Goal: Transaction & Acquisition: Purchase product/service

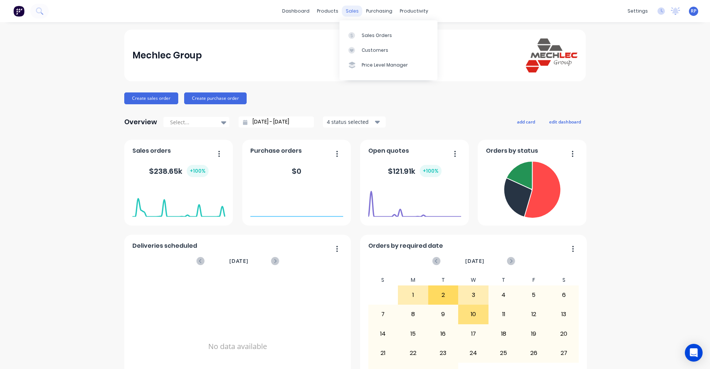
click at [346, 9] on div "sales" at bounding box center [352, 11] width 20 height 11
click at [375, 37] on div "Sales Orders" at bounding box center [377, 35] width 30 height 7
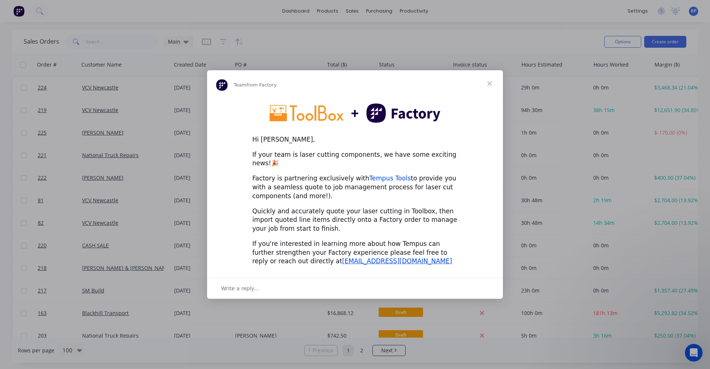
click at [383, 175] on link "Tempus Tools" at bounding box center [389, 178] width 41 height 7
click at [254, 290] on div "Write a reply…" at bounding box center [355, 288] width 296 height 21
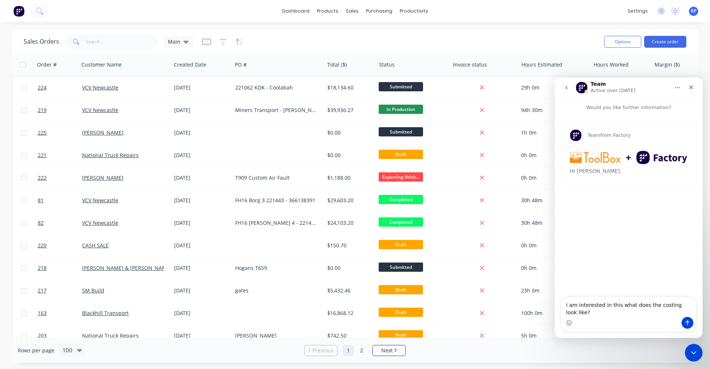
type textarea "i am interested in this what does the costing look like?"
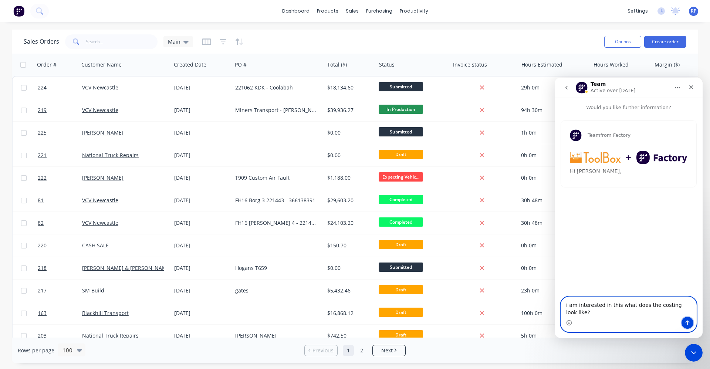
click at [686, 322] on icon "Send a message…" at bounding box center [687, 323] width 6 height 6
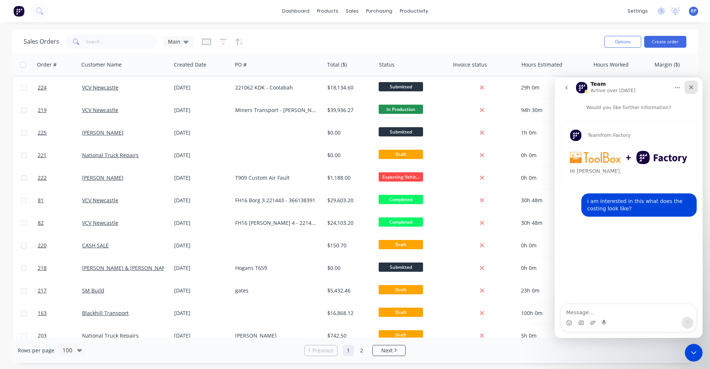
click at [696, 87] on div "Close" at bounding box center [690, 87] width 13 height 13
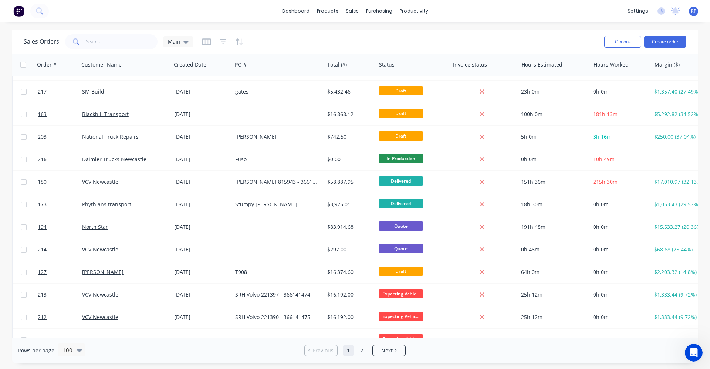
scroll to position [37, 0]
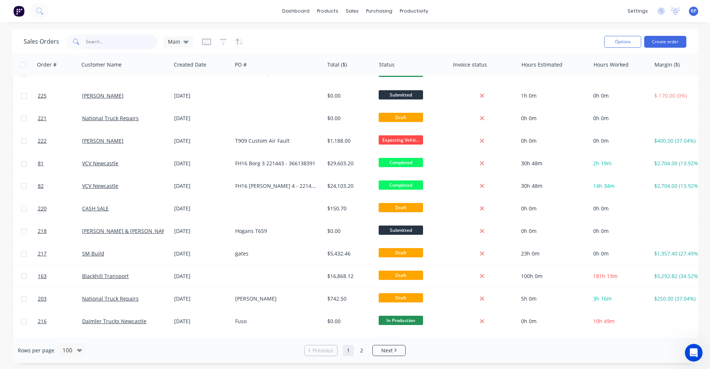
click at [107, 43] on input "text" at bounding box center [122, 41] width 72 height 15
type input "m"
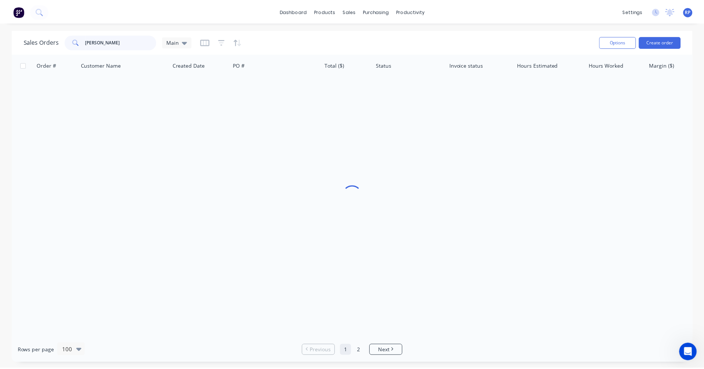
scroll to position [0, 0]
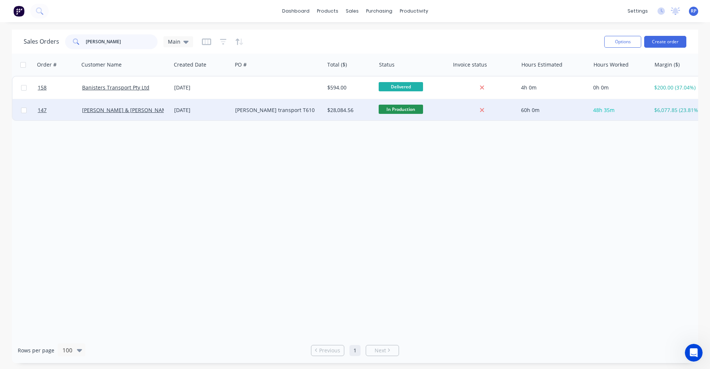
type input "banister"
click at [159, 114] on div "Gilbert & Roach Newcastle" at bounding box center [125, 110] width 92 height 22
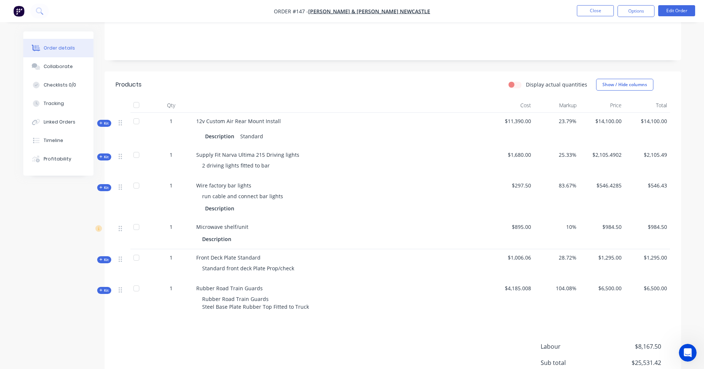
scroll to position [148, 0]
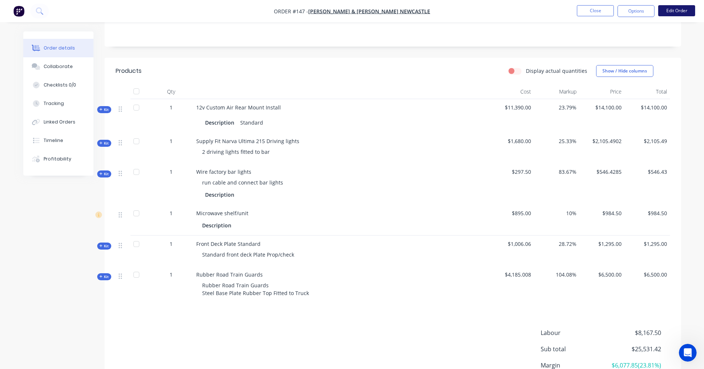
click at [675, 12] on button "Edit Order" at bounding box center [677, 10] width 37 height 11
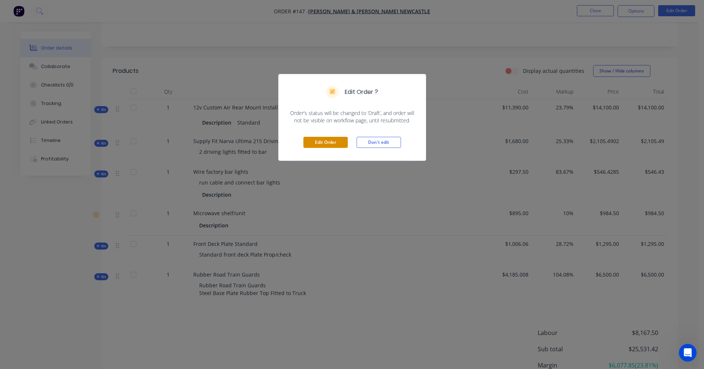
click at [335, 140] on button "Edit Order" at bounding box center [326, 142] width 44 height 11
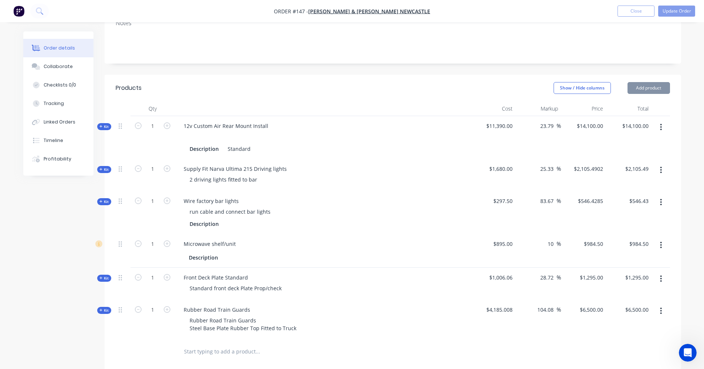
scroll to position [185, 0]
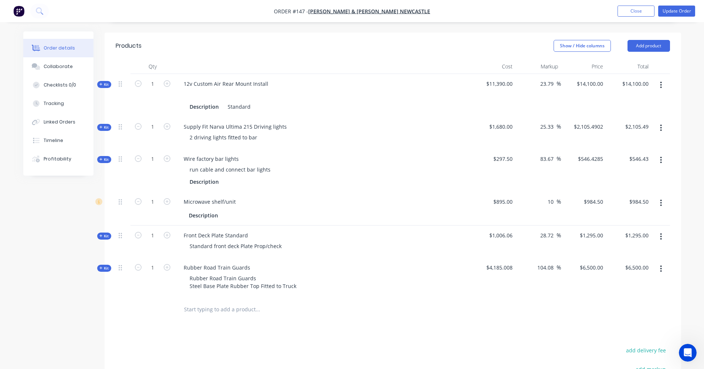
click at [213, 304] on input "text" at bounding box center [258, 309] width 148 height 15
type input "f"
click at [185, 302] on input "stone" at bounding box center [258, 309] width 148 height 15
click at [222, 302] on input "fit stone" at bounding box center [258, 309] width 148 height 15
type input "f"
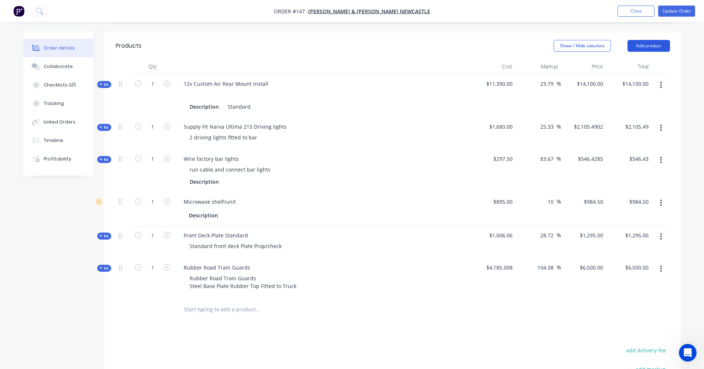
click at [646, 40] on button "Add product" at bounding box center [649, 46] width 43 height 12
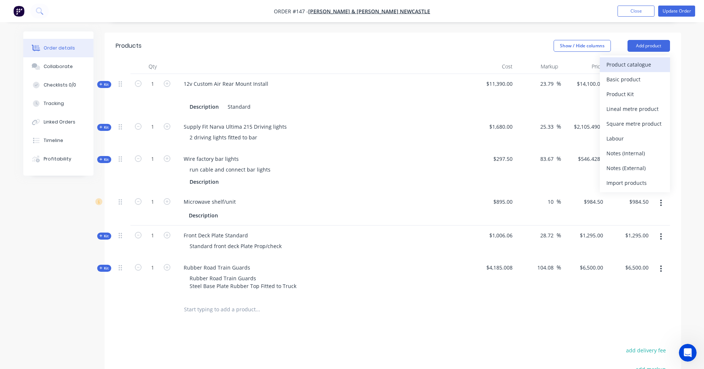
click at [627, 59] on div "Product catalogue" at bounding box center [635, 64] width 57 height 11
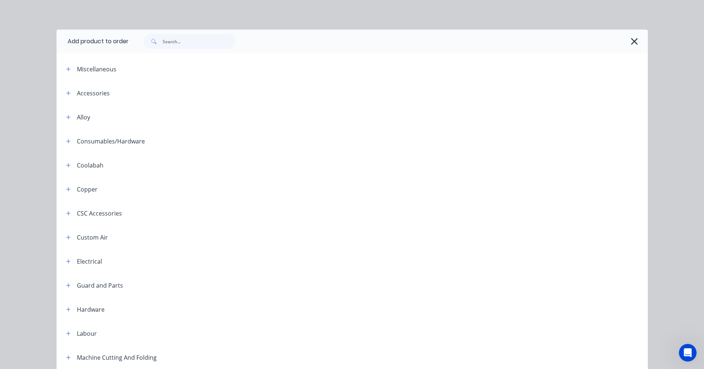
click at [70, 71] on span at bounding box center [68, 68] width 9 height 9
click at [67, 70] on icon "button" at bounding box center [68, 69] width 4 height 5
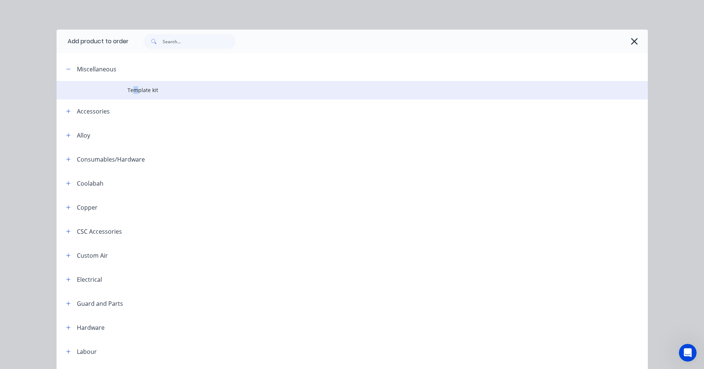
click at [133, 92] on span "Template kit" at bounding box center [336, 90] width 416 height 8
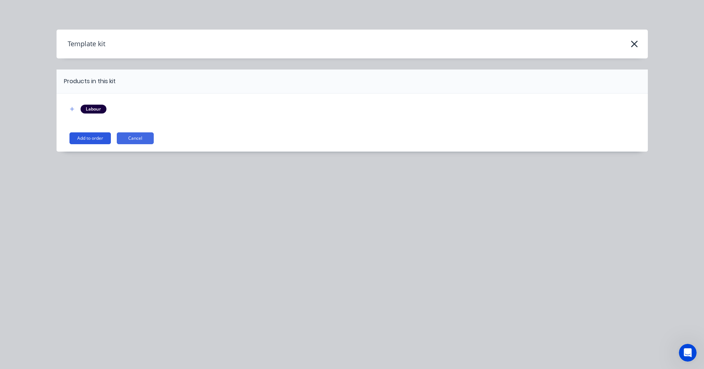
click at [94, 139] on button "Add to order" at bounding box center [90, 138] width 41 height 12
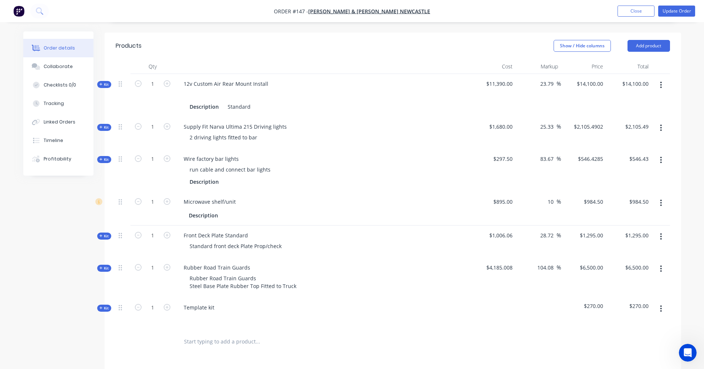
click at [106, 305] on span "Kit" at bounding box center [104, 308] width 10 height 6
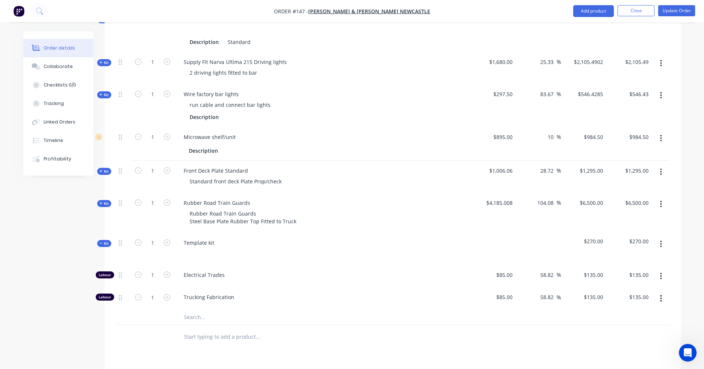
scroll to position [259, 0]
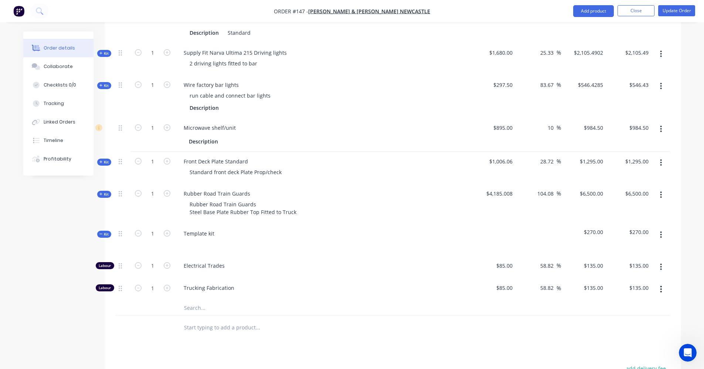
click at [659, 260] on button "button" at bounding box center [661, 266] width 17 height 13
click at [636, 311] on div "Delete" at bounding box center [635, 316] width 57 height 11
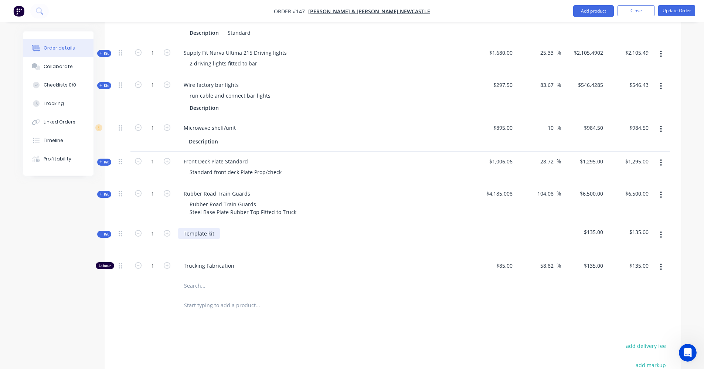
click at [203, 228] on div "Template kit" at bounding box center [199, 233] width 43 height 11
click at [167, 262] on icon "button" at bounding box center [167, 265] width 7 height 7
type input "2"
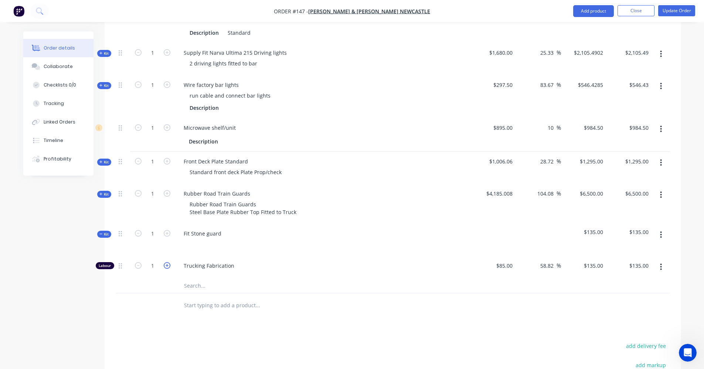
type input "$270.00"
click at [167, 262] on icon "button" at bounding box center [167, 265] width 7 height 7
type input "3"
type input "$405.00"
click at [167, 262] on icon "button" at bounding box center [167, 265] width 7 height 7
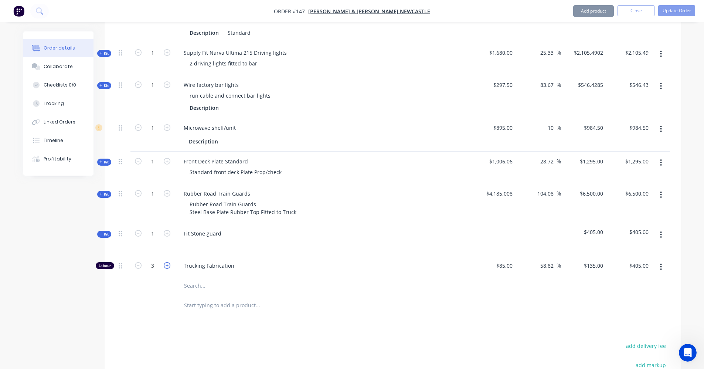
type input "4"
type input "$540.00"
click at [167, 262] on icon "button" at bounding box center [167, 265] width 7 height 7
type input "5"
type input "$675.00"
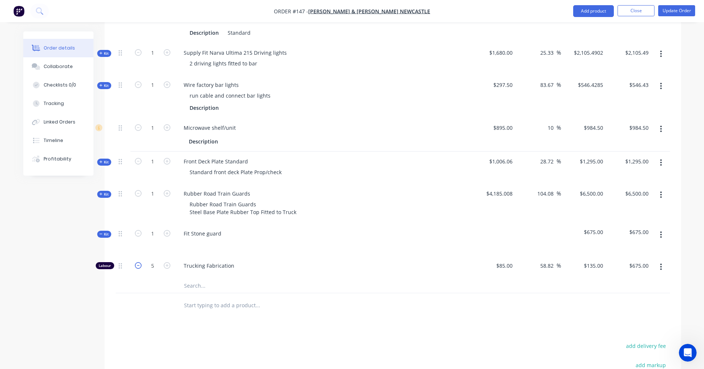
click at [139, 262] on icon "button" at bounding box center [138, 265] width 7 height 7
type input "4"
type input "$540.00"
click at [168, 262] on icon "button" at bounding box center [167, 265] width 7 height 7
type input "5"
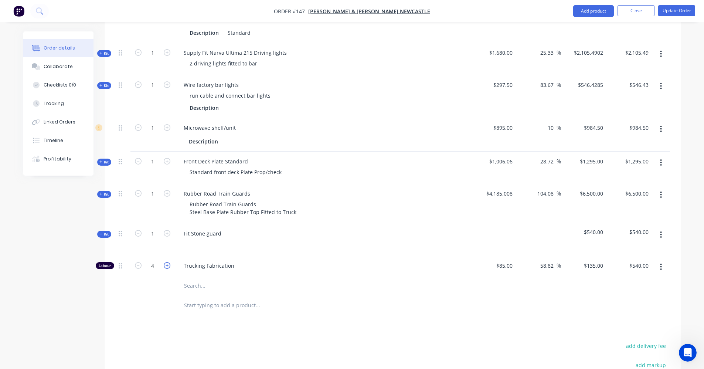
type input "$675.00"
click at [138, 262] on icon "button" at bounding box center [138, 265] width 7 height 7
type input "4"
type input "$540.00"
click at [223, 300] on input "text" at bounding box center [258, 305] width 148 height 15
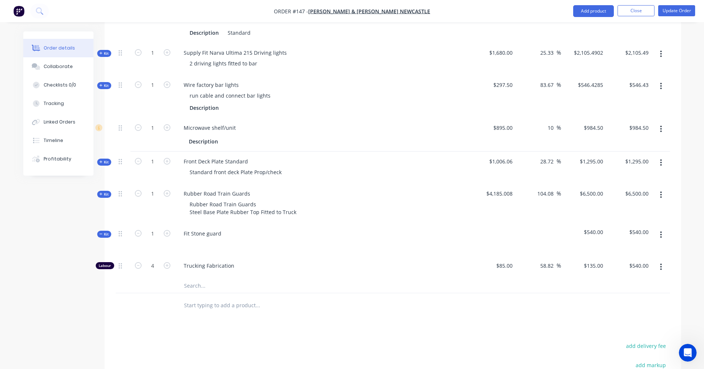
click at [100, 232] on icon at bounding box center [100, 234] width 3 height 4
click at [214, 262] on input "text" at bounding box center [258, 267] width 148 height 15
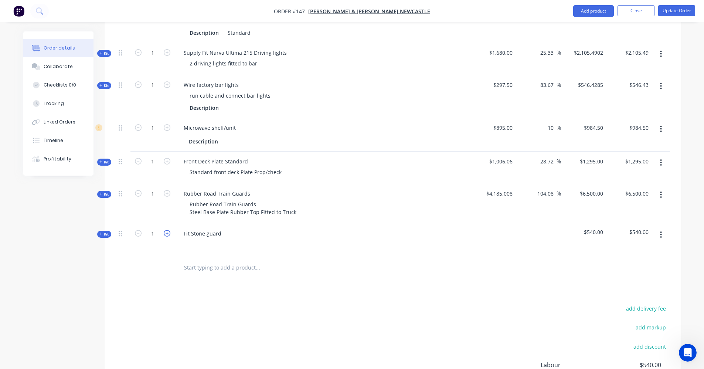
click at [170, 230] on icon "button" at bounding box center [167, 233] width 7 height 7
click at [138, 230] on icon "button" at bounding box center [138, 233] width 7 height 7
type input "1"
click at [105, 231] on span "Kit" at bounding box center [104, 234] width 10 height 6
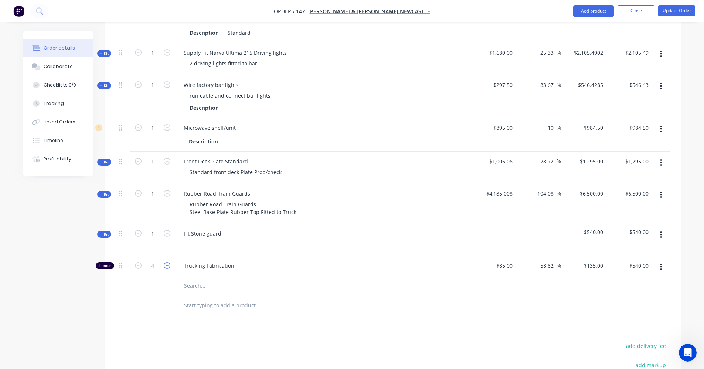
click at [169, 262] on icon "button" at bounding box center [167, 265] width 7 height 7
type input "5"
type input "$675.00"
click at [102, 232] on icon at bounding box center [100, 234] width 3 height 4
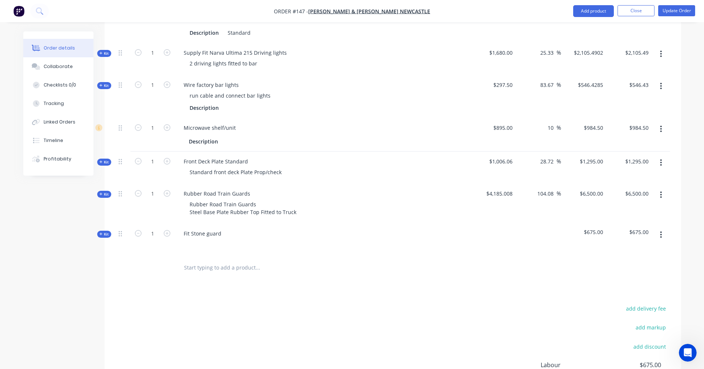
click at [212, 260] on input "text" at bounding box center [258, 267] width 148 height 15
type input "F"
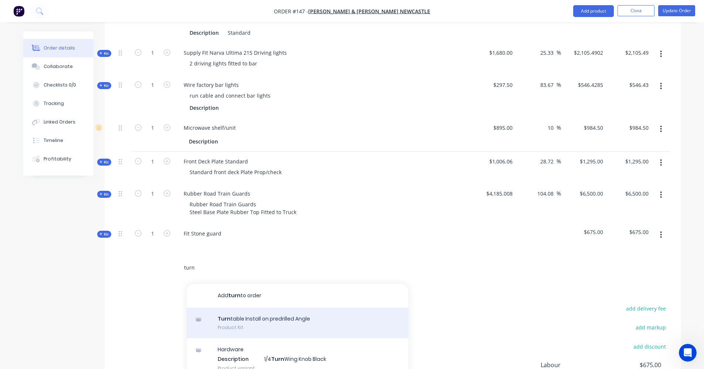
type input "turn"
click at [234, 308] on div "Turn table Install on predrilled Angle Product Kit" at bounding box center [298, 323] width 222 height 31
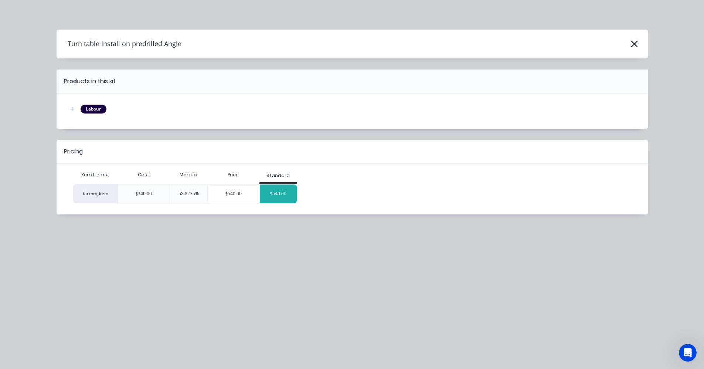
click at [273, 198] on div "$540.00" at bounding box center [278, 194] width 37 height 18
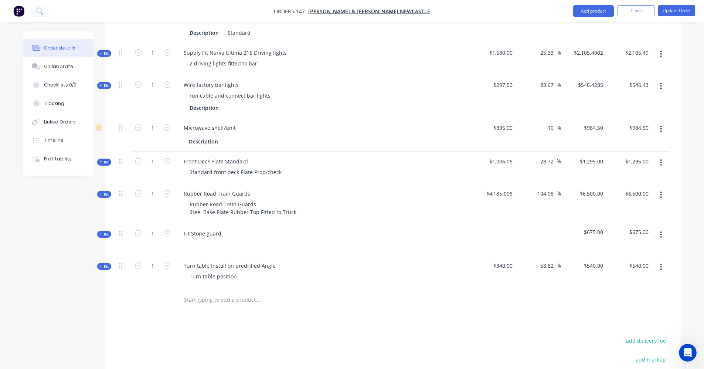
click at [207, 292] on input "text" at bounding box center [258, 299] width 148 height 15
type input "F"
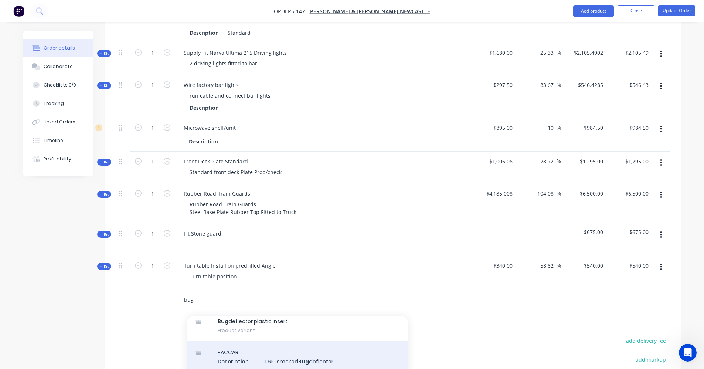
scroll to position [154, 0]
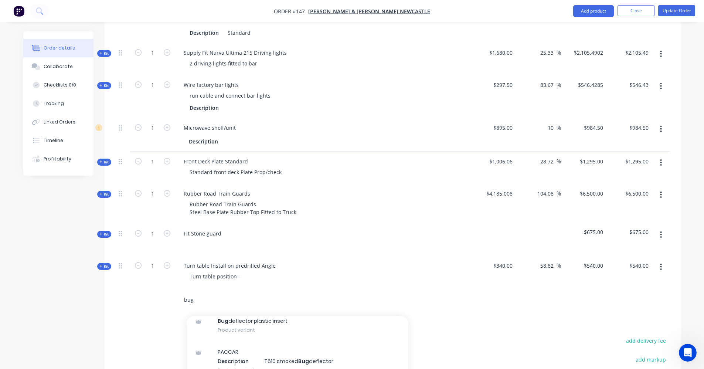
click at [290, 292] on input "bug" at bounding box center [258, 299] width 148 height 15
type input "b"
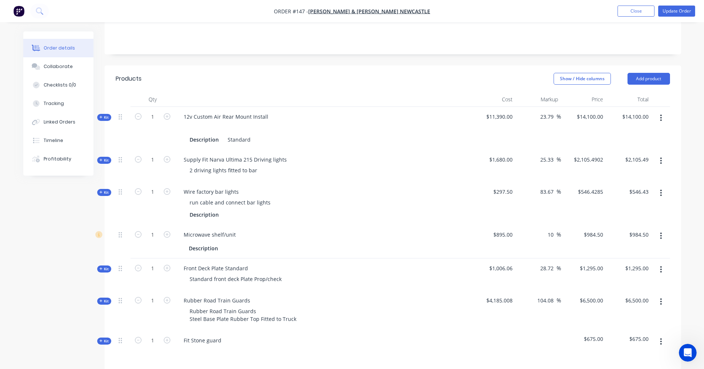
scroll to position [148, 0]
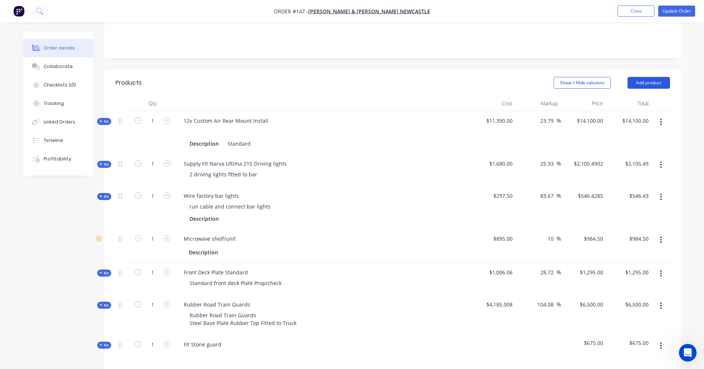
click at [662, 77] on button "Add product" at bounding box center [649, 83] width 43 height 12
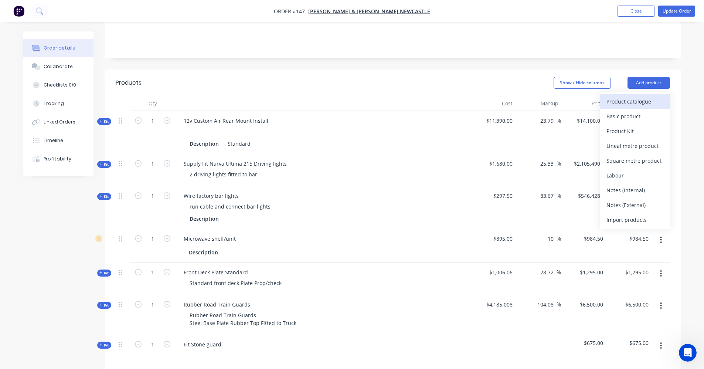
click at [619, 96] on div "Product catalogue" at bounding box center [635, 101] width 57 height 11
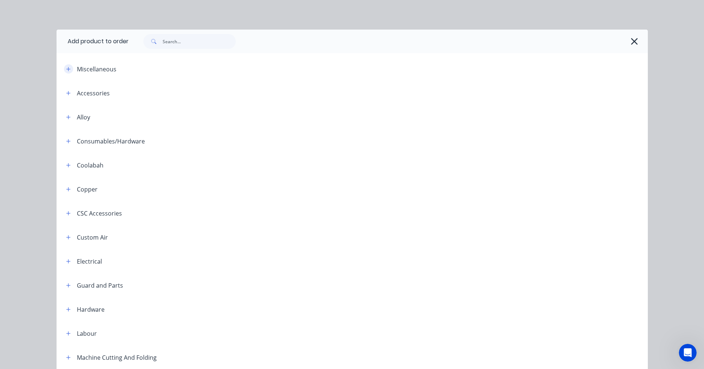
click at [66, 70] on icon "button" at bounding box center [68, 69] width 4 height 5
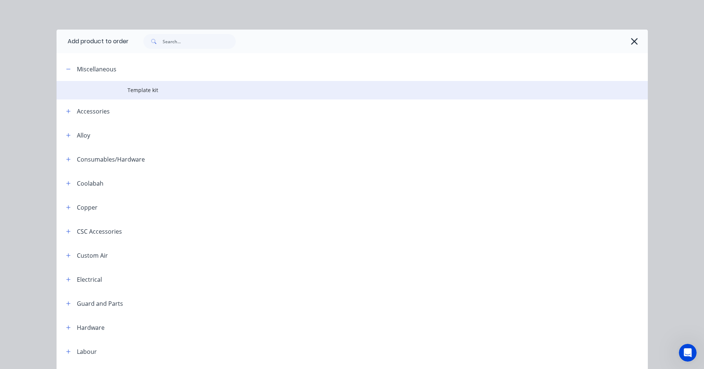
click at [117, 92] on td at bounding box center [92, 90] width 71 height 18
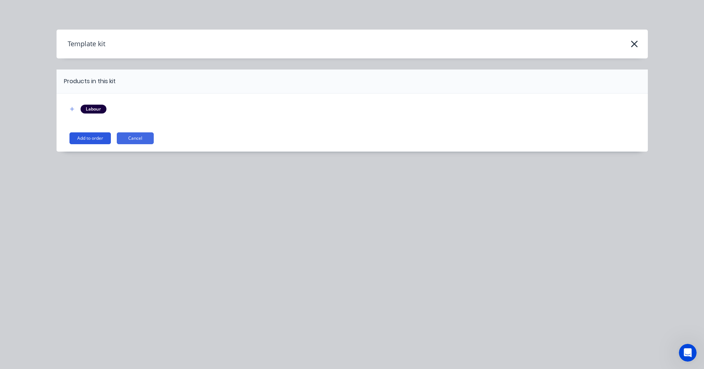
click at [93, 139] on button "Add to order" at bounding box center [90, 138] width 41 height 12
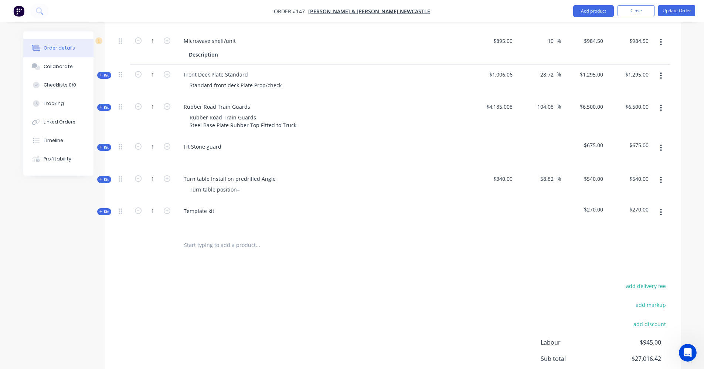
scroll to position [412, 0]
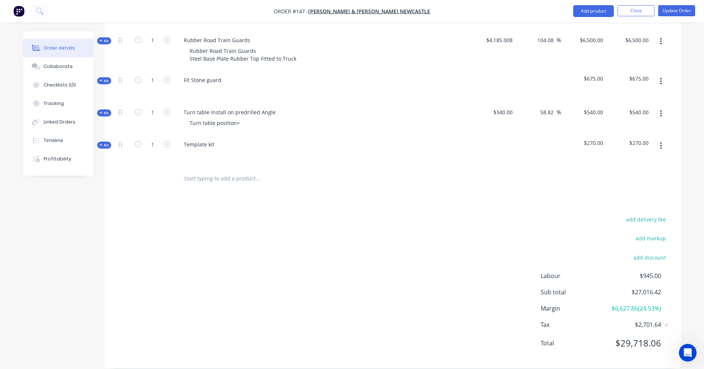
click at [192, 171] on input "text" at bounding box center [258, 178] width 148 height 15
drag, startPoint x: 215, startPoint y: 130, endPoint x: 172, endPoint y: 135, distance: 43.5
click at [173, 135] on div "Kit 1 Template kit $270.00 $270.00" at bounding box center [393, 151] width 555 height 32
click at [233, 171] on input "text" at bounding box center [258, 178] width 148 height 15
click at [99, 143] on icon at bounding box center [100, 145] width 3 height 4
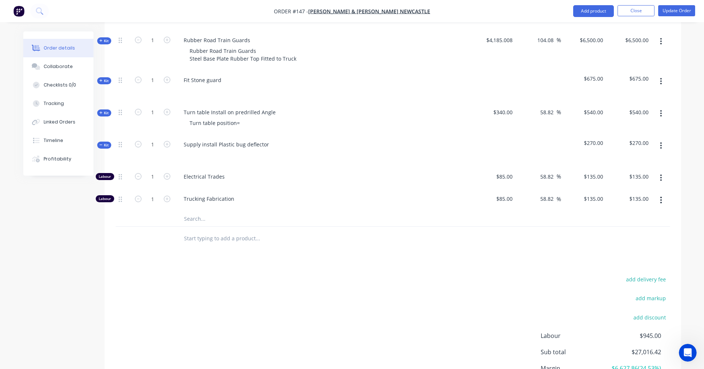
click at [661, 175] on icon "button" at bounding box center [661, 178] width 1 height 7
click at [645, 221] on div "Delete" at bounding box center [635, 226] width 57 height 11
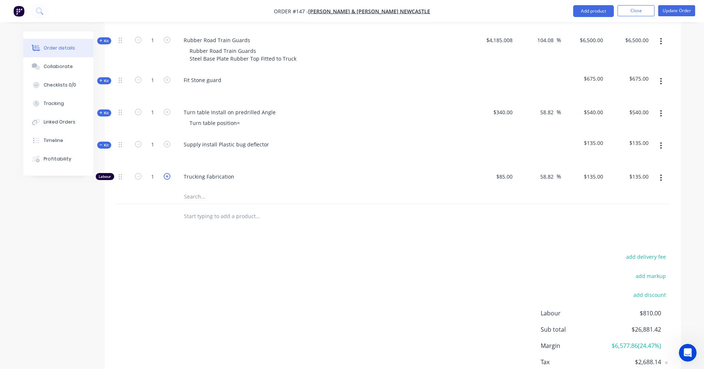
click at [166, 173] on icon "button" at bounding box center [167, 176] width 7 height 7
type input "2"
type input "$270.00"
click at [198, 189] on input "text" at bounding box center [258, 196] width 148 height 15
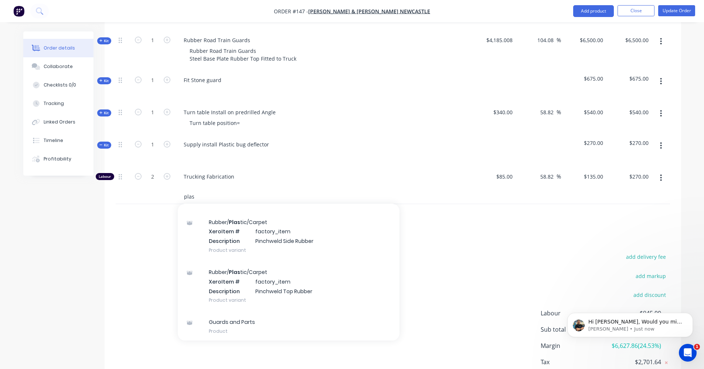
scroll to position [0, 0]
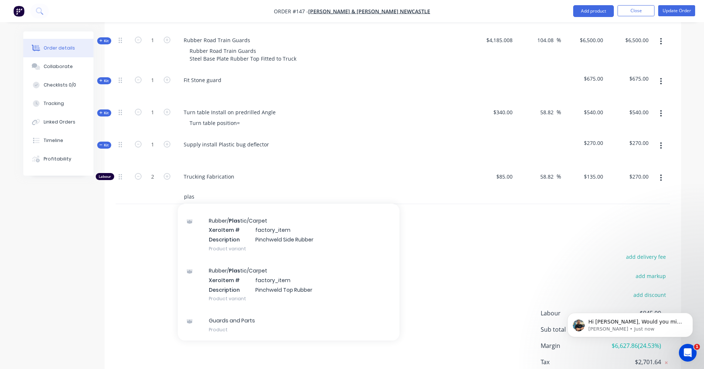
type input "plas"
click at [409, 209] on div at bounding box center [308, 216] width 260 height 15
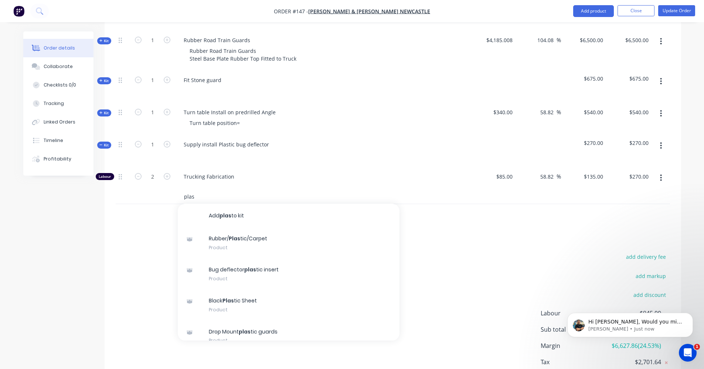
drag, startPoint x: 197, startPoint y: 189, endPoint x: 179, endPoint y: 189, distance: 17.4
click at [179, 189] on div "plas Add plas to kit Rubber/ Plas tic/Carpet Product Bug deflector plas tic ins…" at bounding box center [289, 196] width 222 height 15
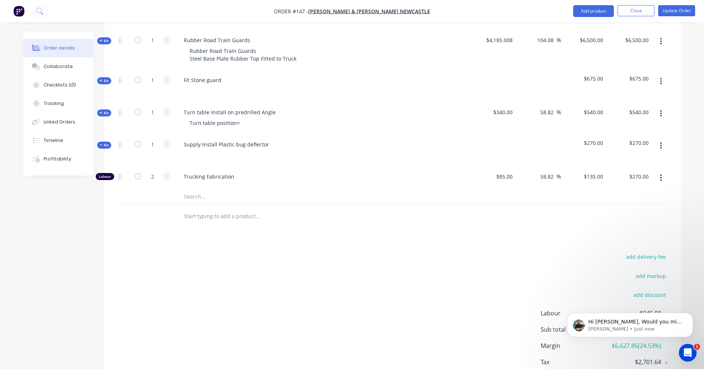
click at [663, 171] on button "button" at bounding box center [661, 177] width 17 height 13
click at [452, 204] on div at bounding box center [393, 216] width 555 height 24
click at [673, 13] on button "Update Order" at bounding box center [677, 10] width 37 height 11
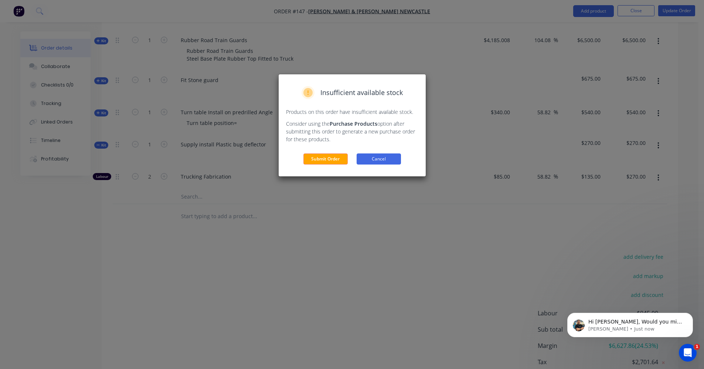
click at [392, 157] on button "Cancel" at bounding box center [379, 158] width 44 height 11
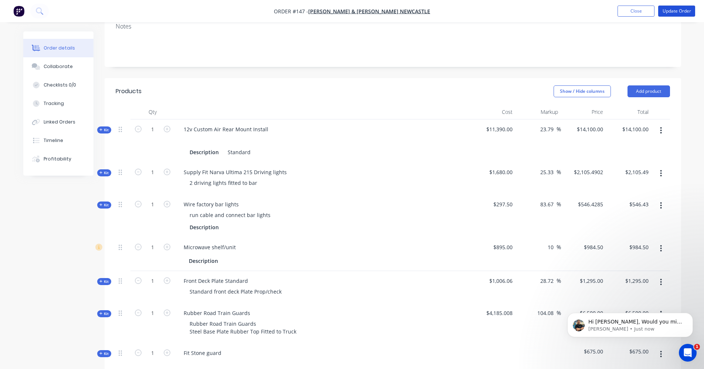
scroll to position [116, 0]
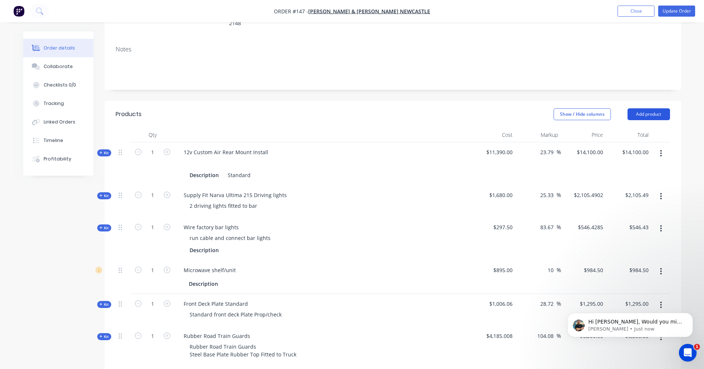
click at [654, 108] on button "Add product" at bounding box center [649, 114] width 43 height 12
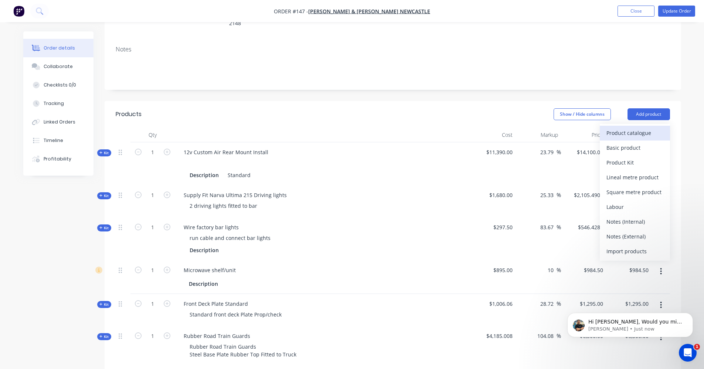
click at [628, 128] on div "Product catalogue" at bounding box center [635, 133] width 57 height 11
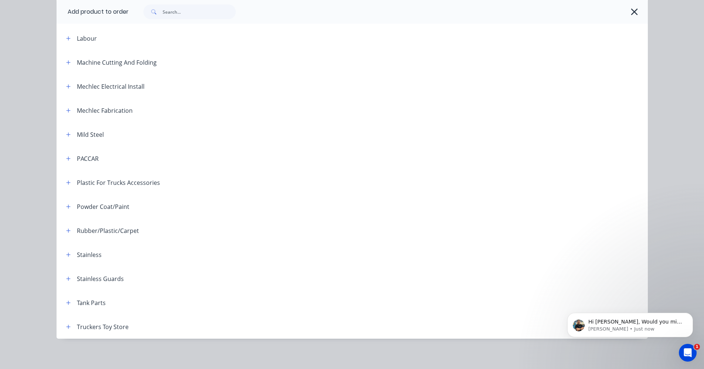
scroll to position [297, 0]
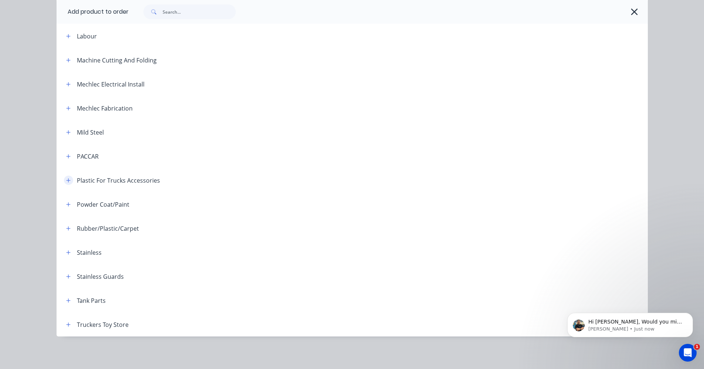
click at [66, 178] on icon "button" at bounding box center [68, 180] width 4 height 5
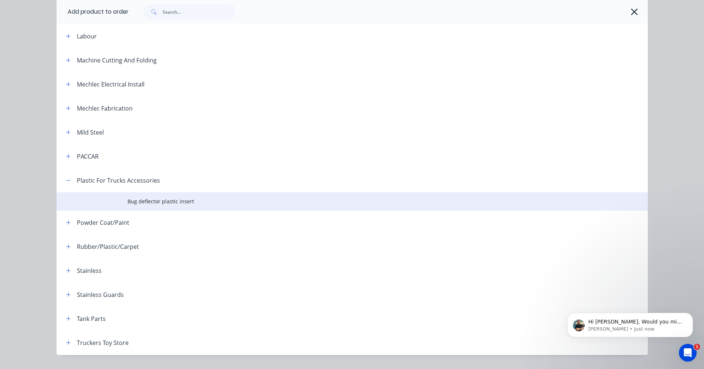
scroll to position [316, 0]
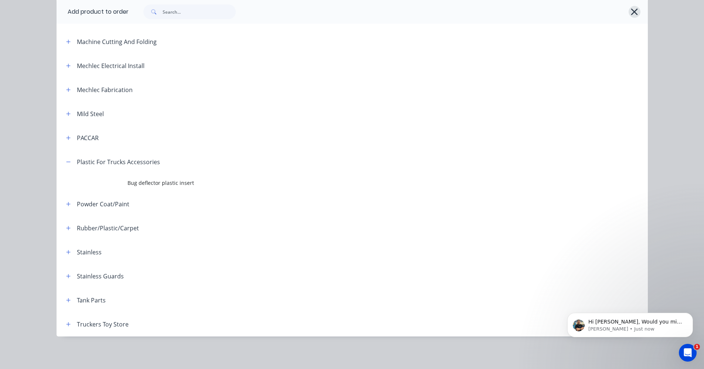
click at [634, 12] on icon "button" at bounding box center [635, 12] width 8 height 10
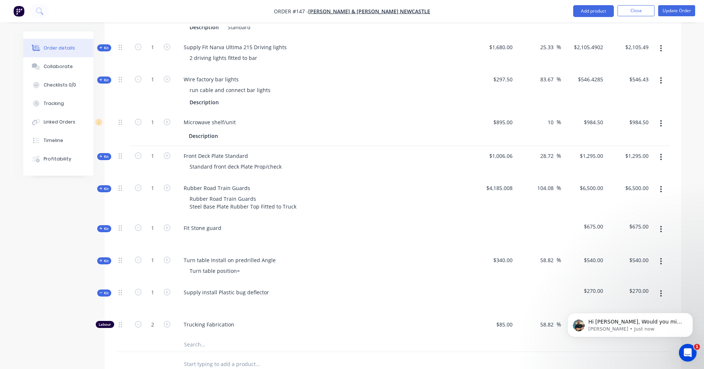
scroll to position [412, 0]
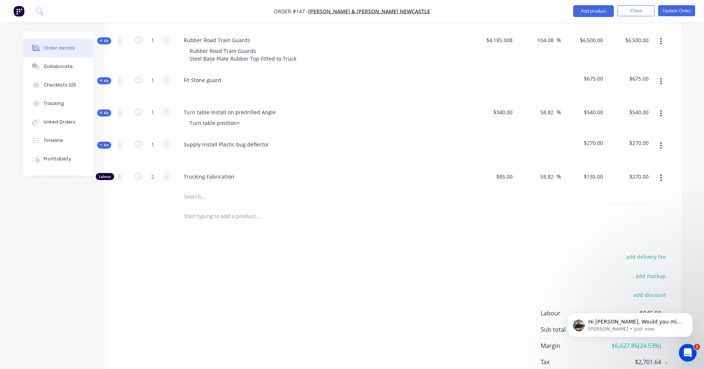
click at [197, 189] on input "text" at bounding box center [258, 196] width 148 height 15
drag, startPoint x: 197, startPoint y: 186, endPoint x: 374, endPoint y: 177, distance: 176.6
click at [296, 189] on input "text" at bounding box center [258, 196] width 148 height 15
click at [666, 171] on button "button" at bounding box center [661, 177] width 17 height 13
click at [517, 189] on div at bounding box center [393, 196] width 555 height 15
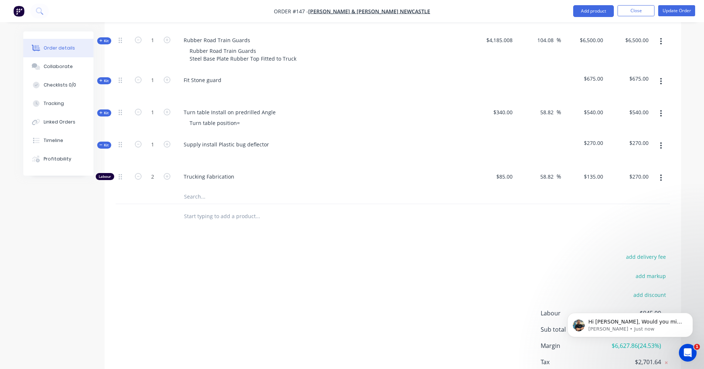
click at [662, 174] on icon "button" at bounding box center [661, 178] width 2 height 8
click at [622, 221] on div "Delete" at bounding box center [635, 226] width 57 height 11
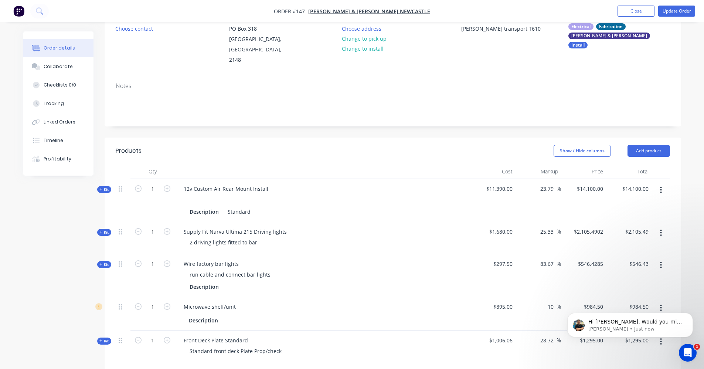
scroll to position [79, 0]
drag, startPoint x: 654, startPoint y: 141, endPoint x: 643, endPoint y: 136, distance: 11.9
click at [643, 145] on button "Add product" at bounding box center [649, 151] width 43 height 12
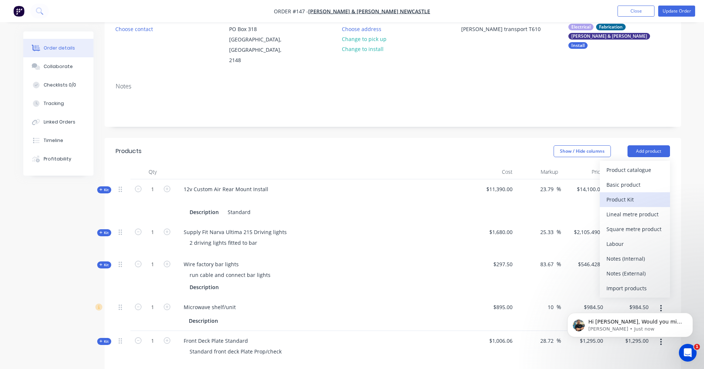
click at [635, 194] on div "Product Kit" at bounding box center [635, 199] width 57 height 11
click at [626, 194] on div "Custom pricing" at bounding box center [635, 199] width 57 height 11
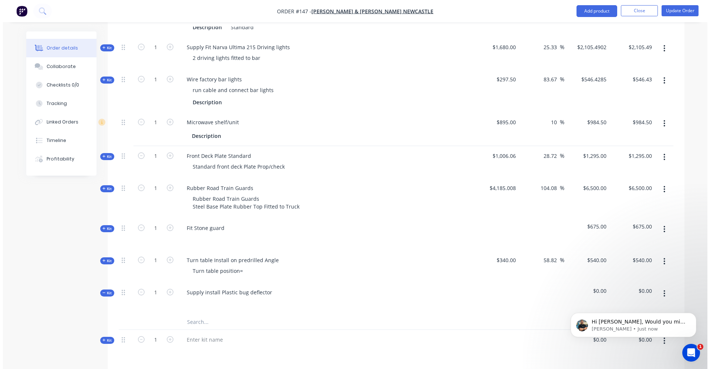
scroll to position [449, 0]
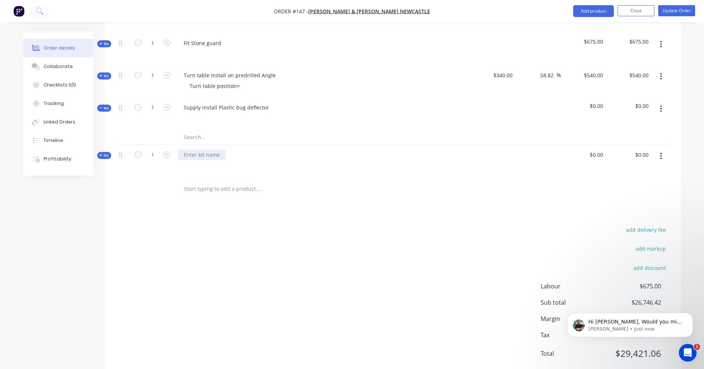
click at [199, 149] on div at bounding box center [202, 154] width 48 height 11
click at [664, 149] on button "button" at bounding box center [661, 155] width 17 height 13
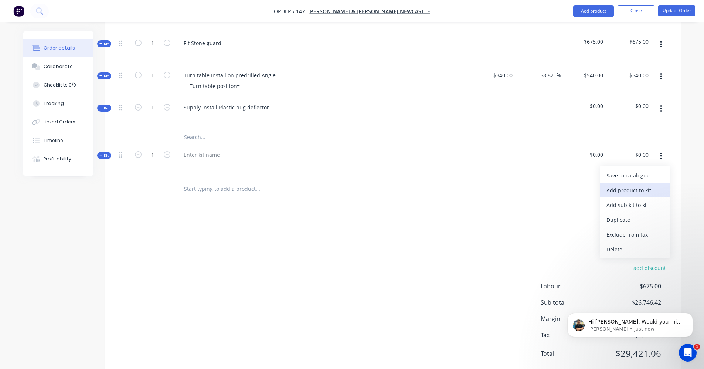
click at [613, 185] on div "Add product to kit" at bounding box center [635, 190] width 57 height 11
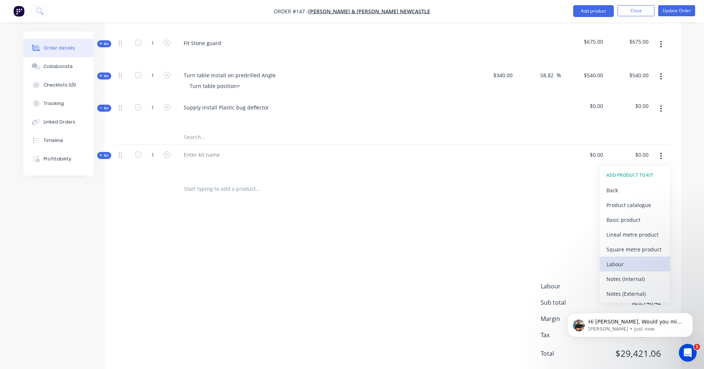
click at [621, 259] on div "Labour" at bounding box center [635, 264] width 57 height 11
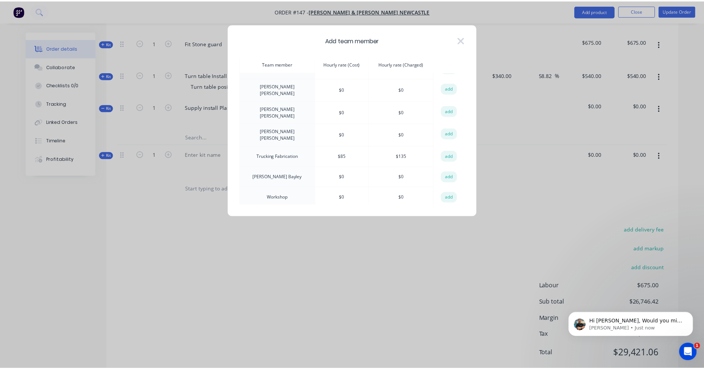
scroll to position [258, 0]
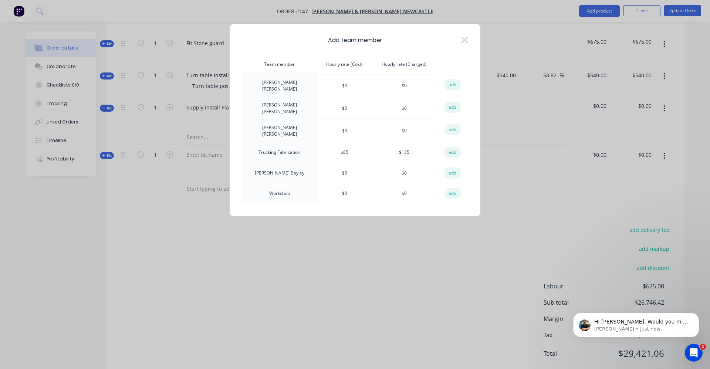
click at [450, 147] on button "add" at bounding box center [452, 152] width 16 height 11
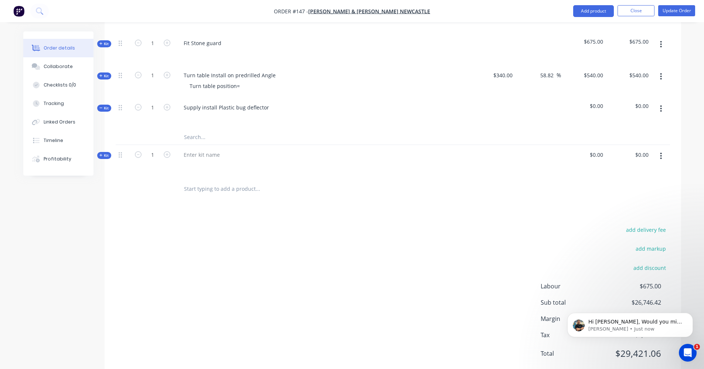
click at [662, 153] on icon "button" at bounding box center [661, 156] width 1 height 7
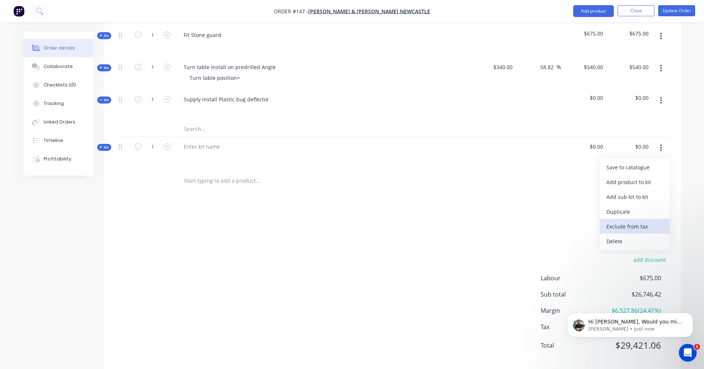
scroll to position [460, 0]
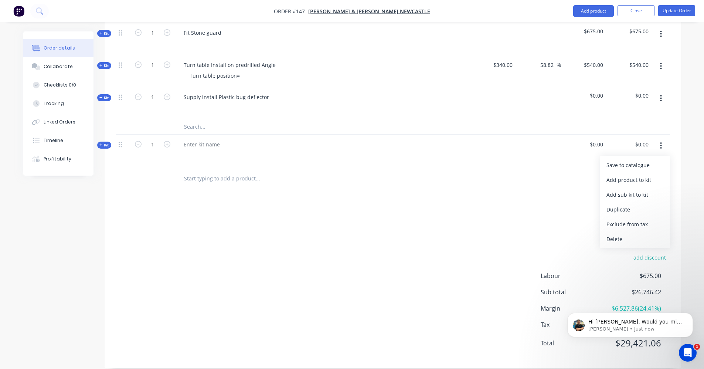
click at [584, 167] on div at bounding box center [393, 179] width 555 height 24
click at [661, 142] on icon "button" at bounding box center [661, 146] width 2 height 8
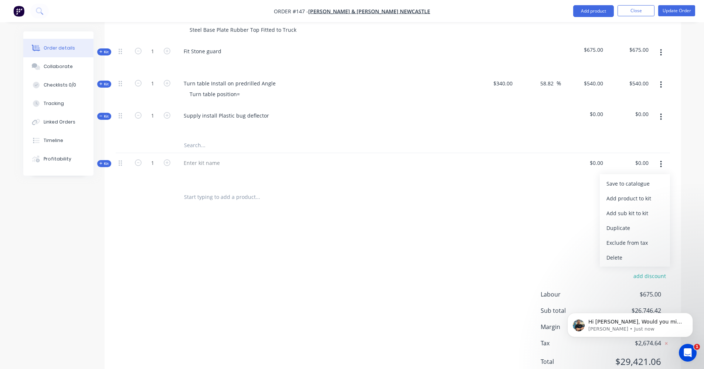
scroll to position [423, 0]
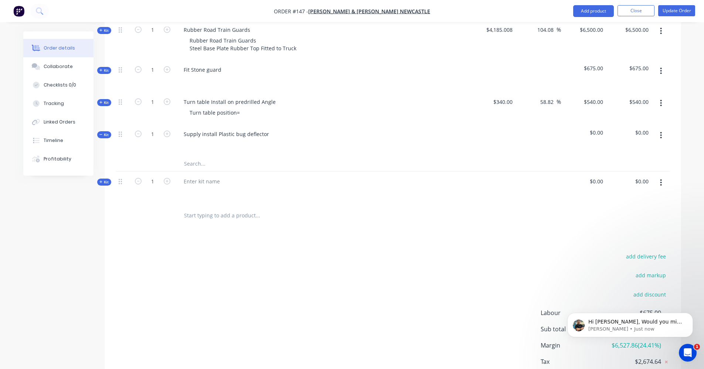
click at [184, 156] on input "text" at bounding box center [258, 163] width 148 height 15
click at [207, 176] on div at bounding box center [202, 181] width 48 height 11
click at [99, 180] on icon at bounding box center [100, 181] width 3 height 3
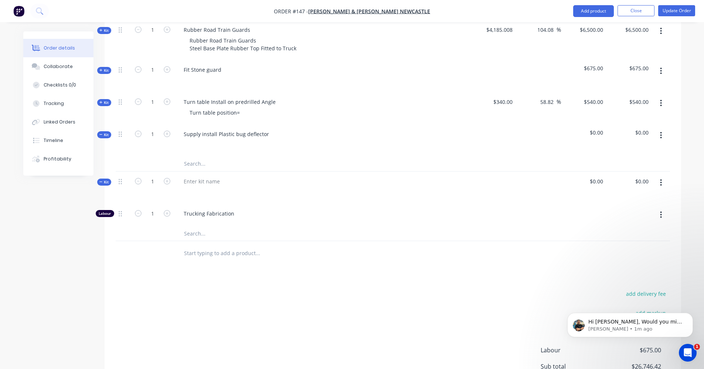
click at [203, 226] on input "text" at bounding box center [258, 233] width 148 height 15
click at [660, 176] on button "button" at bounding box center [661, 182] width 17 height 13
click at [651, 211] on div "Add product to kit" at bounding box center [635, 216] width 57 height 11
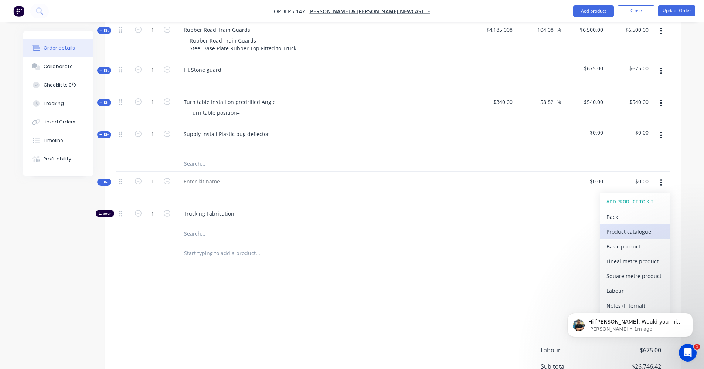
click at [631, 226] on div "Product catalogue" at bounding box center [635, 231] width 57 height 11
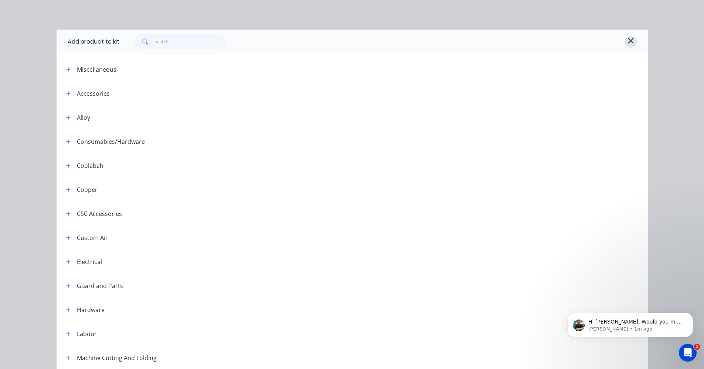
click at [630, 43] on icon "button" at bounding box center [631, 41] width 6 height 6
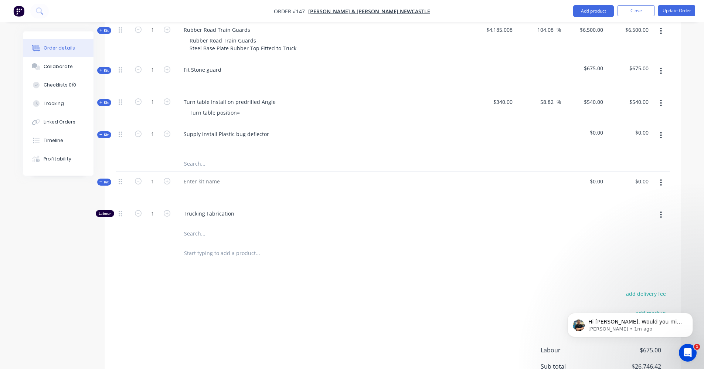
click at [662, 179] on icon "button" at bounding box center [661, 183] width 2 height 8
click at [634, 211] on div "Add product to kit" at bounding box center [635, 216] width 57 height 11
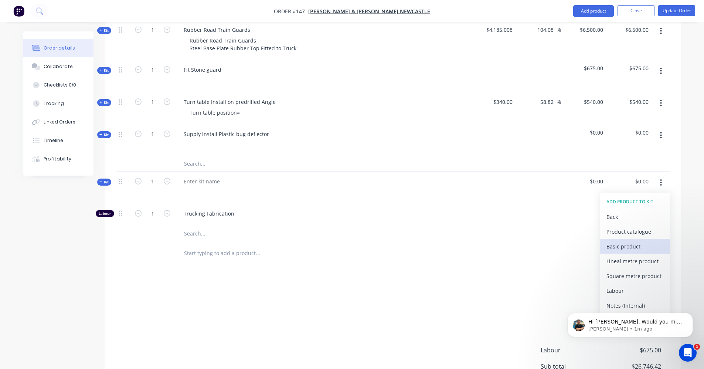
click at [639, 241] on div "Basic product" at bounding box center [635, 246] width 57 height 11
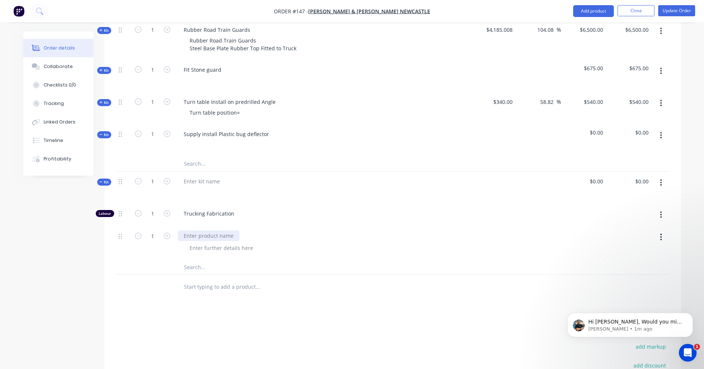
click at [207, 230] on div at bounding box center [209, 235] width 62 height 11
click at [203, 260] on input "text" at bounding box center [258, 267] width 148 height 15
drag, startPoint x: 304, startPoint y: 237, endPoint x: 546, endPoint y: 230, distance: 242.6
click at [419, 243] on div at bounding box center [326, 248] width 284 height 11
click at [660, 230] on button "button" at bounding box center [661, 236] width 17 height 13
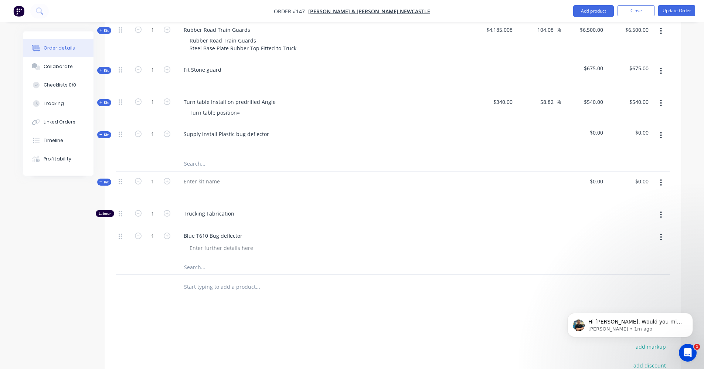
click at [663, 176] on button "button" at bounding box center [661, 182] width 17 height 13
click at [614, 271] on div "Delete" at bounding box center [635, 276] width 57 height 11
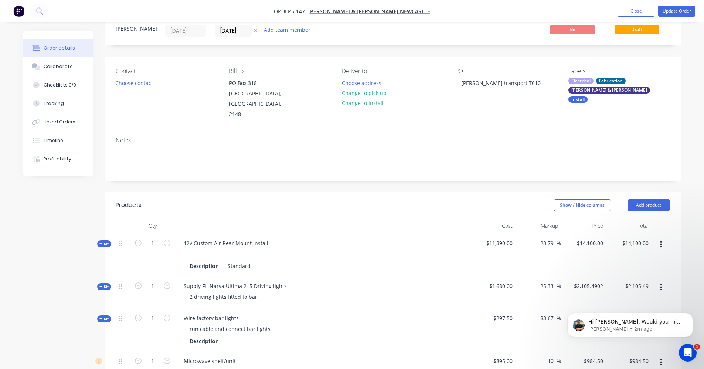
scroll to position [0, 0]
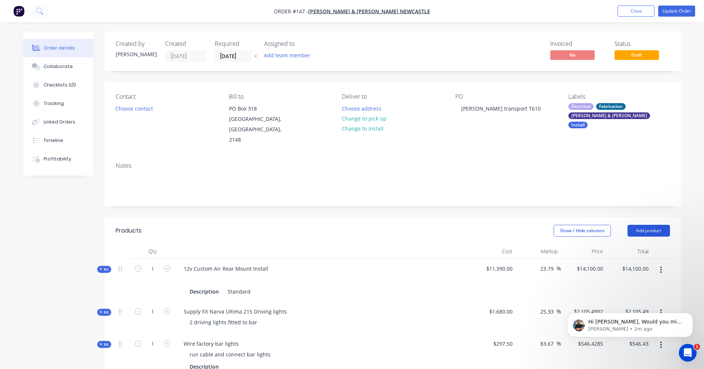
click at [661, 225] on button "Add product" at bounding box center [649, 231] width 43 height 12
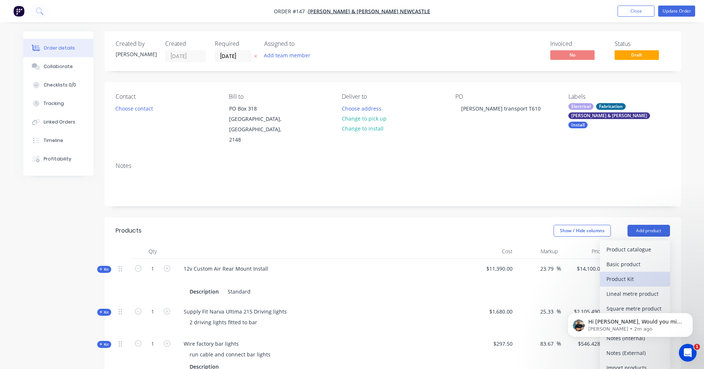
click at [644, 274] on div "Product Kit" at bounding box center [635, 279] width 57 height 11
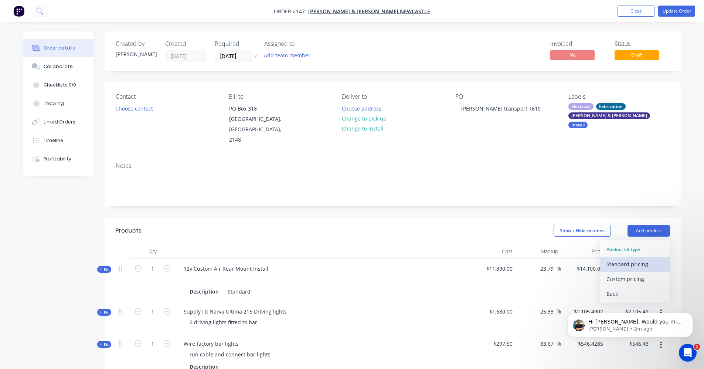
click at [642, 259] on div "Standard pricing" at bounding box center [635, 264] width 57 height 11
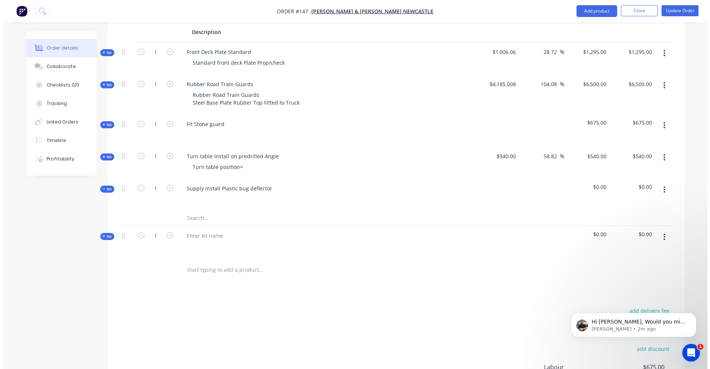
scroll to position [460, 0]
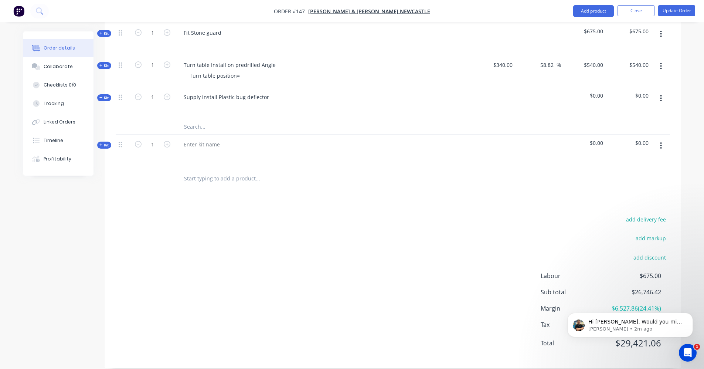
click at [210, 171] on input "text" at bounding box center [258, 178] width 148 height 15
type input "rfdg"
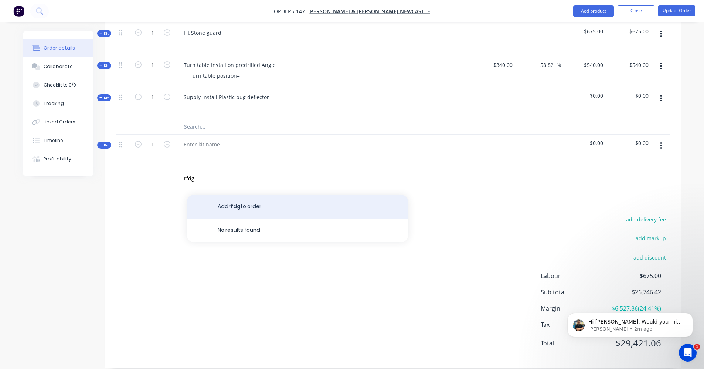
click at [234, 196] on button "Add rfdg to order" at bounding box center [298, 207] width 222 height 24
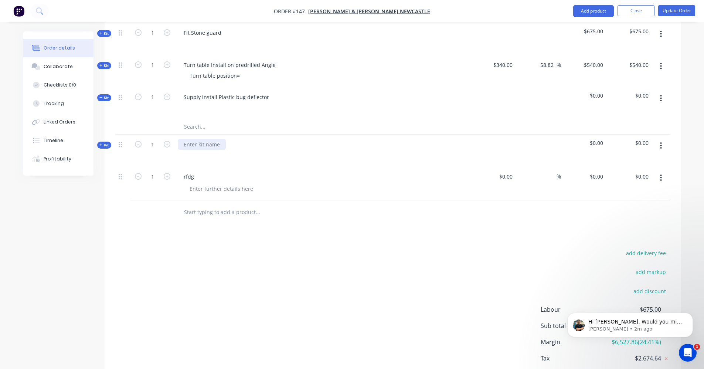
click at [216, 139] on div at bounding box center [202, 144] width 48 height 11
drag, startPoint x: 202, startPoint y: 167, endPoint x: 180, endPoint y: 167, distance: 21.8
click at [180, 171] on div "rfdg" at bounding box center [323, 176] width 290 height 11
click at [204, 171] on div "rfdg" at bounding box center [323, 176] width 290 height 11
drag, startPoint x: 203, startPoint y: 167, endPoint x: 196, endPoint y: 167, distance: 7.4
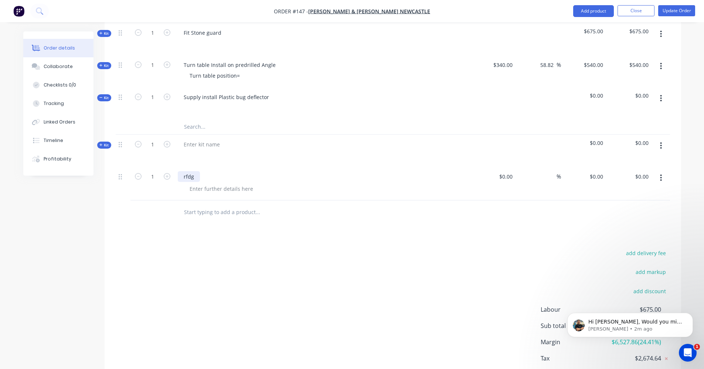
click at [199, 171] on div "rfdg" at bounding box center [323, 176] width 290 height 11
click at [194, 171] on div "rfdg" at bounding box center [189, 176] width 22 height 11
drag, startPoint x: 194, startPoint y: 167, endPoint x: 182, endPoint y: 167, distance: 12.2
click at [182, 171] on div "rfdg" at bounding box center [189, 176] width 22 height 11
click at [511, 171] on input at bounding box center [507, 176] width 17 height 11
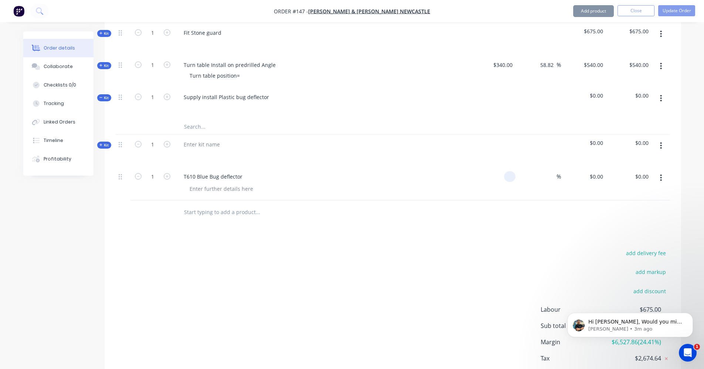
click at [511, 171] on input at bounding box center [511, 176] width 9 height 11
type input "$1,602.00"
click at [554, 171] on input at bounding box center [552, 176] width 9 height 11
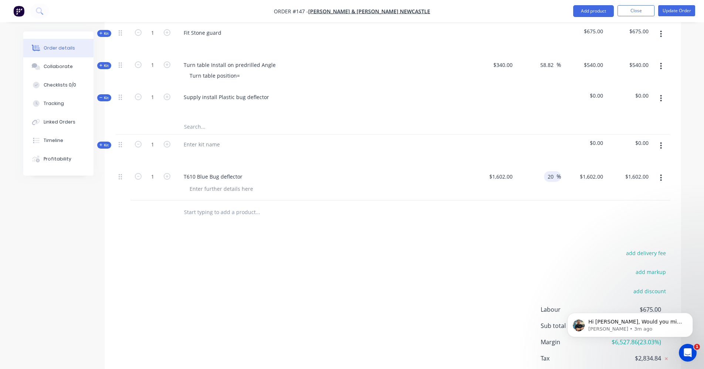
type input "20"
type input "$1,922.40"
click at [547, 175] on div "20 20 %" at bounding box center [538, 184] width 45 height 34
drag, startPoint x: 548, startPoint y: 176, endPoint x: 505, endPoint y: 165, distance: 43.5
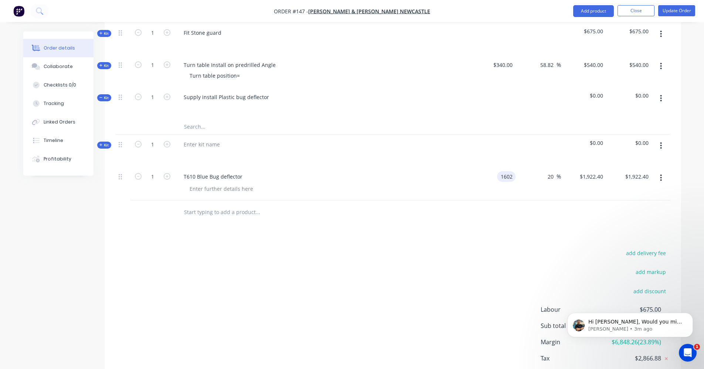
click at [505, 171] on input "1602" at bounding box center [508, 176] width 16 height 11
type input "$160.00"
type input "$192.00"
click at [524, 172] on div "20 20 %" at bounding box center [538, 184] width 45 height 34
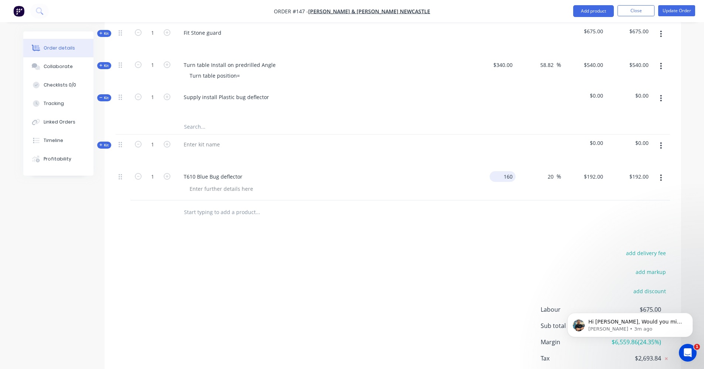
click at [504, 171] on input "160" at bounding box center [504, 176] width 23 height 11
type input "$170.00"
type input "$204.00"
click at [515, 177] on div "$170.00 $170.00" at bounding box center [493, 184] width 45 height 34
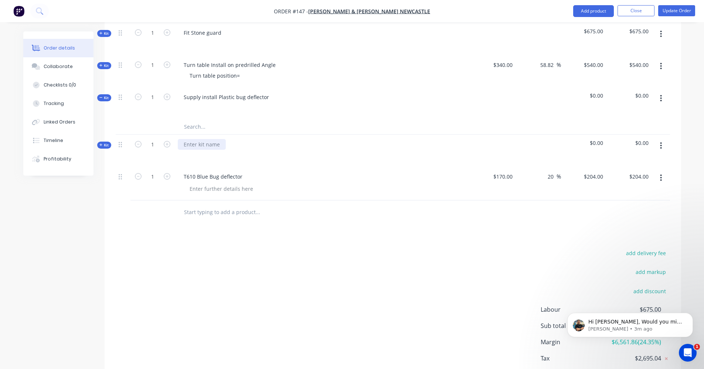
click at [190, 139] on div at bounding box center [202, 144] width 48 height 11
click at [170, 173] on icon "button" at bounding box center [167, 176] width 7 height 7
type input "2"
type input "$408.00"
click at [139, 173] on icon "button" at bounding box center [138, 176] width 7 height 7
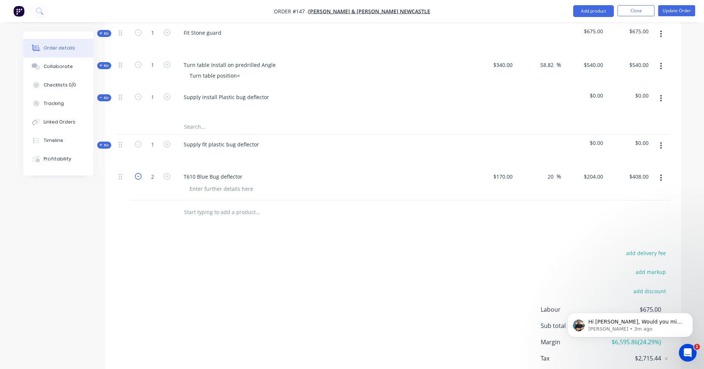
type input "1"
type input "$204.00"
click at [100, 142] on span "Kit" at bounding box center [104, 145] width 10 height 6
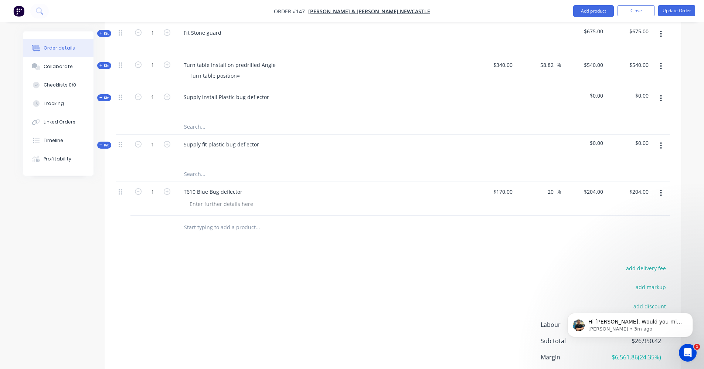
click at [205, 167] on input "text" at bounding box center [258, 174] width 148 height 15
click at [664, 139] on button "button" at bounding box center [661, 145] width 17 height 13
click at [651, 175] on div "Add product to kit" at bounding box center [635, 180] width 57 height 11
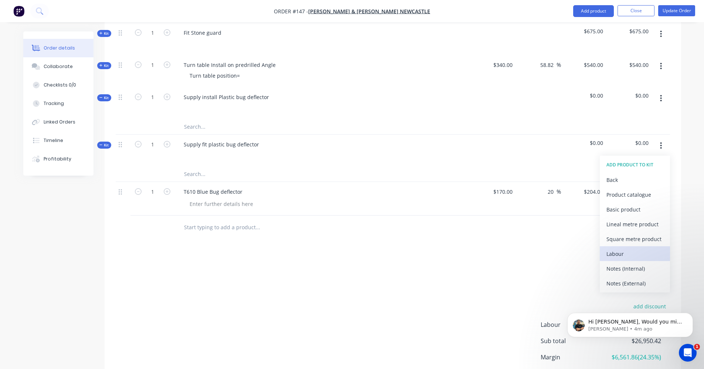
click at [633, 248] on div "Labour" at bounding box center [635, 253] width 57 height 11
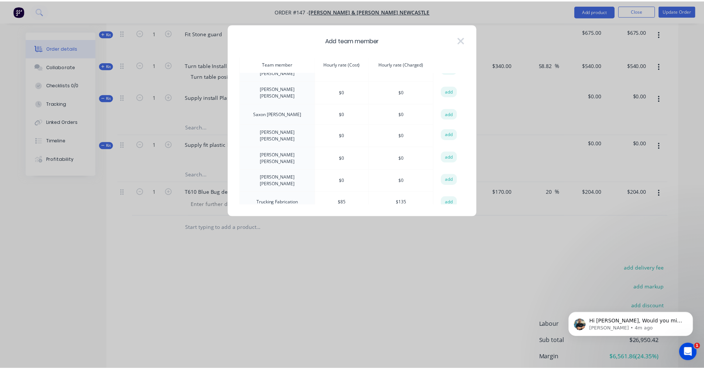
scroll to position [258, 0]
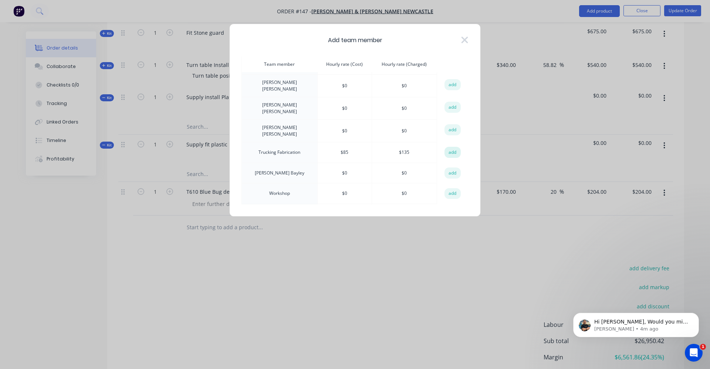
click at [454, 147] on button "add" at bounding box center [452, 152] width 16 height 11
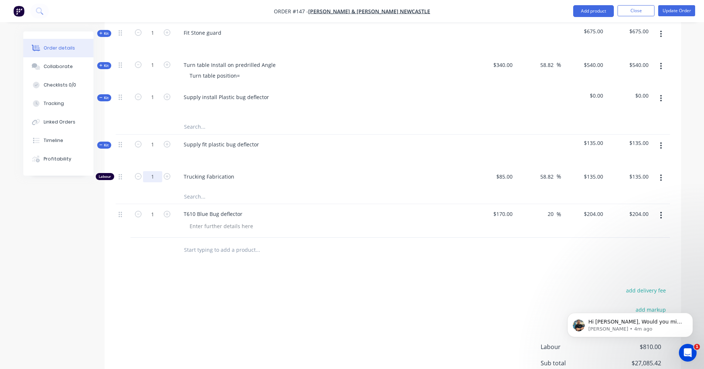
click at [160, 171] on input "1" at bounding box center [152, 176] width 19 height 11
type input "2"
type input "$270.00"
click at [207, 151] on div "Supply fit plastic bug deflector" at bounding box center [323, 151] width 296 height 32
click at [663, 139] on button "button" at bounding box center [661, 145] width 17 height 13
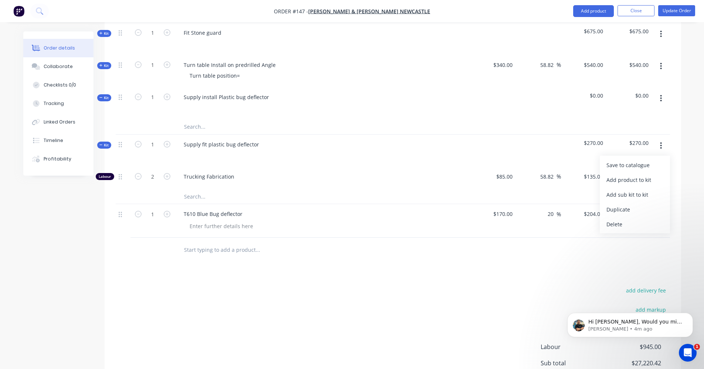
click at [663, 139] on button "button" at bounding box center [661, 145] width 17 height 13
click at [322, 258] on div "Products Show / Hide columns Add product Qty Cost Markup Price Total Kit 1 12v …" at bounding box center [393, 99] width 577 height 682
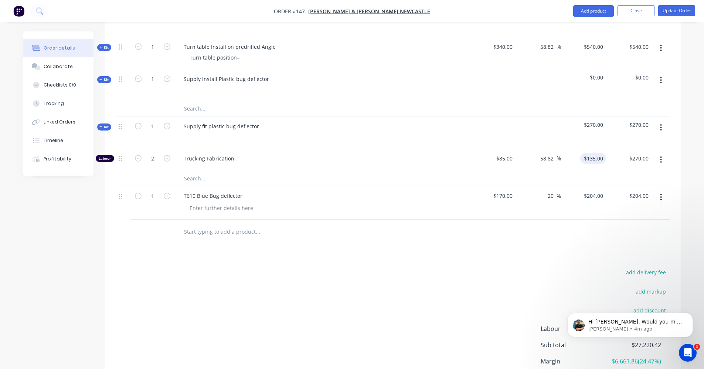
scroll to position [460, 0]
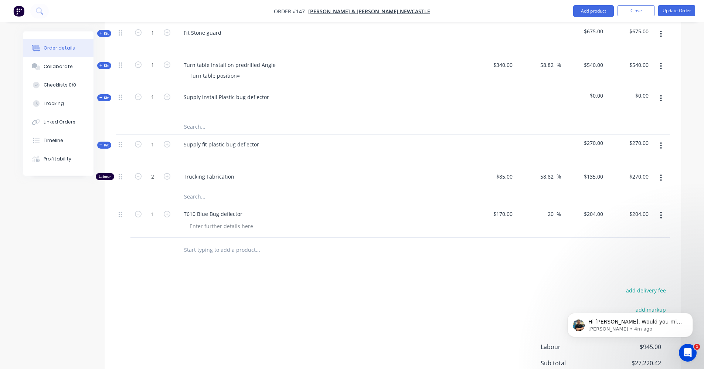
click at [663, 92] on button "button" at bounding box center [661, 98] width 17 height 13
click at [634, 157] on div "Delete" at bounding box center [635, 162] width 57 height 11
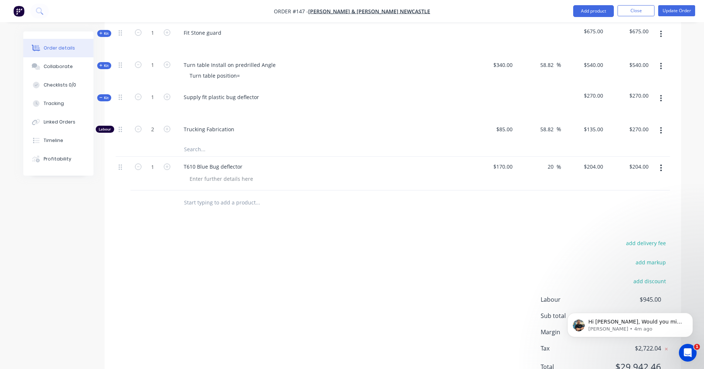
click at [170, 92] on button "button" at bounding box center [167, 96] width 10 height 8
type input "2"
type input "4"
type input "$540.00"
click at [138, 94] on icon "button" at bounding box center [138, 97] width 7 height 7
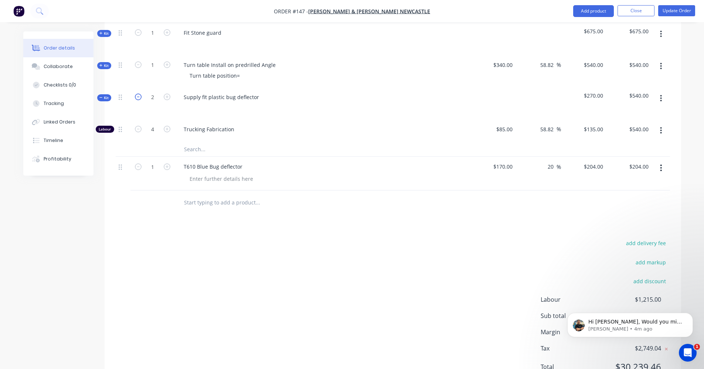
type input "1"
type input "2"
type input "$270.00"
click at [166, 126] on icon "button" at bounding box center [167, 129] width 7 height 7
type input "3"
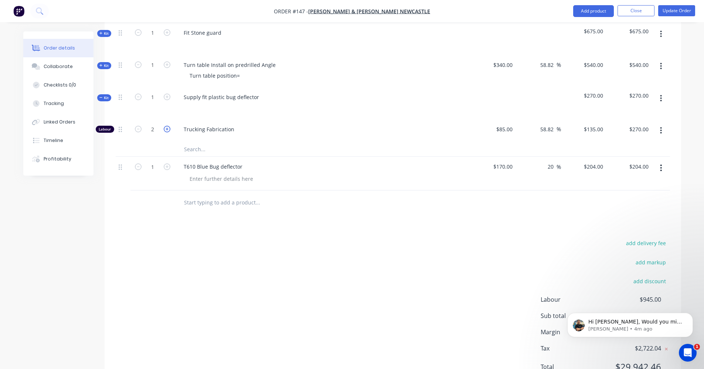
type input "$405.00"
click at [138, 126] on icon "button" at bounding box center [138, 129] width 7 height 7
type input "2"
type input "$270.00"
click at [167, 163] on icon "button" at bounding box center [167, 166] width 7 height 7
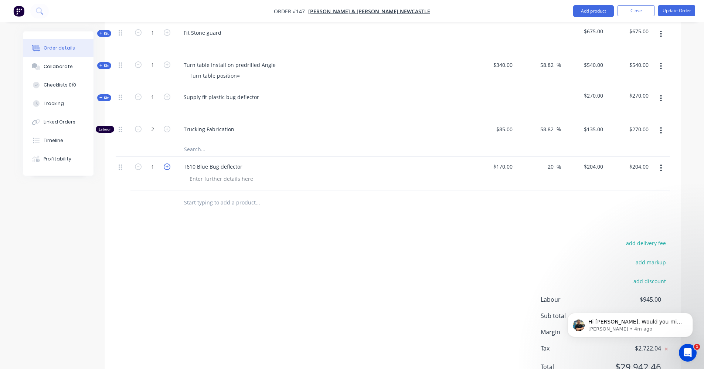
type input "2"
type input "$408.00"
click at [140, 163] on icon "button" at bounding box center [138, 166] width 7 height 7
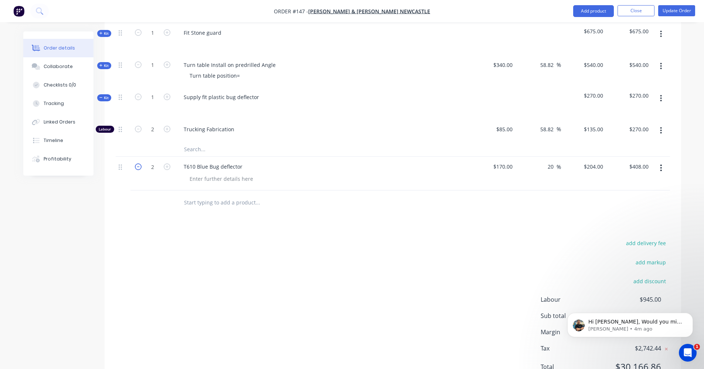
type input "1"
type input "$204.00"
click at [663, 92] on button "button" at bounding box center [661, 98] width 17 height 13
drag, startPoint x: 631, startPoint y: 163, endPoint x: 627, endPoint y: 153, distance: 10.6
click at [630, 172] on div "Delete" at bounding box center [635, 177] width 57 height 11
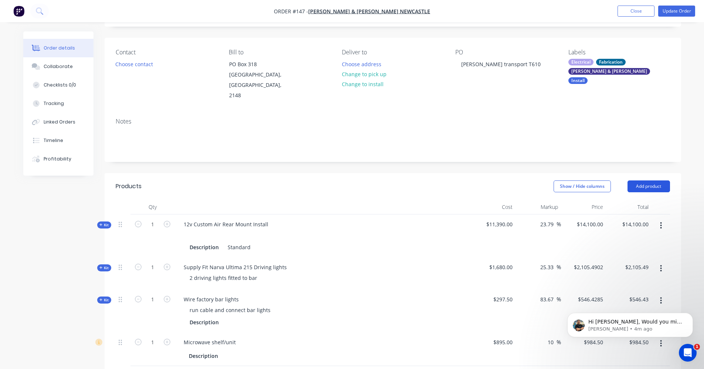
scroll to position [44, 0]
click at [654, 181] on button "Add product" at bounding box center [649, 187] width 43 height 12
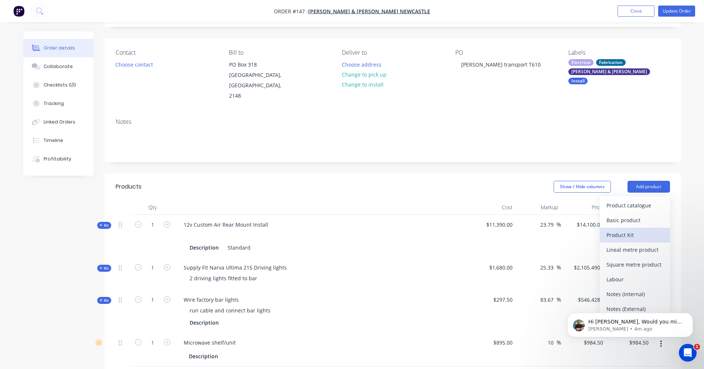
click at [632, 230] on div "Product Kit" at bounding box center [635, 235] width 57 height 11
click at [631, 230] on div "Custom pricing" at bounding box center [635, 235] width 57 height 11
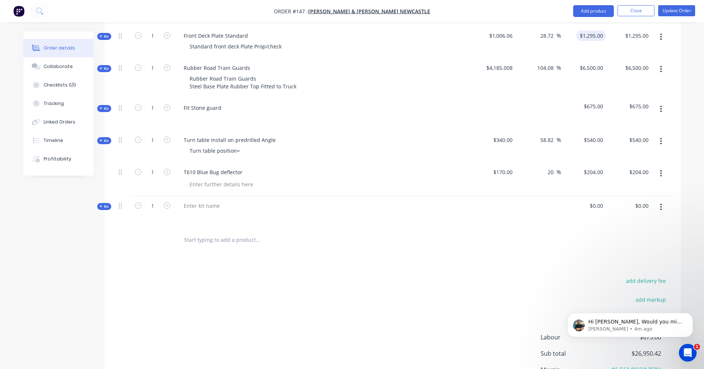
scroll to position [446, 0]
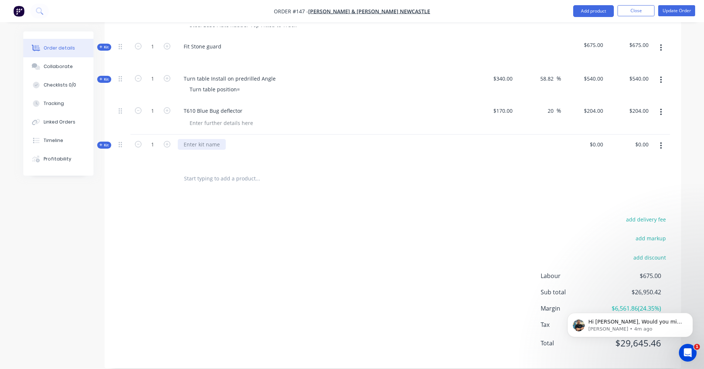
click at [213, 139] on div at bounding box center [202, 144] width 48 height 11
click at [219, 171] on input "text" at bounding box center [258, 178] width 148 height 15
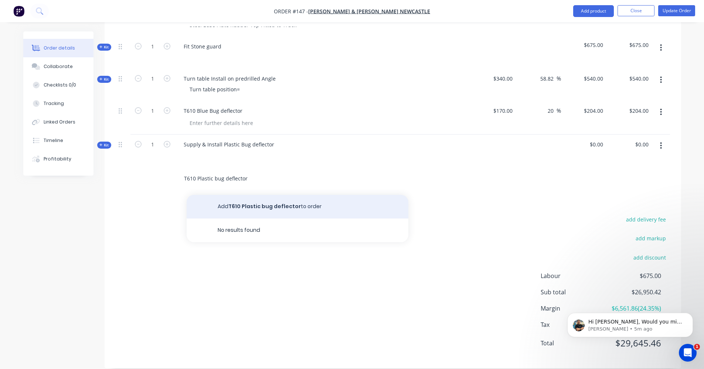
type input "T610 Plastic bug deflector"
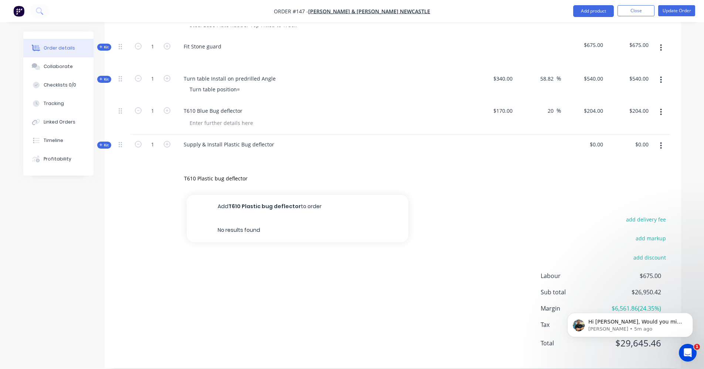
drag, startPoint x: 257, startPoint y: 196, endPoint x: 260, endPoint y: 191, distance: 6.1
click at [257, 196] on button "Add T610 Plastic bug deflector to order" at bounding box center [298, 207] width 222 height 24
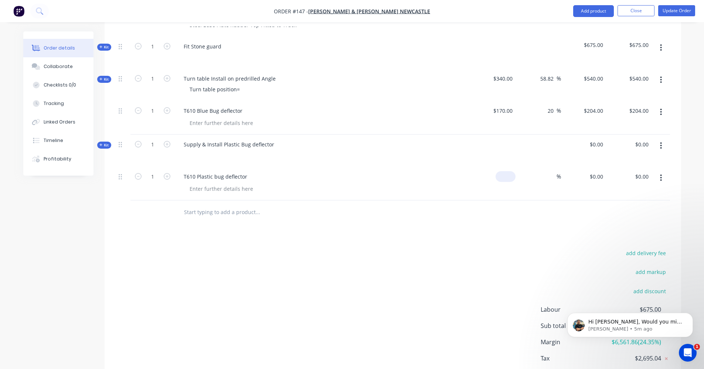
click at [510, 171] on input at bounding box center [507, 176] width 17 height 11
type input "$170.00"
click at [549, 171] on input at bounding box center [552, 176] width 9 height 11
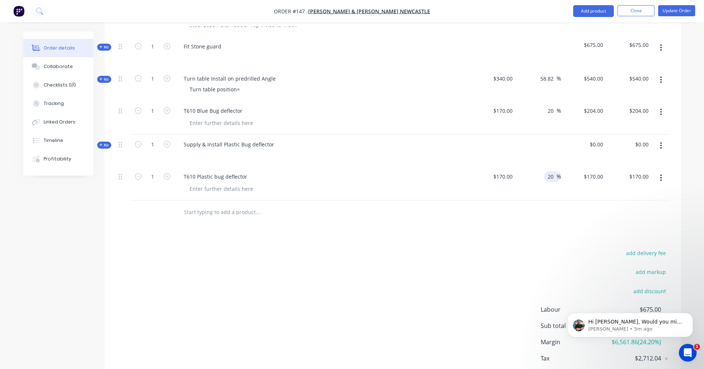
type input "20"
type input "$204.00"
click at [567, 189] on div "$204.00 $170.00" at bounding box center [583, 184] width 45 height 34
drag, startPoint x: 662, startPoint y: 132, endPoint x: 663, endPoint y: 138, distance: 6.4
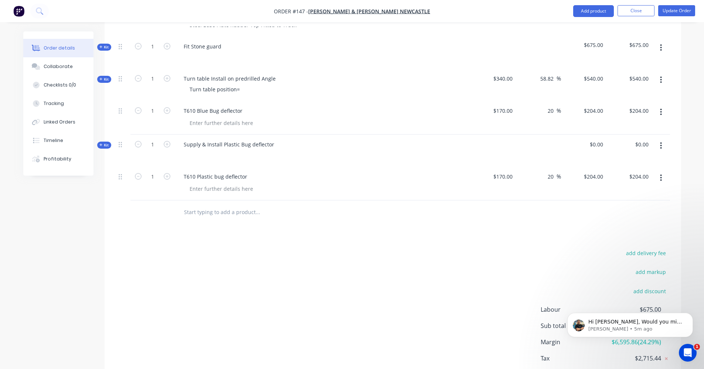
click at [662, 142] on icon "button" at bounding box center [661, 145] width 1 height 7
click at [642, 234] on div "Delete" at bounding box center [635, 239] width 57 height 11
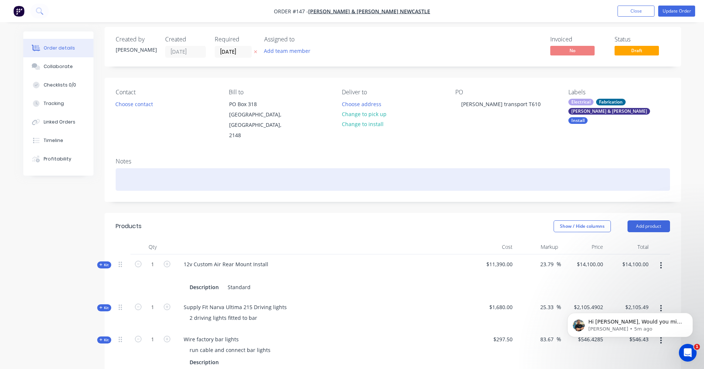
scroll to position [0, 0]
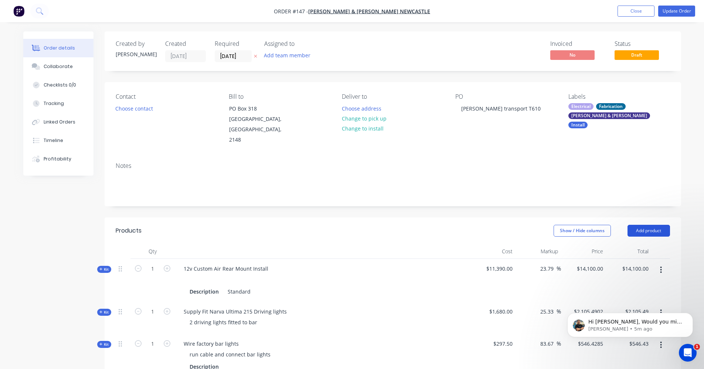
click at [644, 225] on button "Add product" at bounding box center [649, 231] width 43 height 12
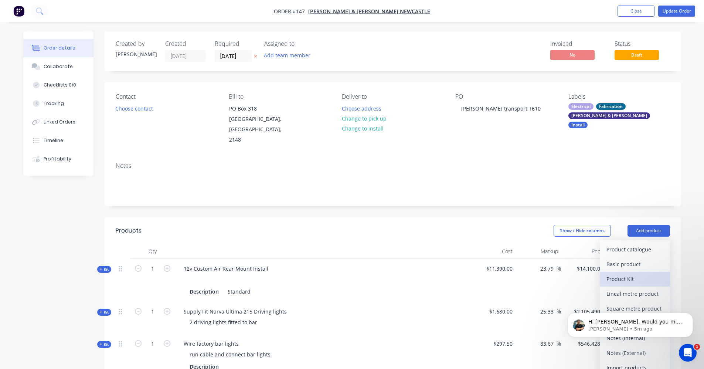
click at [639, 274] on div "Product Kit" at bounding box center [635, 279] width 57 height 11
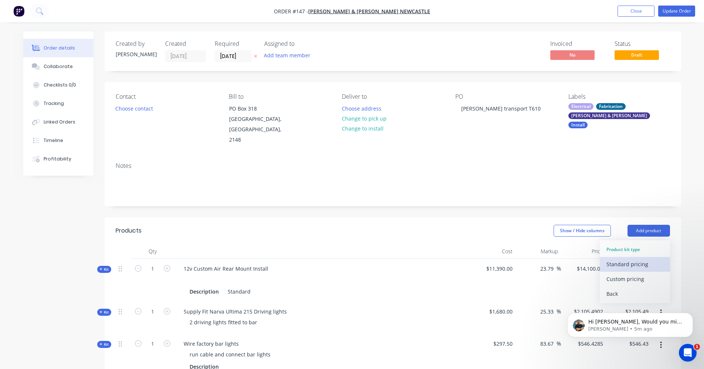
click at [637, 259] on div "Standard pricing" at bounding box center [635, 264] width 57 height 11
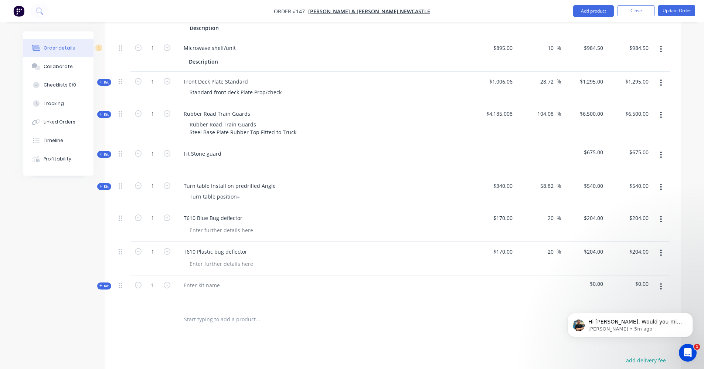
scroll to position [407, 0]
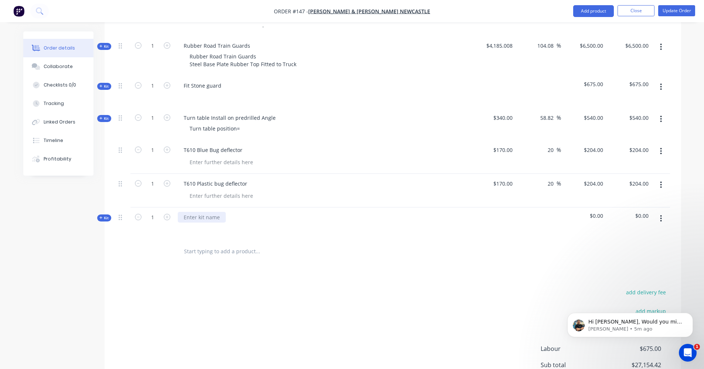
click at [200, 212] on div at bounding box center [202, 217] width 48 height 11
click at [214, 244] on input "text" at bounding box center [258, 251] width 148 height 15
type input "dffd"
click at [236, 268] on div "Products Show / Hide columns Add product Qty Cost Markup Price Total Kit 1 12v …" at bounding box center [393, 126] width 577 height 630
click at [192, 244] on input "dffd" at bounding box center [258, 251] width 148 height 15
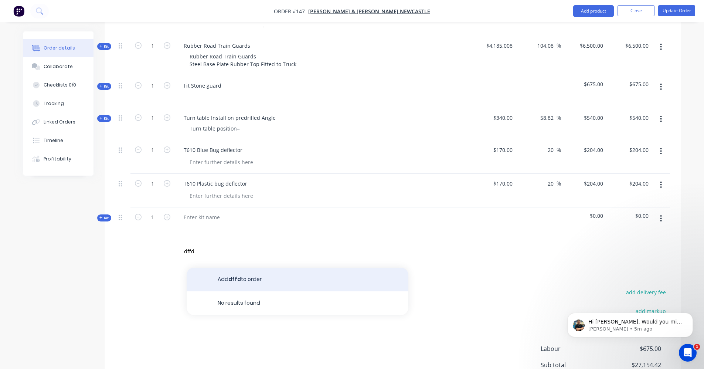
click at [229, 271] on button "Add dffd to order" at bounding box center [298, 280] width 222 height 24
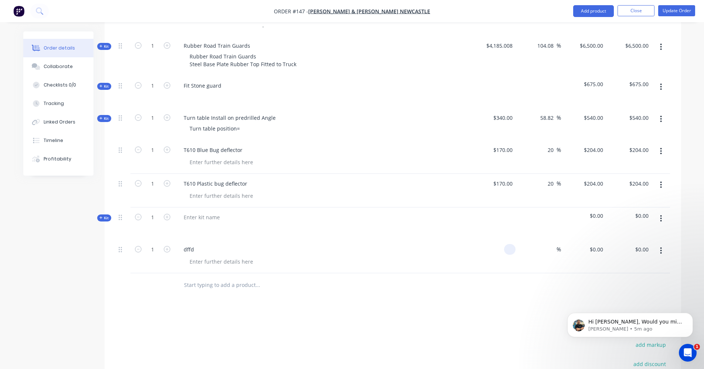
click at [505, 244] on div at bounding box center [509, 249] width 11 height 11
type input "$170.00"
click at [557, 245] on span "%" at bounding box center [559, 249] width 4 height 9
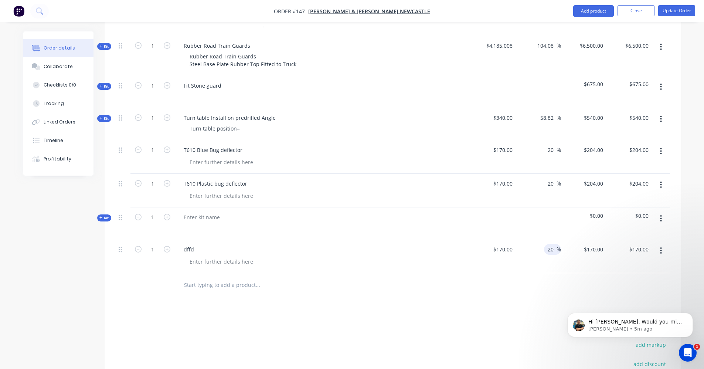
type input "20"
type input "$204.00"
click at [597, 250] on div "$204.00 $170.00" at bounding box center [583, 257] width 45 height 34
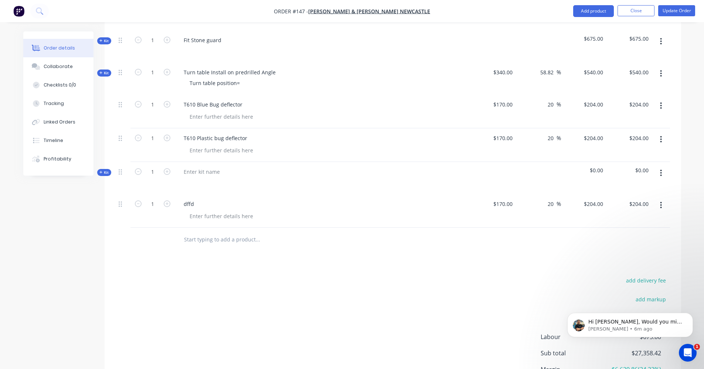
scroll to position [439, 0]
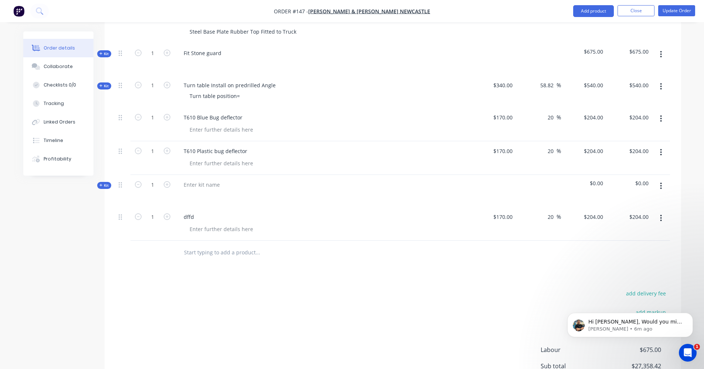
click at [662, 183] on icon "button" at bounding box center [661, 186] width 1 height 7
click at [639, 215] on div "Add product to kit" at bounding box center [635, 220] width 57 height 11
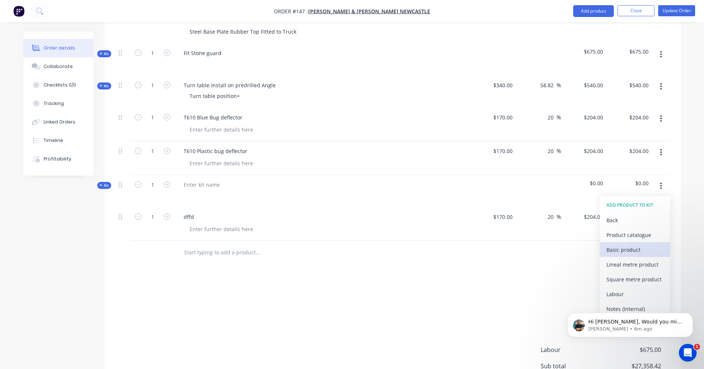
click at [642, 244] on div "Basic product" at bounding box center [635, 249] width 57 height 11
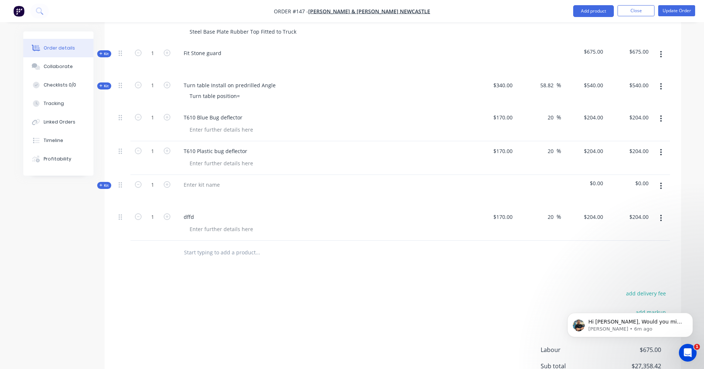
click at [99, 182] on div "Kit" at bounding box center [104, 185] width 14 height 7
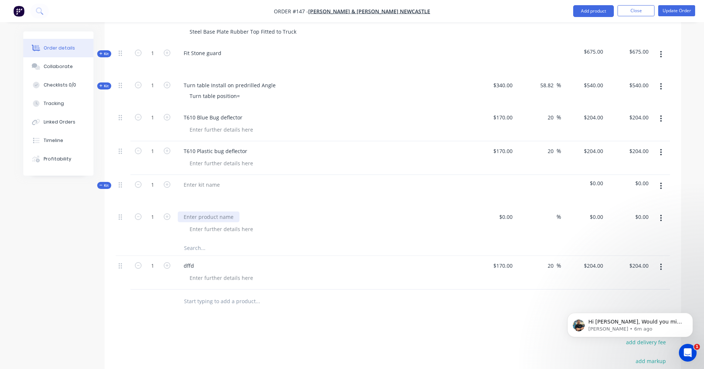
click at [225, 211] on div at bounding box center [209, 216] width 62 height 11
drag, startPoint x: 495, startPoint y: 207, endPoint x: 499, endPoint y: 208, distance: 4.2
click at [495, 207] on div "$0.00 $0.00" at bounding box center [493, 224] width 45 height 34
click at [507, 211] on input at bounding box center [507, 216] width 17 height 11
click at [510, 211] on input at bounding box center [511, 216] width 9 height 11
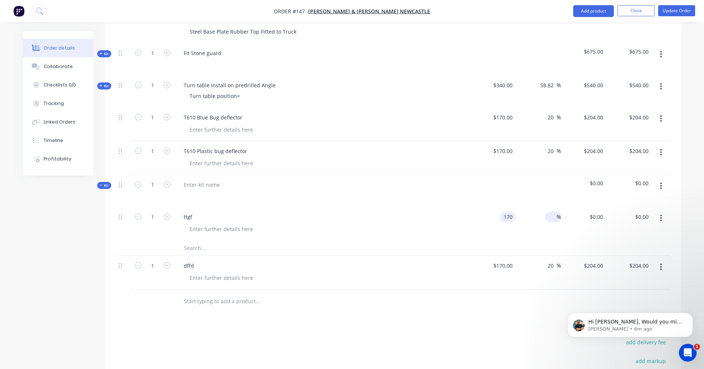
type input "$170.00"
click at [558, 213] on span "%" at bounding box center [559, 217] width 4 height 9
type input "20"
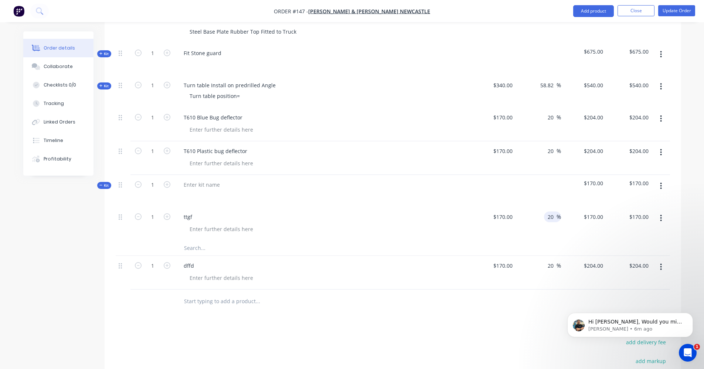
type input "$204.00"
drag, startPoint x: 594, startPoint y: 225, endPoint x: 598, endPoint y: 226, distance: 3.8
click at [594, 225] on div "$204.00 $170.00" at bounding box center [583, 224] width 45 height 34
click at [661, 263] on icon "button" at bounding box center [661, 267] width 2 height 8
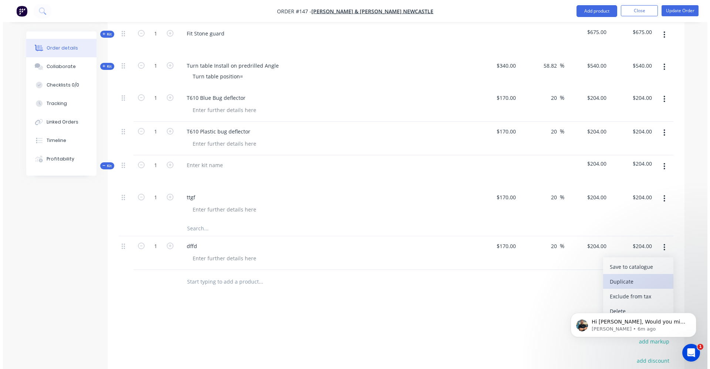
scroll to position [476, 0]
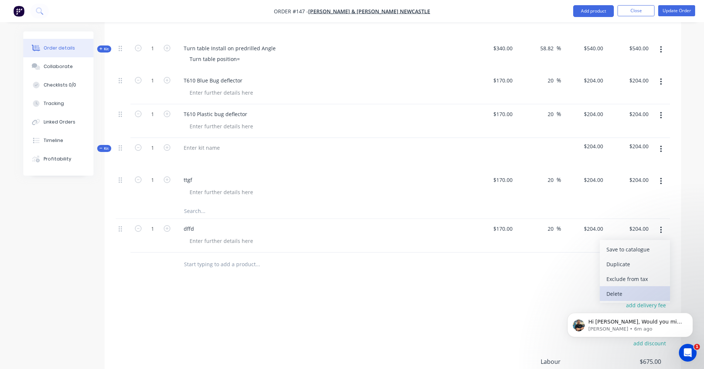
click at [623, 289] on button "Delete" at bounding box center [635, 293] width 70 height 15
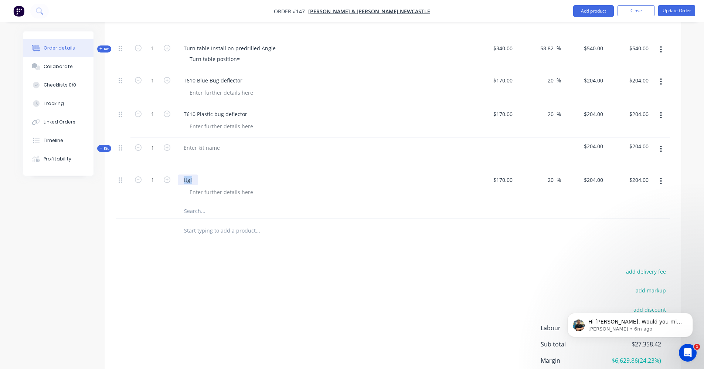
drag, startPoint x: 194, startPoint y: 169, endPoint x: 175, endPoint y: 168, distance: 19.6
click at [175, 170] on div "ttgf" at bounding box center [323, 187] width 296 height 34
click at [242, 190] on div "T610 Plastic Bug Deflector" at bounding box center [323, 187] width 296 height 34
click at [206, 142] on div at bounding box center [202, 147] width 48 height 11
click at [661, 145] on icon "button" at bounding box center [661, 149] width 2 height 8
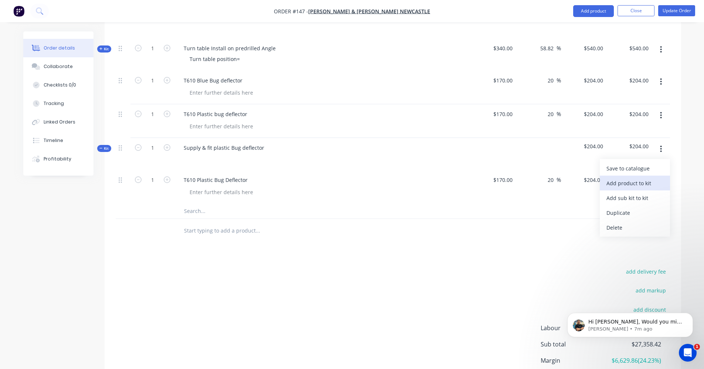
click at [652, 178] on div "Add product to kit" at bounding box center [635, 183] width 57 height 11
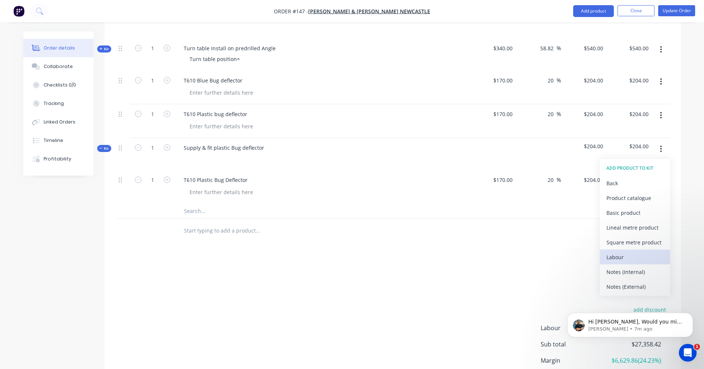
click at [640, 253] on button "Labour" at bounding box center [635, 257] width 70 height 15
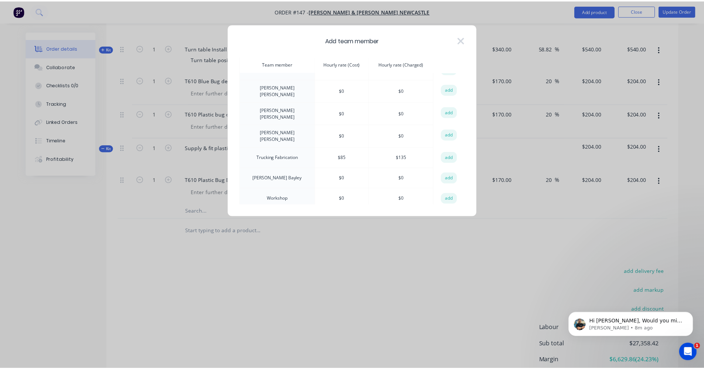
scroll to position [258, 0]
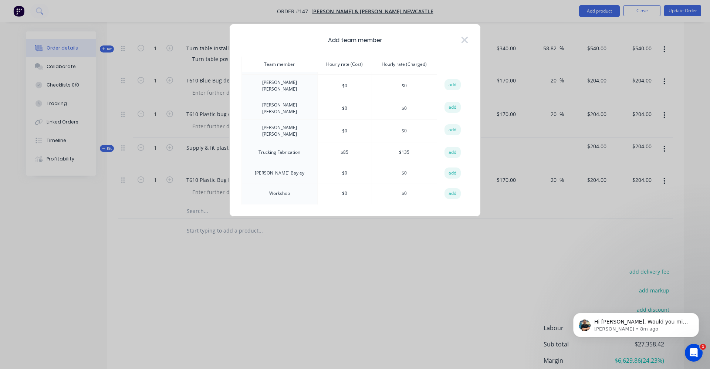
click at [444, 147] on button "add" at bounding box center [452, 152] width 16 height 11
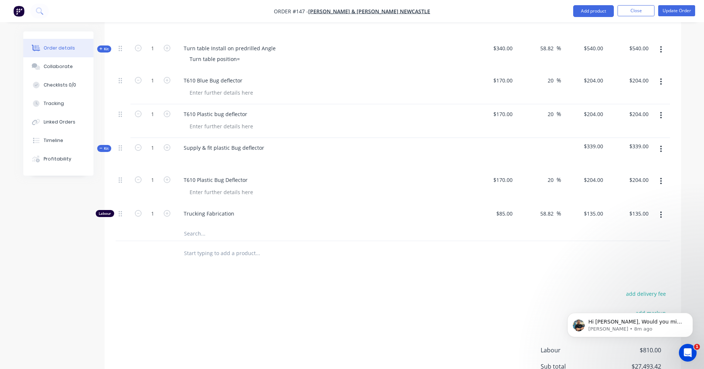
click at [170, 209] on button "button" at bounding box center [167, 213] width 10 height 8
type input "2"
type input "$270.00"
click at [439, 138] on div "Supply & fit plastic Bug deflector" at bounding box center [323, 154] width 296 height 32
drag, startPoint x: 102, startPoint y: 138, endPoint x: 102, endPoint y: 144, distance: 5.9
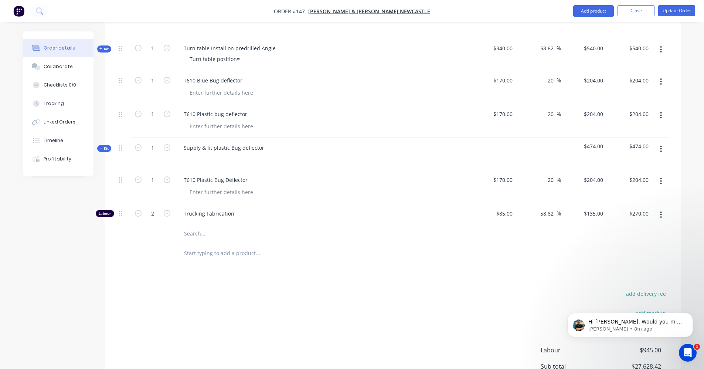
click at [102, 146] on icon at bounding box center [100, 148] width 3 height 4
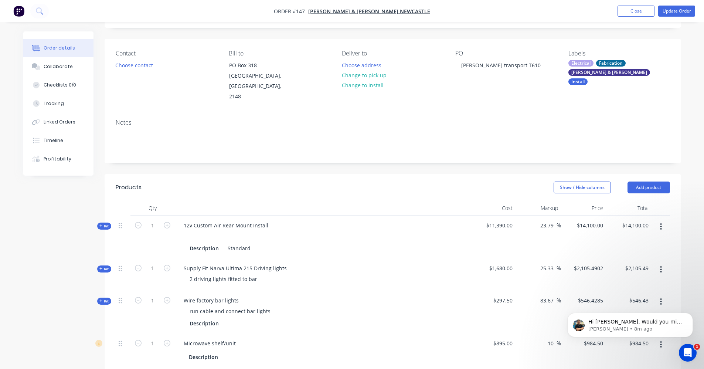
scroll to position [33, 0]
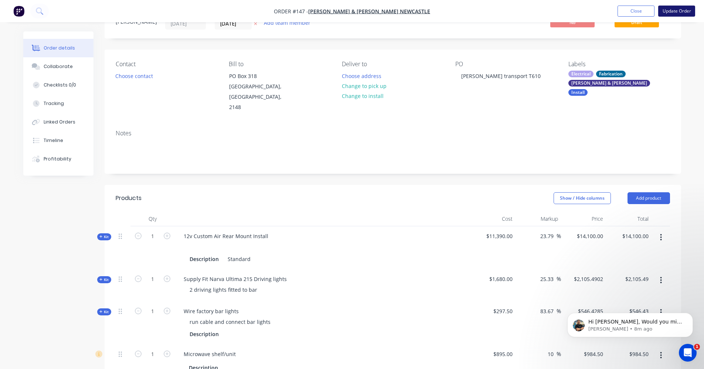
click at [684, 10] on button "Update Order" at bounding box center [677, 11] width 37 height 11
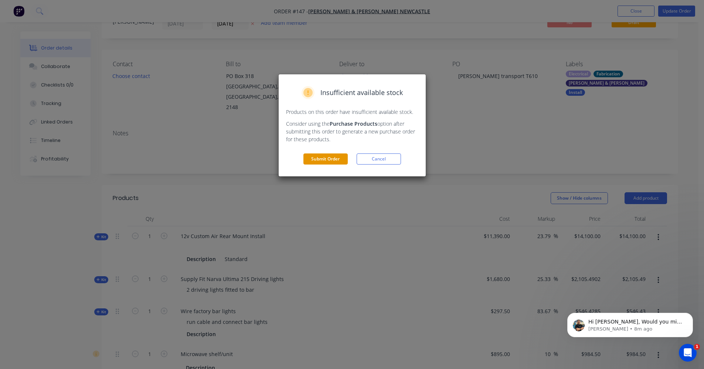
click at [319, 158] on button "Submit Order" at bounding box center [326, 158] width 44 height 11
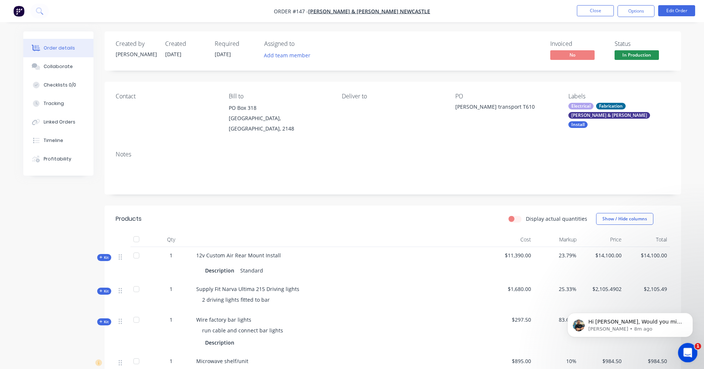
click at [689, 349] on icon "Open Intercom Messenger" at bounding box center [687, 352] width 12 height 12
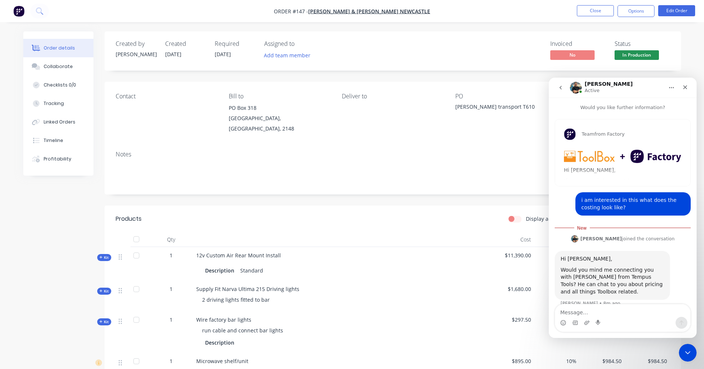
scroll to position [5, 0]
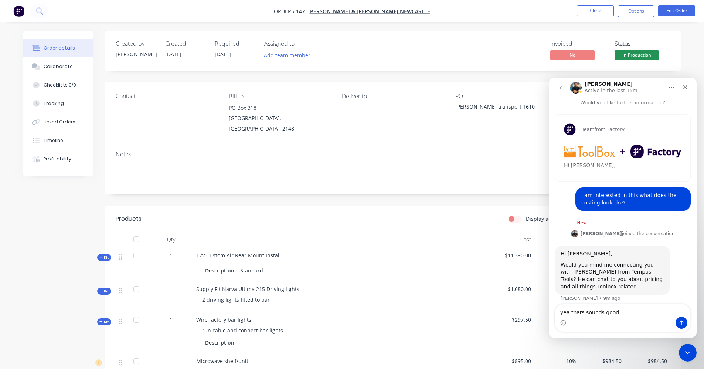
type textarea "yea thats sounds good"
click at [683, 322] on icon "Send a message…" at bounding box center [682, 323] width 6 height 6
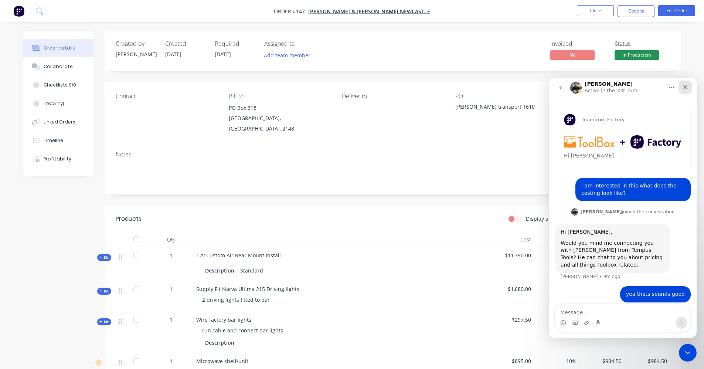
click at [686, 84] on icon "Close" at bounding box center [686, 87] width 6 height 6
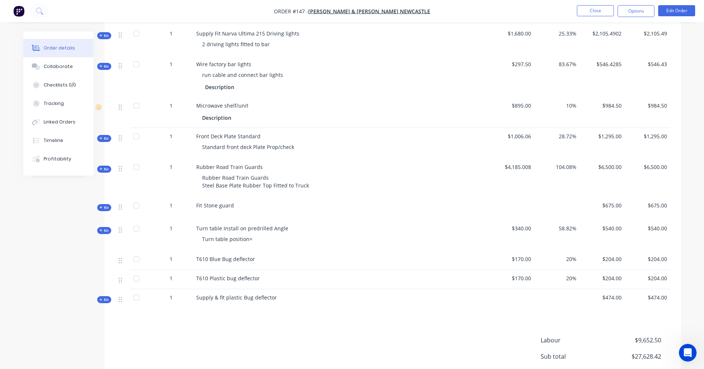
scroll to position [296, 0]
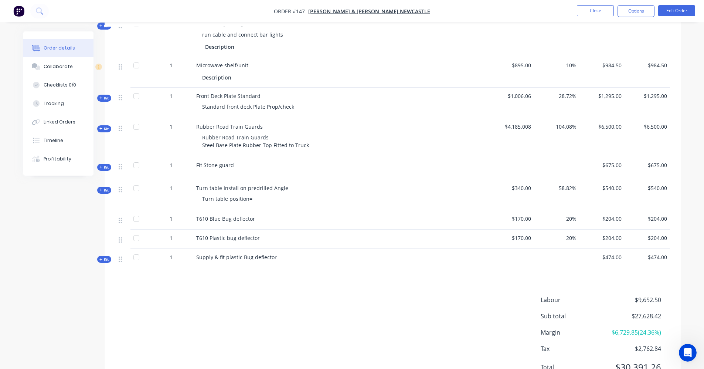
click at [253, 192] on div "Turn table position=" at bounding box center [341, 199] width 290 height 14
drag, startPoint x: 253, startPoint y: 192, endPoint x: 271, endPoint y: 200, distance: 20.5
click at [271, 200] on div "Turn table Install on predrilled Angle Turn table position=" at bounding box center [341, 195] width 296 height 31
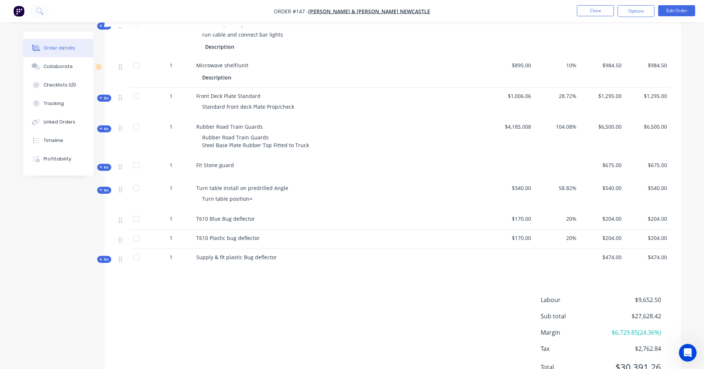
click at [264, 219] on div "T610 Blue Bug deflector" at bounding box center [341, 219] width 296 height 19
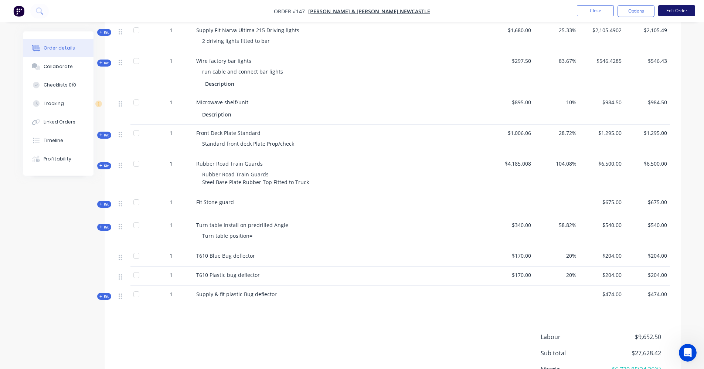
click at [676, 11] on button "Edit Order" at bounding box center [677, 10] width 37 height 11
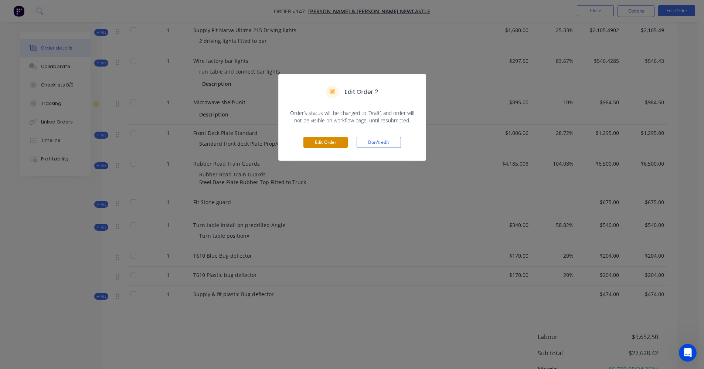
click at [328, 142] on button "Edit Order" at bounding box center [326, 142] width 44 height 11
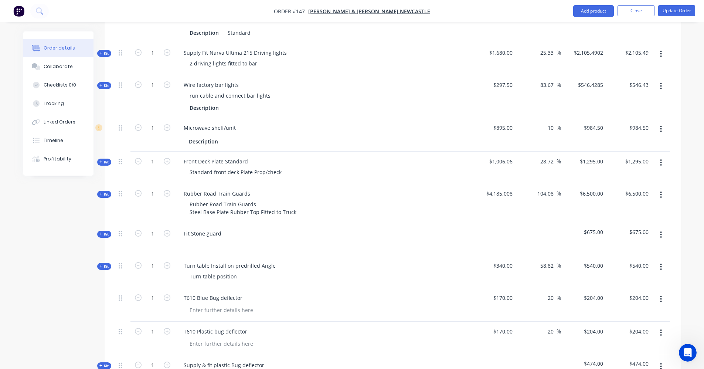
scroll to position [333, 0]
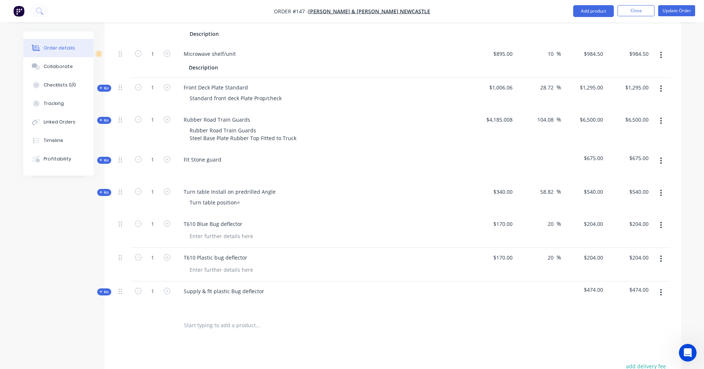
click at [663, 186] on button "button" at bounding box center [661, 192] width 17 height 13
click at [632, 266] on div "Delete" at bounding box center [635, 271] width 57 height 11
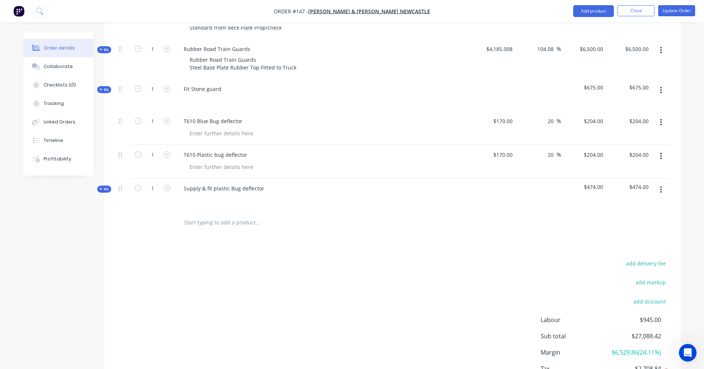
scroll to position [407, 0]
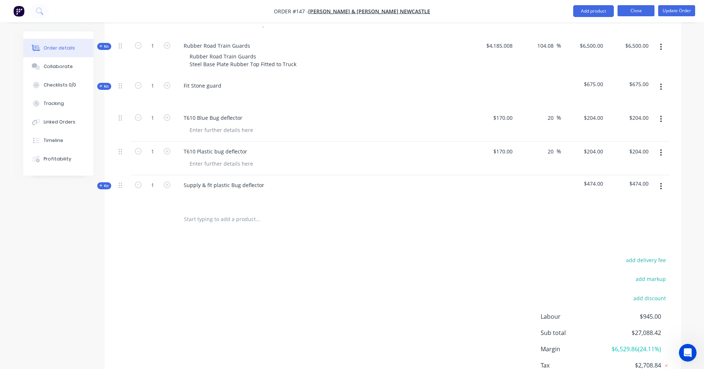
click at [640, 12] on button "Close" at bounding box center [636, 10] width 37 height 11
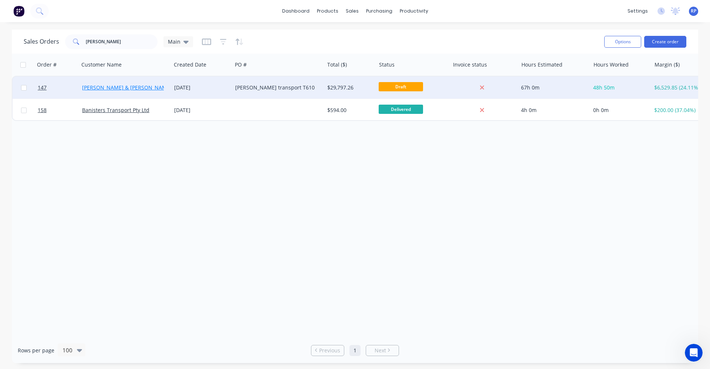
click at [109, 90] on link "[PERSON_NAME] & [PERSON_NAME] Newcastle" at bounding box center [140, 87] width 116 height 7
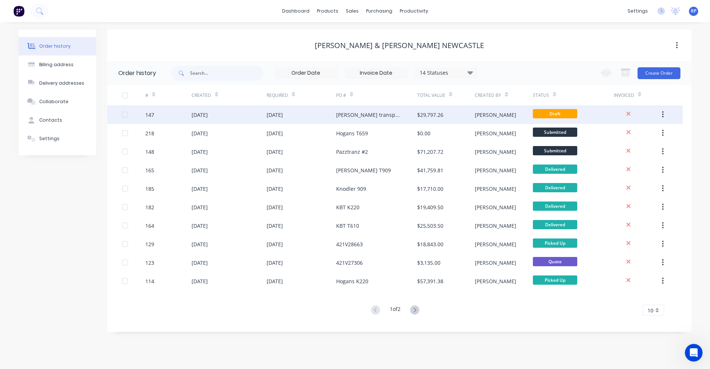
click at [386, 117] on div "Banister transport T610" at bounding box center [369, 115] width 66 height 8
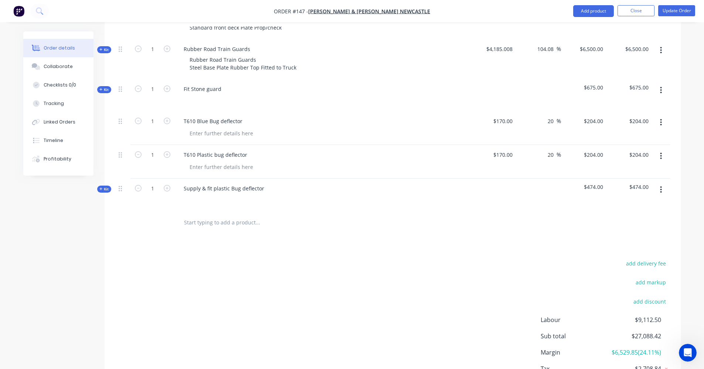
scroll to position [407, 0]
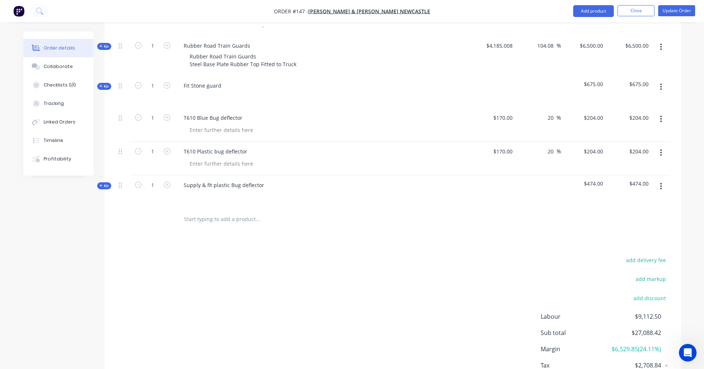
click at [213, 212] on input "text" at bounding box center [258, 219] width 148 height 15
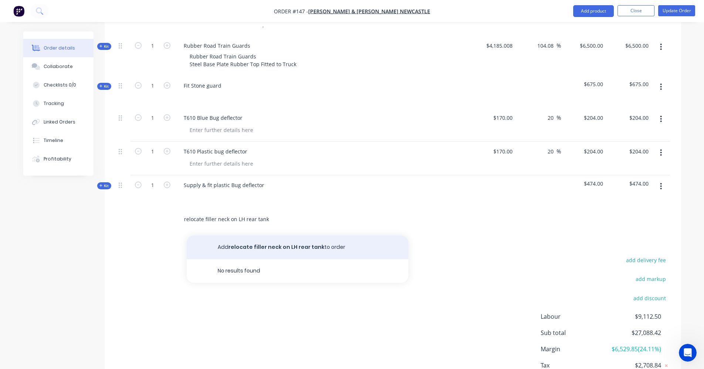
type input "relocate filler neck on LH rear tank"
click at [244, 237] on button "Add relocate filler neck on LH rear tank to order" at bounding box center [298, 248] width 222 height 24
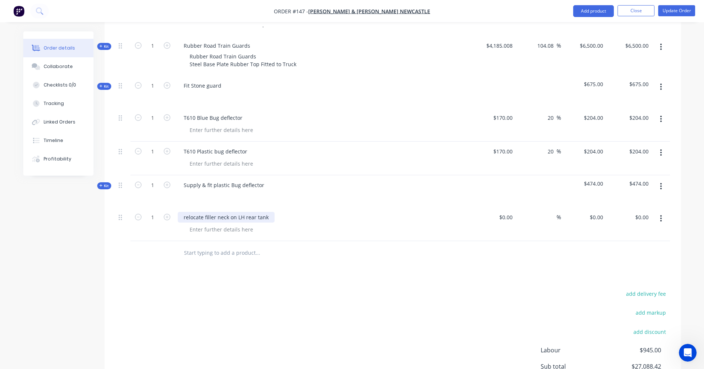
click at [185, 212] on div "relocate filler neck on LH rear tank" at bounding box center [226, 217] width 97 height 11
click at [202, 228] on div "Relocate filler neck on LH rear tank" at bounding box center [323, 224] width 296 height 34
click at [663, 212] on button "button" at bounding box center [661, 218] width 17 height 13
click at [634, 277] on div "Delete" at bounding box center [635, 282] width 57 height 11
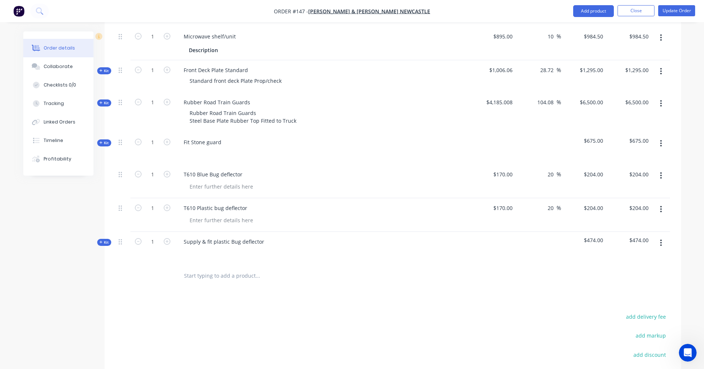
scroll to position [370, 0]
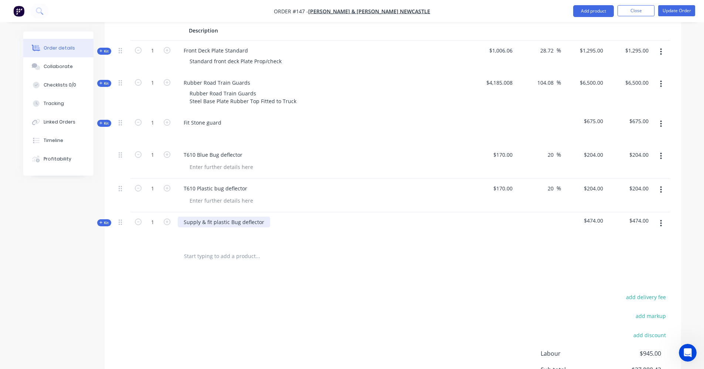
click at [211, 217] on div "Supply & fit plastic Bug deflector" at bounding box center [224, 222] width 92 height 11
click at [661, 220] on icon "button" at bounding box center [661, 223] width 1 height 7
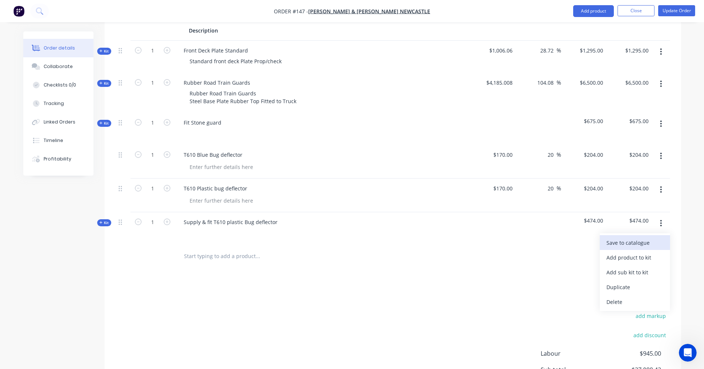
click at [637, 237] on div "Save to catalogue" at bounding box center [635, 242] width 57 height 11
click at [321, 292] on div "add delivery fee add markup add discount Labour $945.00 Sub total $27,088.42 Ma…" at bounding box center [393, 363] width 555 height 143
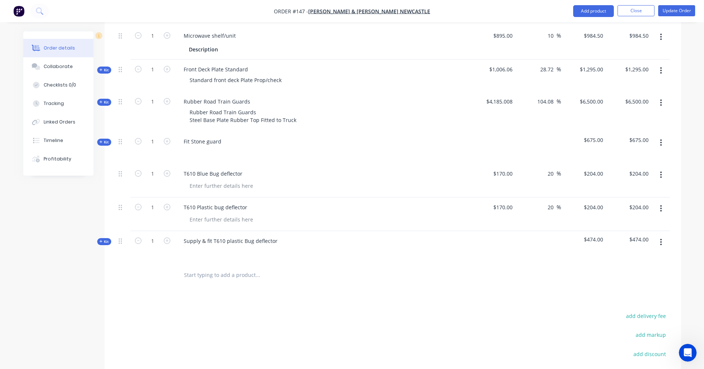
scroll to position [333, 0]
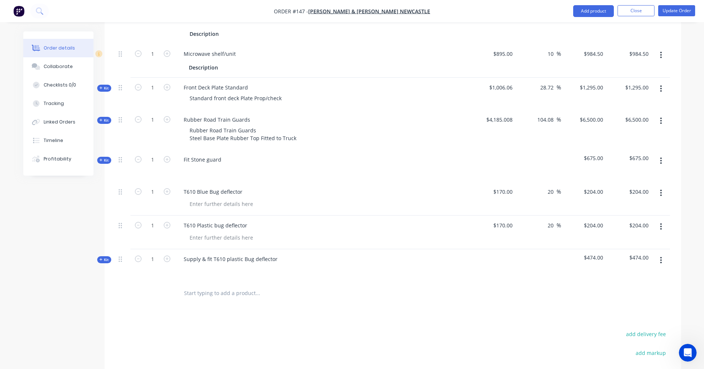
click at [661, 223] on icon "button" at bounding box center [661, 226] width 1 height 7
click at [647, 241] on div "Save to catalogue" at bounding box center [635, 246] width 57 height 11
click at [622, 285] on div "Delete" at bounding box center [635, 290] width 57 height 11
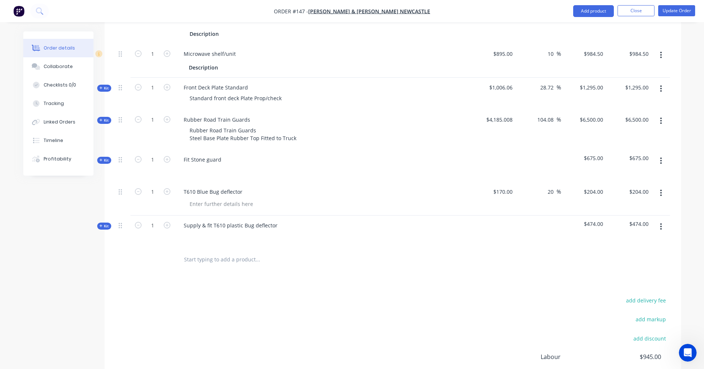
click at [100, 224] on icon at bounding box center [100, 226] width 3 height 4
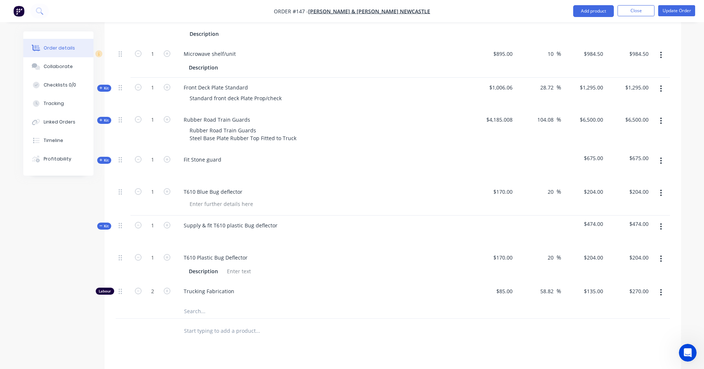
click at [663, 186] on button "button" at bounding box center [661, 192] width 17 height 13
click at [646, 251] on div "Delete" at bounding box center [635, 256] width 57 height 11
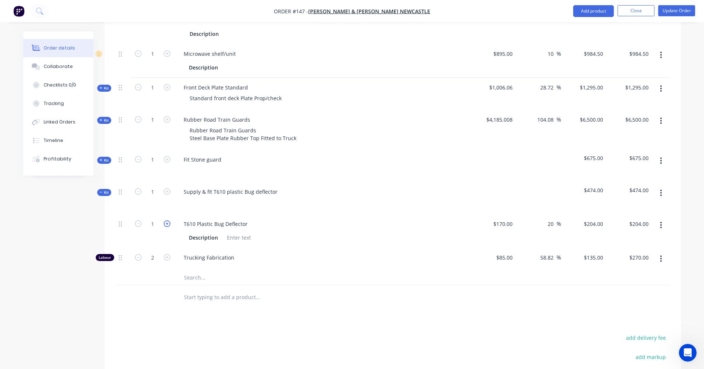
click at [166, 220] on icon "button" at bounding box center [167, 223] width 7 height 7
type input "2"
type input "$408.00"
click at [136, 220] on icon "button" at bounding box center [138, 223] width 7 height 7
type input "1"
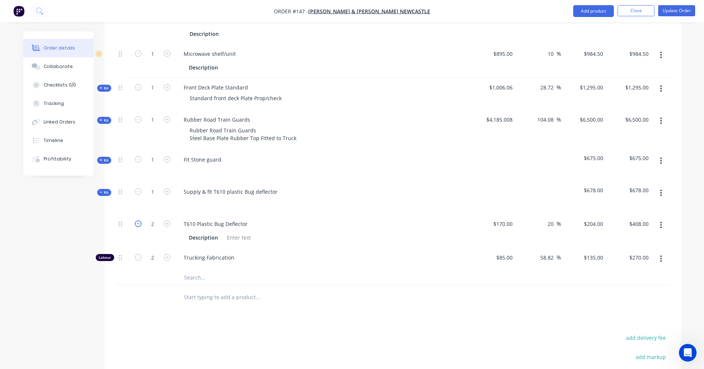
type input "$204.00"
click at [136, 220] on icon "button" at bounding box center [138, 223] width 7 height 7
type input "0"
type input "$0.00"
click at [136, 220] on icon "button" at bounding box center [138, 223] width 7 height 7
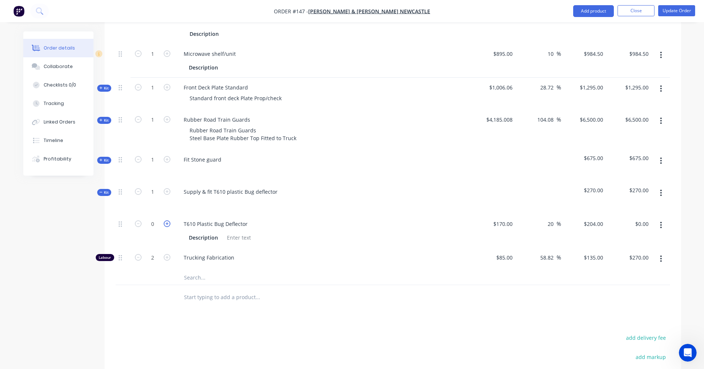
click at [167, 220] on icon "button" at bounding box center [167, 223] width 7 height 7
type input "1"
type input "$204.00"
click at [661, 189] on icon "button" at bounding box center [661, 193] width 2 height 8
click at [585, 287] on div at bounding box center [393, 297] width 555 height 24
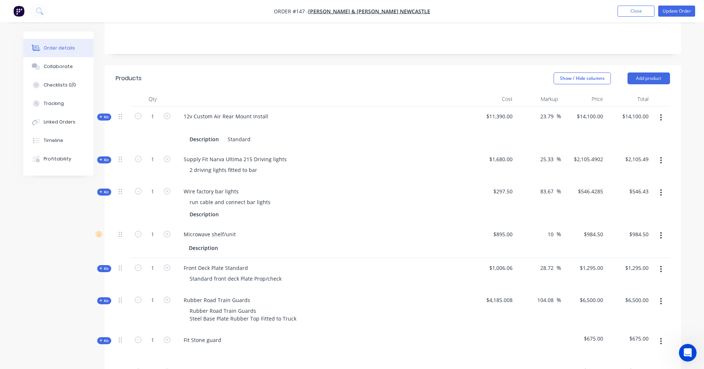
scroll to position [148, 0]
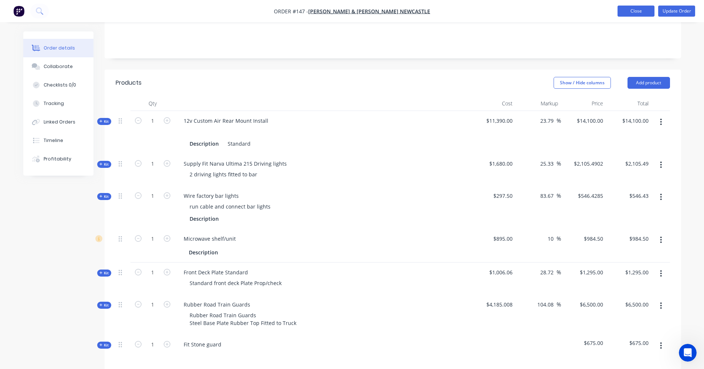
click at [622, 13] on button "Close" at bounding box center [636, 11] width 37 height 11
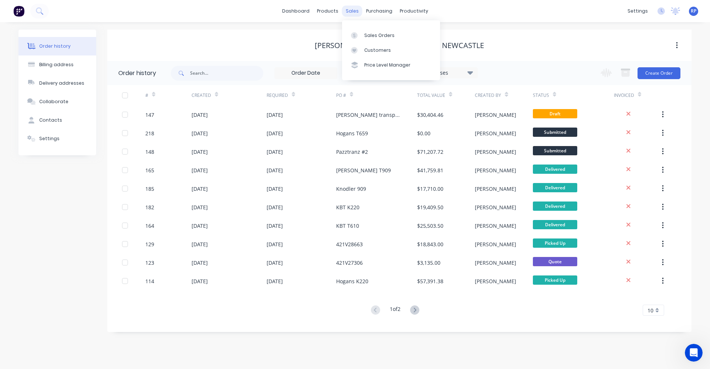
click at [352, 13] on div "sales" at bounding box center [352, 11] width 20 height 11
click at [368, 35] on div "Sales Orders" at bounding box center [379, 35] width 30 height 7
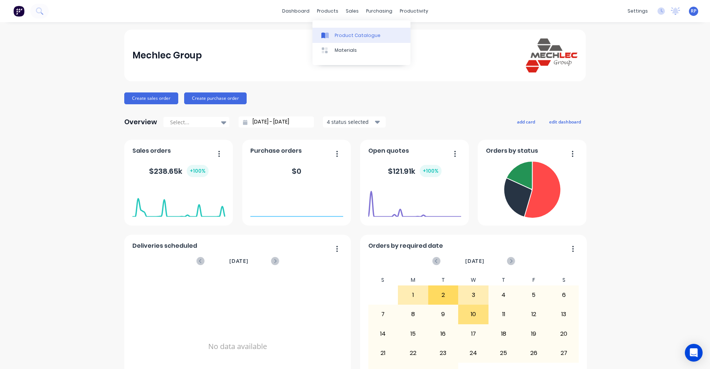
click at [342, 38] on div "Product Catalogue" at bounding box center [358, 35] width 46 height 7
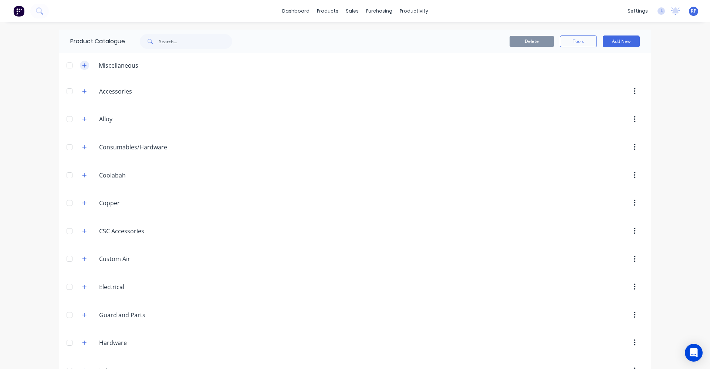
click at [82, 69] on button "button" at bounding box center [84, 65] width 9 height 9
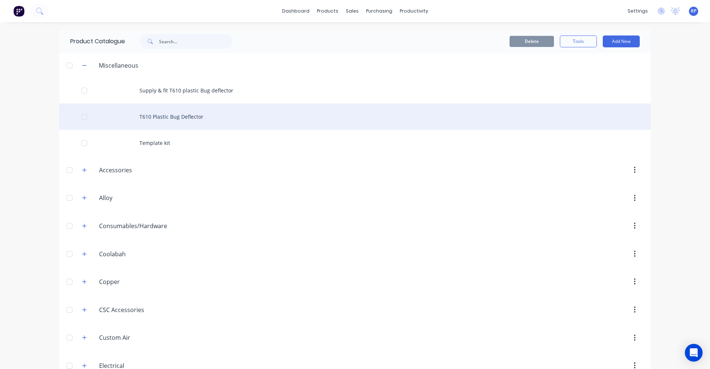
click at [137, 121] on div "T610 Plastic Bug Deflector" at bounding box center [355, 117] width 592 height 26
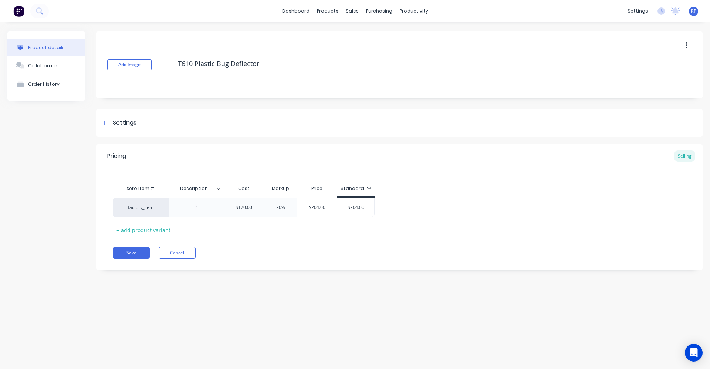
click at [220, 189] on icon at bounding box center [218, 188] width 4 height 4
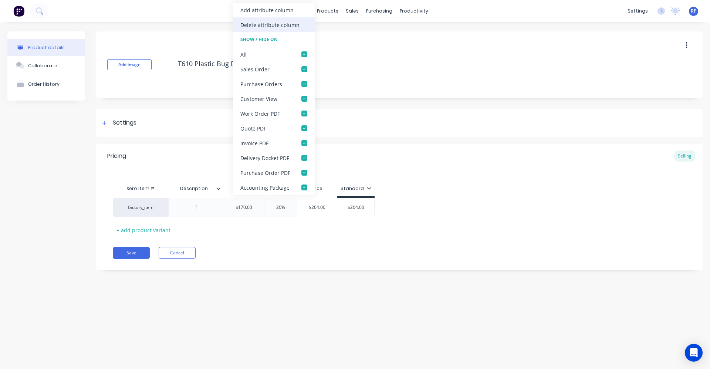
click at [254, 26] on div "Delete attribute column" at bounding box center [269, 25] width 59 height 8
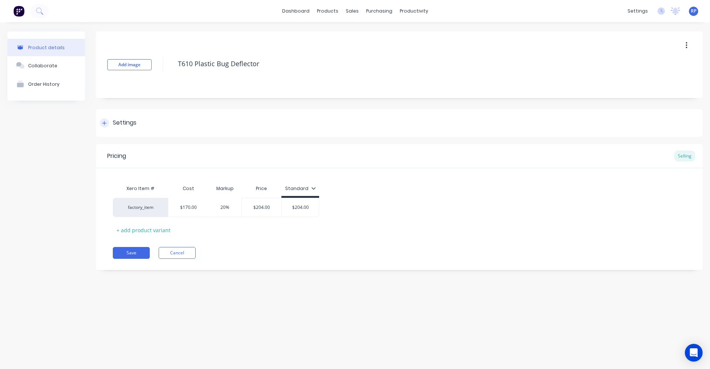
click at [105, 121] on icon at bounding box center [104, 123] width 4 height 5
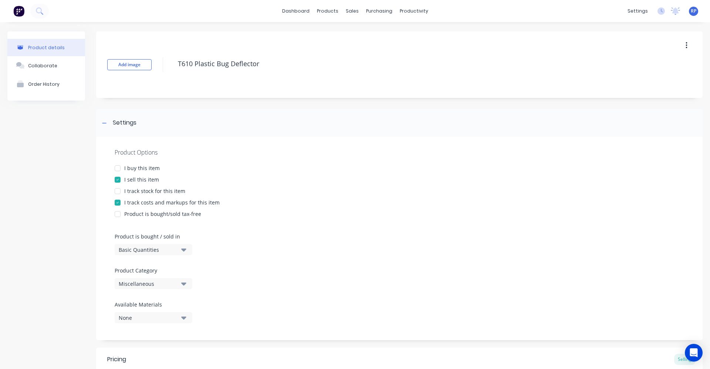
scroll to position [37, 0]
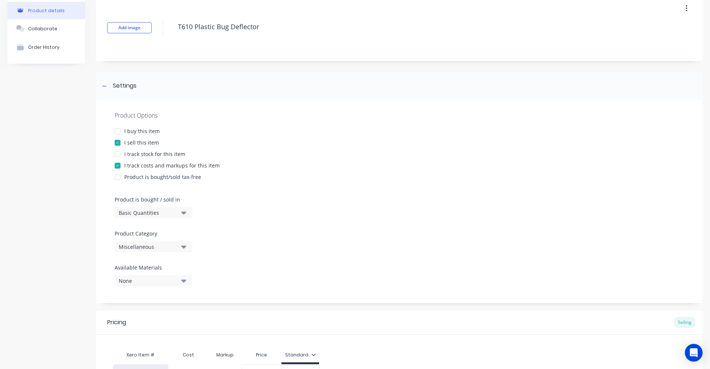
click at [186, 249] on icon "button" at bounding box center [183, 247] width 5 height 8
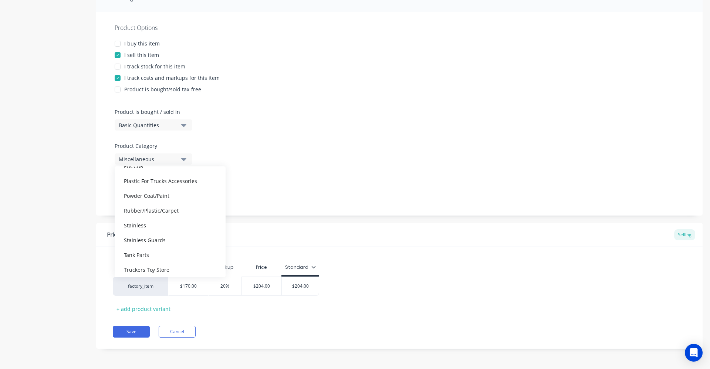
scroll to position [274, 0]
click at [157, 180] on div "Plastic For Trucks Accessories" at bounding box center [170, 177] width 111 height 15
click at [142, 331] on button "Save" at bounding box center [131, 332] width 37 height 12
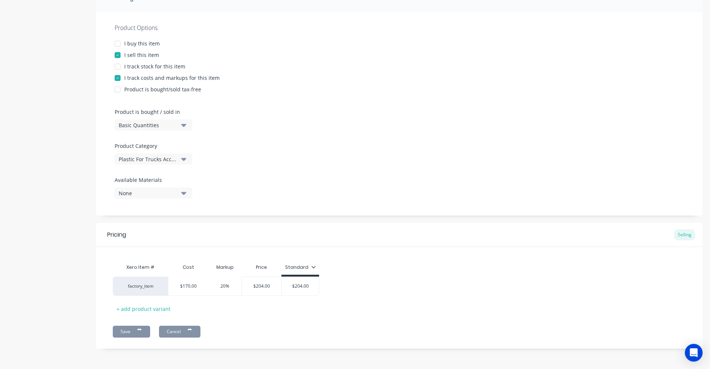
type textarea "x"
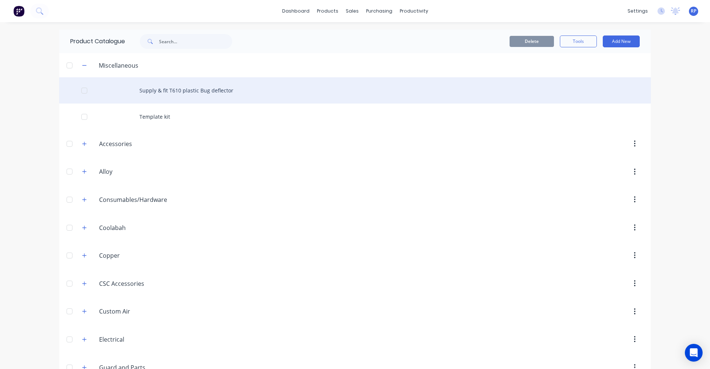
click at [175, 95] on div "Supply & fit T610 plastic Bug deflector" at bounding box center [355, 90] width 592 height 26
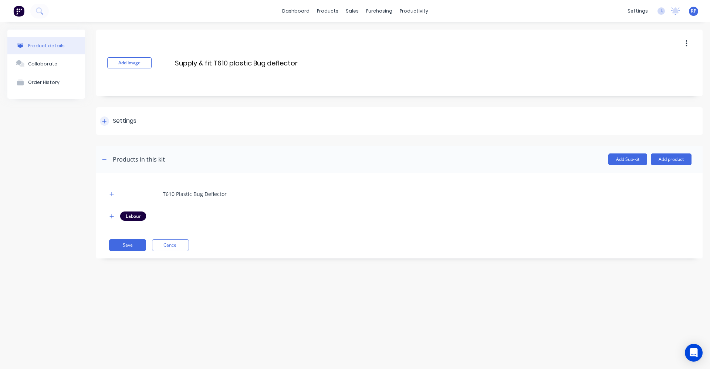
click at [101, 123] on div at bounding box center [104, 120] width 9 height 9
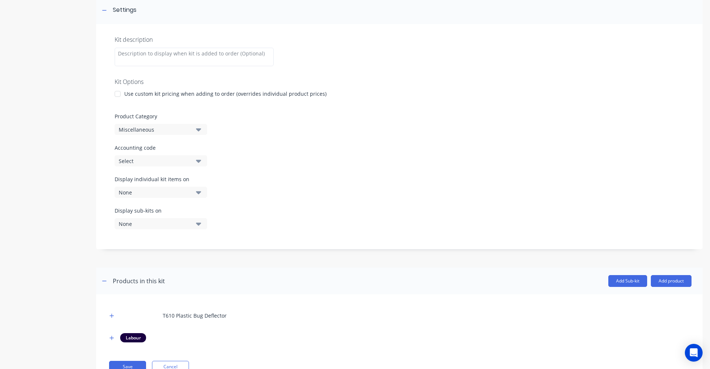
scroll to position [141, 0]
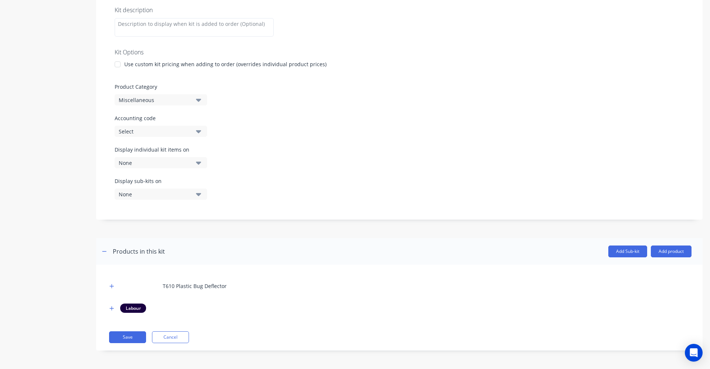
click at [116, 65] on div at bounding box center [117, 64] width 15 height 15
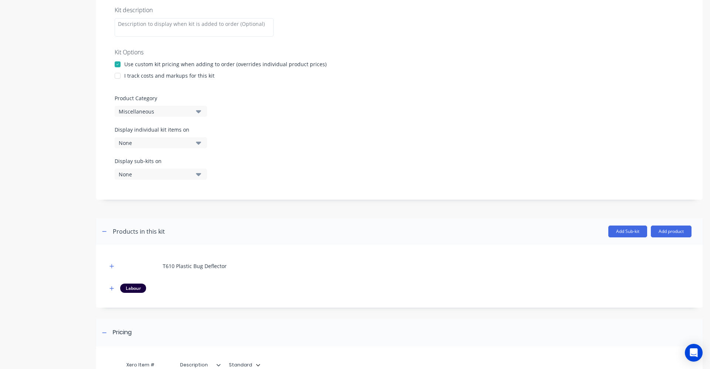
click at [120, 75] on div at bounding box center [117, 75] width 15 height 15
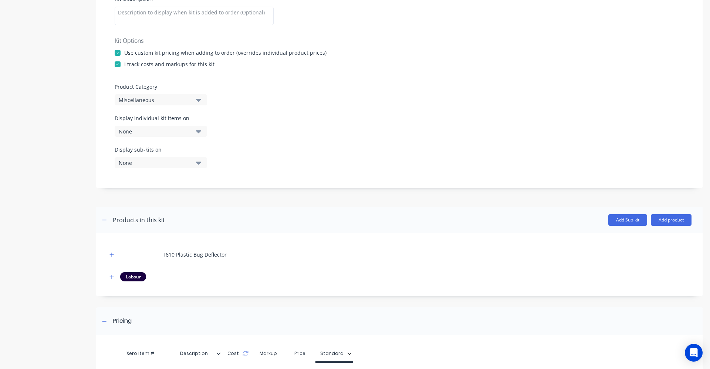
scroll to position [217, 0]
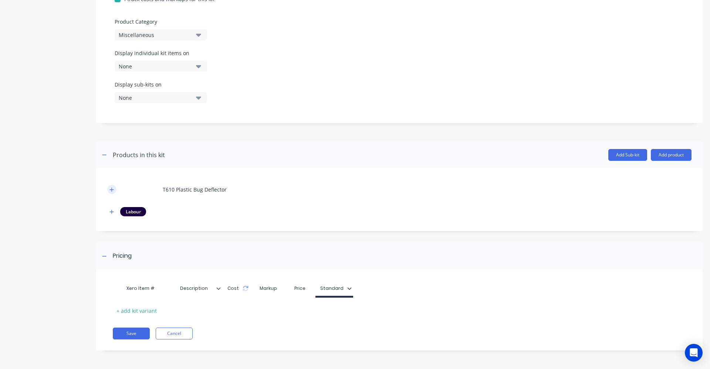
click at [112, 192] on button "button" at bounding box center [111, 189] width 9 height 9
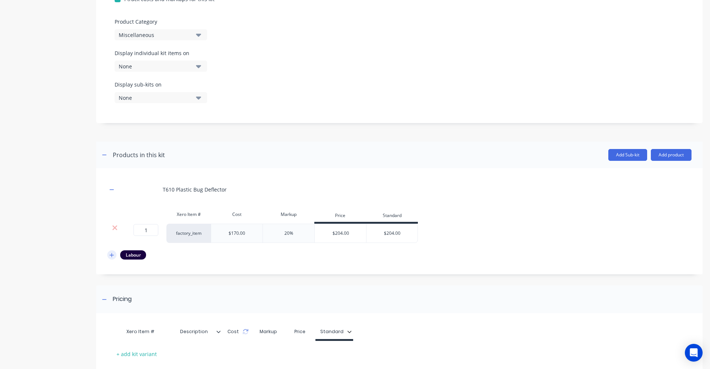
click at [110, 257] on icon "button" at bounding box center [111, 255] width 4 height 5
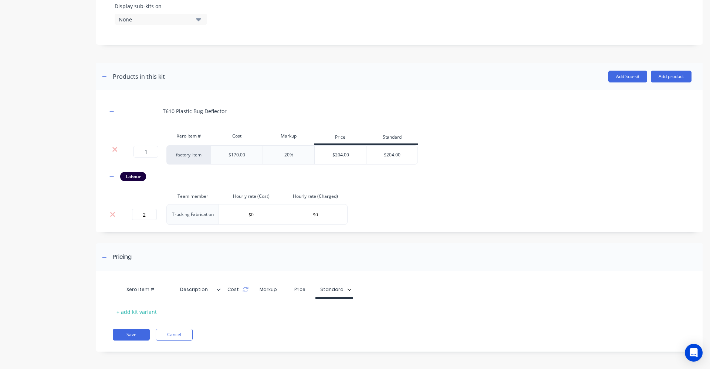
scroll to position [297, 0]
click at [245, 290] on icon at bounding box center [245, 290] width 5 height 2
click at [244, 288] on icon at bounding box center [246, 288] width 6 height 6
click at [351, 290] on button "Standard" at bounding box center [335, 288] width 39 height 11
click at [353, 266] on div "Pricing" at bounding box center [399, 256] width 606 height 28
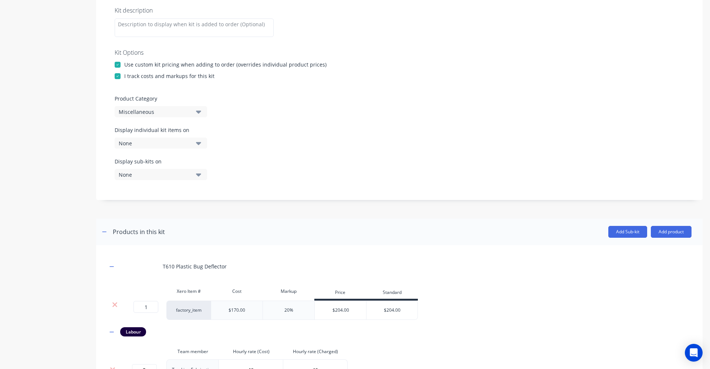
scroll to position [131, 0]
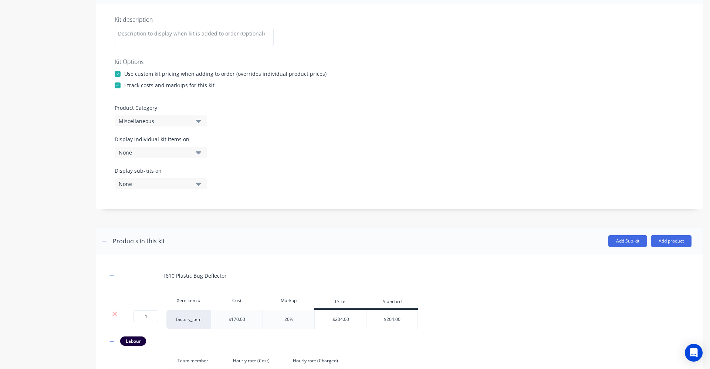
click at [117, 86] on div at bounding box center [117, 85] width 15 height 15
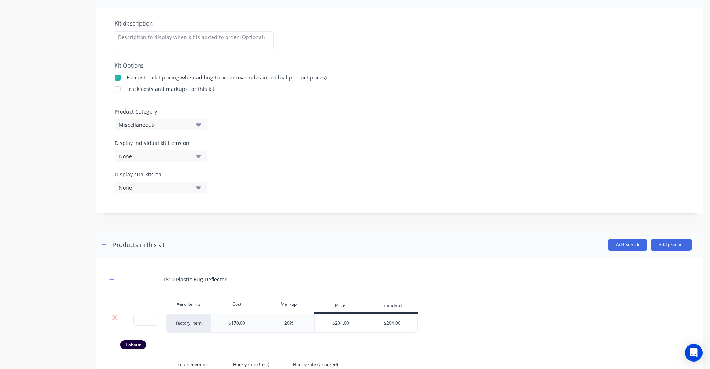
scroll to position [57, 0]
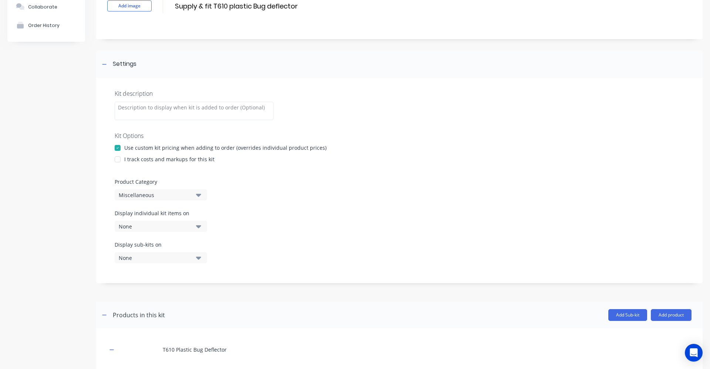
click at [118, 160] on div at bounding box center [117, 159] width 15 height 15
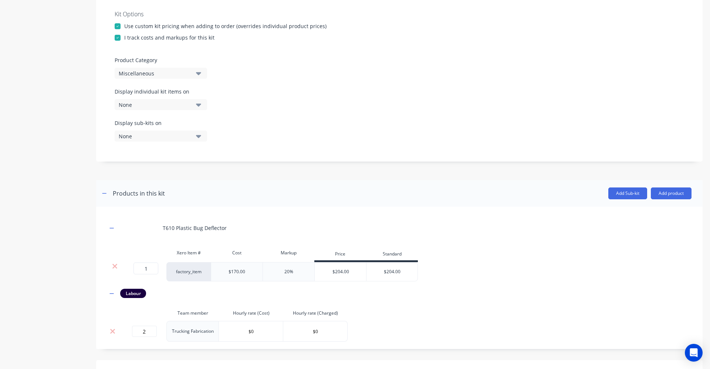
scroll to position [205, 0]
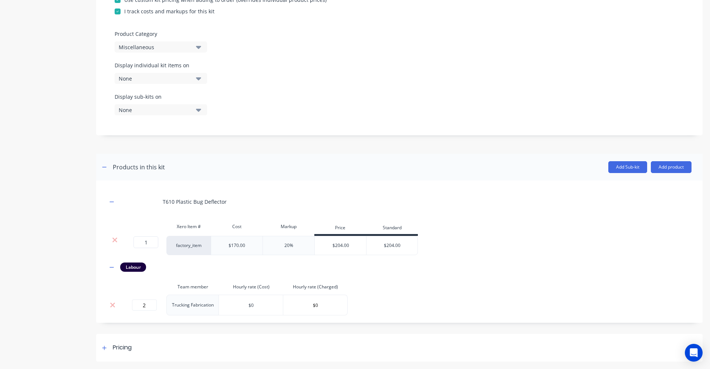
click at [271, 304] on input "$0" at bounding box center [251, 304] width 64 height 11
click at [112, 304] on icon at bounding box center [112, 305] width 5 height 5
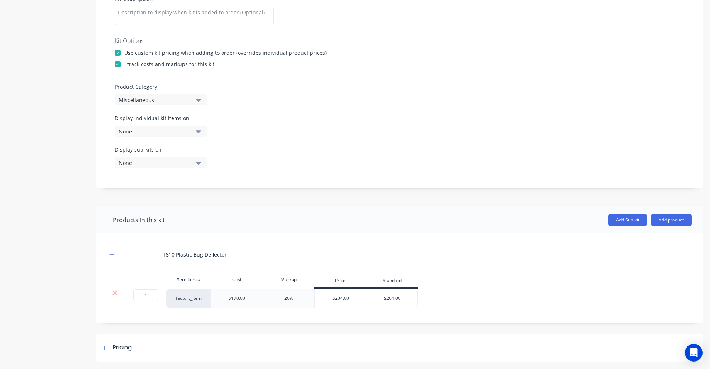
scroll to position [152, 0]
click at [464, 280] on div "Xero Item # Cost Markup Price Standard 1 1 ? factory_item $170.00 20% $204.00 $…" at bounding box center [399, 290] width 584 height 36
click at [671, 218] on button "Add product" at bounding box center [671, 220] width 41 height 12
click at [651, 250] on div "Labour" at bounding box center [656, 253] width 57 height 11
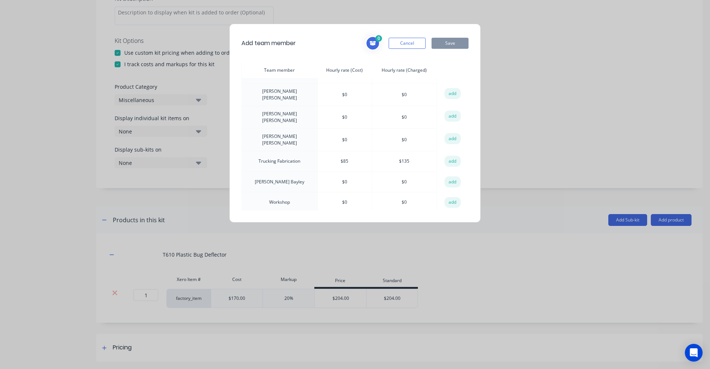
scroll to position [258, 0]
drag, startPoint x: 448, startPoint y: 136, endPoint x: 452, endPoint y: 142, distance: 7.4
click at [448, 153] on button "add" at bounding box center [452, 158] width 16 height 11
click at [459, 45] on button "Save" at bounding box center [449, 43] width 37 height 11
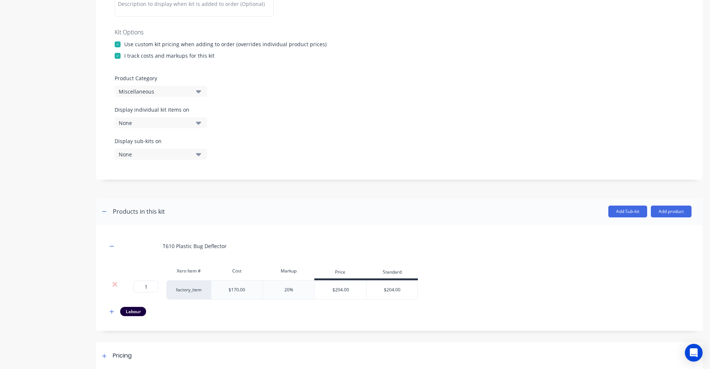
scroll to position [169, 0]
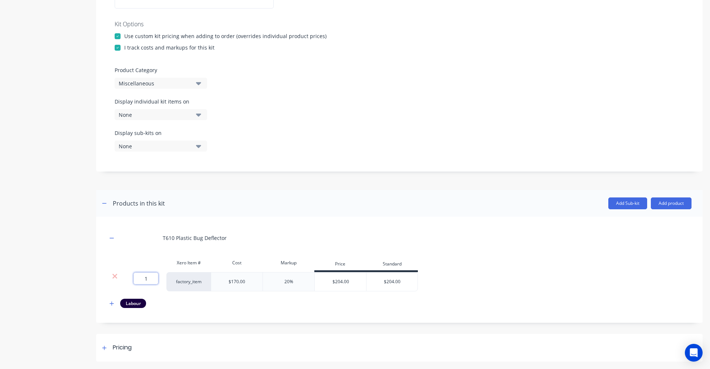
click at [148, 281] on input "1" at bounding box center [145, 278] width 25 height 12
type input "2"
drag, startPoint x: 500, startPoint y: 228, endPoint x: 487, endPoint y: 223, distance: 13.8
click at [499, 228] on div "T610 Plastic Bug Deflector" at bounding box center [399, 238] width 584 height 20
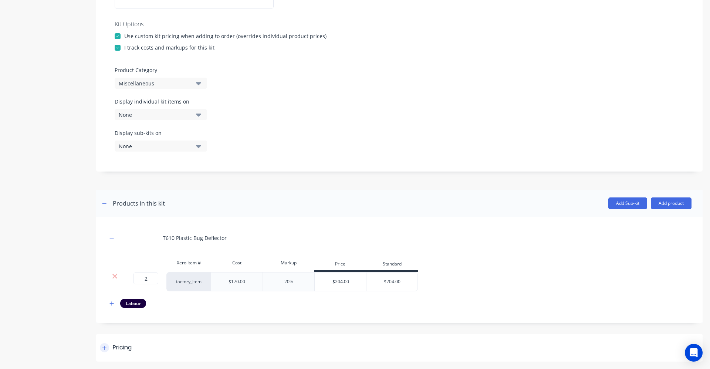
click at [106, 347] on icon at bounding box center [104, 347] width 4 height 5
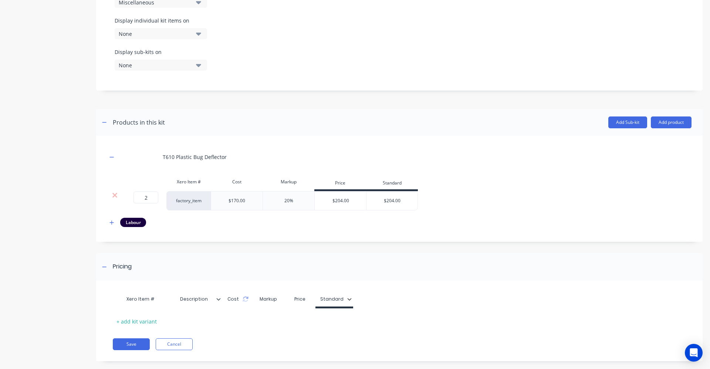
scroll to position [260, 0]
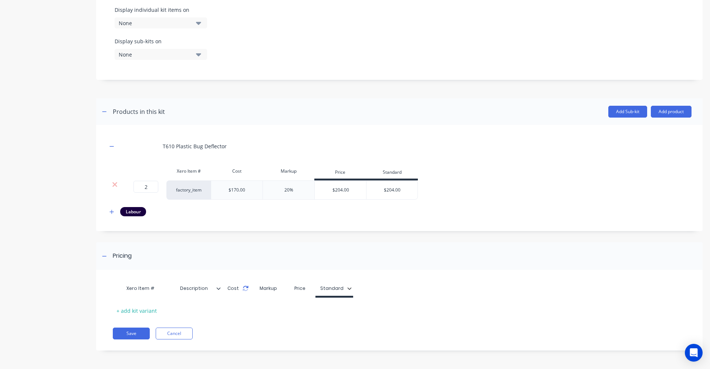
click at [244, 288] on icon at bounding box center [246, 288] width 6 height 6
click at [112, 186] on icon at bounding box center [115, 184] width 6 height 7
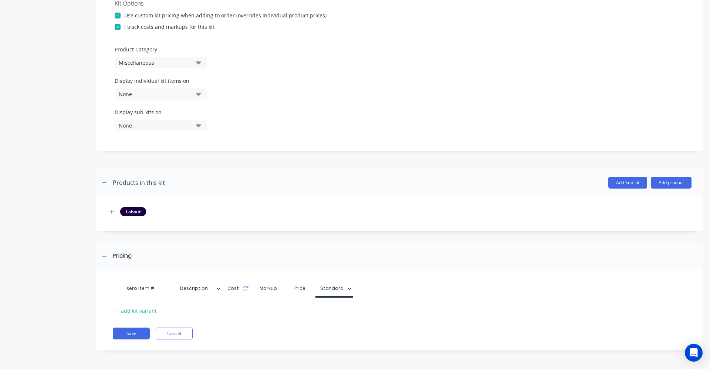
scroll to position [189, 0]
click at [112, 212] on icon "button" at bounding box center [112, 212] width 4 height 4
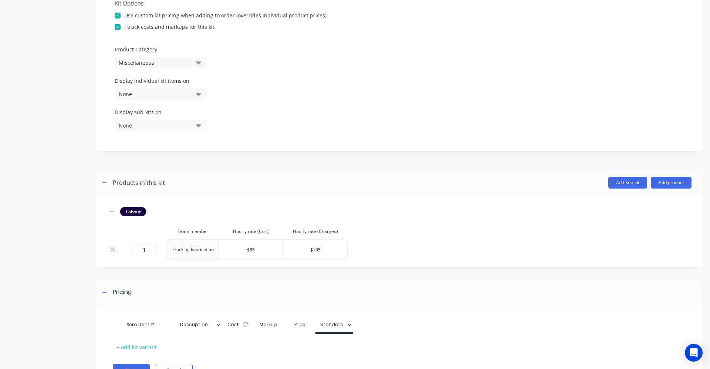
click at [250, 326] on div "Cost" at bounding box center [238, 324] width 28 height 15
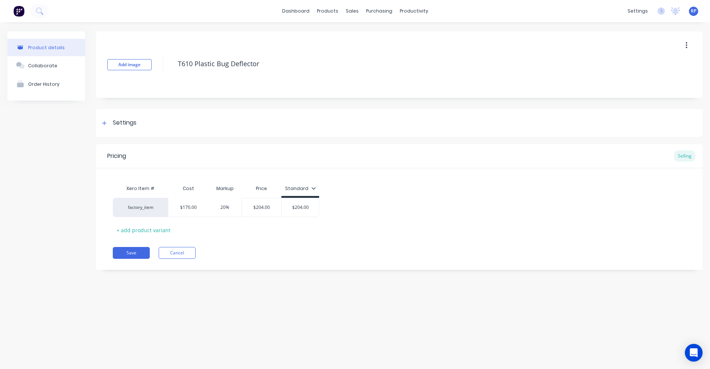
click at [302, 17] on div "dashboard products sales purchasing productivity dashboard products Product Cat…" at bounding box center [355, 11] width 710 height 22
click at [298, 10] on link "dashboard" at bounding box center [295, 11] width 35 height 11
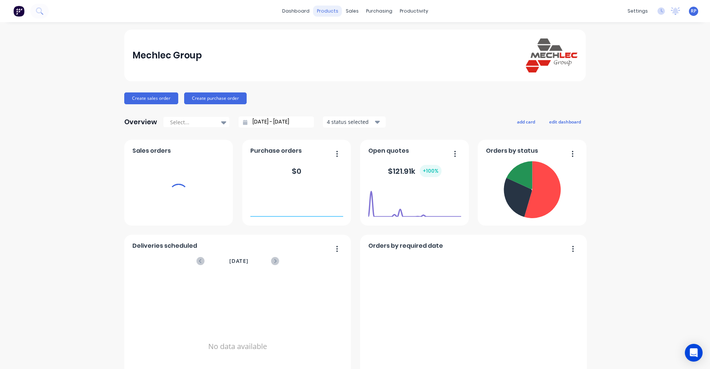
click at [325, 11] on div "products" at bounding box center [327, 11] width 29 height 11
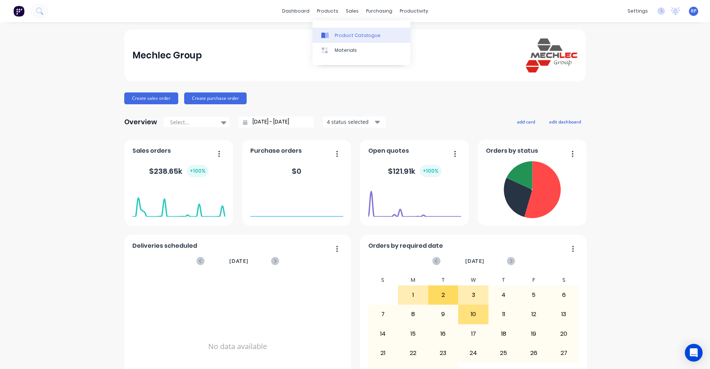
click at [332, 40] on link "Product Catalogue" at bounding box center [361, 35] width 98 height 15
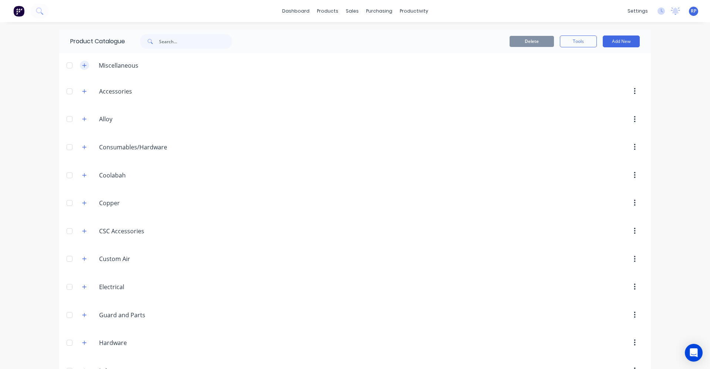
click at [84, 68] on button "button" at bounding box center [84, 65] width 9 height 9
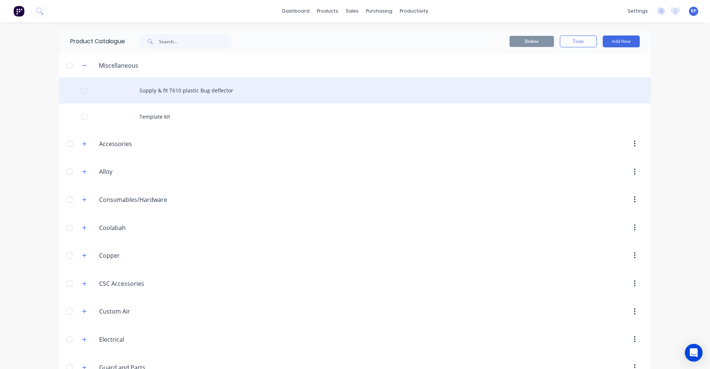
click at [83, 92] on div at bounding box center [84, 90] width 15 height 15
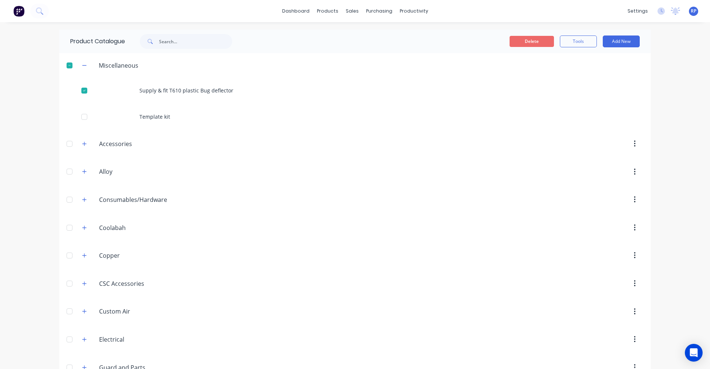
click at [522, 37] on button "Delete" at bounding box center [532, 41] width 44 height 11
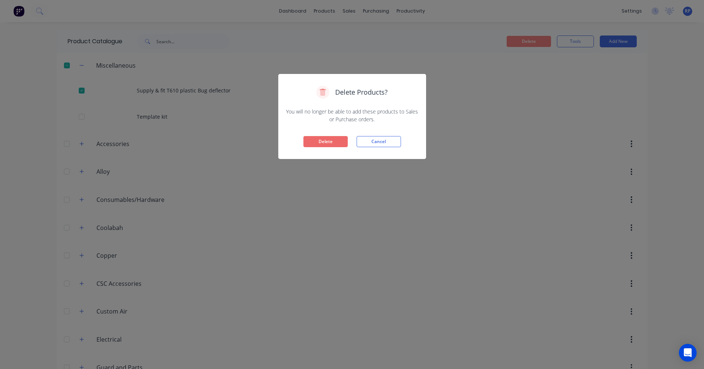
click at [334, 139] on button "Delete" at bounding box center [326, 141] width 44 height 11
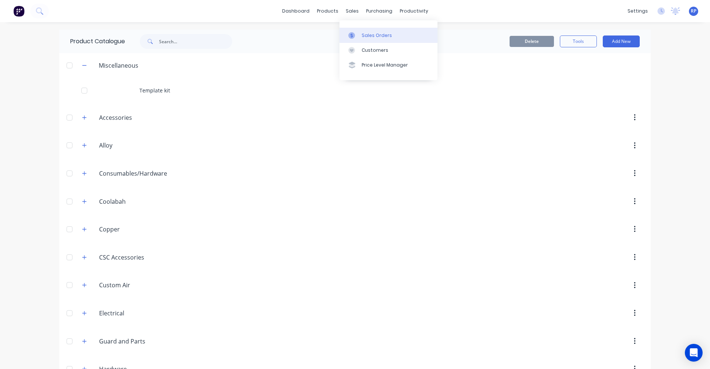
click at [368, 38] on div "Sales Orders" at bounding box center [377, 35] width 30 height 7
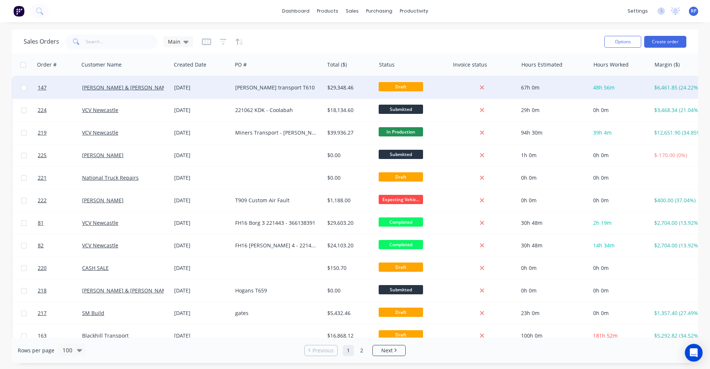
click at [305, 81] on div "Banister transport T610" at bounding box center [278, 88] width 92 height 22
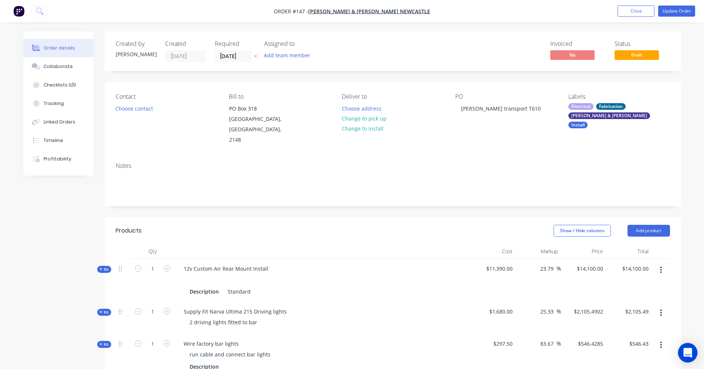
click at [686, 349] on icon "Open Intercom Messenger" at bounding box center [688, 353] width 9 height 10
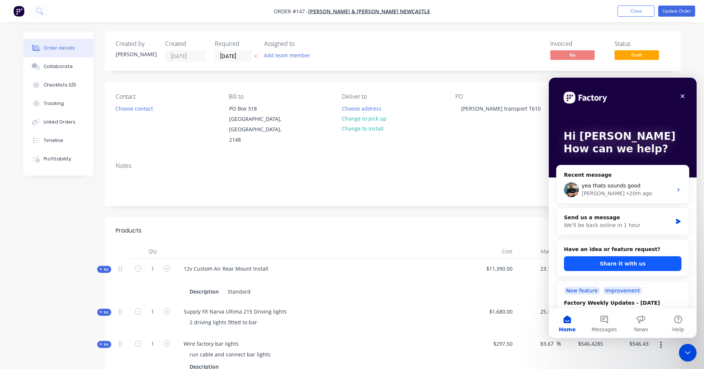
click at [620, 261] on button "Share it with us" at bounding box center [623, 263] width 118 height 15
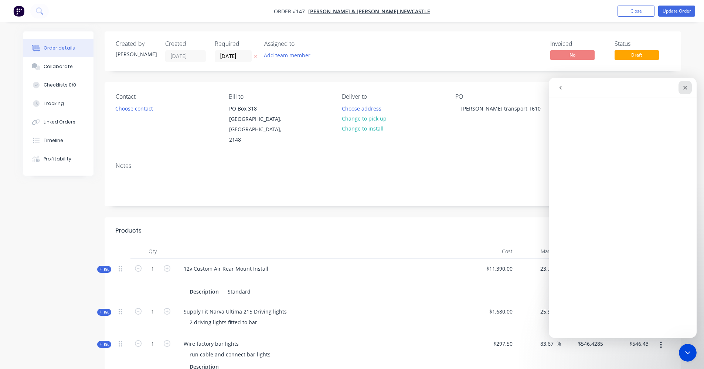
click at [686, 89] on icon "Close" at bounding box center [686, 88] width 6 height 6
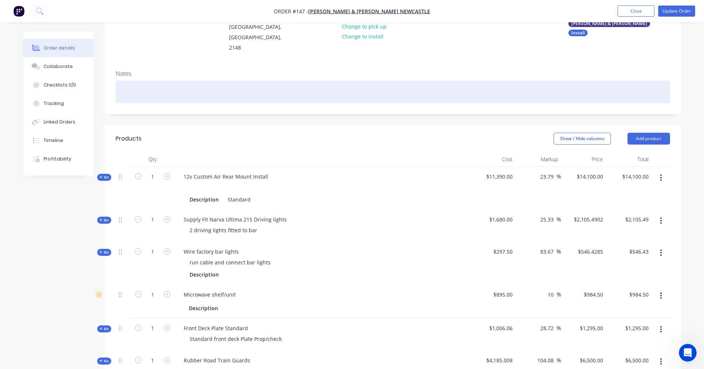
scroll to position [84, 0]
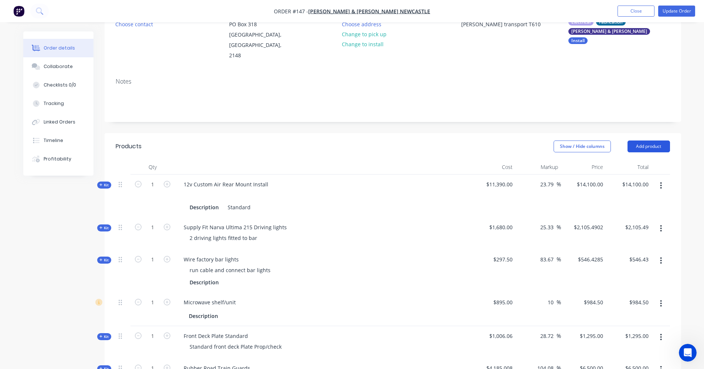
click at [663, 141] on button "Add product" at bounding box center [649, 147] width 43 height 12
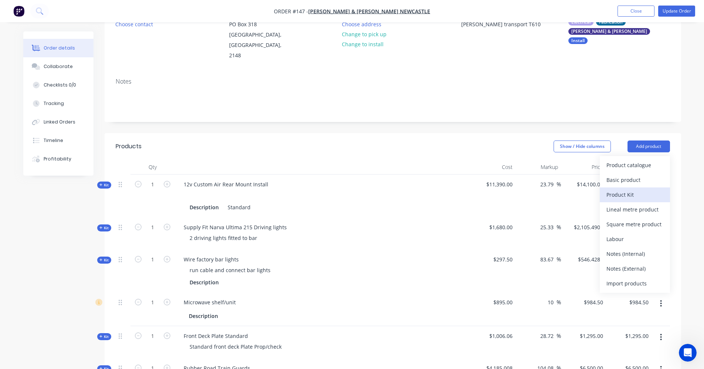
click at [638, 189] on div "Product Kit" at bounding box center [635, 194] width 57 height 11
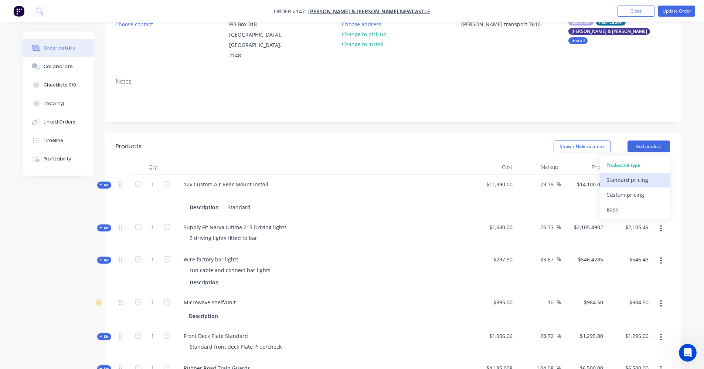
click at [627, 175] on div "Standard pricing" at bounding box center [635, 180] width 57 height 11
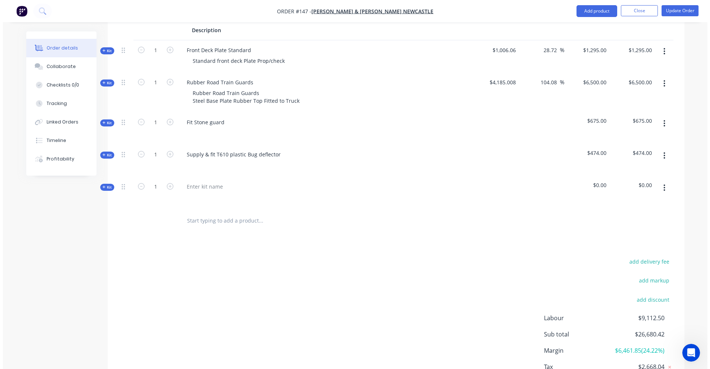
scroll to position [380, 0]
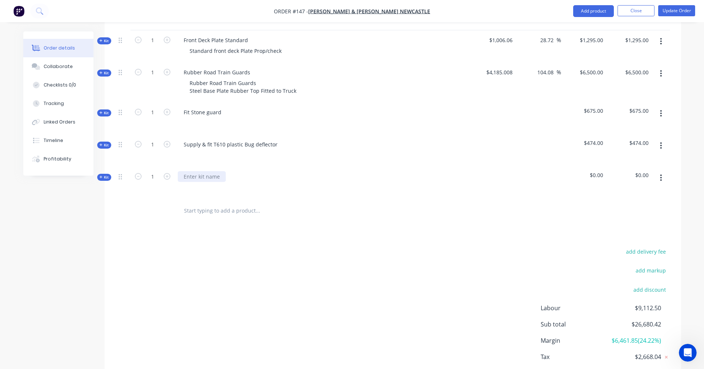
click at [190, 171] on div at bounding box center [202, 176] width 48 height 11
click at [207, 171] on div "Reloate" at bounding box center [193, 176] width 30 height 11
click at [221, 203] on input "text" at bounding box center [258, 210] width 148 height 15
click at [230, 203] on input "text" at bounding box center [258, 210] width 148 height 15
click at [101, 175] on icon at bounding box center [100, 177] width 3 height 4
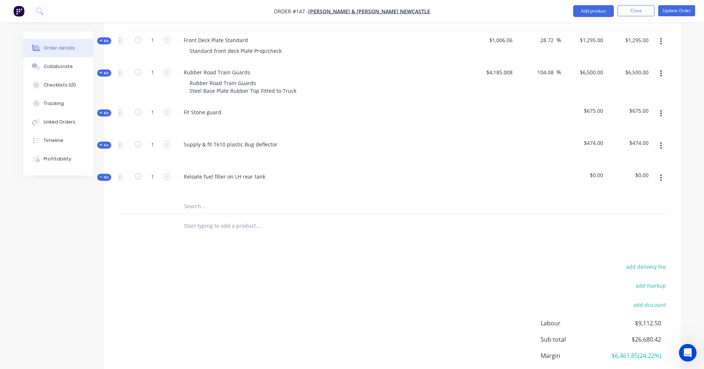
click at [203, 199] on input "text" at bounding box center [258, 206] width 148 height 15
type input "F"
click at [192, 171] on div "Reloate fuel filler on LH rear tank" at bounding box center [225, 176] width 94 height 11
click at [232, 199] on input "Kenworth filler and" at bounding box center [258, 206] width 148 height 15
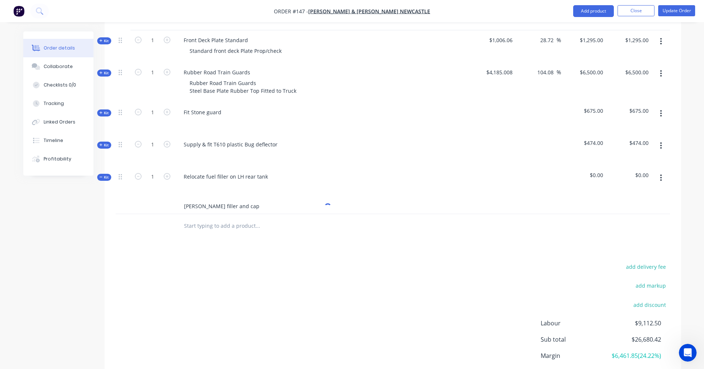
type input "Kenworth filler and cap"
click at [252, 219] on input "text" at bounding box center [258, 226] width 148 height 15
click at [241, 199] on input "Kenworth filler and cap" at bounding box center [258, 206] width 148 height 15
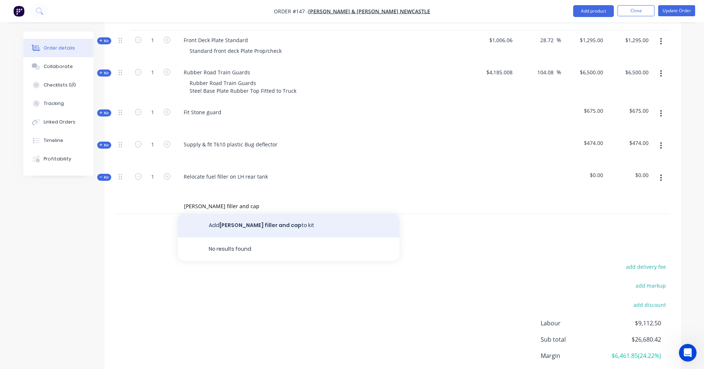
click at [250, 214] on button "Add Kenworth filler and cap to kit" at bounding box center [289, 226] width 222 height 24
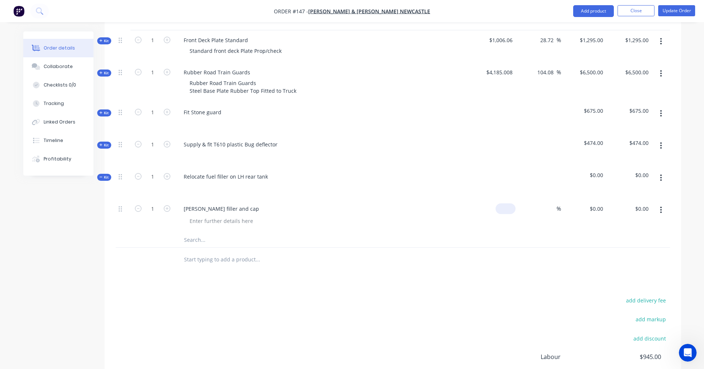
click at [512, 203] on input at bounding box center [507, 208] width 17 height 11
type input "$350.00"
click at [551, 203] on input at bounding box center [552, 208] width 9 height 11
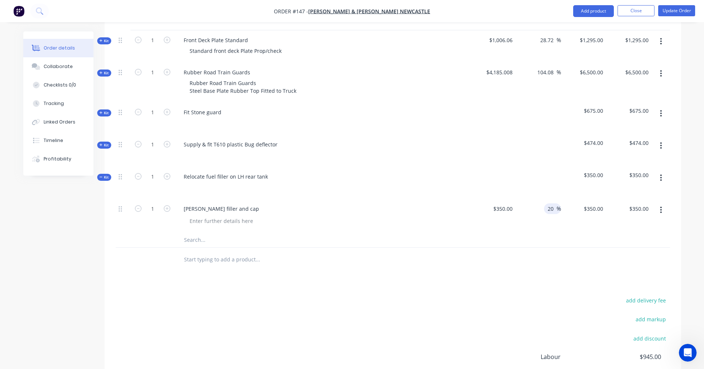
type input "20"
type input "$420.00"
click at [561, 221] on div "$420.00 $420.00" at bounding box center [583, 216] width 45 height 34
click at [661, 175] on icon "button" at bounding box center [661, 178] width 1 height 7
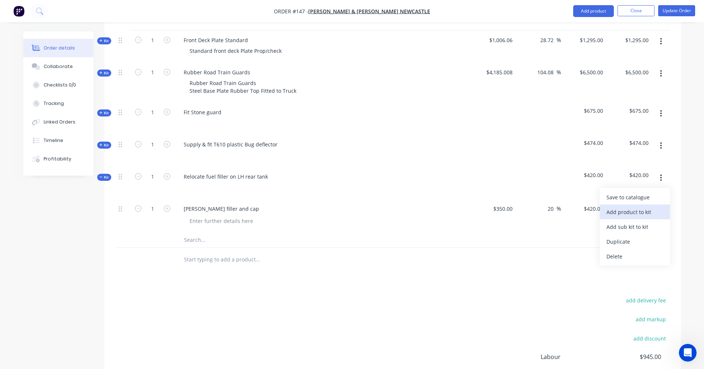
click at [637, 207] on div "Add product to kit" at bounding box center [635, 212] width 57 height 11
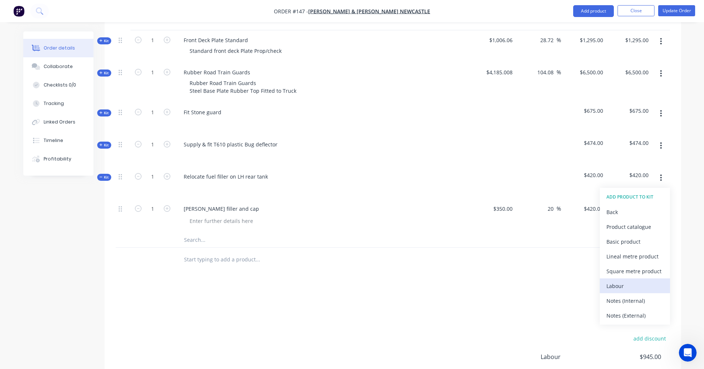
click at [629, 281] on div "Labour" at bounding box center [635, 286] width 57 height 11
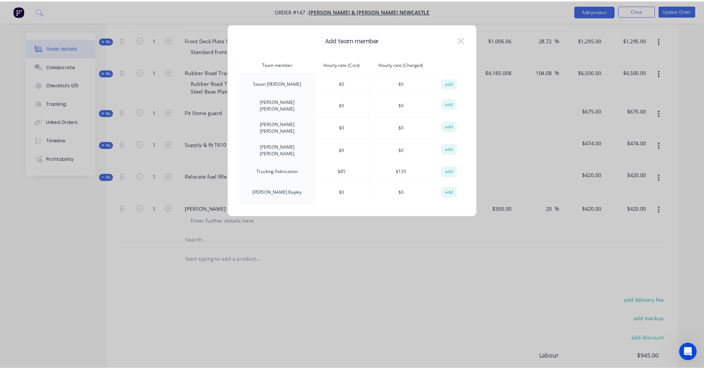
scroll to position [258, 0]
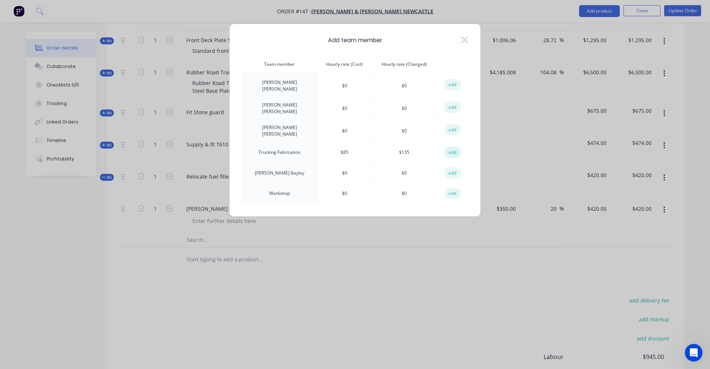
click at [456, 147] on button "add" at bounding box center [452, 152] width 16 height 11
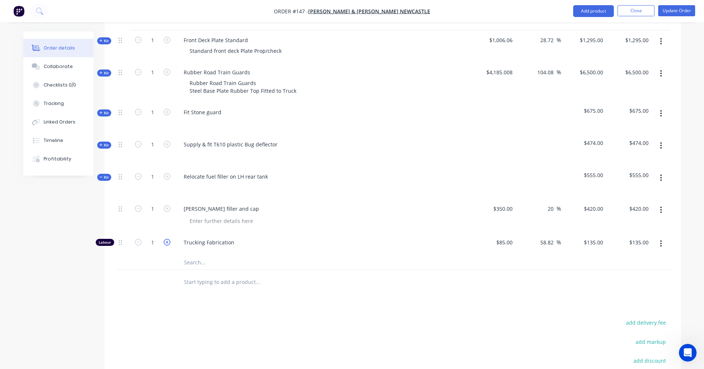
click at [168, 239] on icon "button" at bounding box center [167, 242] width 7 height 7
type input "2"
type input "$270.00"
click at [168, 239] on icon "button" at bounding box center [167, 242] width 7 height 7
type input "3"
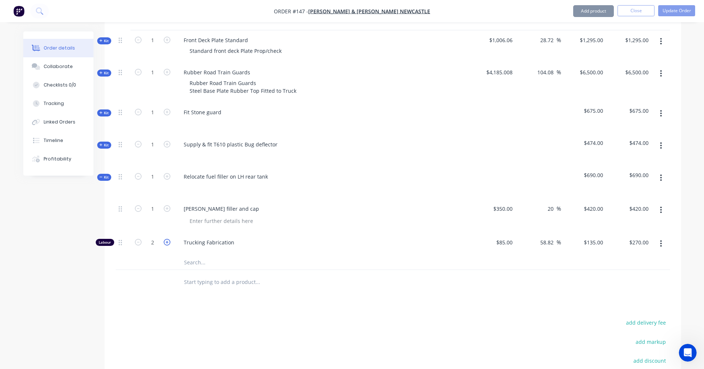
type input "$405.00"
click at [189, 255] on input "text" at bounding box center [258, 262] width 148 height 15
click at [167, 239] on icon "button" at bounding box center [167, 242] width 7 height 7
type input "4"
type input "$540.00"
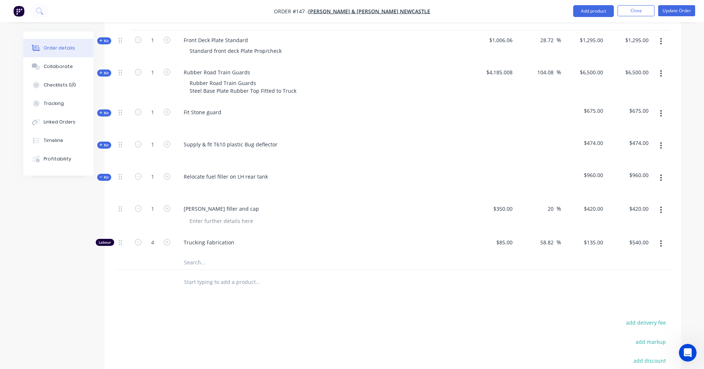
click at [199, 255] on input "text" at bounding box center [258, 262] width 148 height 15
click at [102, 175] on icon at bounding box center [100, 177] width 3 height 4
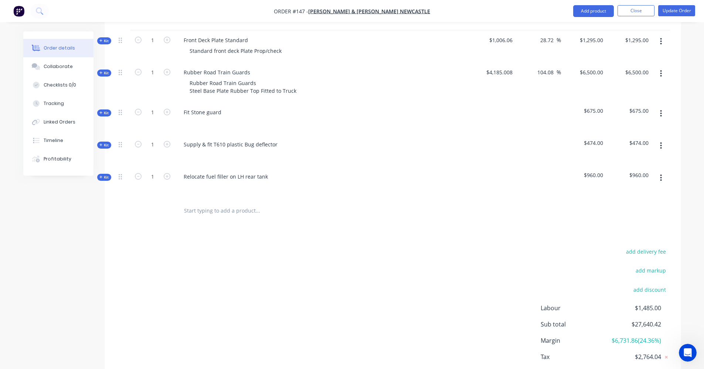
click at [216, 203] on input "text" at bounding box center [258, 210] width 148 height 15
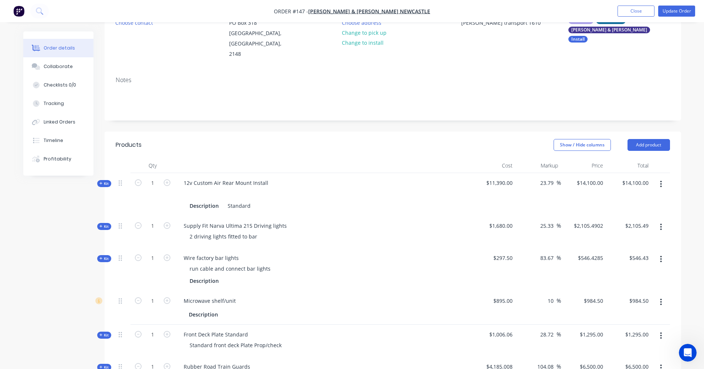
scroll to position [47, 0]
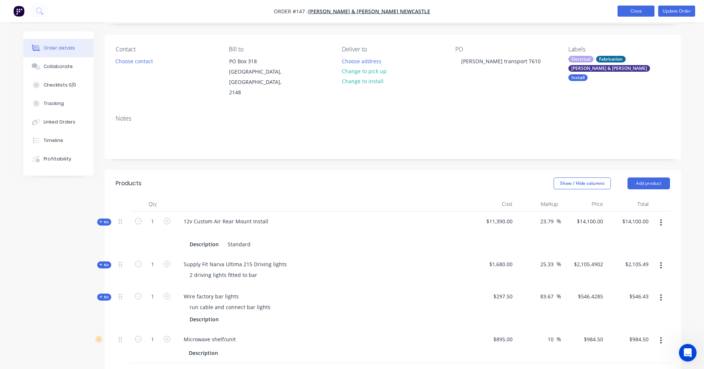
click at [634, 13] on button "Close" at bounding box center [636, 11] width 37 height 11
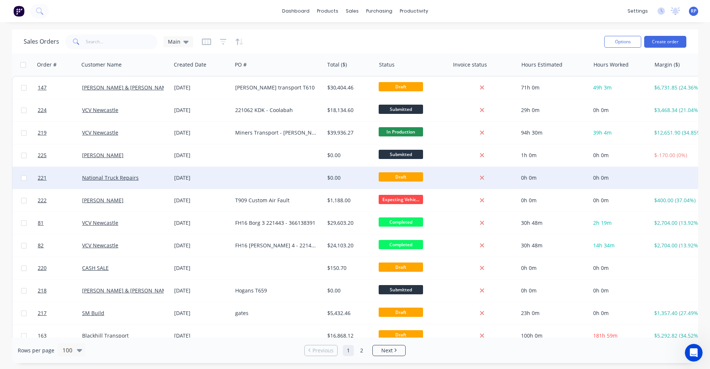
click at [244, 179] on div at bounding box center [278, 178] width 92 height 22
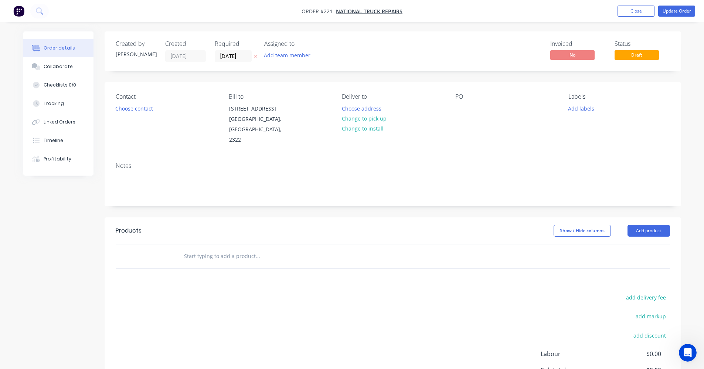
click at [240, 249] on input "text" at bounding box center [258, 256] width 148 height 15
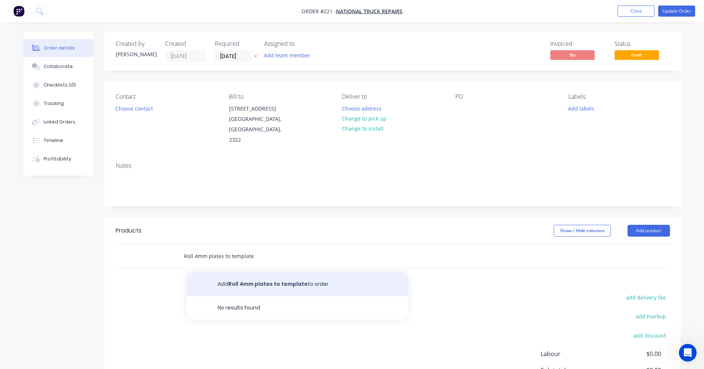
type input "Roll 4mm plates to template"
click at [273, 277] on button "Add Roll 4mm plates to template to order" at bounding box center [298, 284] width 222 height 24
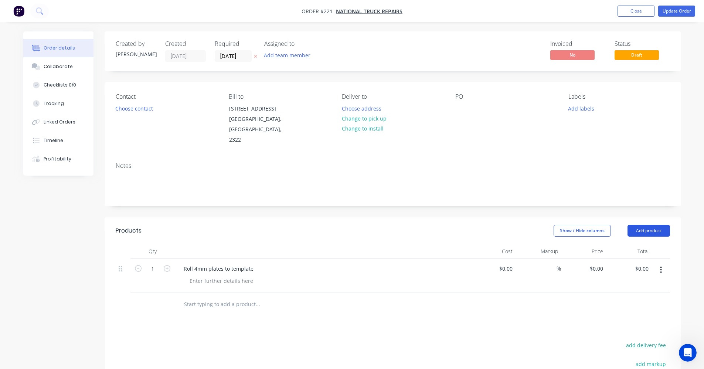
click at [664, 225] on button "Add product" at bounding box center [649, 231] width 43 height 12
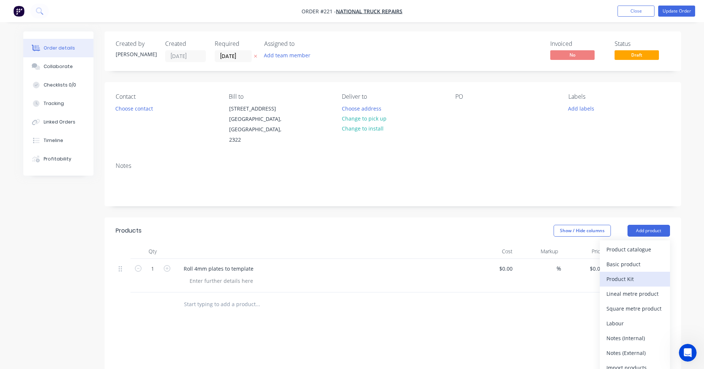
click at [654, 274] on div "Product Kit" at bounding box center [635, 279] width 57 height 11
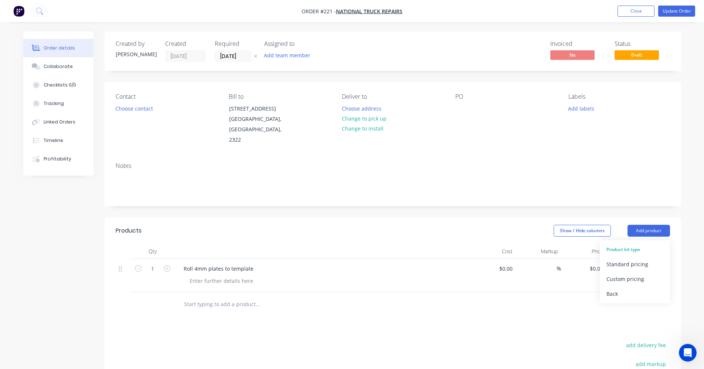
click at [624, 259] on div "Standard pricing" at bounding box center [635, 264] width 57 height 11
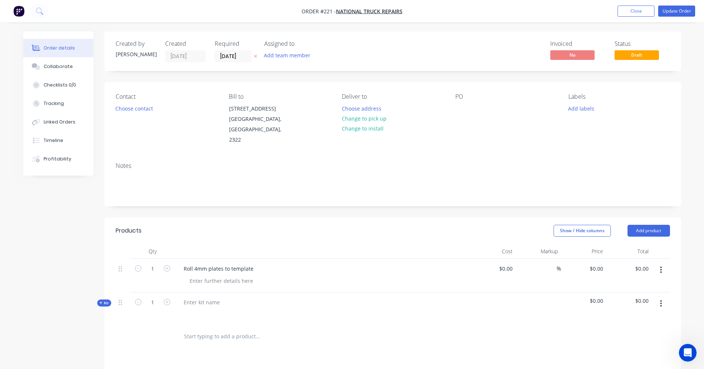
click at [663, 297] on button "button" at bounding box center [661, 303] width 17 height 13
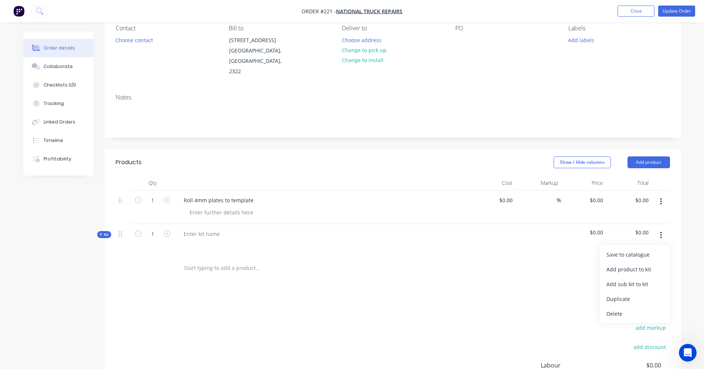
scroll to position [74, 0]
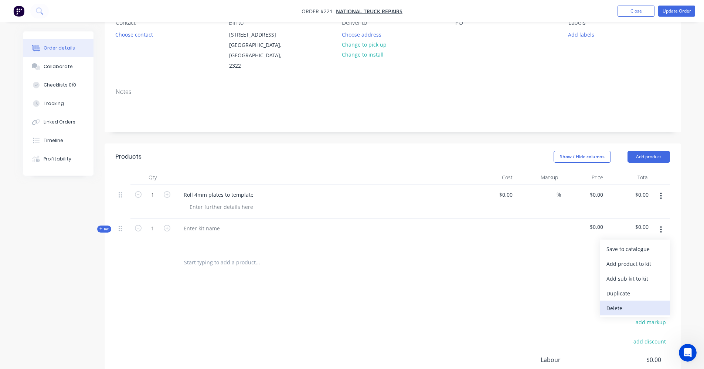
click at [624, 303] on div "Delete" at bounding box center [635, 308] width 57 height 11
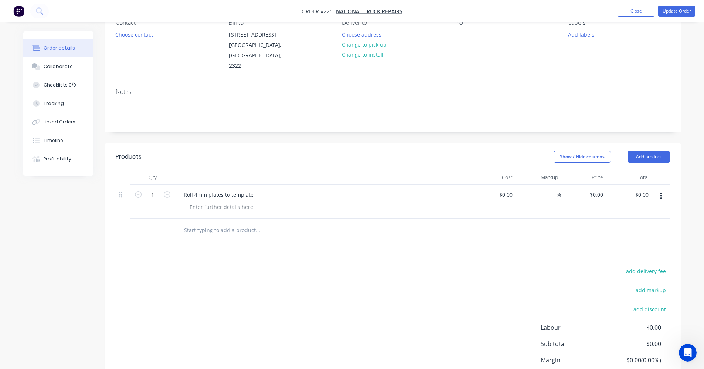
click at [661, 189] on button "button" at bounding box center [661, 195] width 17 height 13
click at [636, 254] on div "Delete" at bounding box center [635, 259] width 57 height 11
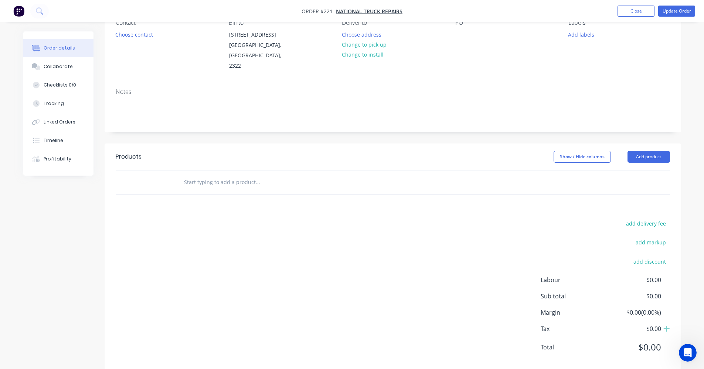
click at [454, 181] on div at bounding box center [393, 182] width 555 height 24
click at [206, 175] on input "text" at bounding box center [258, 182] width 148 height 15
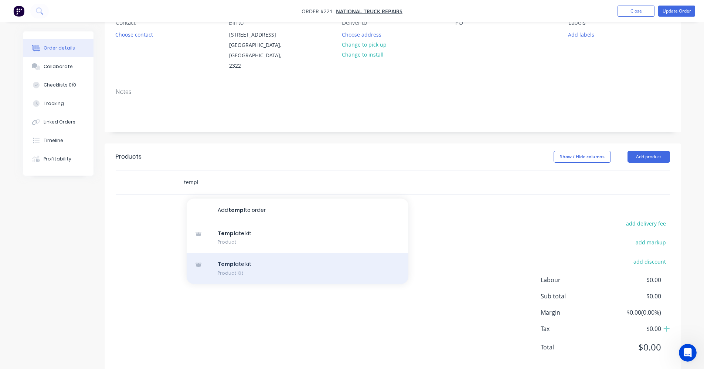
type input "templ"
click at [241, 253] on div "Templ ate kit Product Kit" at bounding box center [298, 268] width 222 height 31
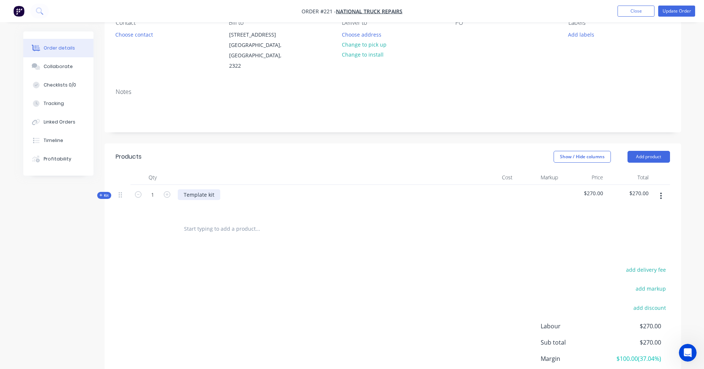
click at [214, 189] on div "Template kit" at bounding box center [199, 194] width 43 height 11
click at [232, 225] on input "text" at bounding box center [258, 228] width 148 height 15
click at [101, 194] on icon at bounding box center [100, 195] width 3 height 3
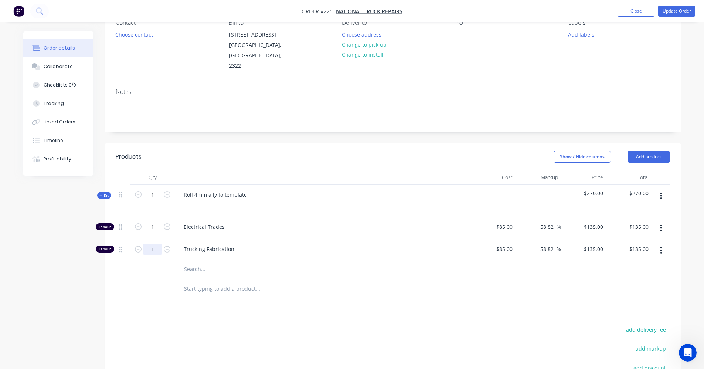
click at [154, 233] on input "1" at bounding box center [152, 226] width 19 height 11
type input "1.5"
type input "$202.50"
click at [661, 224] on icon "button" at bounding box center [661, 228] width 2 height 8
click at [632, 272] on div "Delete" at bounding box center [635, 277] width 57 height 11
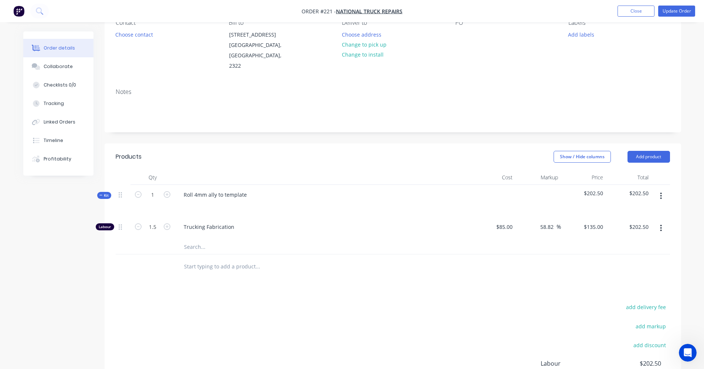
click at [226, 259] on input "text" at bounding box center [258, 266] width 148 height 15
click at [233, 259] on input "text" at bounding box center [258, 266] width 148 height 15
click at [167, 223] on icon "button" at bounding box center [167, 226] width 7 height 7
type input "2.5"
type input "$337.50"
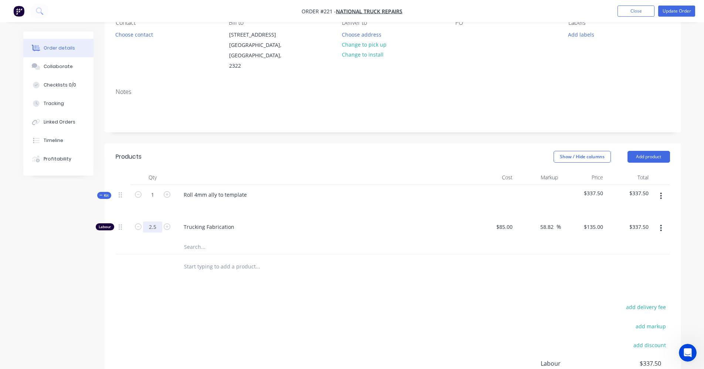
click at [159, 221] on input "2.5" at bounding box center [152, 226] width 19 height 11
type input "2"
type input "$270.00"
click at [135, 254] on div at bounding box center [153, 266] width 44 height 24
click at [238, 259] on input "text" at bounding box center [258, 266] width 148 height 15
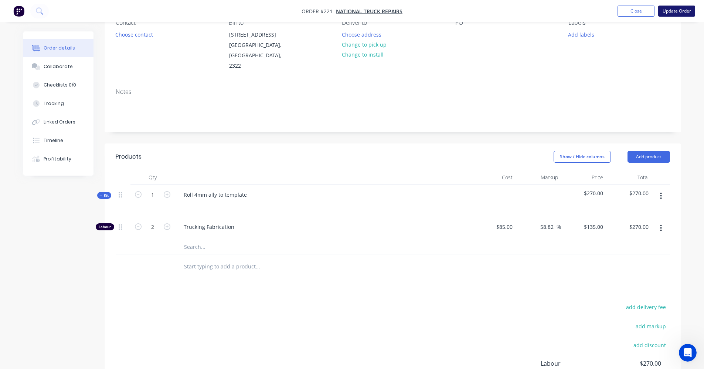
click at [674, 13] on button "Update Order" at bounding box center [677, 11] width 37 height 11
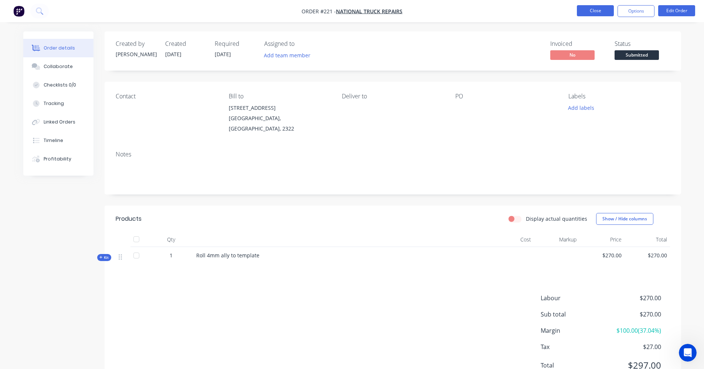
click at [602, 13] on button "Close" at bounding box center [595, 10] width 37 height 11
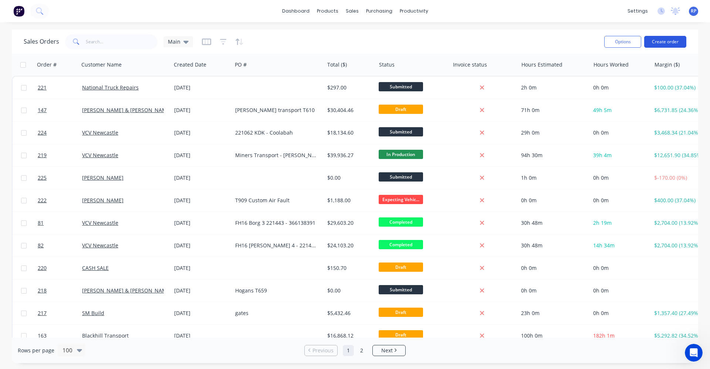
click at [670, 44] on button "Create order" at bounding box center [665, 42] width 42 height 12
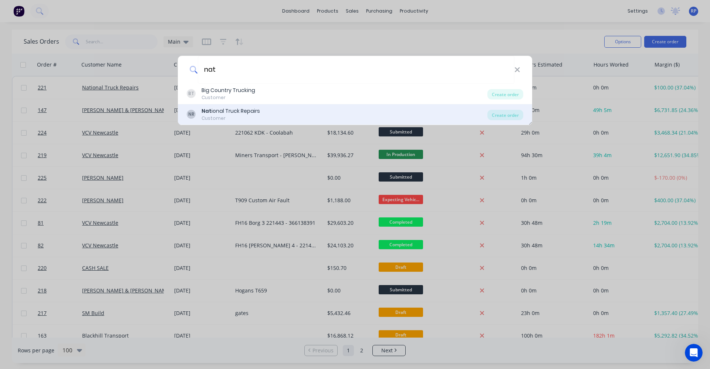
type input "nat"
click at [302, 113] on div "NR Nat ional Truck Repairs Customer" at bounding box center [337, 114] width 301 height 14
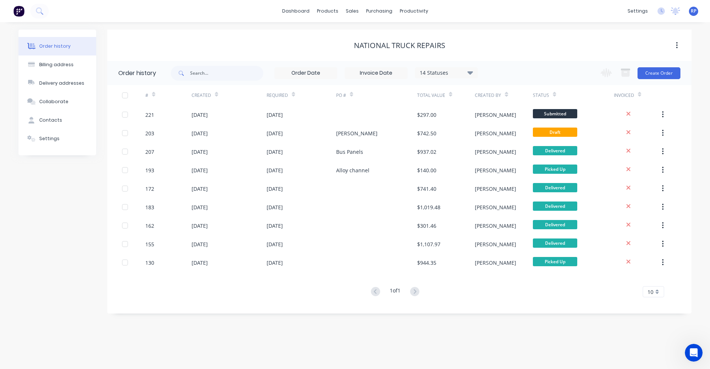
click at [664, 79] on div "Change order status Submitted ON Hold Expecting Vehicle Ready to Start In Produ…" at bounding box center [638, 73] width 84 height 24
click at [662, 73] on button "Create Order" at bounding box center [658, 73] width 43 height 12
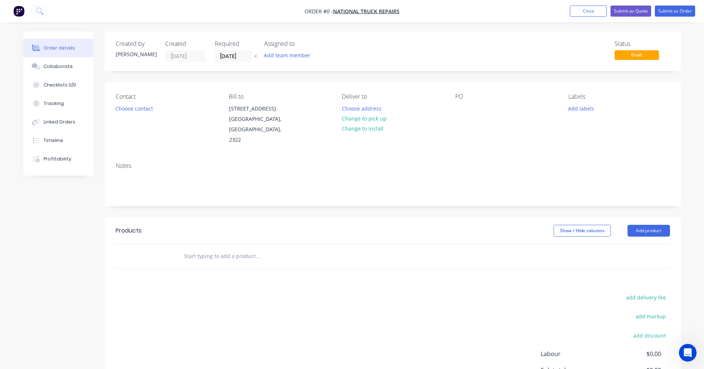
click at [239, 249] on input "text" at bounding box center [258, 256] width 148 height 15
click at [461, 110] on div at bounding box center [462, 108] width 12 height 11
click at [599, 7] on button "Close" at bounding box center [588, 11] width 37 height 11
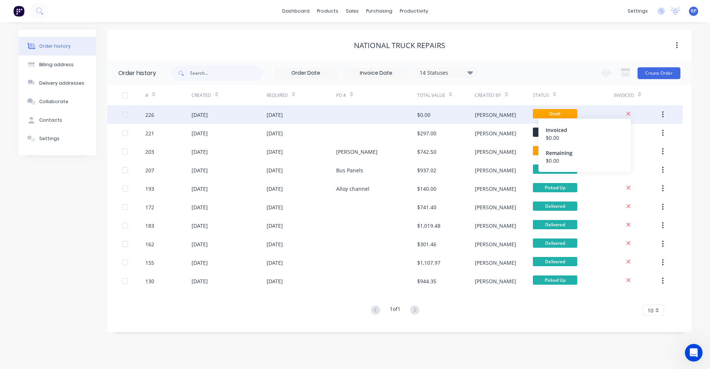
click at [628, 113] on icon at bounding box center [628, 114] width 4 height 4
click at [628, 115] on icon at bounding box center [628, 114] width 4 height 4
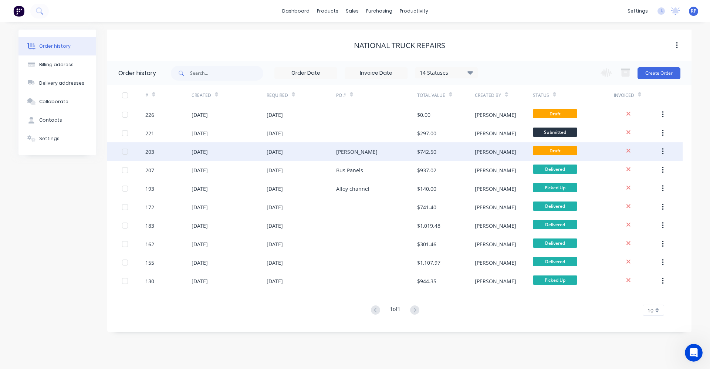
click at [408, 150] on div "[PERSON_NAME]" at bounding box center [376, 151] width 81 height 18
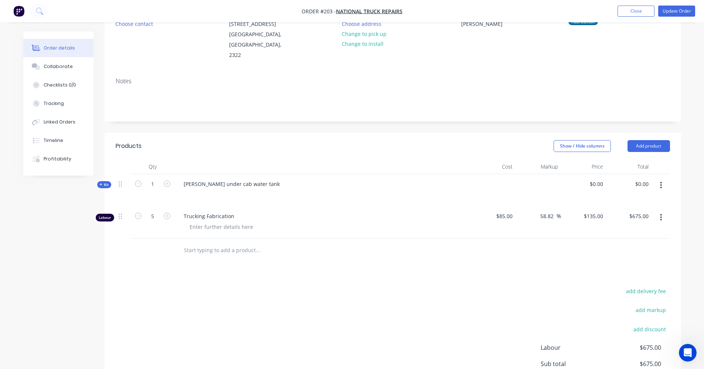
scroll to position [111, 0]
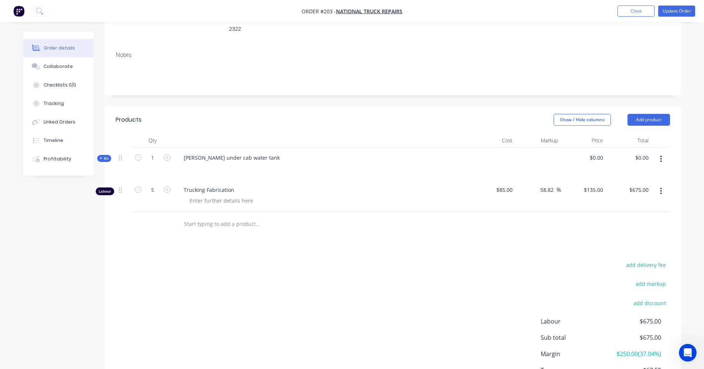
click at [99, 156] on icon at bounding box center [100, 158] width 3 height 4
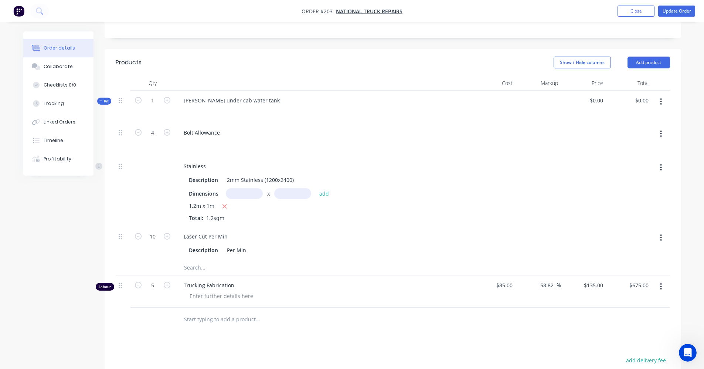
scroll to position [185, 0]
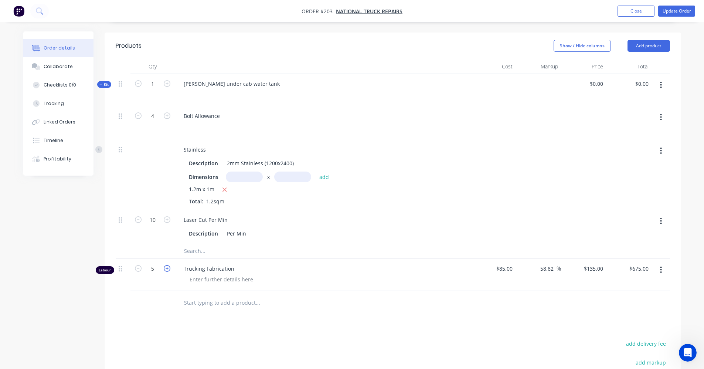
click at [169, 265] on icon "button" at bounding box center [167, 268] width 7 height 7
type input "6"
type input "$810.00"
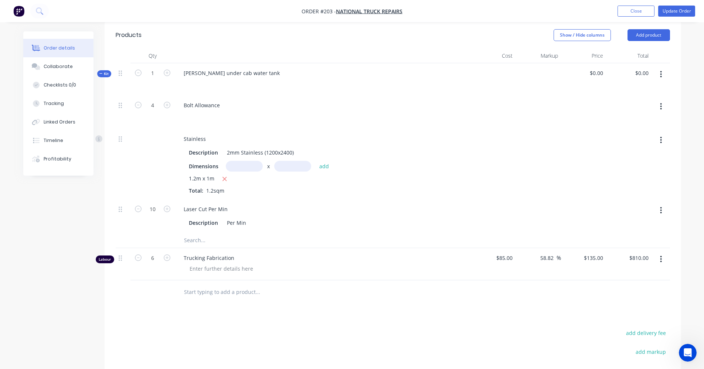
scroll to position [198, 0]
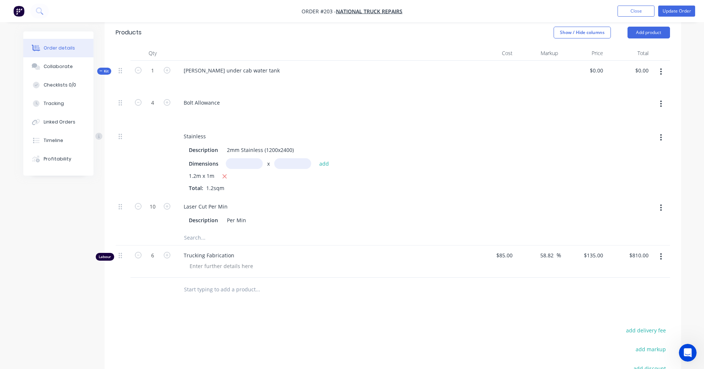
click at [243, 282] on input "text" at bounding box center [258, 289] width 148 height 15
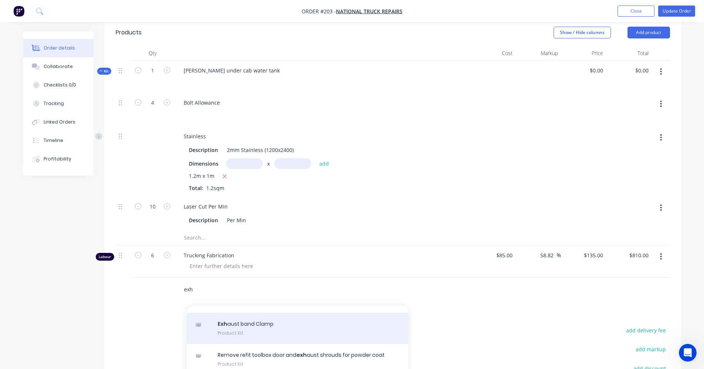
scroll to position [185, 0]
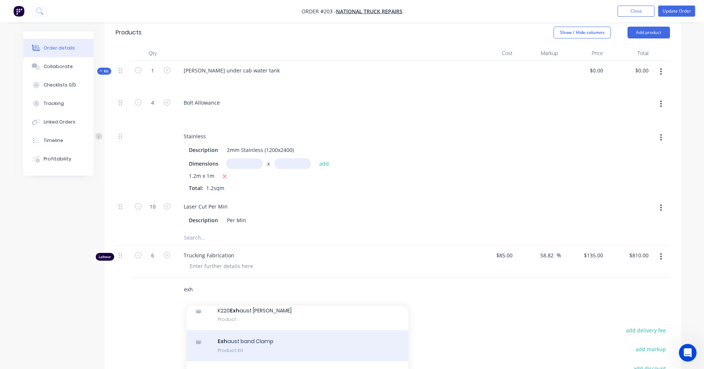
type input "exh"
click at [272, 330] on div "Exh aust band Clamp Product Kit" at bounding box center [298, 345] width 222 height 31
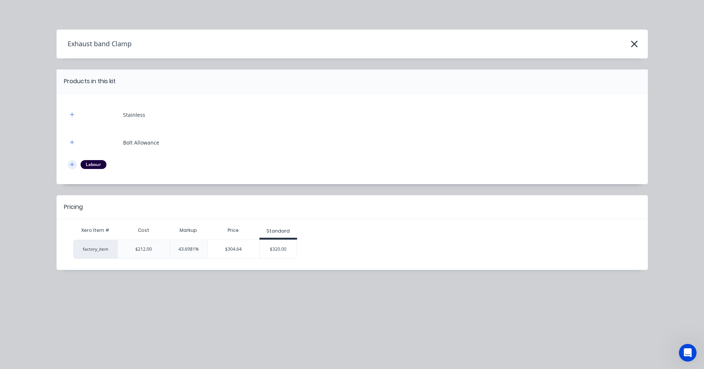
click at [72, 164] on icon "button" at bounding box center [72, 164] width 4 height 5
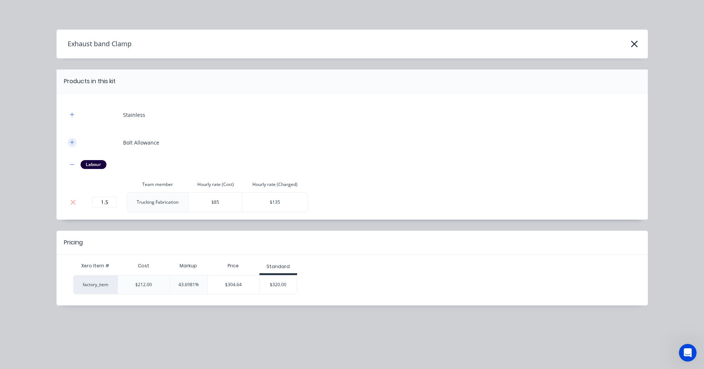
click at [71, 145] on icon "button" at bounding box center [72, 142] width 4 height 5
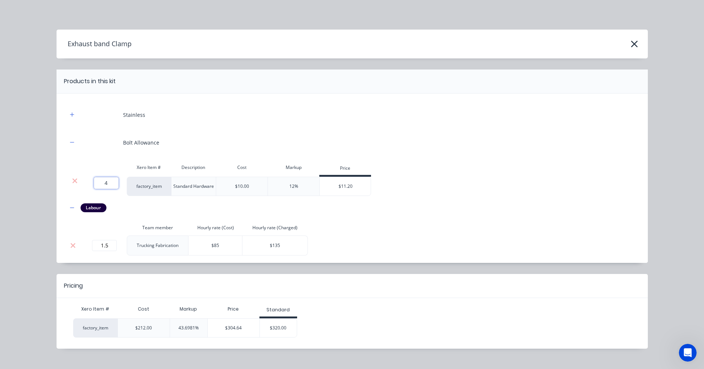
click at [111, 184] on input "4" at bounding box center [106, 183] width 25 height 12
type input "2"
click at [115, 163] on div at bounding box center [104, 167] width 44 height 15
click at [71, 116] on icon "button" at bounding box center [72, 114] width 4 height 5
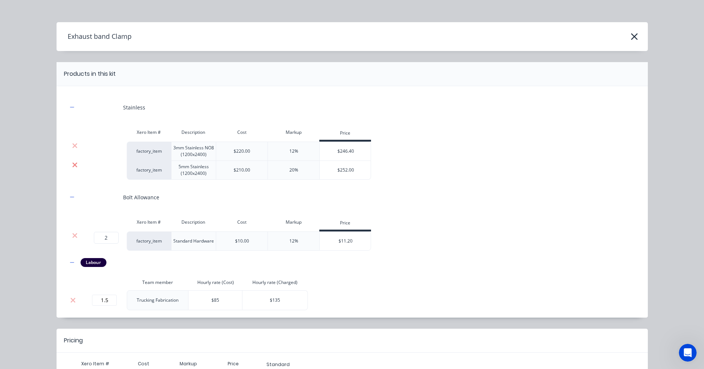
scroll to position [0, 0]
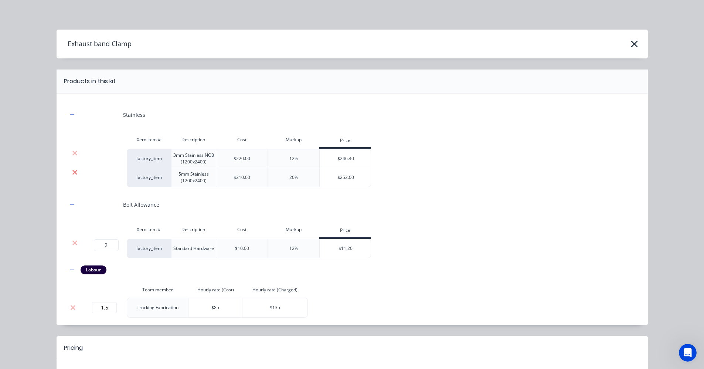
click at [72, 173] on icon at bounding box center [74, 172] width 5 height 5
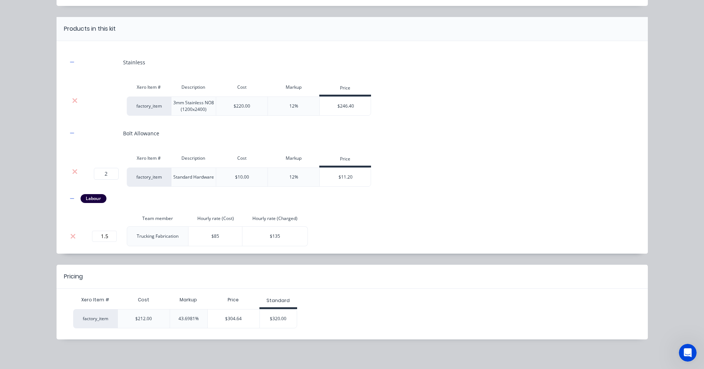
scroll to position [55, 0]
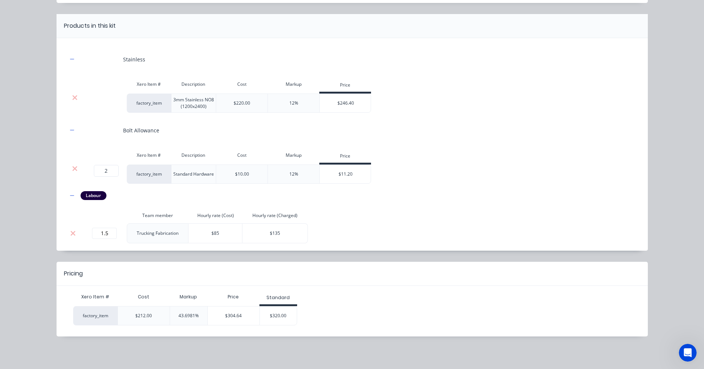
click at [431, 146] on div "Stainless Xero Item # Description Cost Markup Price factory_item 3mm Stainless …" at bounding box center [352, 146] width 569 height 194
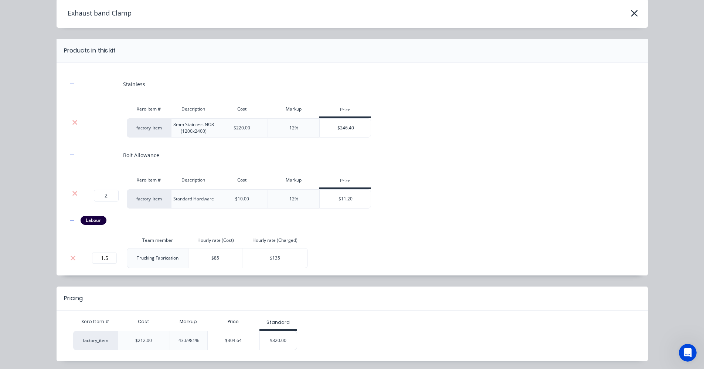
scroll to position [0, 0]
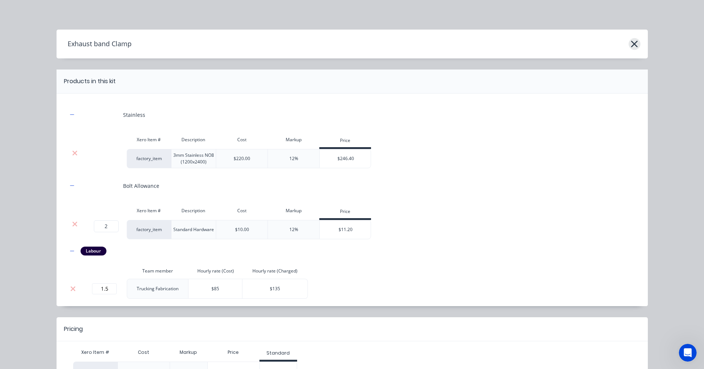
click at [632, 46] on icon "button" at bounding box center [635, 44] width 8 height 10
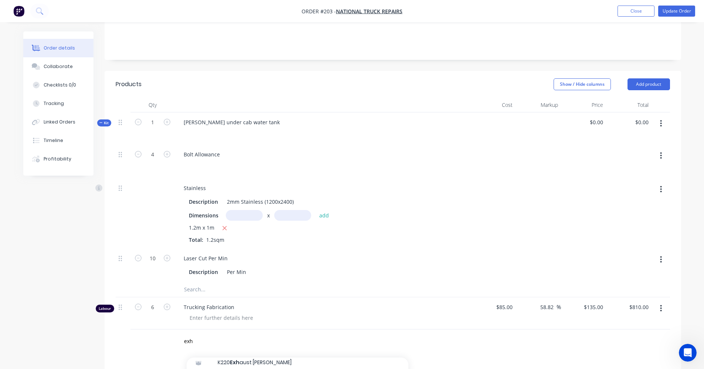
scroll to position [148, 0]
click at [626, 14] on button "Close" at bounding box center [636, 11] width 37 height 11
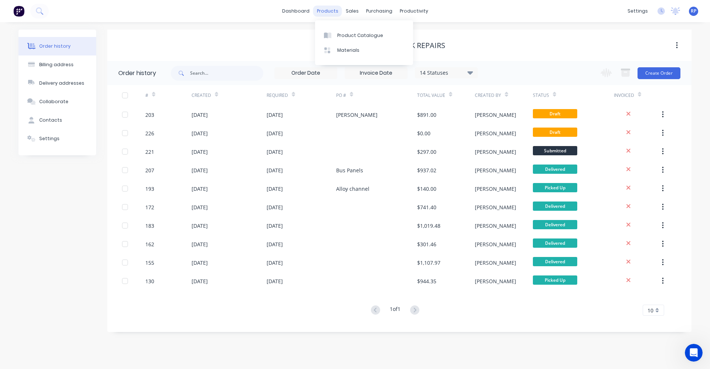
click at [333, 12] on div "products" at bounding box center [327, 11] width 29 height 11
click at [345, 37] on div "Product Catalogue" at bounding box center [360, 35] width 46 height 7
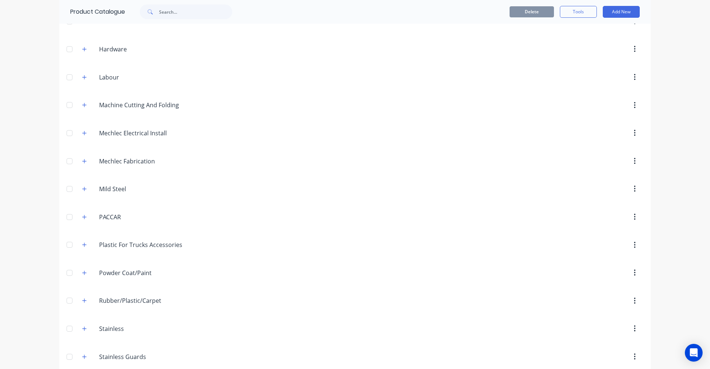
scroll to position [296, 0]
click at [84, 160] on icon "button" at bounding box center [84, 158] width 4 height 5
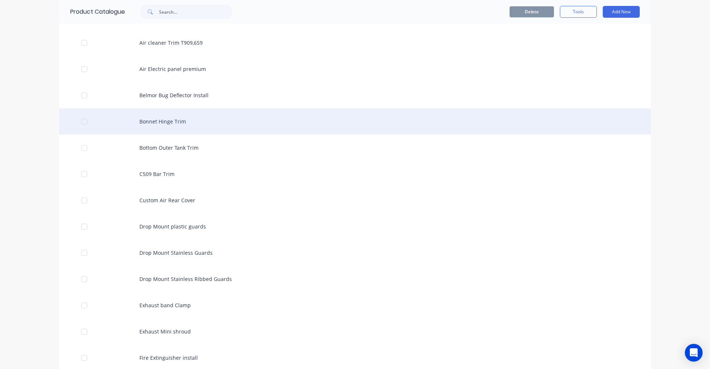
scroll to position [592, 0]
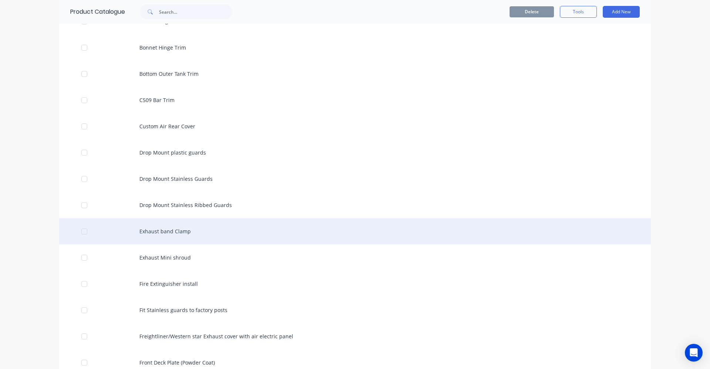
click at [158, 227] on div "Exhaust band Clamp" at bounding box center [355, 231] width 592 height 26
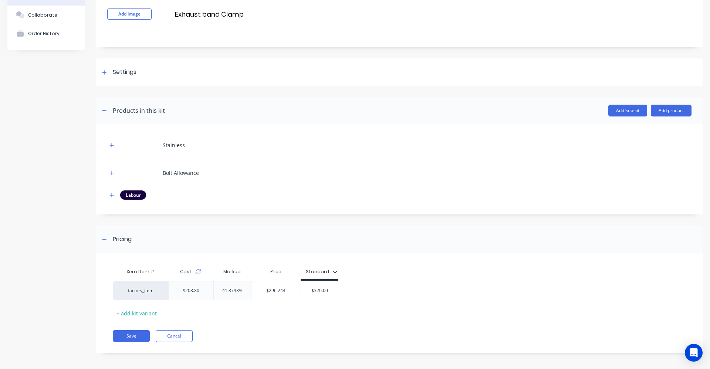
scroll to position [51, 0]
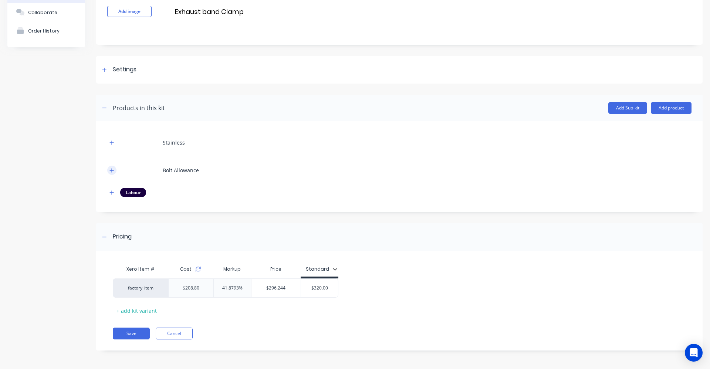
click at [114, 172] on icon "button" at bounding box center [111, 170] width 4 height 5
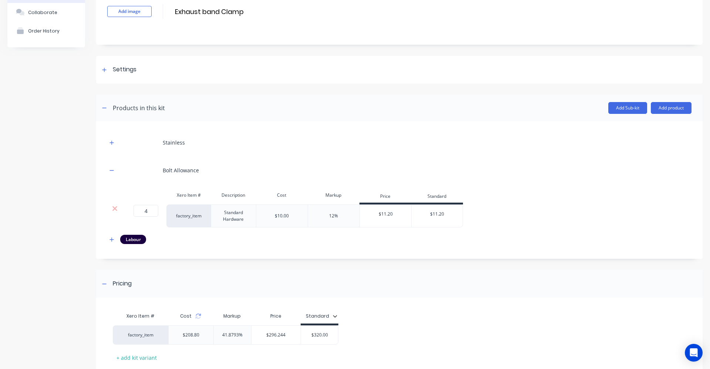
click at [110, 149] on div "Stainless" at bounding box center [399, 142] width 584 height 20
click at [110, 147] on div "Stainless" at bounding box center [399, 142] width 584 height 20
click at [112, 145] on icon "button" at bounding box center [111, 142] width 4 height 5
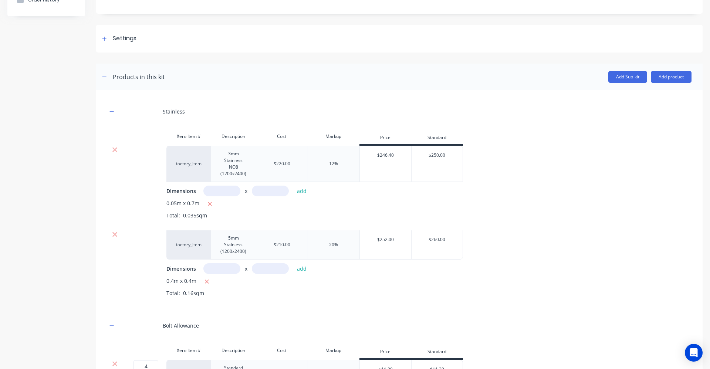
scroll to position [125, 0]
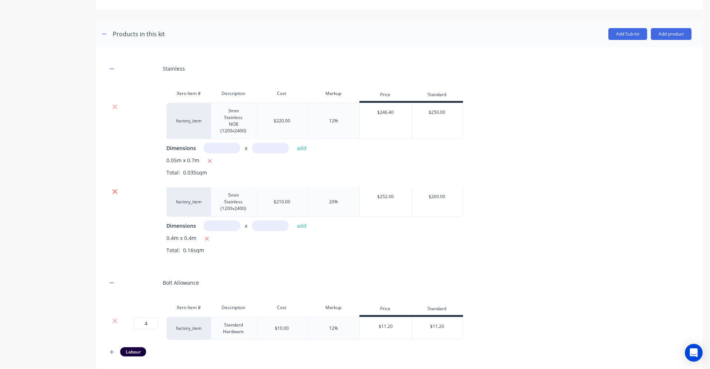
click at [116, 190] on icon at bounding box center [114, 191] width 5 height 5
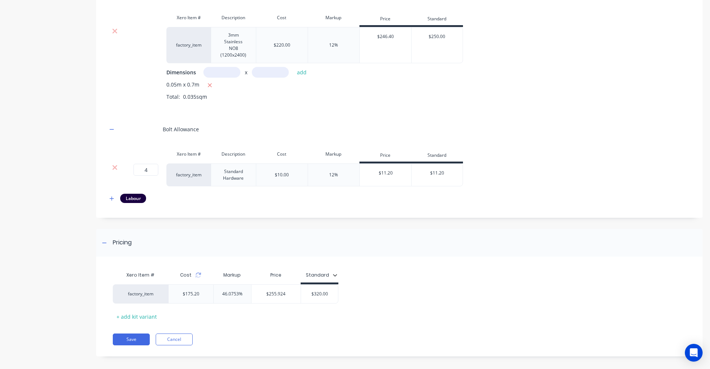
scroll to position [207, 0]
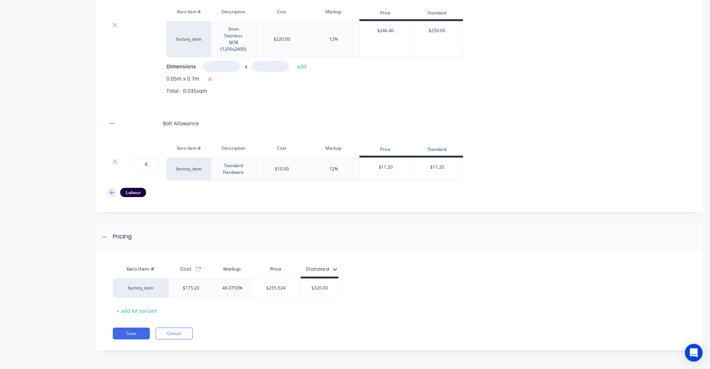
click at [110, 193] on icon "button" at bounding box center [111, 192] width 4 height 5
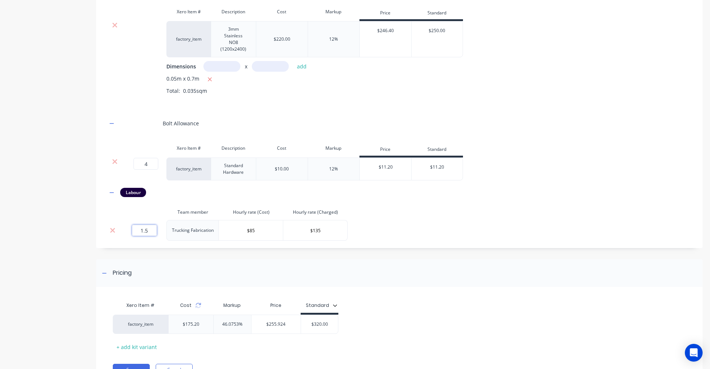
click at [148, 232] on input "1.5" at bounding box center [144, 230] width 25 height 11
click at [188, 252] on div "Add image Exhaust band Clamp Exhaust band Clamp Enter kit name Settings Kit des…" at bounding box center [399, 110] width 606 height 575
click at [438, 216] on div "Stainless Xero Item # Description Cost Markup Price Standard factory_item 3mm S…" at bounding box center [399, 109] width 584 height 264
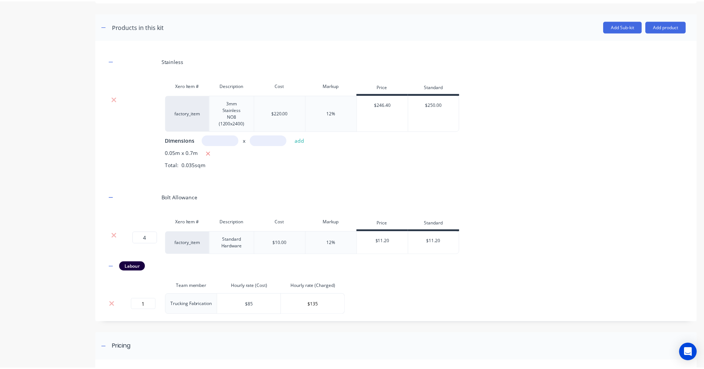
scroll to position [96, 0]
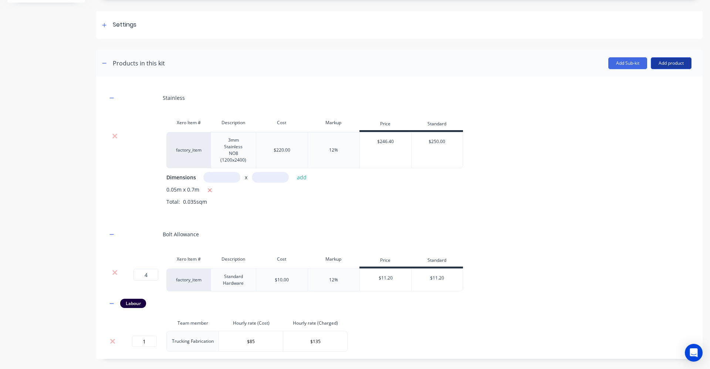
click at [673, 61] on button "Add product" at bounding box center [671, 63] width 41 height 12
click at [650, 102] on button "Labour" at bounding box center [656, 96] width 70 height 15
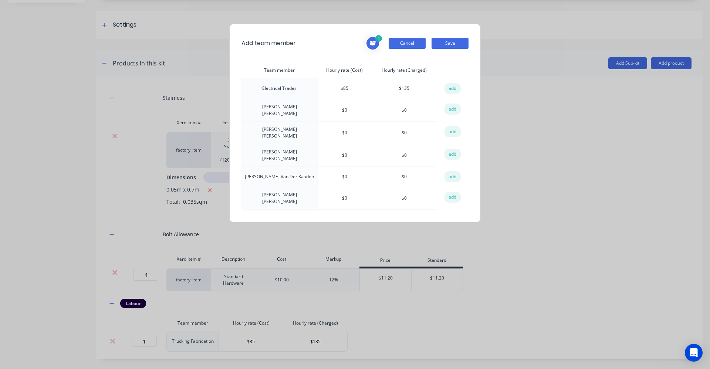
click at [412, 41] on button "Cancel" at bounding box center [407, 43] width 37 height 11
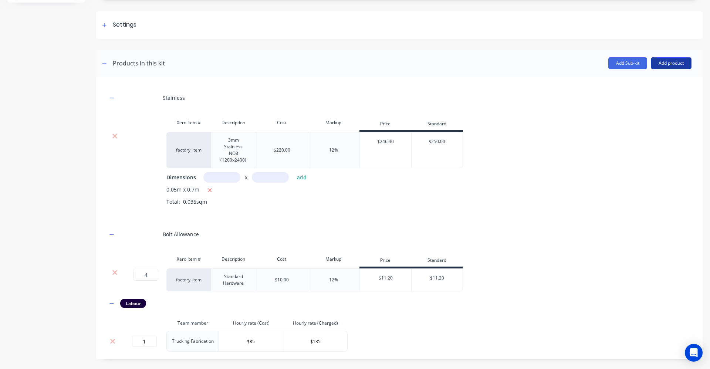
click at [659, 61] on button "Add product" at bounding box center [671, 63] width 41 height 12
click at [665, 85] on div "Product catalogue" at bounding box center [656, 82] width 57 height 11
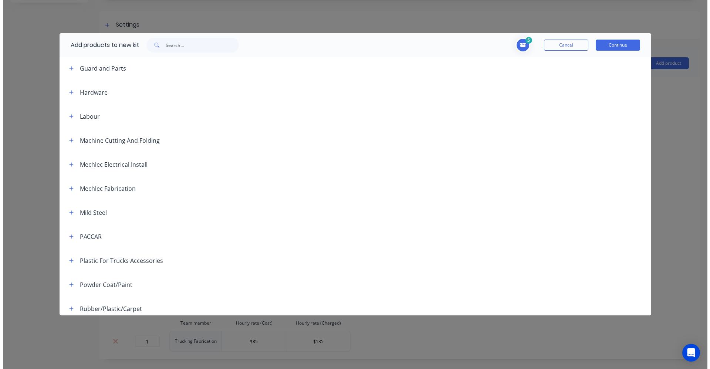
scroll to position [296, 0]
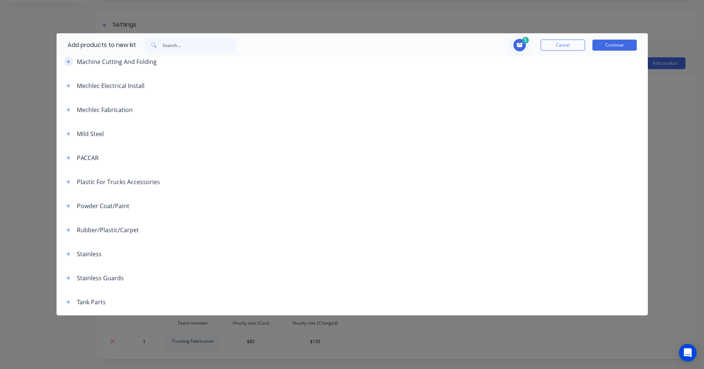
click at [71, 62] on button "button" at bounding box center [68, 61] width 9 height 9
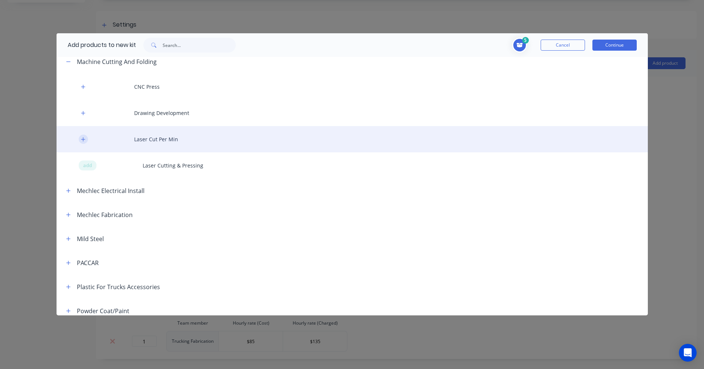
click at [87, 138] on button "button" at bounding box center [83, 139] width 9 height 9
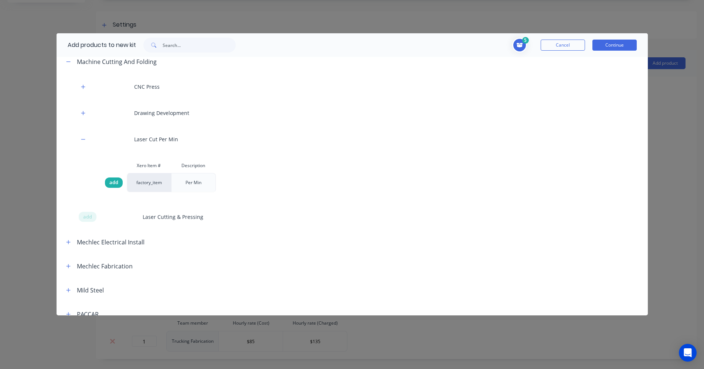
click at [114, 182] on span "add" at bounding box center [113, 182] width 9 height 7
click at [608, 42] on button "Continue" at bounding box center [615, 45] width 44 height 11
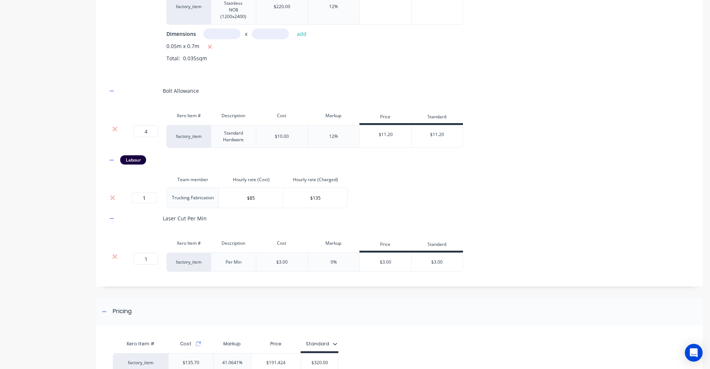
scroll to position [244, 0]
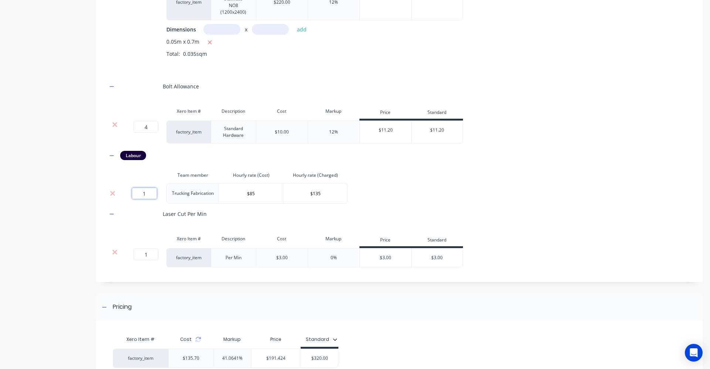
click at [147, 194] on input "1" at bounding box center [144, 193] width 25 height 11
type input "5"
click at [170, 169] on th "Team member" at bounding box center [192, 175] width 53 height 16
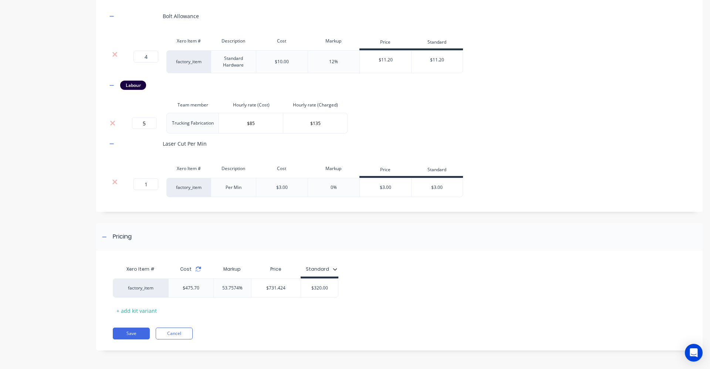
click at [197, 270] on icon at bounding box center [198, 271] width 5 height 2
click at [214, 250] on div "Pricing" at bounding box center [399, 237] width 606 height 28
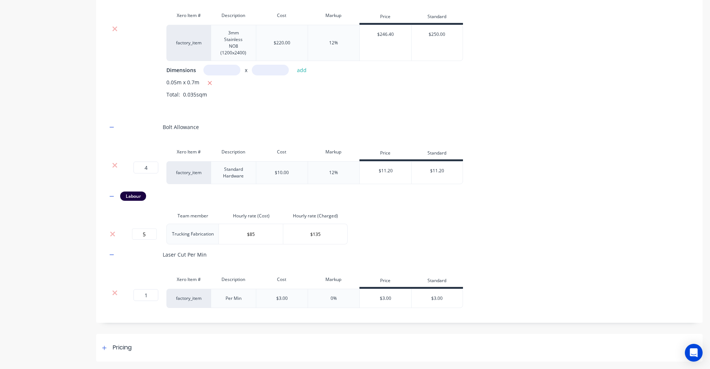
scroll to position [203, 0]
click at [546, 231] on div "Stainless Xero Item # Description Cost Markup Price Standard factory_item 3mm S…" at bounding box center [399, 144] width 584 height 328
click at [152, 170] on input "4" at bounding box center [145, 168] width 25 height 12
type input "2"
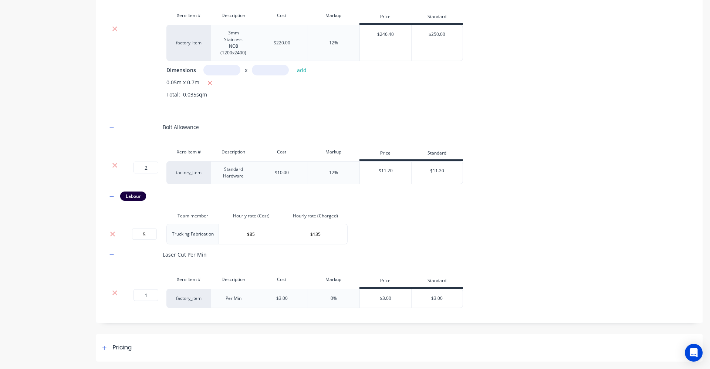
click at [527, 209] on div "Stainless Xero Item # Description Cost Markup Price Standard factory_item 3mm S…" at bounding box center [399, 144] width 584 height 328
click at [151, 234] on input "5" at bounding box center [144, 234] width 25 height 11
type input "1"
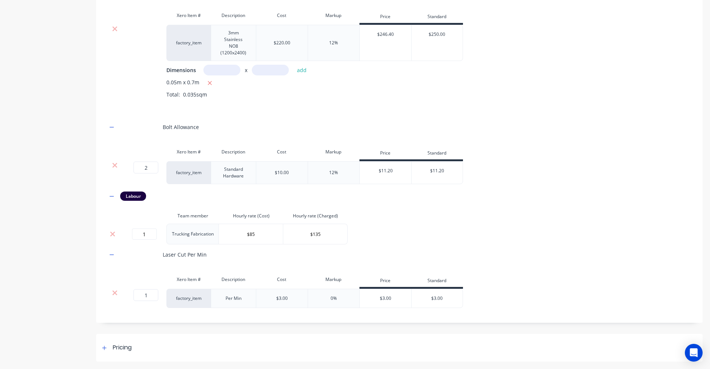
click at [429, 217] on div "Stainless Xero Item # Description Cost Markup Price Standard factory_item 3mm S…" at bounding box center [399, 144] width 584 height 328
click at [394, 231] on div "Stainless Xero Item # Description Cost Markup Price Standard factory_item 3mm S…" at bounding box center [399, 144] width 584 height 328
click at [153, 295] on input "1" at bounding box center [145, 295] width 25 height 12
type input "5"
click at [441, 243] on div "Stainless Xero Item # Description Cost Markup Price Standard factory_item 3mm S…" at bounding box center [399, 144] width 584 height 328
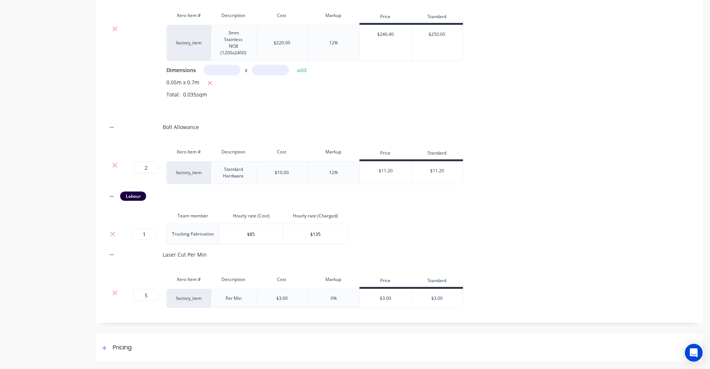
click at [519, 297] on div "5 5 ? factory_item Per Min $3.00 0% $3.00 $3.00" at bounding box center [399, 298] width 584 height 19
click at [103, 348] on icon at bounding box center [104, 347] width 4 height 5
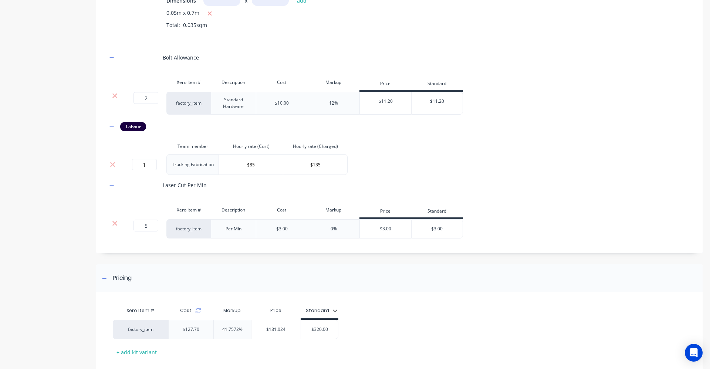
scroll to position [277, 0]
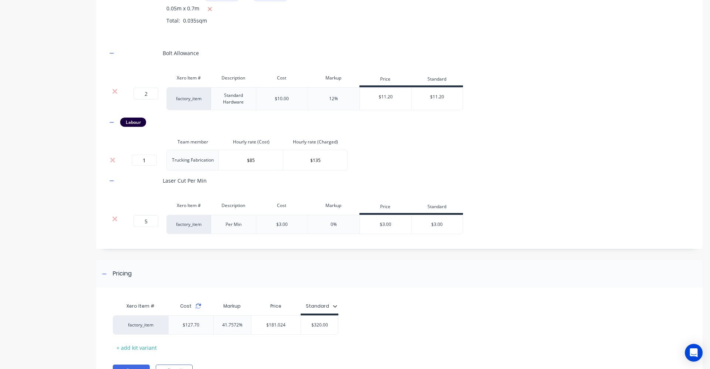
click at [198, 305] on icon at bounding box center [198, 306] width 6 height 6
click at [328, 325] on input "$320.00" at bounding box center [319, 325] width 37 height 7
type input "$220"
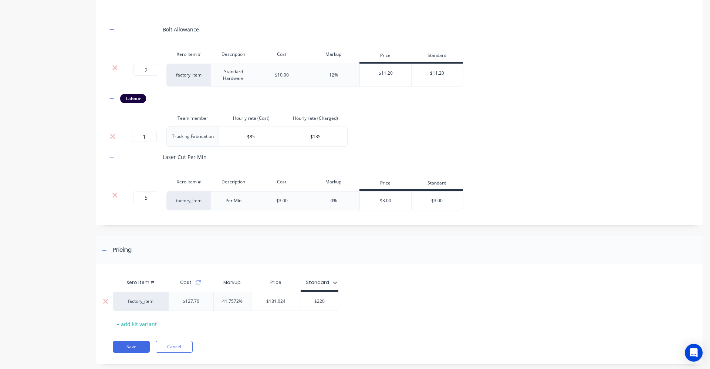
scroll to position [314, 0]
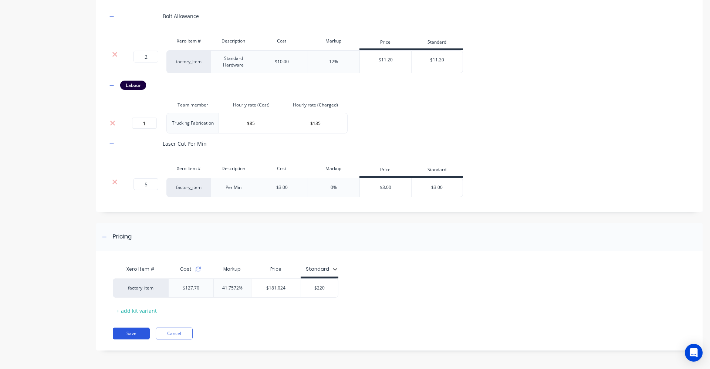
click at [139, 334] on button "Save" at bounding box center [131, 334] width 37 height 12
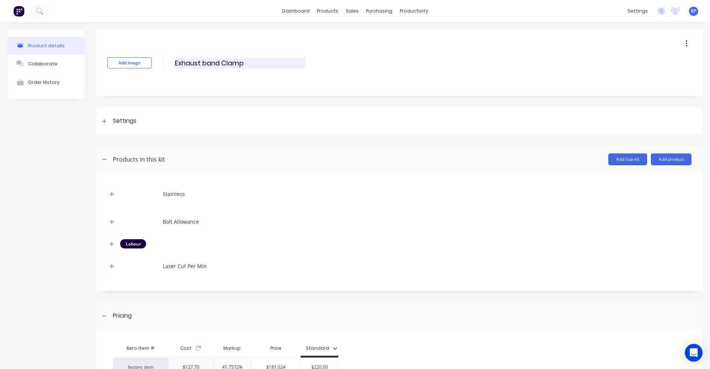
click at [251, 65] on input "Exhaust band Clamp" at bounding box center [239, 63] width 131 height 11
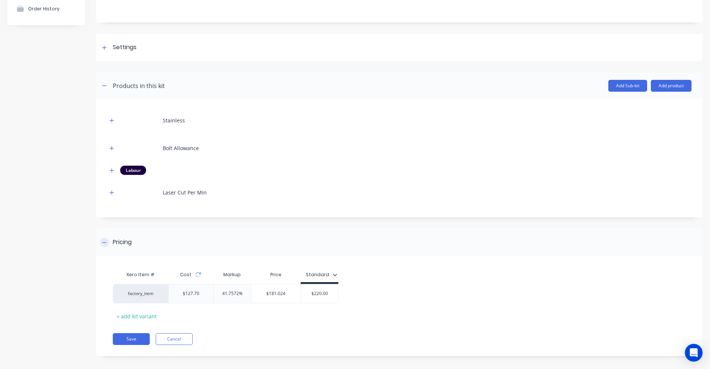
scroll to position [79, 0]
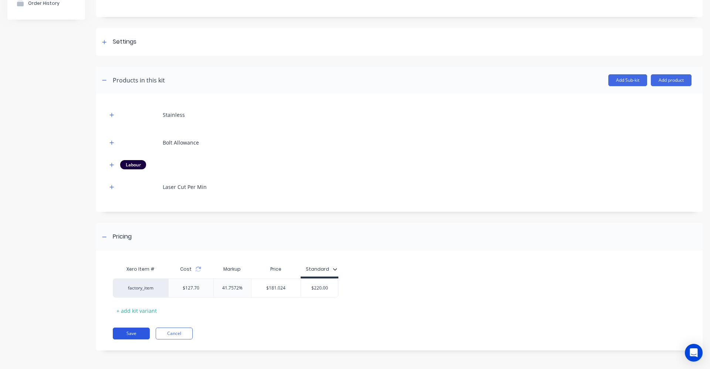
type input "Exhaust band Clamp only"
click at [127, 335] on button "Save" at bounding box center [131, 334] width 37 height 12
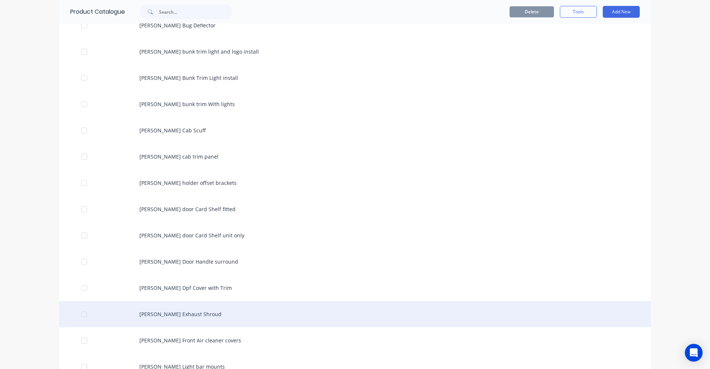
scroll to position [1331, 0]
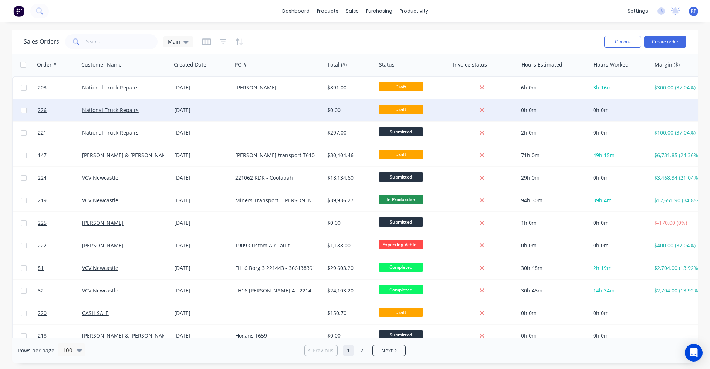
click at [312, 112] on div at bounding box center [278, 110] width 92 height 22
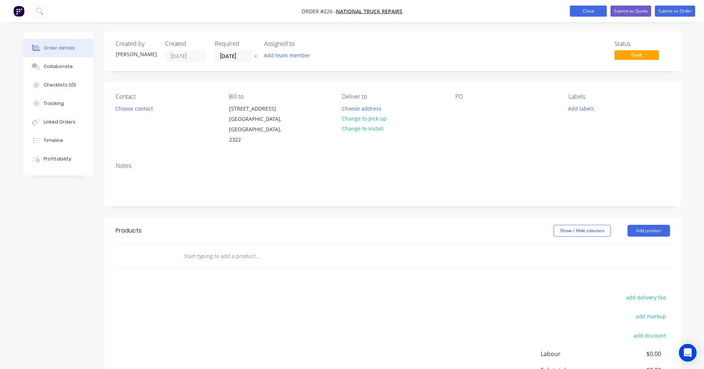
click at [585, 12] on button "Close" at bounding box center [588, 11] width 37 height 11
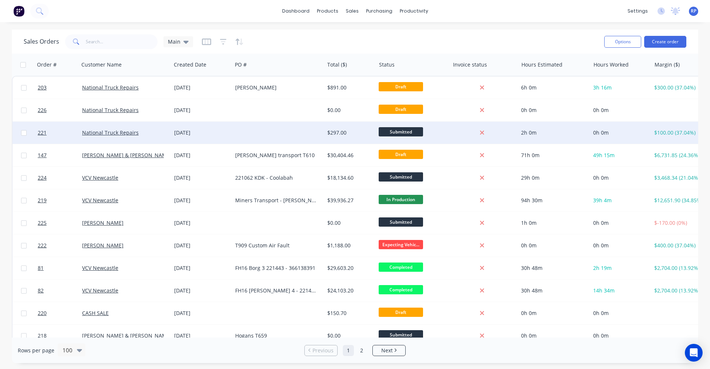
click at [255, 129] on div at bounding box center [278, 133] width 92 height 22
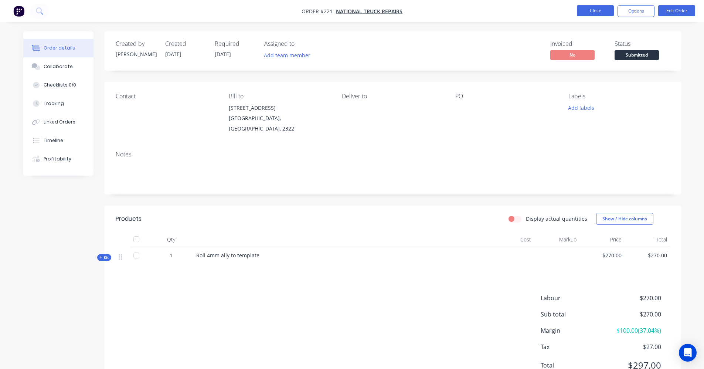
click at [588, 12] on button "Close" at bounding box center [595, 10] width 37 height 11
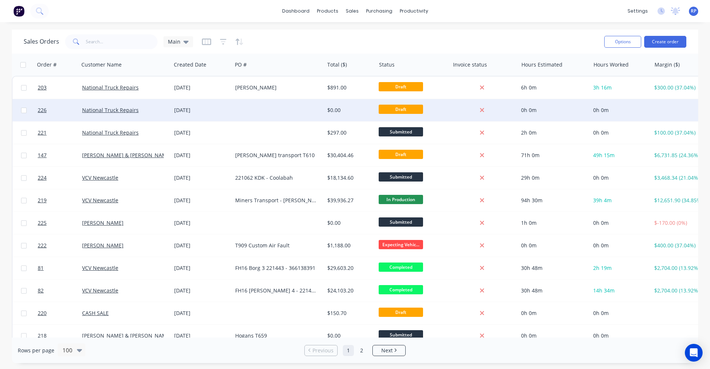
click at [24, 110] on input "checkbox" at bounding box center [24, 111] width 6 height 6
checkbox input "true"
click at [630, 37] on button "Options" at bounding box center [622, 42] width 37 height 12
click at [599, 78] on div "Archive" at bounding box center [600, 75] width 68 height 11
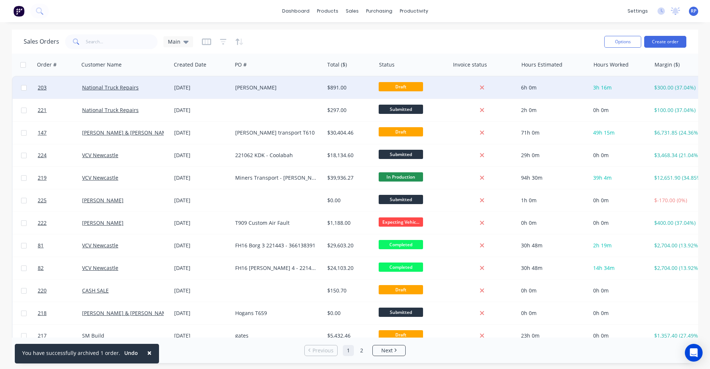
click at [279, 85] on div "[PERSON_NAME]" at bounding box center [276, 87] width 82 height 7
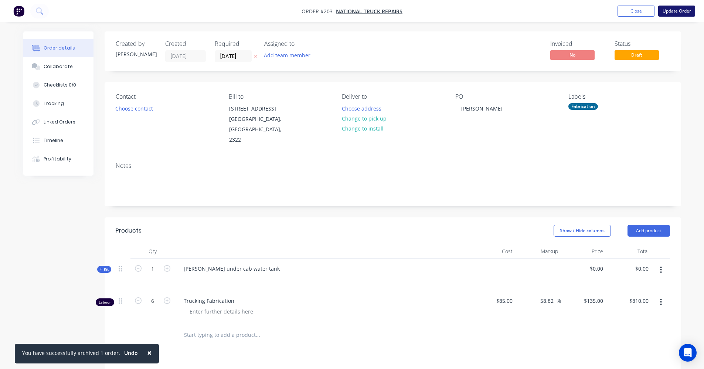
click at [690, 8] on button "Update Order" at bounding box center [677, 11] width 37 height 11
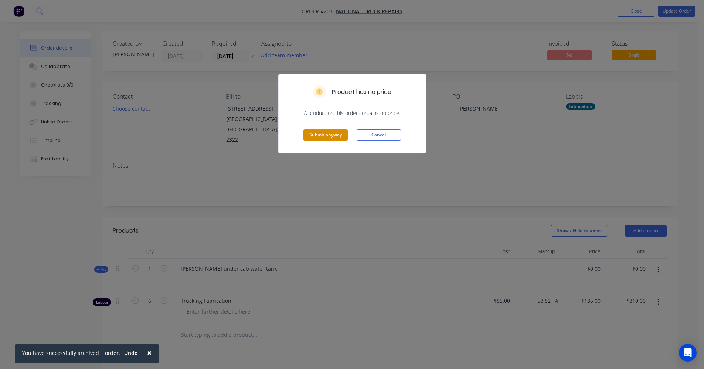
click at [339, 136] on button "Submit anyway" at bounding box center [326, 134] width 44 height 11
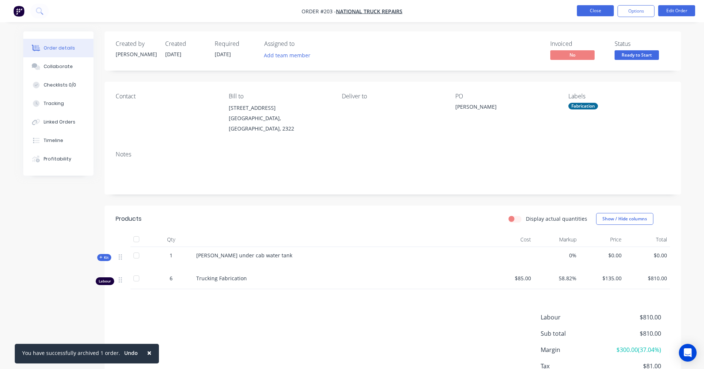
click at [605, 8] on button "Close" at bounding box center [595, 10] width 37 height 11
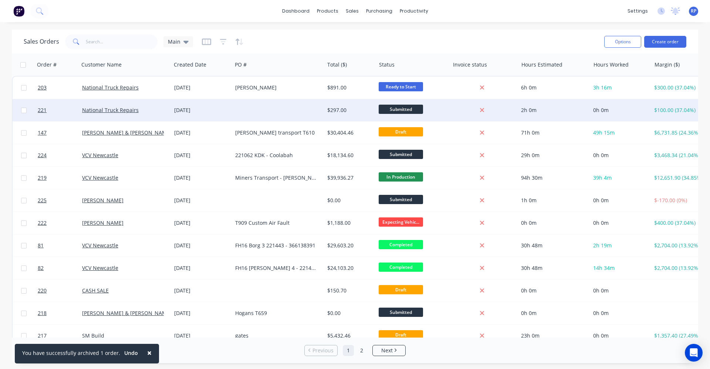
click at [284, 105] on div at bounding box center [278, 110] width 92 height 22
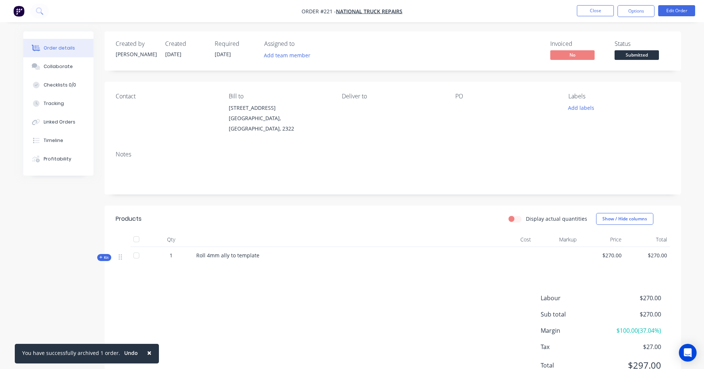
click at [461, 103] on div at bounding box center [502, 108] width 92 height 10
click at [466, 97] on div "PO" at bounding box center [506, 96] width 101 height 7
click at [595, 11] on button "Close" at bounding box center [595, 10] width 37 height 11
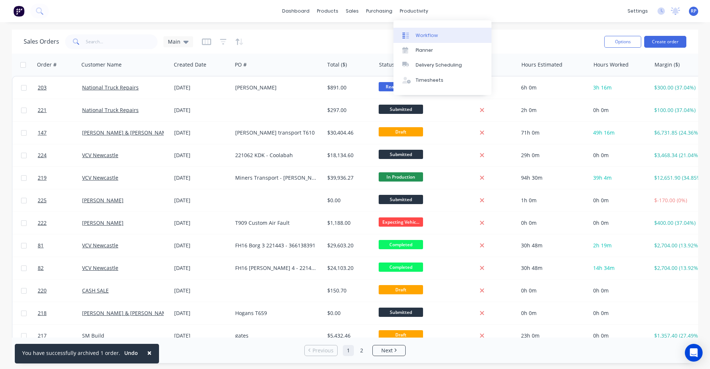
click at [421, 34] on div "Workflow" at bounding box center [427, 35] width 22 height 7
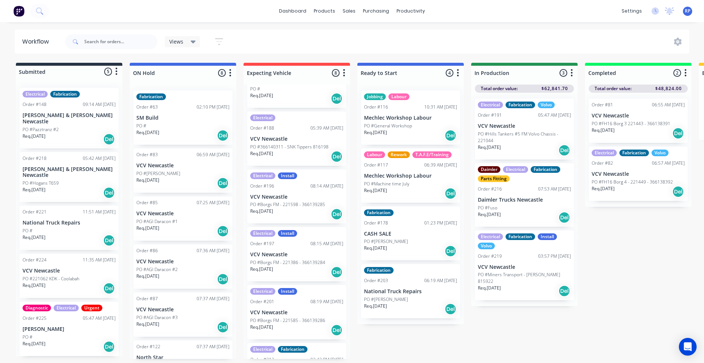
scroll to position [1, 0]
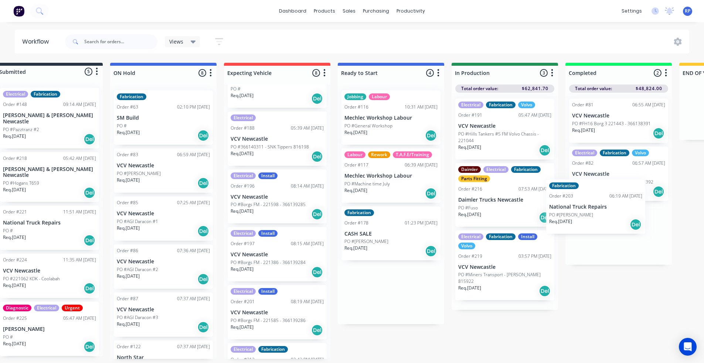
drag, startPoint x: 409, startPoint y: 289, endPoint x: 595, endPoint y: 204, distance: 204.7
click at [595, 204] on div "Submitted 5 Status colour #273444 hex #273444 Save Cancel Summaries Total order…" at bounding box center [484, 211] width 1019 height 297
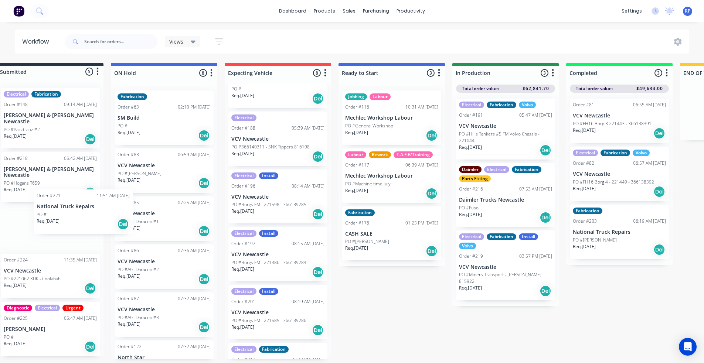
scroll to position [1, 17]
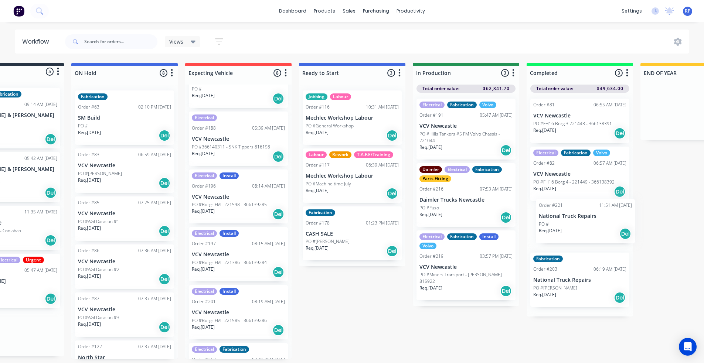
drag, startPoint x: 41, startPoint y: 217, endPoint x: 580, endPoint y: 223, distance: 539.5
click at [580, 223] on div "Submitted 5 Status colour #273444 hex #273444 Save Cancel Summaries Total order…" at bounding box center [445, 211] width 1019 height 297
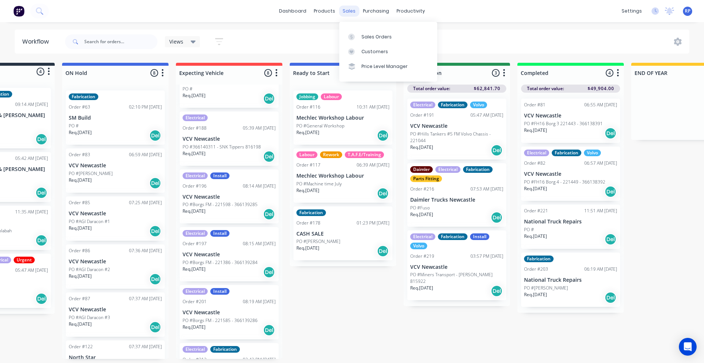
click at [351, 11] on div "sales" at bounding box center [349, 11] width 20 height 11
click at [378, 42] on link "Sales Orders" at bounding box center [388, 36] width 98 height 15
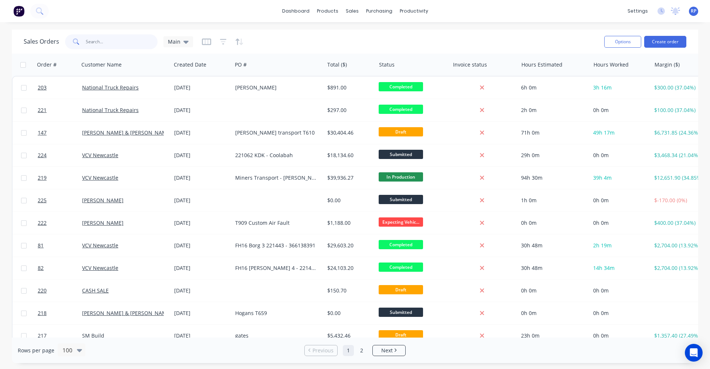
click at [104, 43] on input "text" at bounding box center [122, 41] width 72 height 15
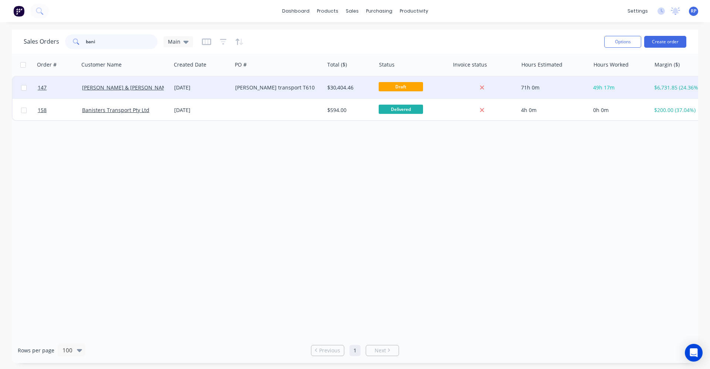
type input "bani"
click at [139, 84] on div "[PERSON_NAME] & [PERSON_NAME] Newcastle" at bounding box center [125, 88] width 92 height 22
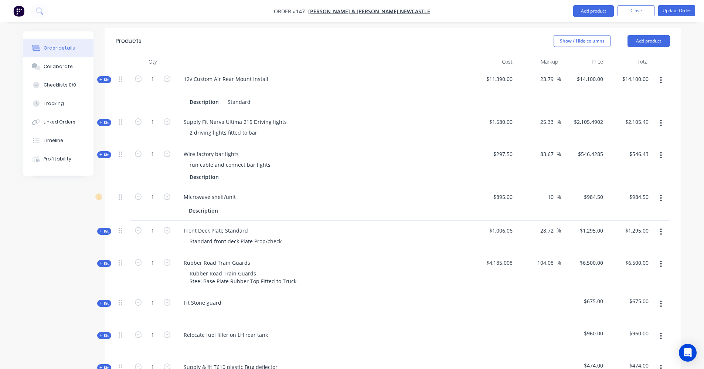
scroll to position [296, 0]
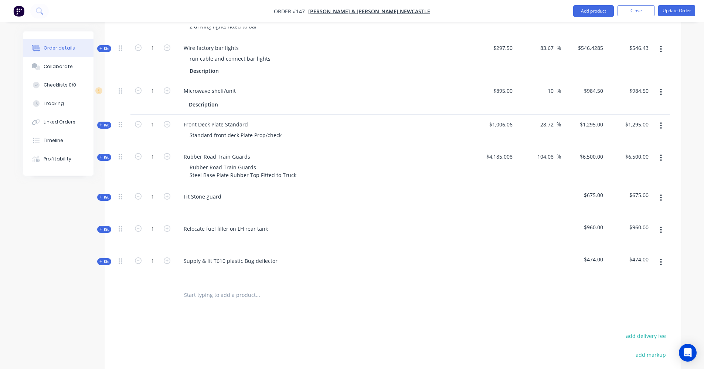
click at [101, 228] on icon at bounding box center [100, 229] width 3 height 3
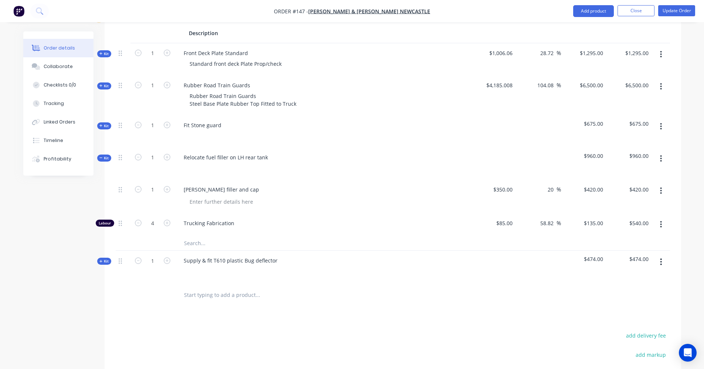
scroll to position [370, 0]
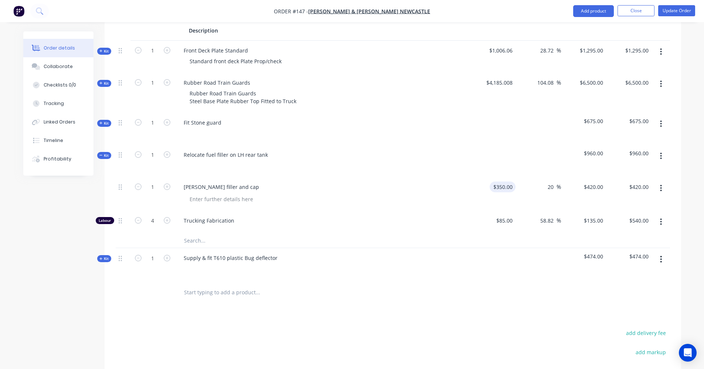
type input "350"
click at [513, 182] on input "350" at bounding box center [504, 187] width 23 height 11
type input "2"
type input "$230.00"
type input "$276.00"
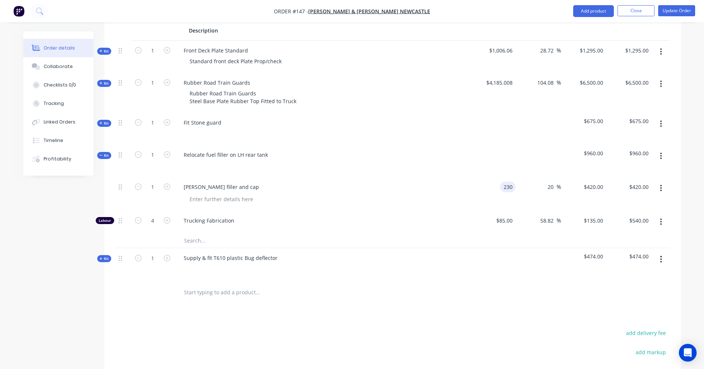
type input "$276.00"
click at [513, 156] on div at bounding box center [493, 161] width 45 height 32
click at [101, 153] on icon at bounding box center [100, 155] width 3 height 4
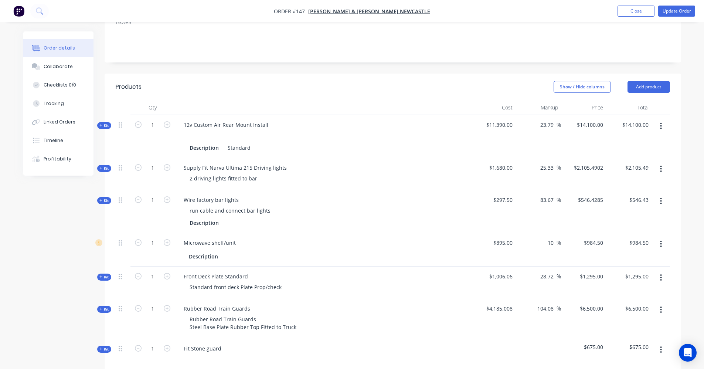
scroll to position [148, 0]
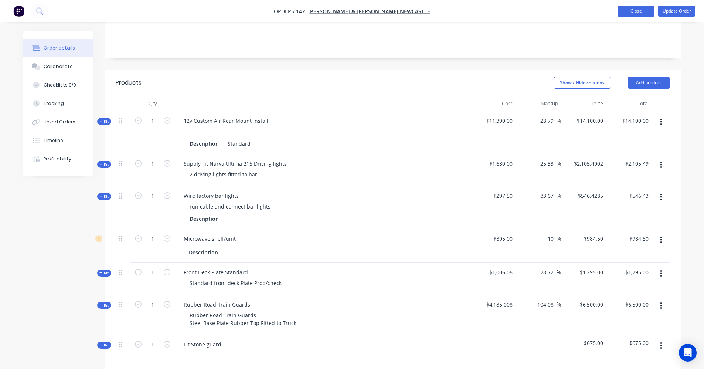
click at [627, 13] on button "Close" at bounding box center [636, 11] width 37 height 11
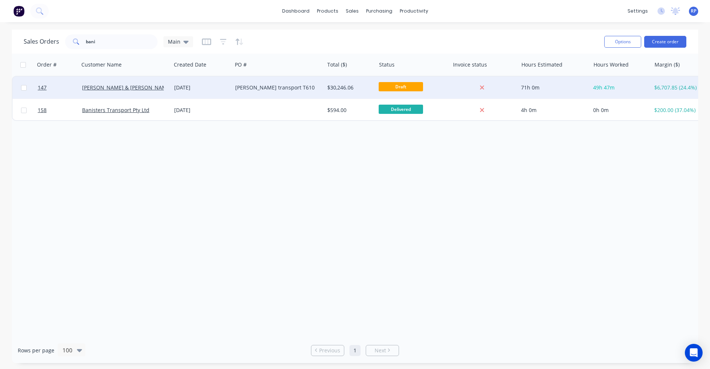
click at [240, 92] on div "Banister transport T610" at bounding box center [278, 88] width 92 height 22
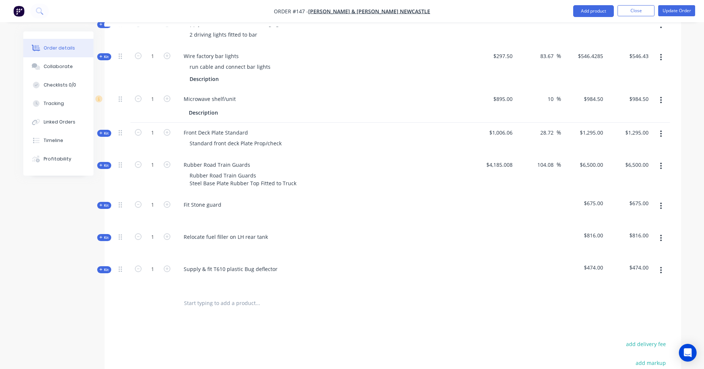
scroll to position [301, 0]
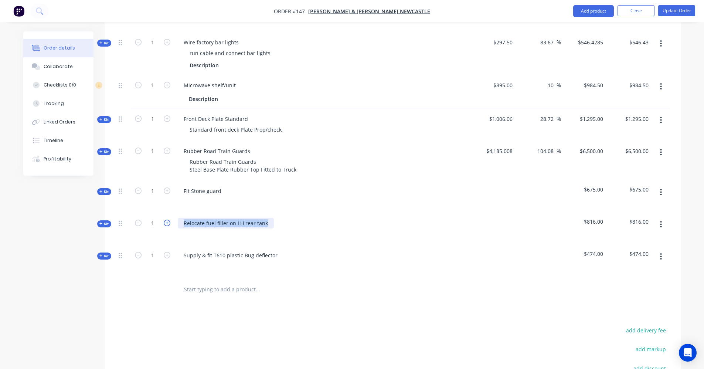
drag, startPoint x: 269, startPoint y: 212, endPoint x: 164, endPoint y: 212, distance: 105.0
click at [164, 213] on div "Kit 1 Relocate fuel filler on LH rear tank $816.00 $816.00" at bounding box center [393, 229] width 555 height 32
copy div "Relocate fuel filler on LH rear tank"
click at [100, 190] on icon at bounding box center [100, 192] width 3 height 4
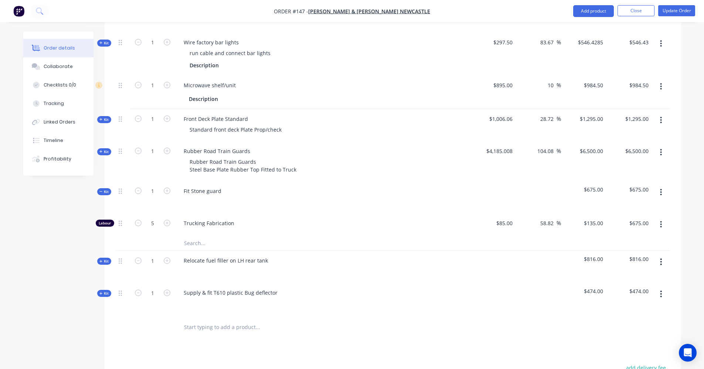
click at [101, 190] on icon at bounding box center [100, 192] width 3 height 4
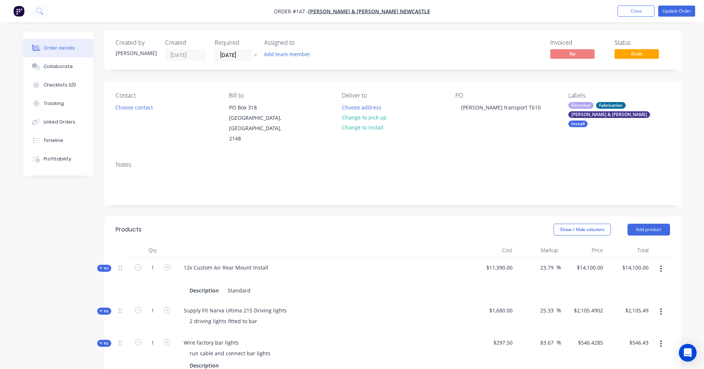
scroll to position [0, 0]
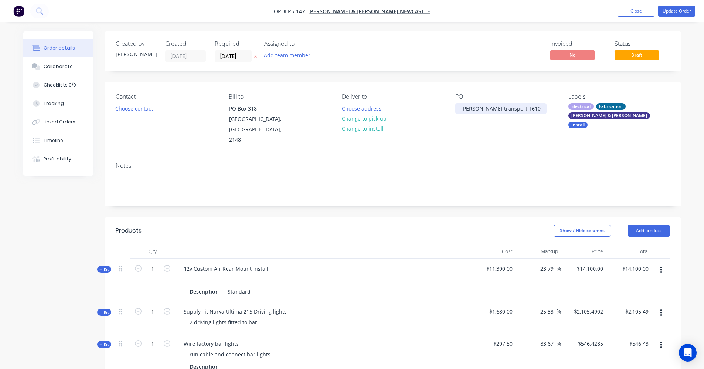
click at [515, 110] on div "Banister transport T610" at bounding box center [501, 108] width 91 height 11
click at [517, 110] on div "Banister transport T610" at bounding box center [501, 108] width 91 height 11
click at [519, 111] on div "Banister transport T610" at bounding box center [501, 108] width 91 height 11
click at [65, 104] on button "Tracking" at bounding box center [58, 103] width 70 height 18
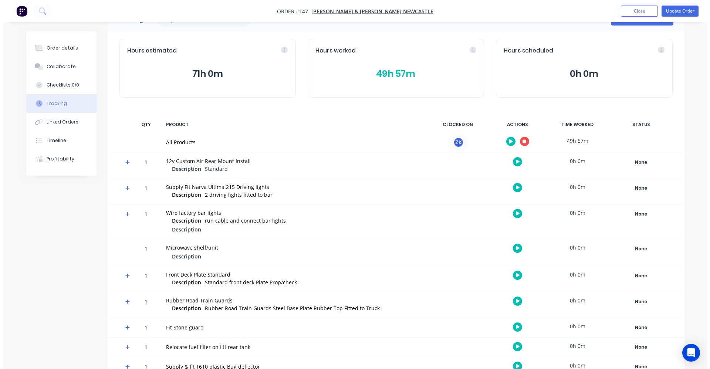
scroll to position [37, 0]
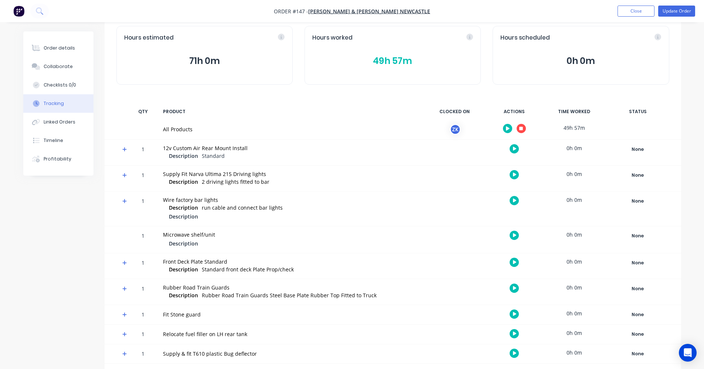
click at [338, 56] on button "49h 57m" at bounding box center [392, 61] width 161 height 14
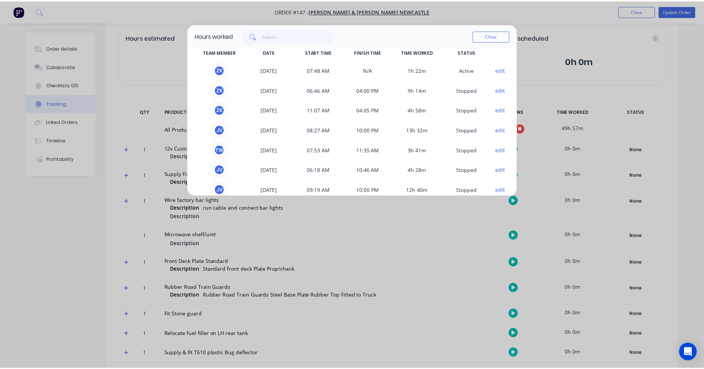
scroll to position [0, 0]
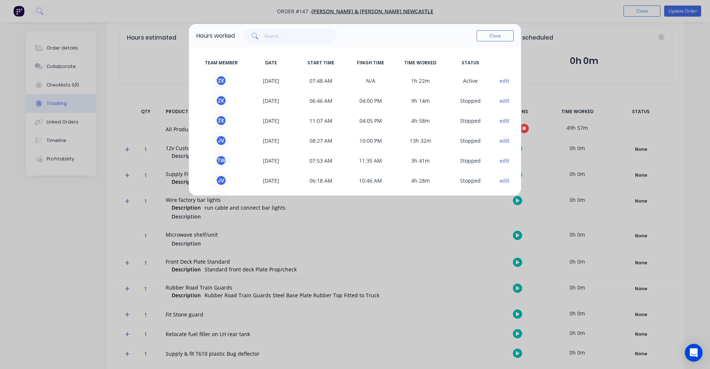
click at [494, 33] on button "Close" at bounding box center [495, 35] width 37 height 11
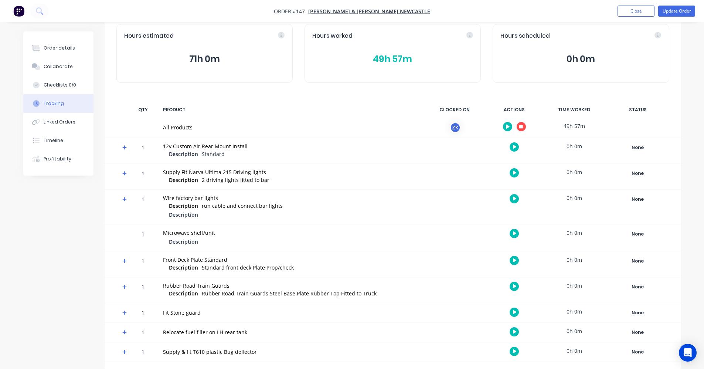
scroll to position [39, 0]
click at [71, 209] on div "Tracking Add manual time entry Hours estimated 71h 0m Hours worked 49h 57m Hour…" at bounding box center [352, 180] width 658 height 377
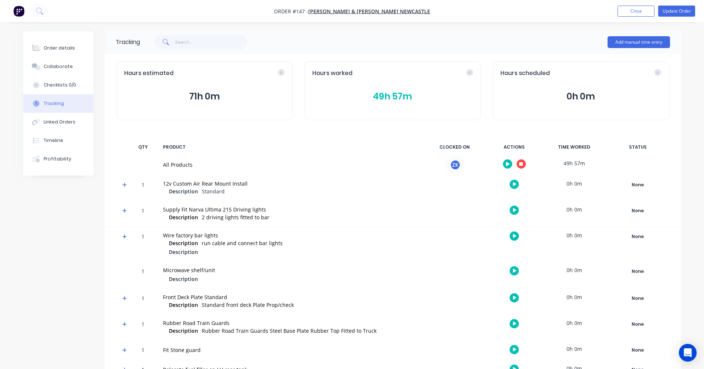
scroll to position [0, 0]
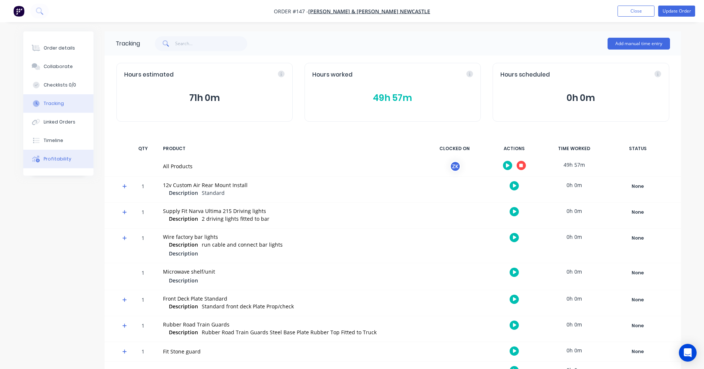
click at [63, 159] on div "Profitability" at bounding box center [58, 159] width 28 height 7
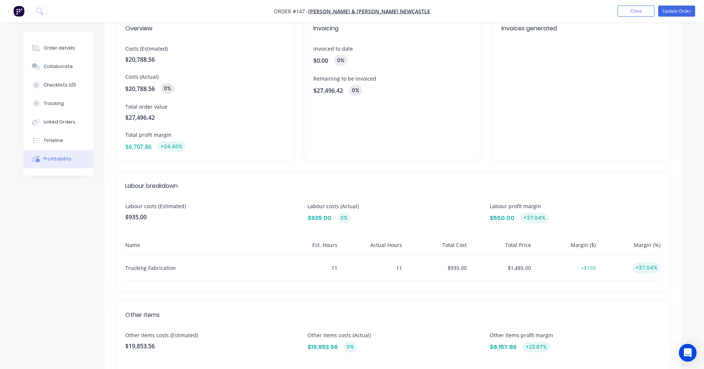
scroll to position [33, 0]
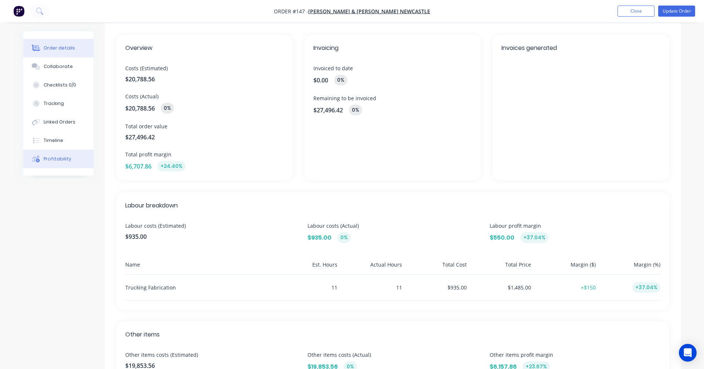
click at [64, 52] on button "Order details" at bounding box center [58, 48] width 70 height 18
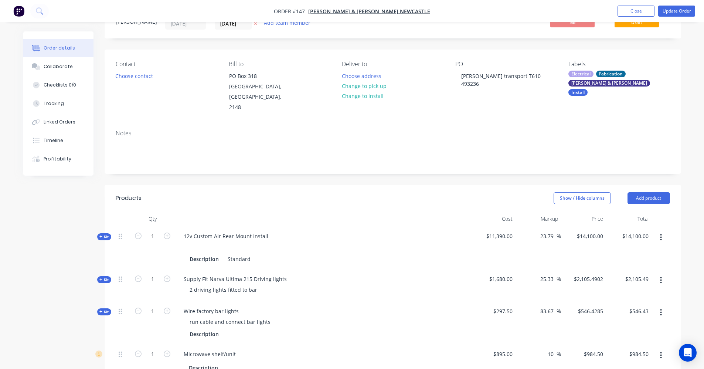
click at [104, 233] on div "Kit" at bounding box center [104, 236] width 14 height 7
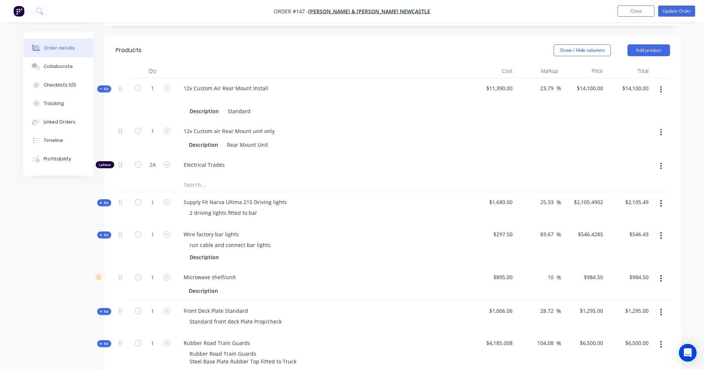
scroll to position [402, 0]
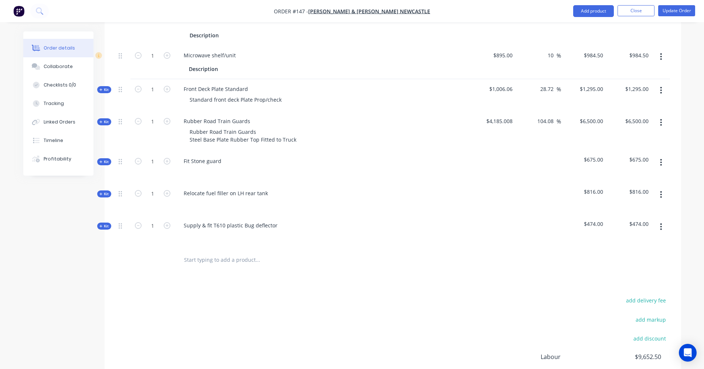
click at [102, 223] on span "Kit" at bounding box center [104, 226] width 10 height 6
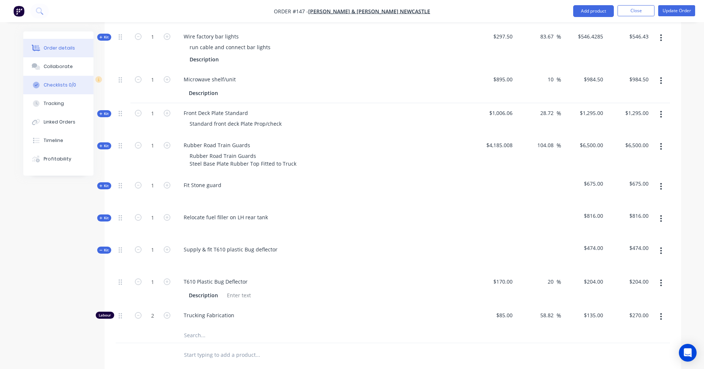
scroll to position [328, 0]
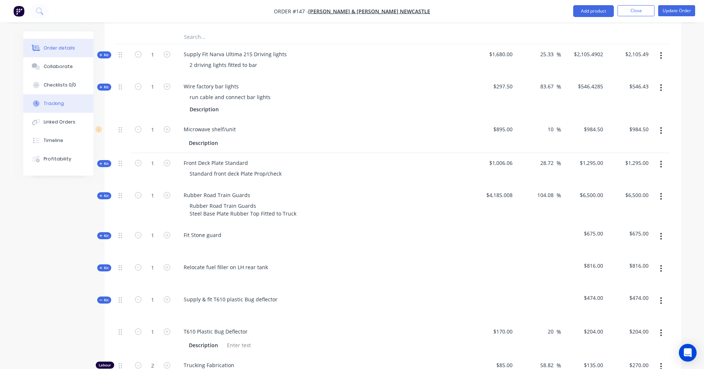
click at [50, 106] on div "Tracking" at bounding box center [54, 103] width 20 height 7
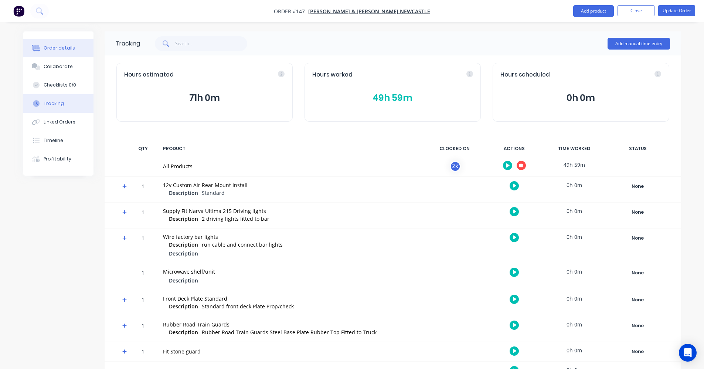
click at [46, 44] on button "Order details" at bounding box center [58, 48] width 70 height 18
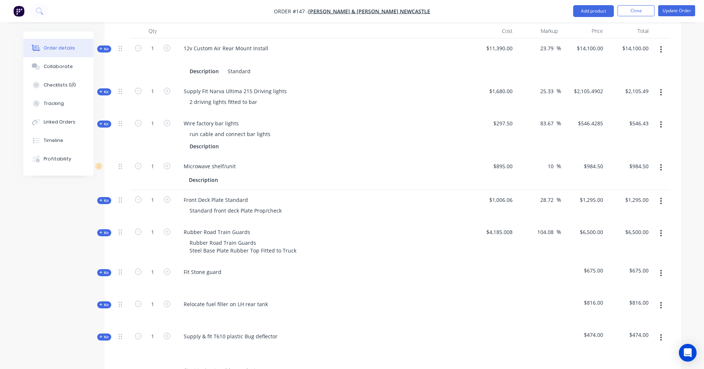
scroll to position [333, 0]
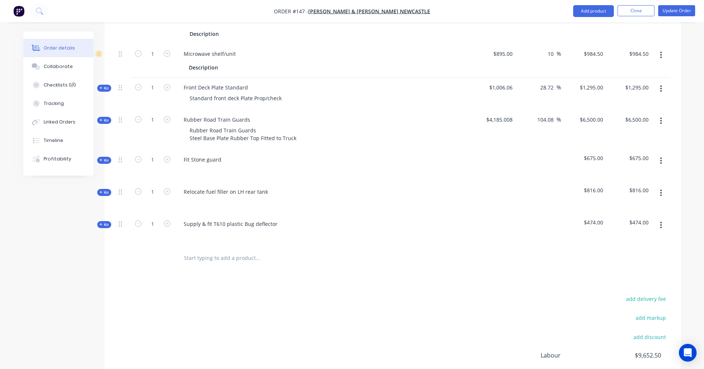
click at [100, 223] on icon at bounding box center [100, 225] width 3 height 4
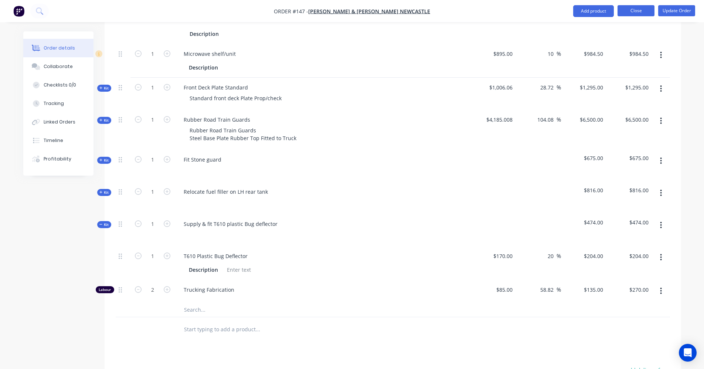
click at [639, 8] on button "Close" at bounding box center [636, 10] width 37 height 11
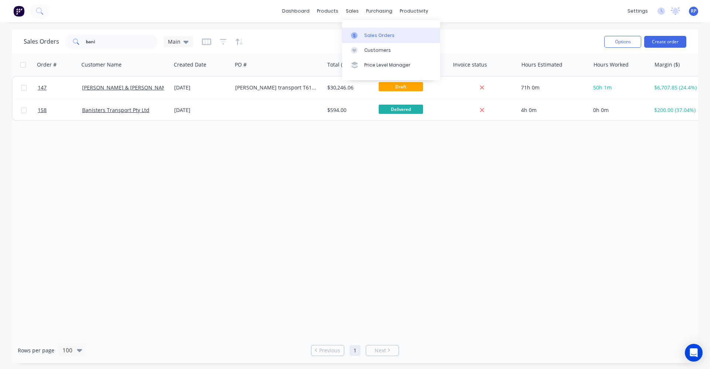
click at [365, 37] on div "Sales Orders" at bounding box center [379, 35] width 30 height 7
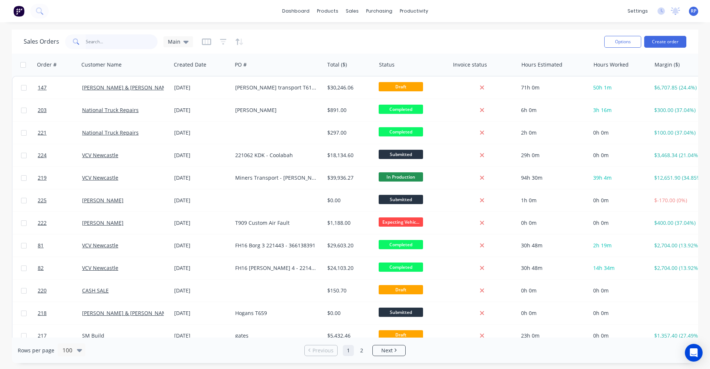
click at [102, 42] on input "text" at bounding box center [122, 41] width 72 height 15
type input "srh"
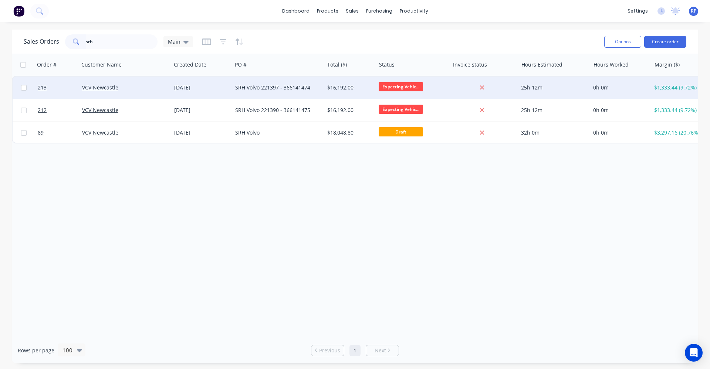
click at [214, 88] on div "[DATE]" at bounding box center [201, 87] width 55 height 7
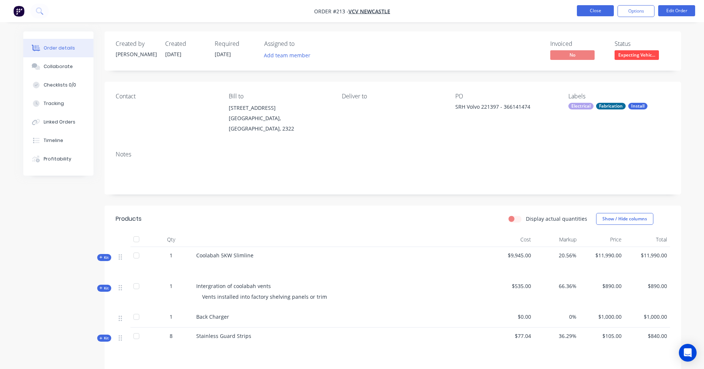
click at [599, 11] on button "Close" at bounding box center [595, 10] width 37 height 11
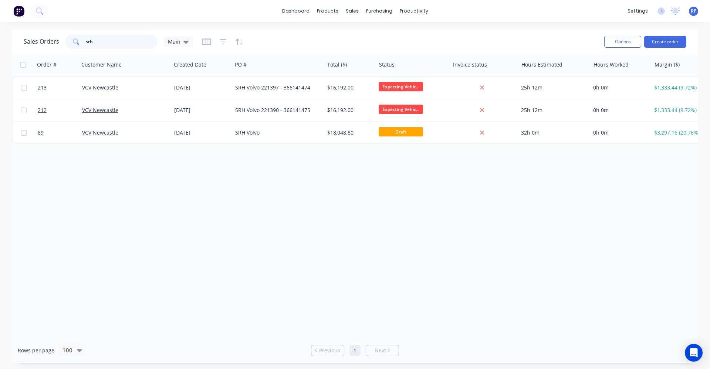
click at [98, 43] on input "srh" at bounding box center [122, 41] width 72 height 15
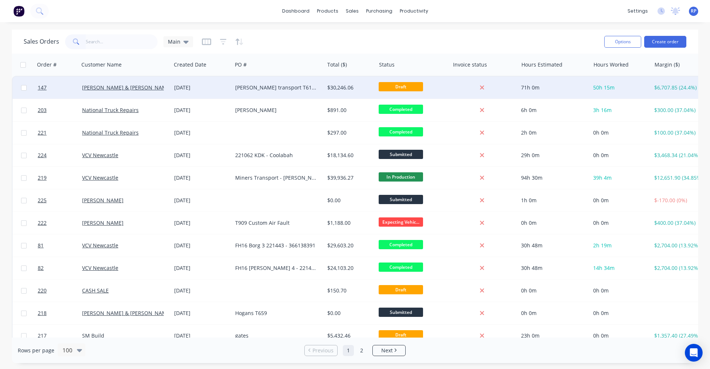
click at [186, 86] on div "[DATE]" at bounding box center [201, 87] width 55 height 7
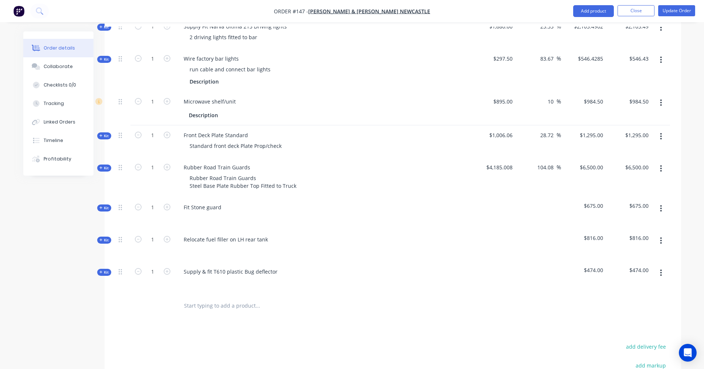
scroll to position [296, 0]
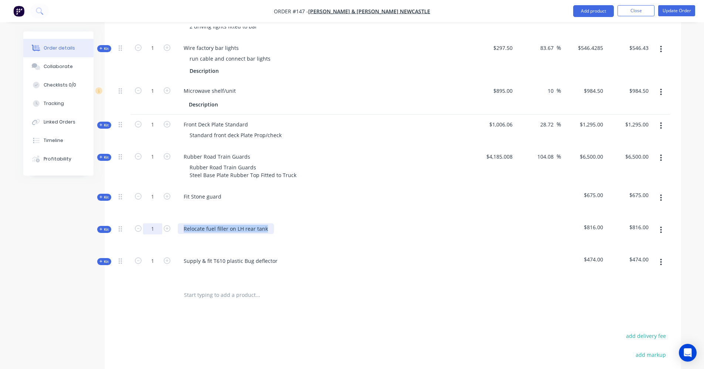
drag, startPoint x: 269, startPoint y: 218, endPoint x: 149, endPoint y: 221, distance: 120.2
click at [149, 221] on div "Kit 1 Relocate fuel filler on LH rear tank $816.00 $816.00" at bounding box center [393, 235] width 555 height 32
copy div "Relocate fuel filler on LH rear tank"
click at [632, 14] on button "Close" at bounding box center [636, 10] width 37 height 11
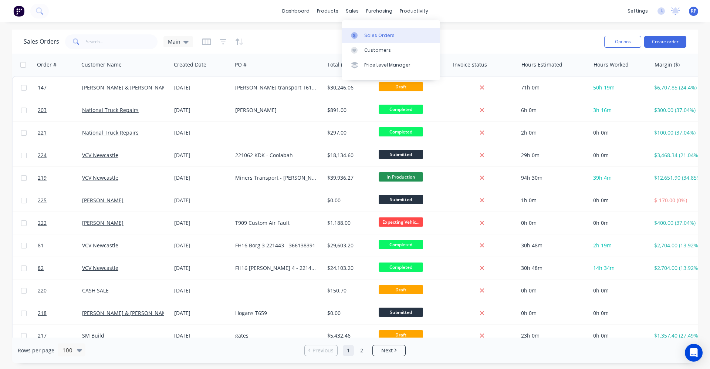
click at [365, 39] on link "Sales Orders" at bounding box center [391, 35] width 98 height 15
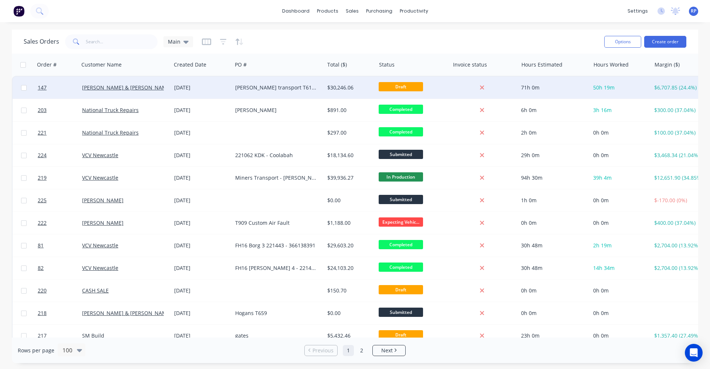
click at [266, 92] on div "[PERSON_NAME] transport T610 493236" at bounding box center [278, 88] width 92 height 22
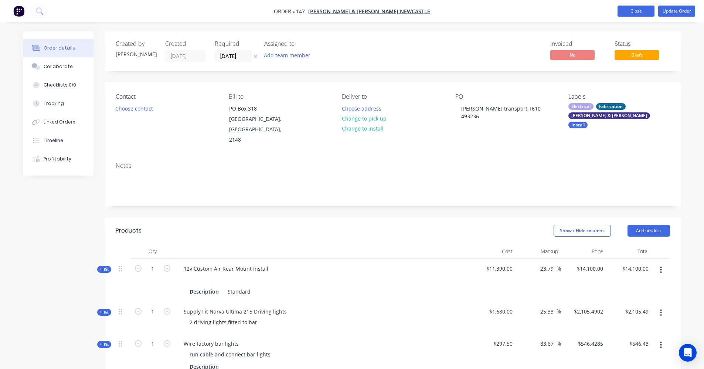
click at [646, 12] on button "Close" at bounding box center [636, 11] width 37 height 11
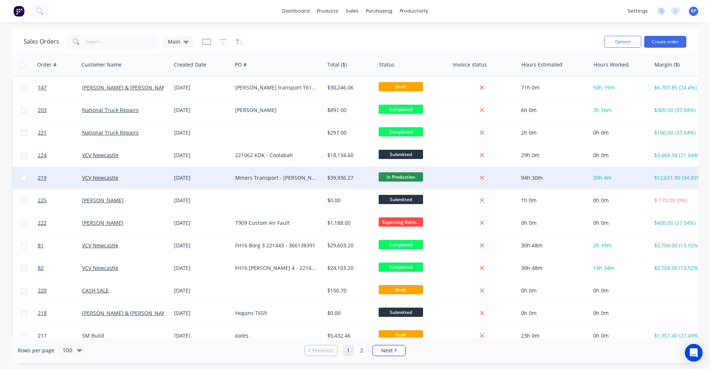
click at [266, 176] on div "Miners Transport - [PERSON_NAME] 815922" at bounding box center [276, 177] width 82 height 7
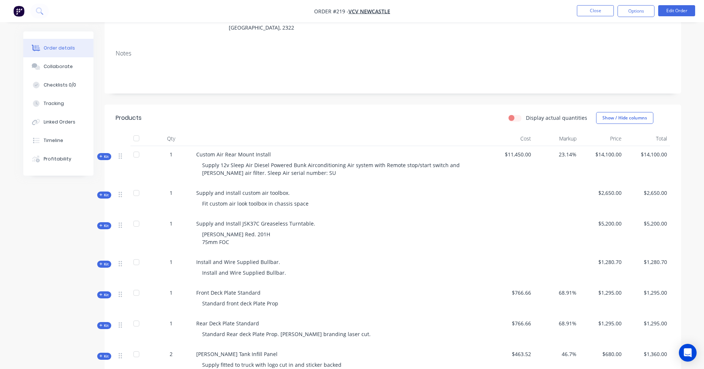
scroll to position [111, 0]
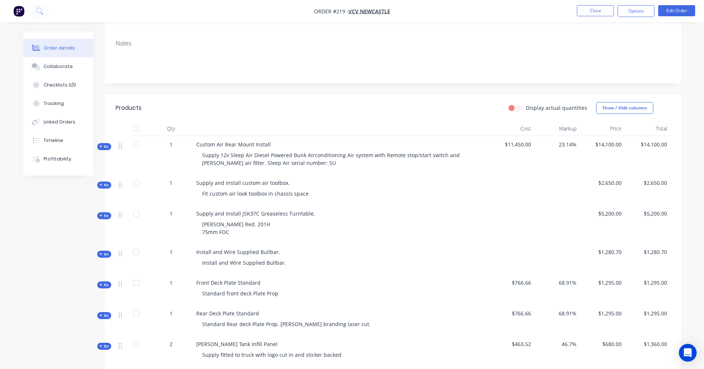
click at [137, 138] on div at bounding box center [136, 144] width 15 height 15
click at [138, 206] on div at bounding box center [136, 213] width 15 height 15
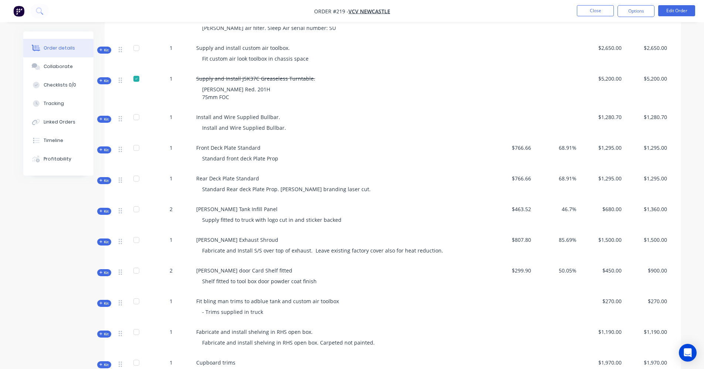
scroll to position [259, 0]
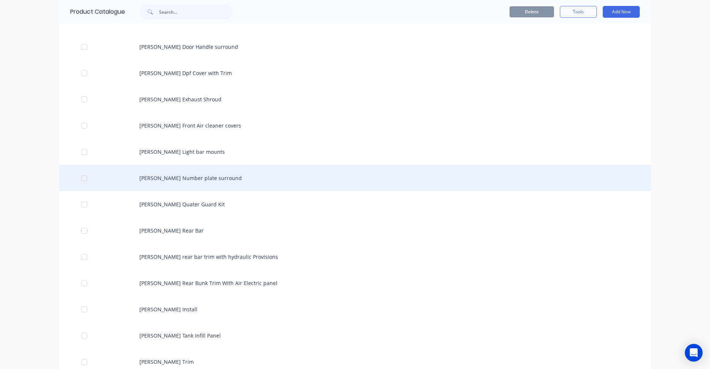
scroll to position [1553, 0]
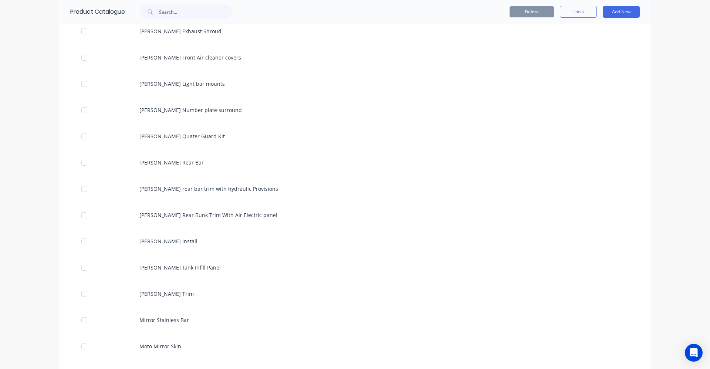
click at [671, 47] on div "dashboard products sales purchasing productivity dashboard products Product Cat…" at bounding box center [355, 184] width 710 height 369
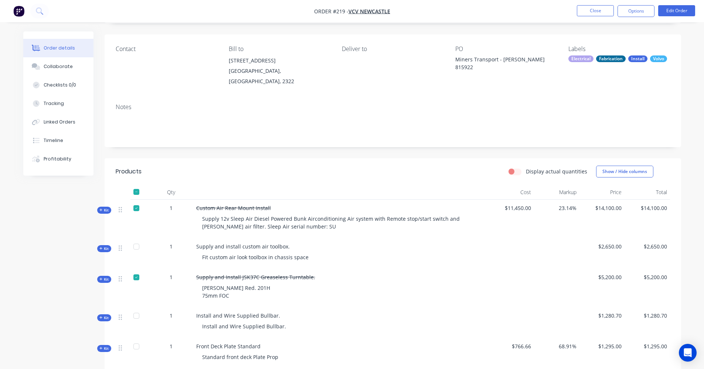
scroll to position [37, 0]
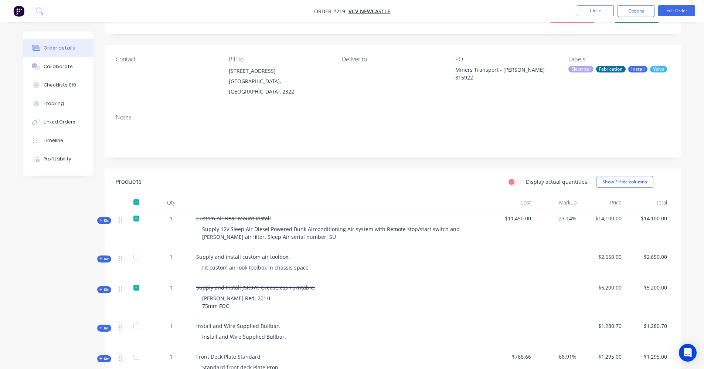
click at [632, 4] on nav "Order #219 - VCV Newcastle Close Options Edit Order" at bounding box center [352, 11] width 704 height 22
click at [635, 10] on button "Options" at bounding box center [636, 11] width 37 height 12
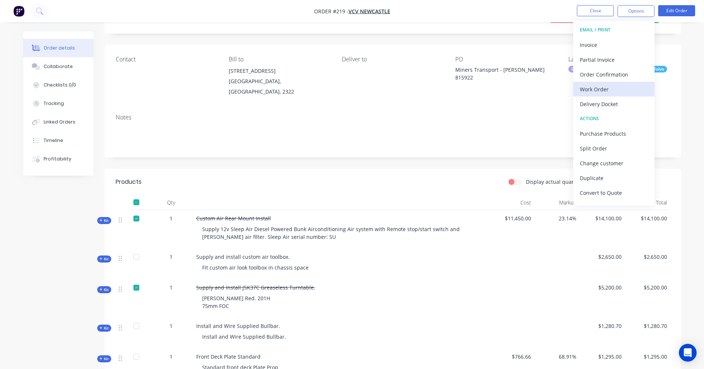
click at [601, 92] on div "Work Order" at bounding box center [614, 89] width 68 height 11
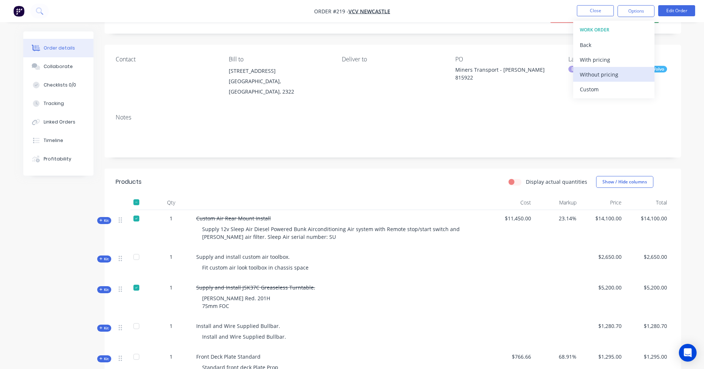
click at [591, 71] on div "Without pricing" at bounding box center [614, 74] width 68 height 11
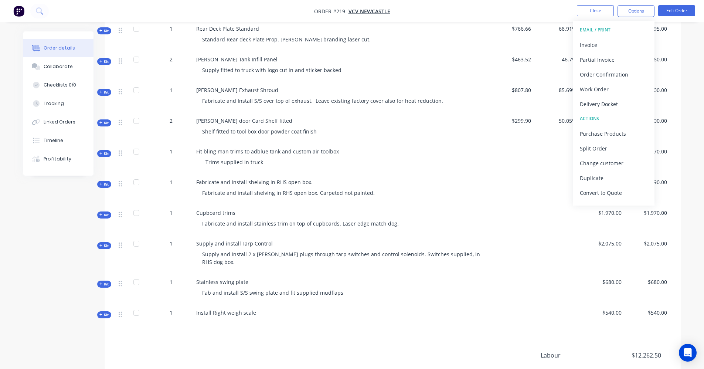
scroll to position [376, 0]
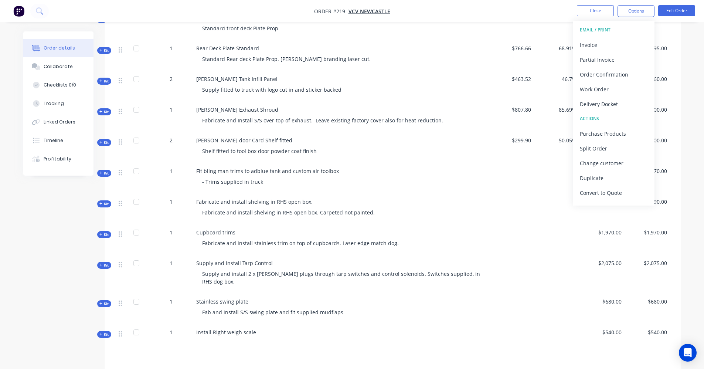
click at [138, 326] on div at bounding box center [136, 332] width 15 height 15
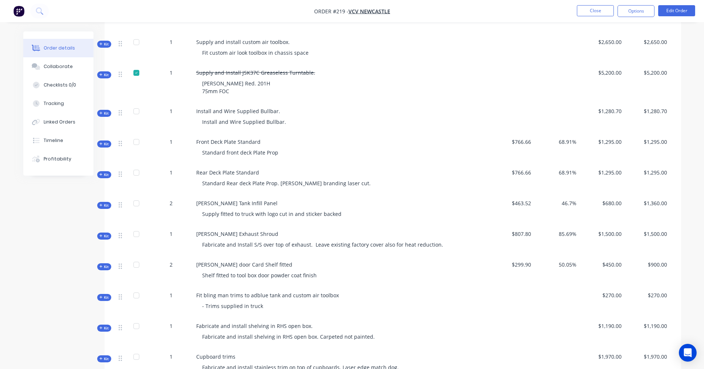
scroll to position [265, 0]
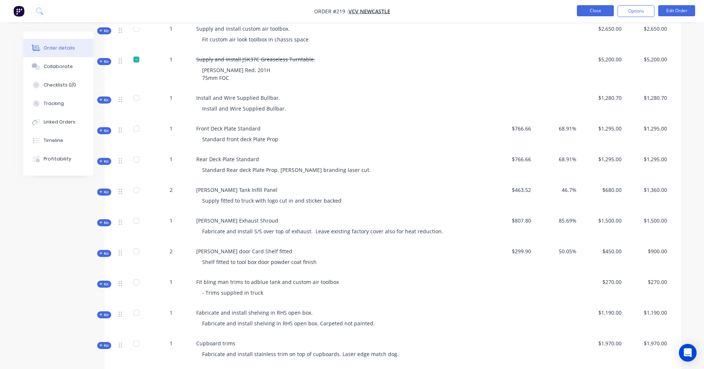
click at [587, 9] on button "Close" at bounding box center [595, 10] width 37 height 11
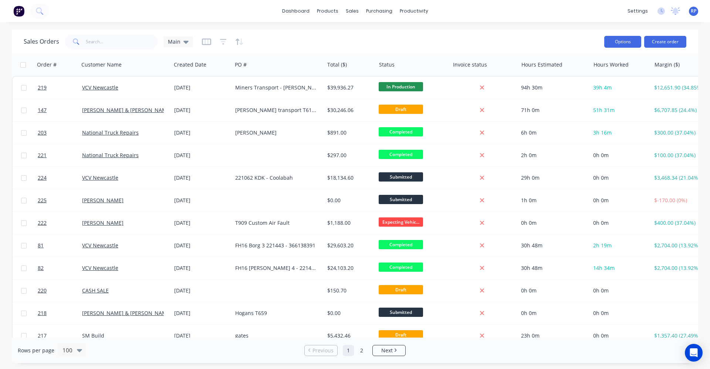
click at [624, 41] on button "Options" at bounding box center [622, 42] width 37 height 12
click at [328, 40] on div "Sales Orders Main" at bounding box center [311, 42] width 575 height 18
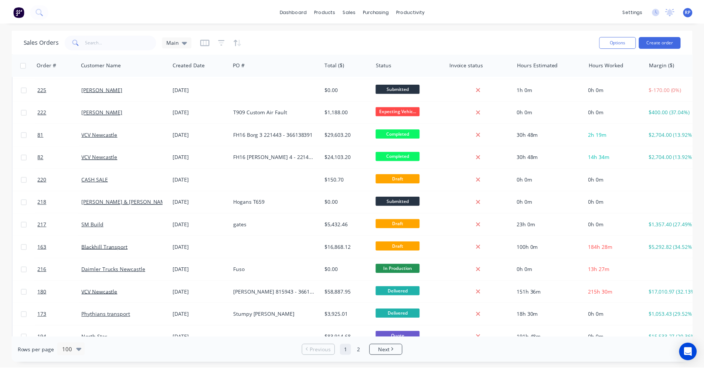
scroll to position [148, 0]
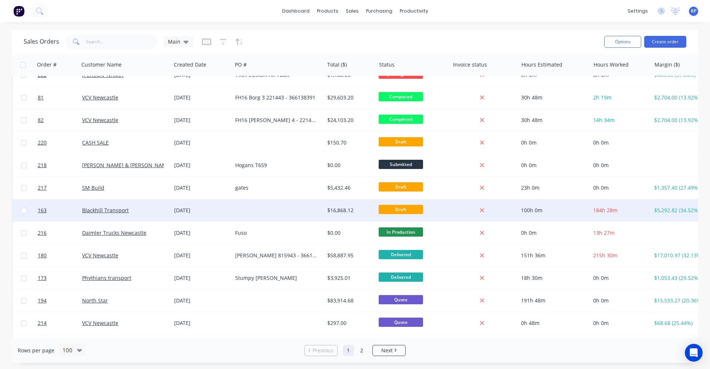
click at [166, 204] on div "Blackhill Transport" at bounding box center [125, 210] width 92 height 22
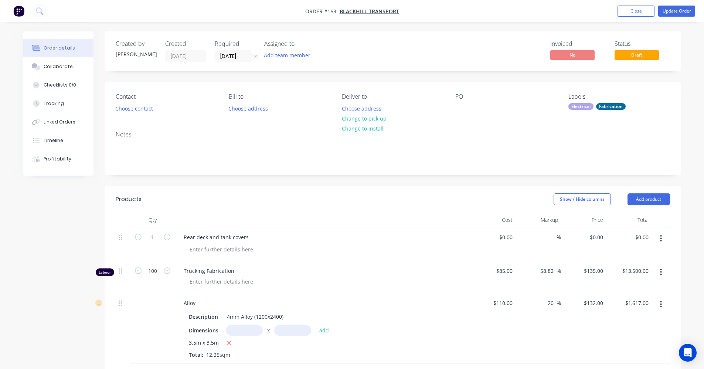
click at [74, 47] on button "Order details" at bounding box center [58, 48] width 70 height 18
click at [678, 12] on button "Update Order" at bounding box center [677, 11] width 37 height 11
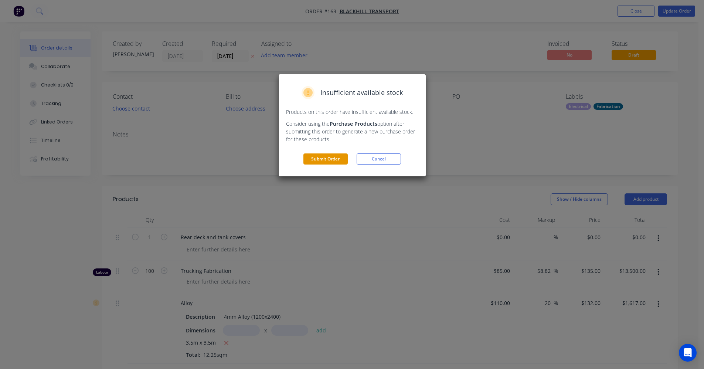
click at [338, 156] on button "Submit Order" at bounding box center [326, 158] width 44 height 11
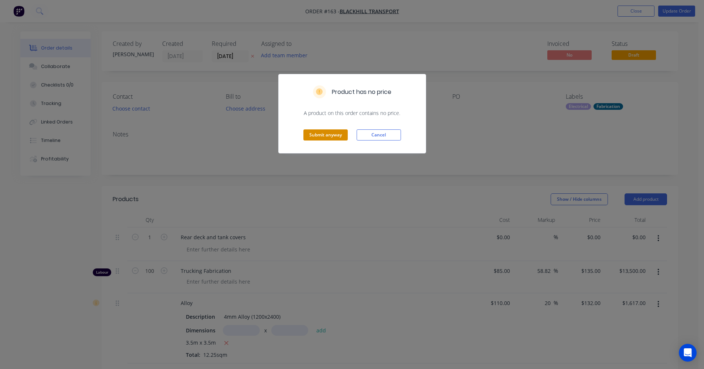
click at [344, 133] on button "Submit anyway" at bounding box center [326, 134] width 44 height 11
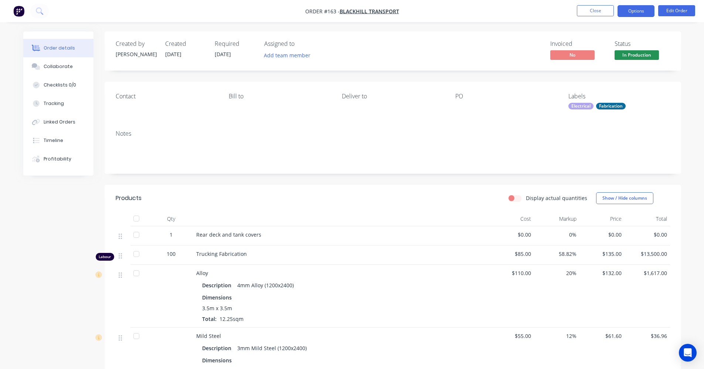
click at [630, 12] on button "Options" at bounding box center [636, 11] width 37 height 12
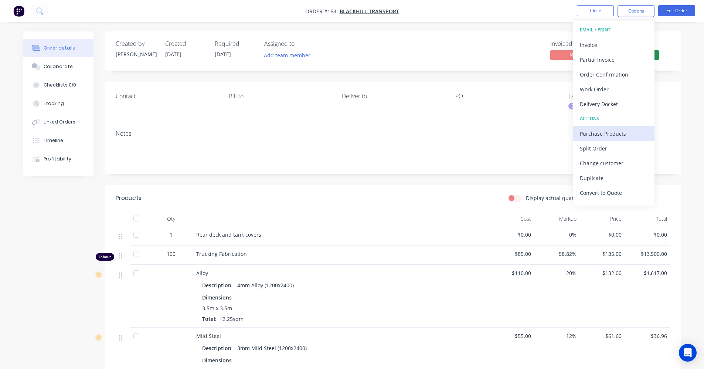
click at [597, 131] on div "Purchase Products" at bounding box center [614, 133] width 68 height 11
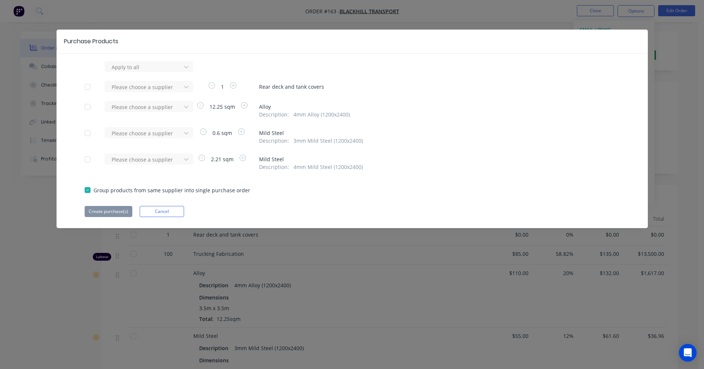
drag, startPoint x: 649, startPoint y: 43, endPoint x: 653, endPoint y: 44, distance: 3.9
click at [650, 44] on div "Purchase Products Apply to all Please choose a supplier 1 Rear deck and tank co…" at bounding box center [352, 184] width 704 height 369
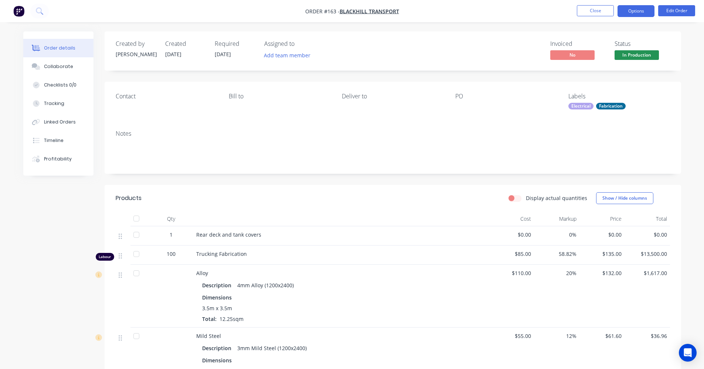
click at [632, 11] on button "Options" at bounding box center [636, 11] width 37 height 12
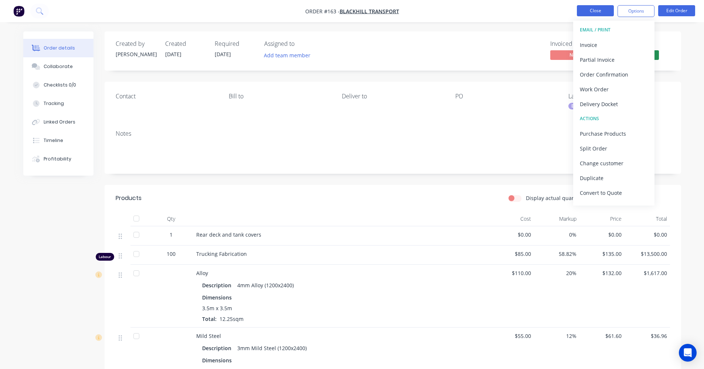
click at [595, 10] on button "Close" at bounding box center [595, 10] width 37 height 11
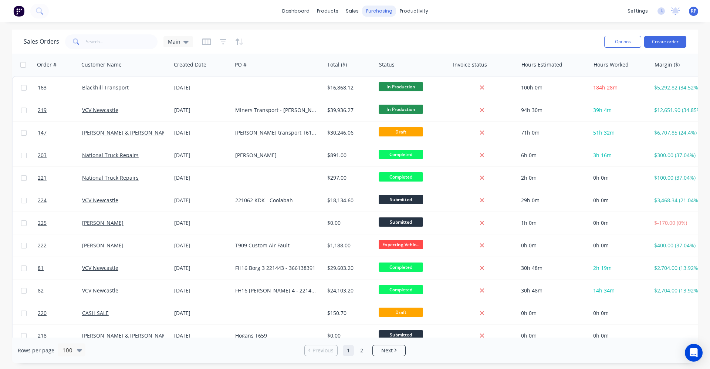
click at [373, 9] on div "purchasing" at bounding box center [379, 11] width 34 height 11
click at [392, 37] on div "Purchase Orders" at bounding box center [402, 35] width 39 height 7
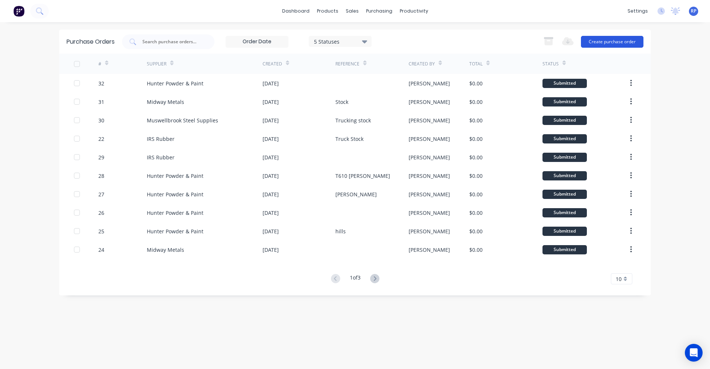
click at [630, 41] on button "Create purchase order" at bounding box center [612, 42] width 62 height 12
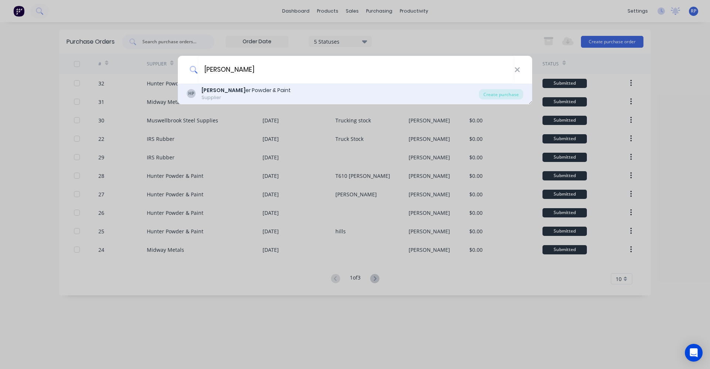
type input "[PERSON_NAME]"
click at [203, 95] on div "Supplier" at bounding box center [246, 97] width 89 height 7
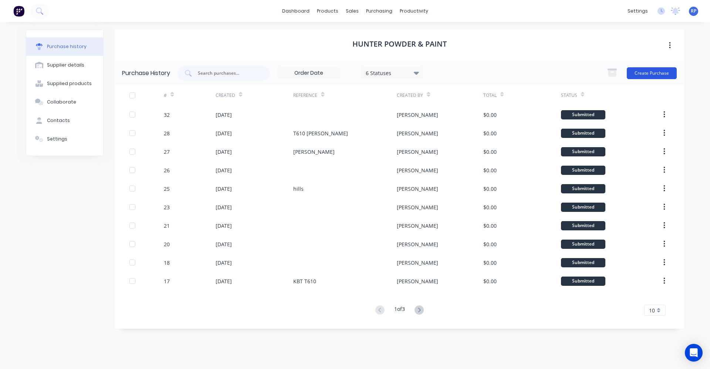
click at [636, 76] on button "Create Purchase" at bounding box center [652, 73] width 50 height 12
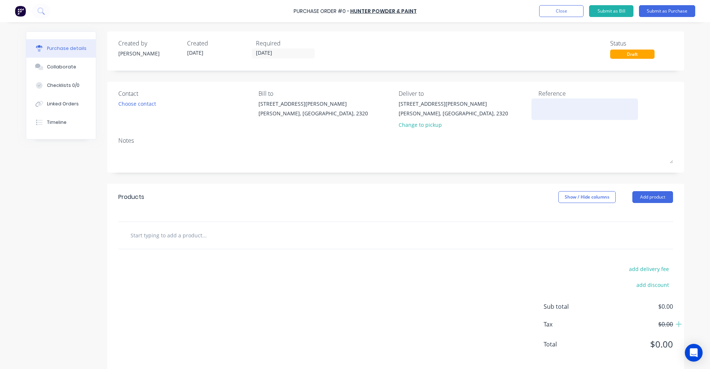
click at [544, 107] on textarea at bounding box center [584, 108] width 92 height 17
type textarea "x"
type textarea "b"
type textarea "x"
type textarea "bl"
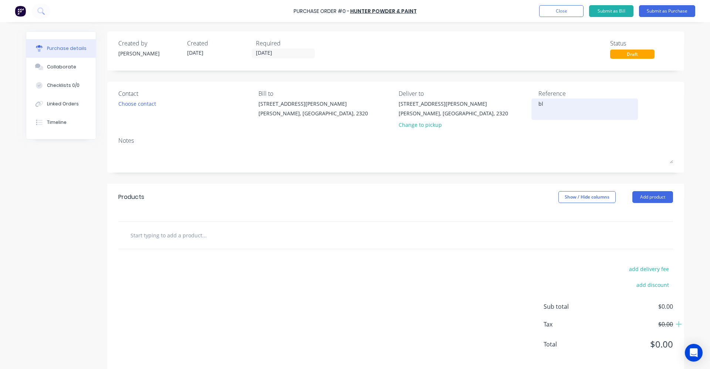
type textarea "x"
type textarea "bla"
type textarea "x"
type textarea "blac"
type textarea "x"
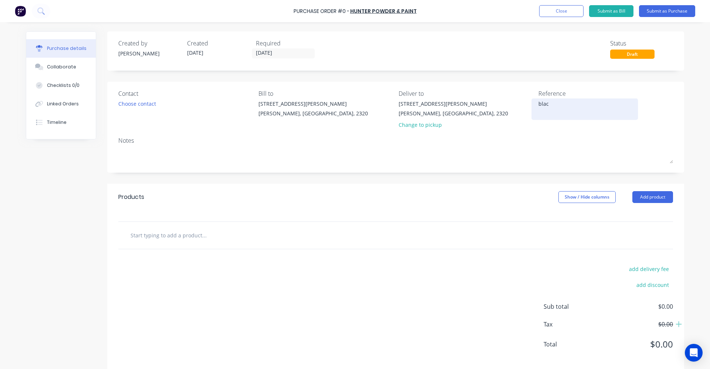
type textarea "black"
type textarea "x"
type textarea "blackh"
type textarea "x"
type textarea "blackhi"
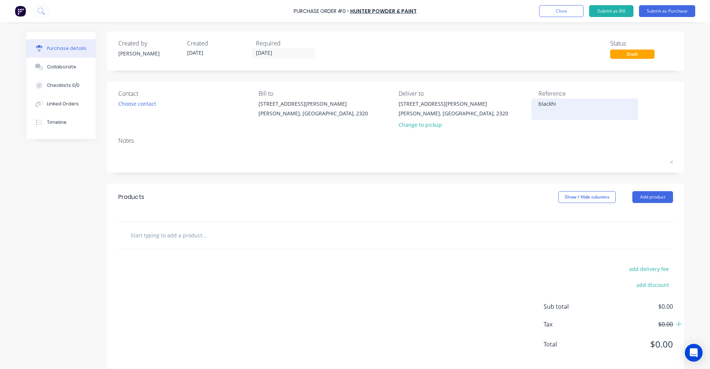
type textarea "x"
type textarea "blackhil"
type textarea "x"
type textarea "blackhill"
type textarea "x"
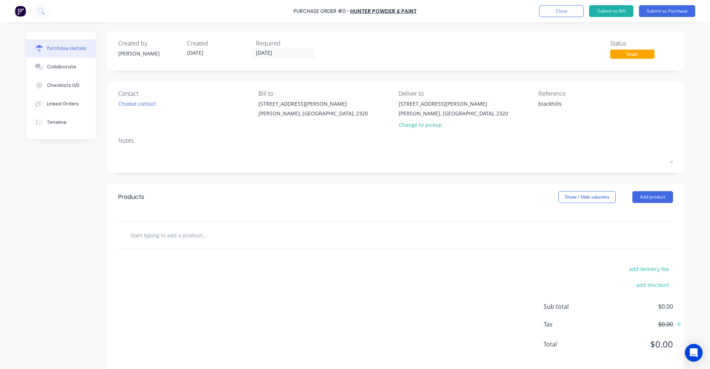
type textarea "blackhills"
type textarea "x"
type textarea "blackhills"
click at [260, 243] on div at bounding box center [395, 235] width 555 height 27
click at [239, 243] on div at bounding box center [395, 235] width 555 height 27
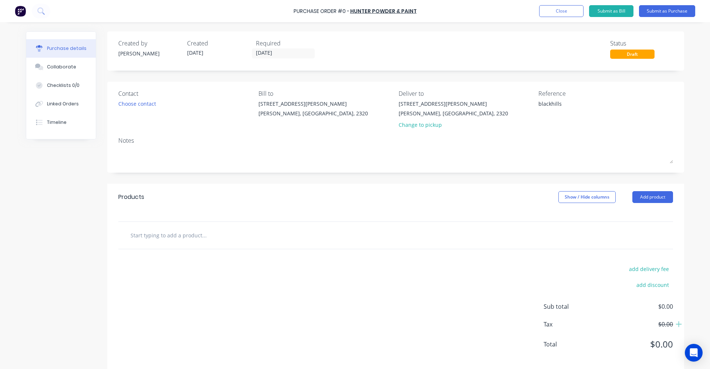
type textarea "x"
type input "p"
type textarea "x"
type input "po"
type textarea "x"
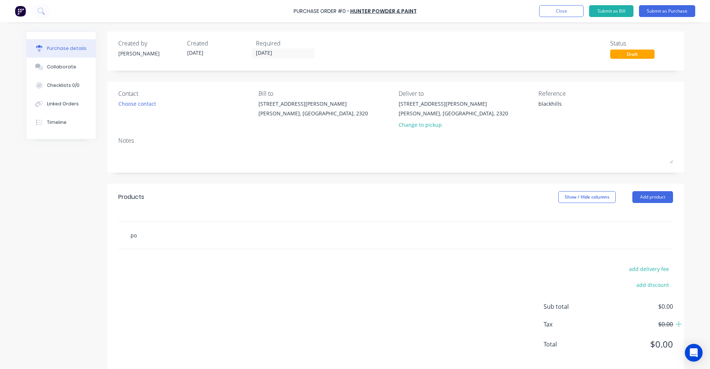
type input "pow"
type textarea "x"
type input "powd"
type textarea "x"
type input "powde"
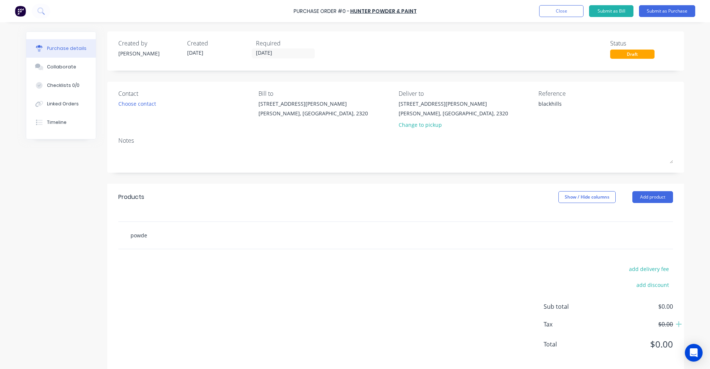
type textarea "x"
type input "powder"
type textarea "x"
type input "powder"
type textarea "x"
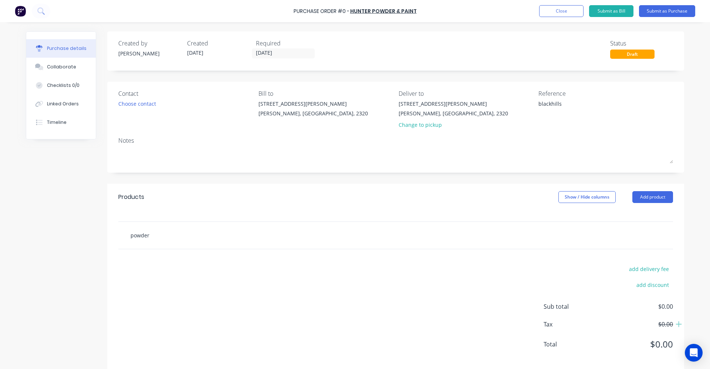
type input "powder c"
type textarea "x"
type input "powder co"
type textarea "x"
type input "powder coa"
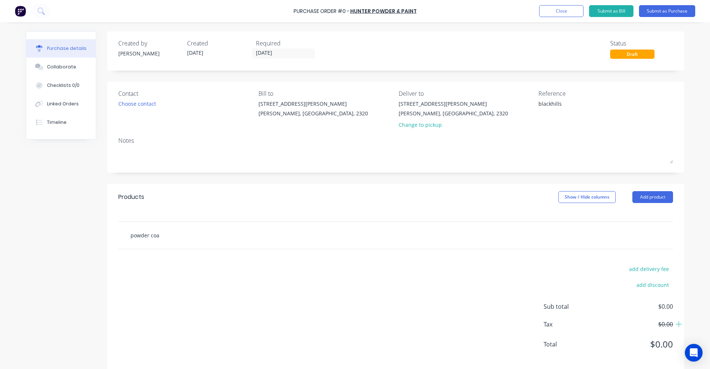
type textarea "x"
type input "powder coat"
type textarea "x"
type input "powder coat"
type textarea "x"
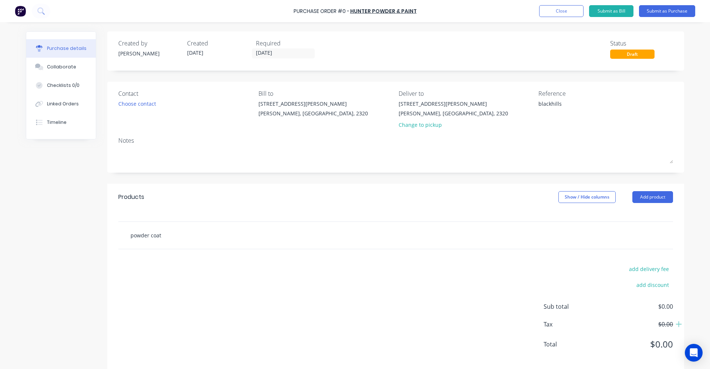
type input "powder coat b"
type textarea "x"
type input "powder coat br"
type textarea "x"
type input "powder coat bra"
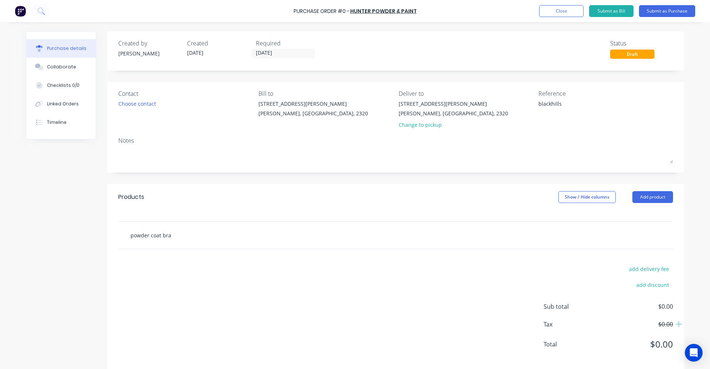
type textarea "x"
type input "powder coat brac"
type textarea "x"
type input "powder coat brack"
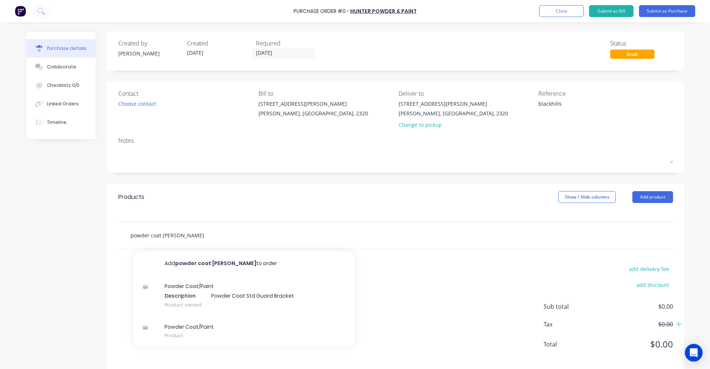
type textarea "x"
type input "powder coat bracke"
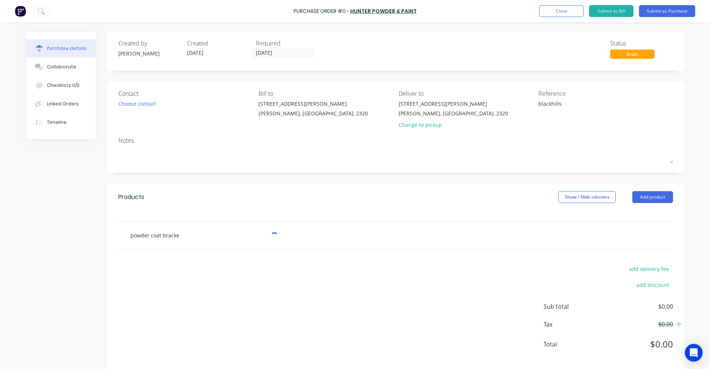
type textarea "x"
type input "powder coat bracket"
type textarea "x"
type input "powder coat brackett"
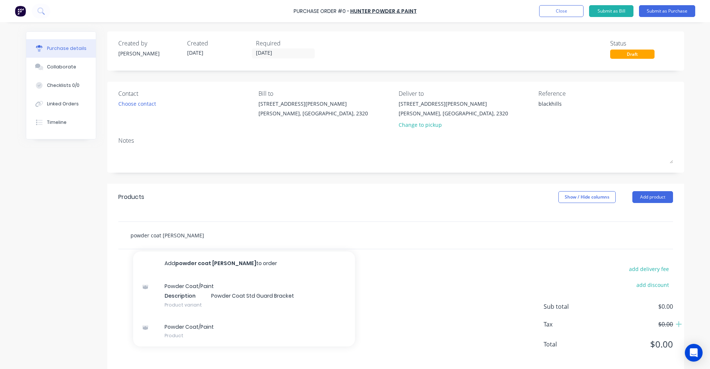
type textarea "x"
type input "powder coat bracketts"
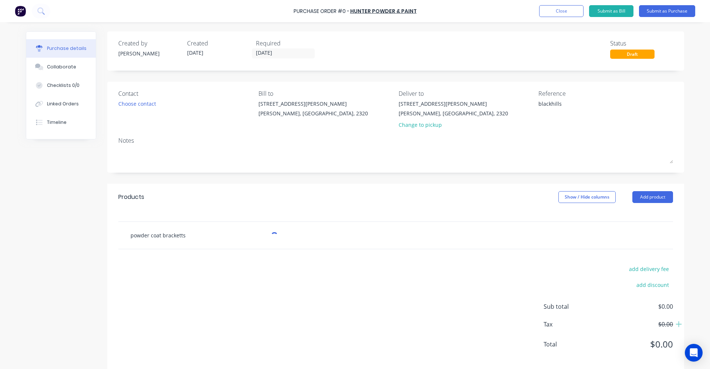
type textarea "x"
type input "powder coat bracketts"
type textarea "x"
type input "powder coat bracketts b"
type textarea "x"
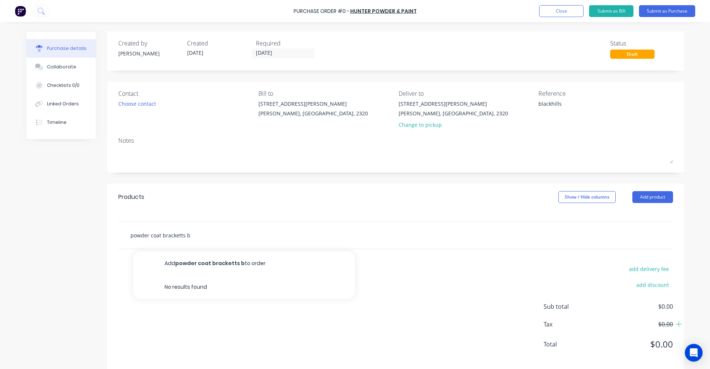
type input "powder coat bracketts be"
type textarea "x"
type input "powder coat bracketts ber"
type textarea "x"
type input "powder coat bracketts berr"
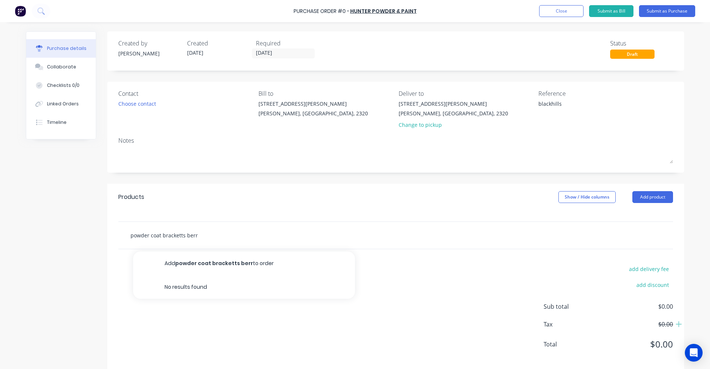
type textarea "x"
type input "powder coat bracketts berry"
type textarea "x"
type input "powder coat bracketts berry"
type textarea "x"
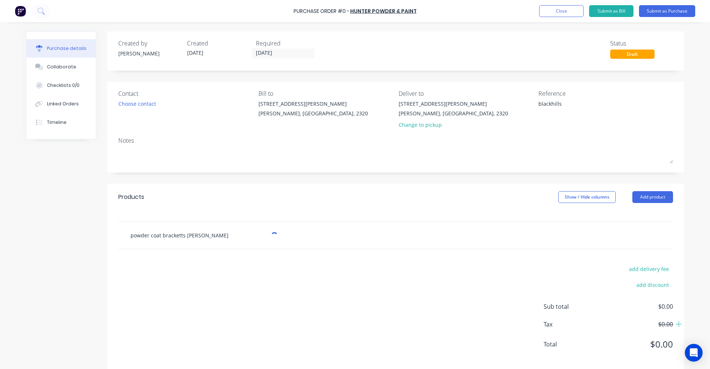
type input "powder coat bracketts berry g"
type textarea "x"
type input "powder coat bracketts berry gr"
type textarea "x"
type input "powder coat bracketts berry gre"
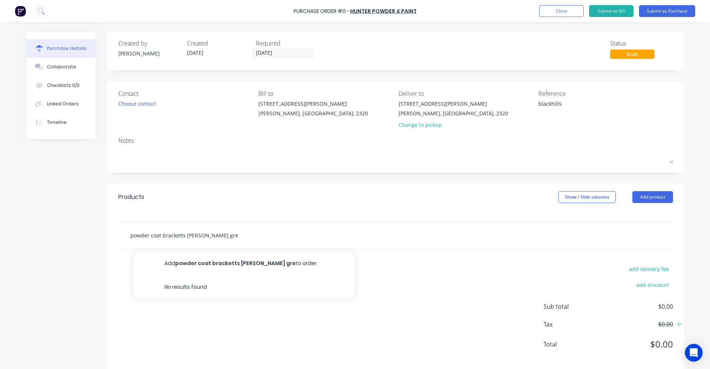
type textarea "x"
type input "powder coat bracketts berry grey"
type textarea "x"
type input "powder coat bracketts berry grey"
type textarea "x"
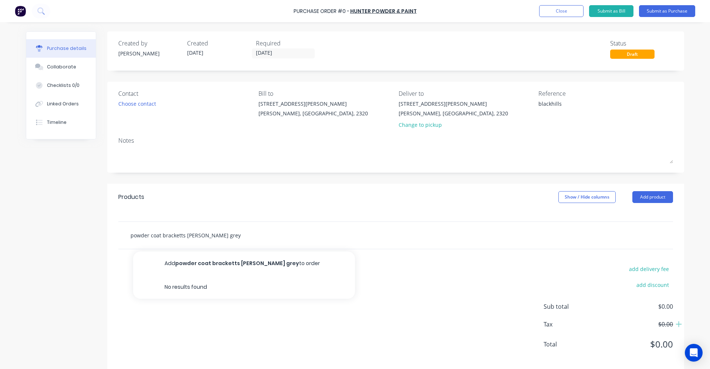
type input "powder coat brackets berry grey"
type textarea "x"
type input "powder coat brackets berry grey"
type textarea "x"
type input "powder coat brackets a berry grey"
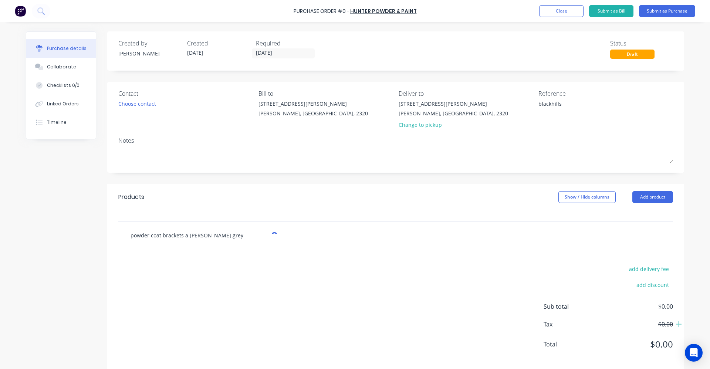
type textarea "x"
type input "powder coat brackets an berry grey"
type textarea "x"
type input "powder coat brackets and berry grey"
type textarea "x"
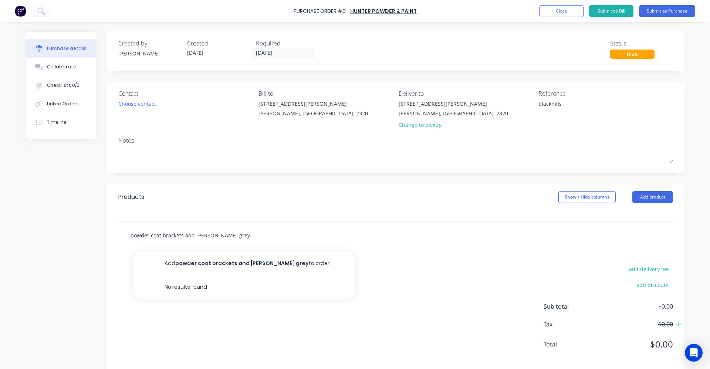
type input "powder coat brackets and berry grey"
type textarea "x"
type input "powder coat brackets and c berry grey"
type textarea "x"
type input "powder coat brackets and ch berry grey"
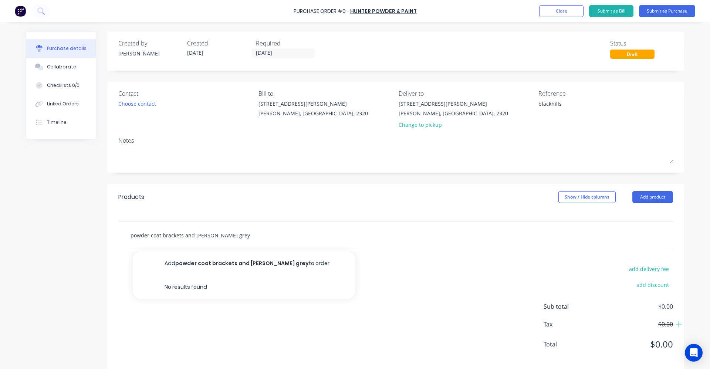
type textarea "x"
type input "powder coat brackets and cha berry grey"
type textarea "x"
type input "powder coat brackets and chan berry grey"
type textarea "x"
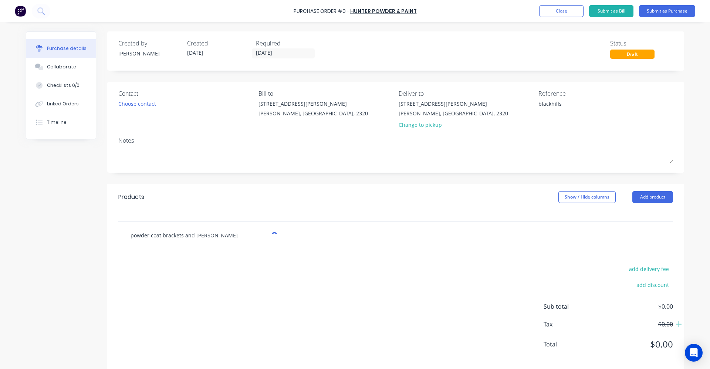
type input "powder coat brackets and chann berry grey"
type textarea "x"
type input "powder coat brackets and channe berry grey"
type textarea "x"
type input "powder coat brackets and channel berry grey"
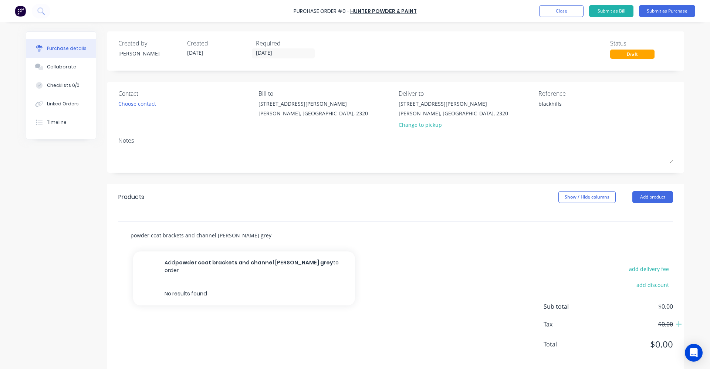
type textarea "x"
type input "powder coat brackets and channel berry grey"
type textarea "x"
type input "powder coat brackets and channel berry grey"
click at [245, 234] on input "powder coat brackets and channel berry grey" at bounding box center [204, 235] width 148 height 15
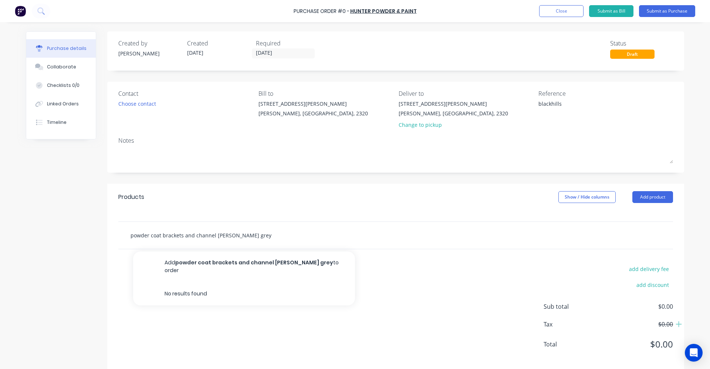
type textarea "x"
type input "powder coat brackets and channel berry grey"
type textarea "x"
type input "powder coat brackets and channel berry grey ="
type textarea "x"
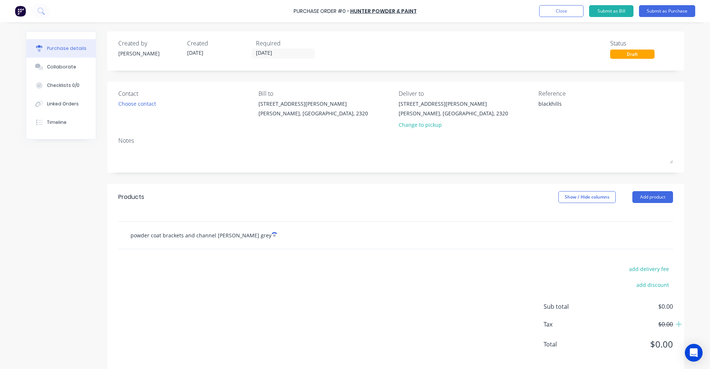
type input "powder coat brackets and channel berry grey ="
type textarea "x"
type input "powder coat brackets and channel berry grey ="
type textarea "x"
type input "powder coat brackets and channel berry grey"
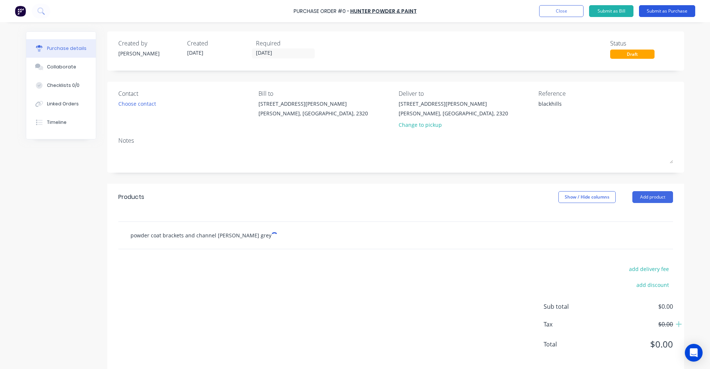
type textarea "x"
type input "powder coat brackets and channel berry grey"
click at [686, 14] on button "Submit as Purchase" at bounding box center [667, 11] width 56 height 12
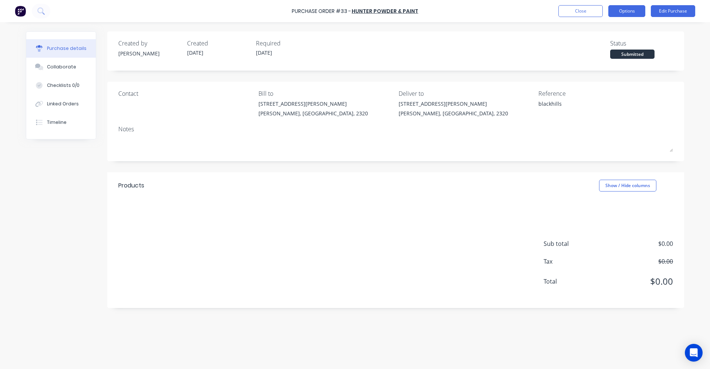
click at [631, 13] on button "Options" at bounding box center [626, 11] width 37 height 12
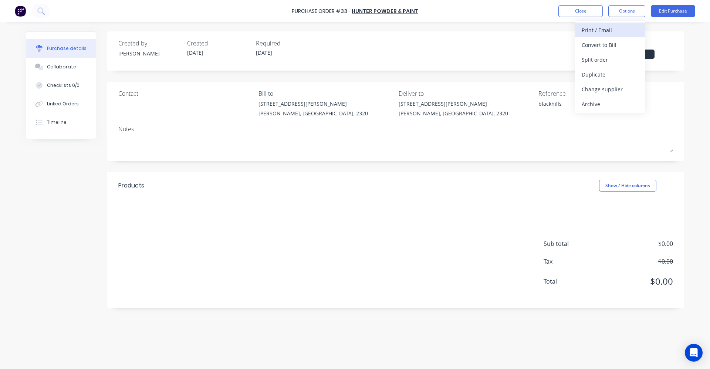
click at [629, 37] on button "Print / Email" at bounding box center [610, 30] width 70 height 15
click at [626, 49] on div "With pricing" at bounding box center [610, 45] width 57 height 11
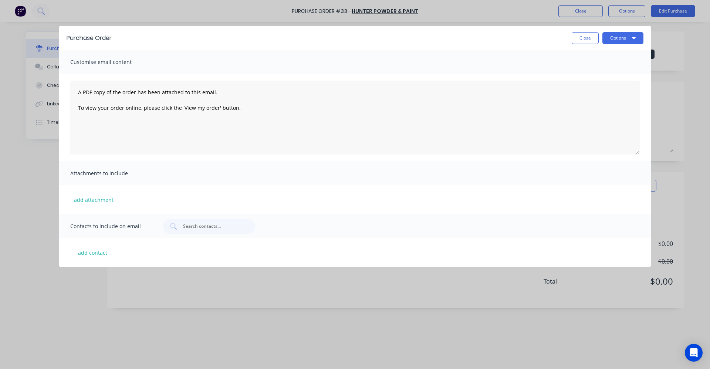
click at [599, 37] on div "Close Options" at bounding box center [608, 38] width 72 height 12
click at [593, 38] on button "Close" at bounding box center [585, 38] width 27 height 12
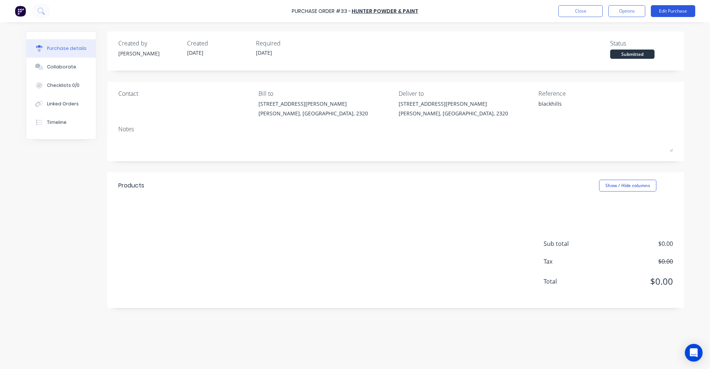
click at [677, 14] on button "Edit Purchase" at bounding box center [673, 11] width 44 height 12
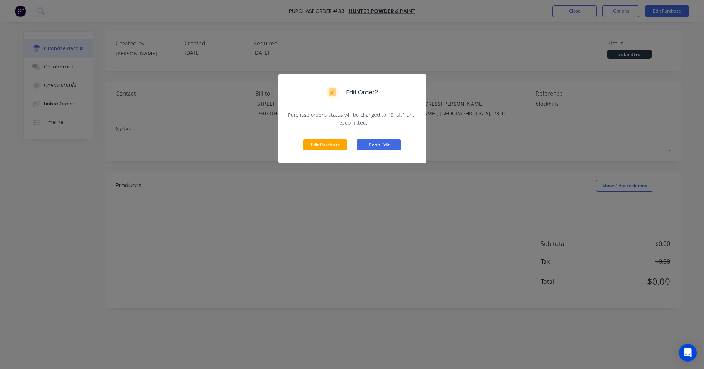
click at [368, 144] on button "Don't Edit" at bounding box center [379, 144] width 44 height 11
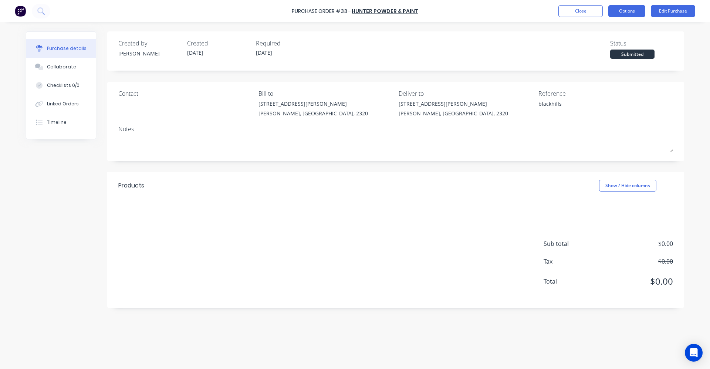
click at [620, 14] on button "Options" at bounding box center [626, 11] width 37 height 12
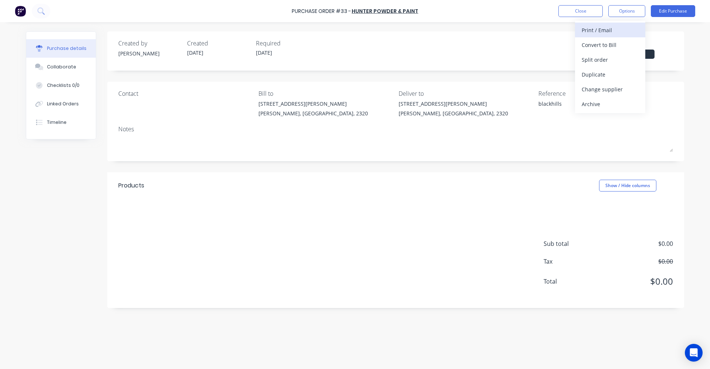
click at [599, 33] on div "Print / Email" at bounding box center [610, 30] width 57 height 11
click at [593, 60] on div "Without pricing" at bounding box center [610, 59] width 57 height 11
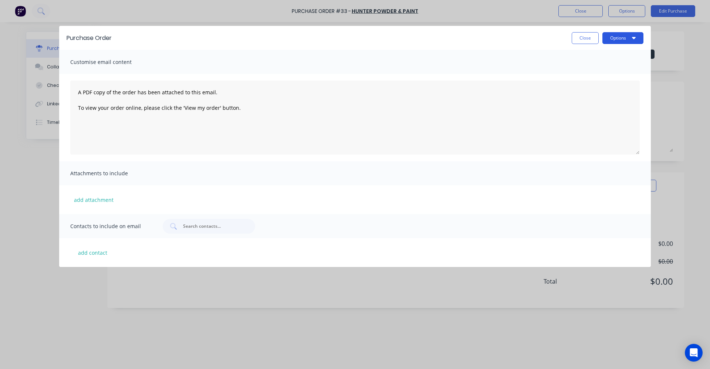
click at [626, 40] on button "Options" at bounding box center [622, 38] width 41 height 12
click at [607, 60] on div "Print" at bounding box center [608, 56] width 57 height 11
click at [612, 61] on div "Print" at bounding box center [608, 56] width 57 height 11
click at [583, 37] on button "Close" at bounding box center [585, 38] width 27 height 12
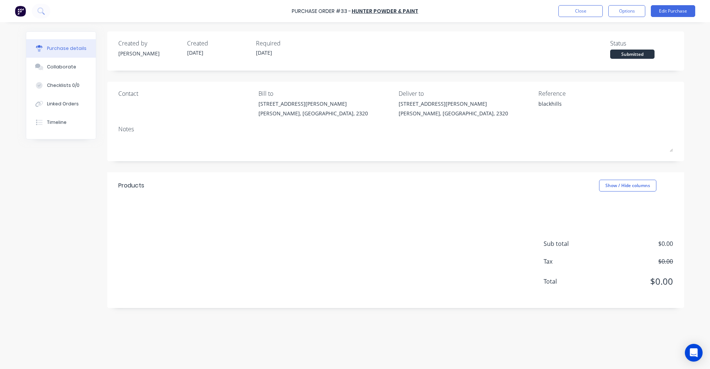
click at [177, 200] on div at bounding box center [395, 204] width 577 height 11
click at [660, 13] on button "Edit Purchase" at bounding box center [673, 11] width 44 height 12
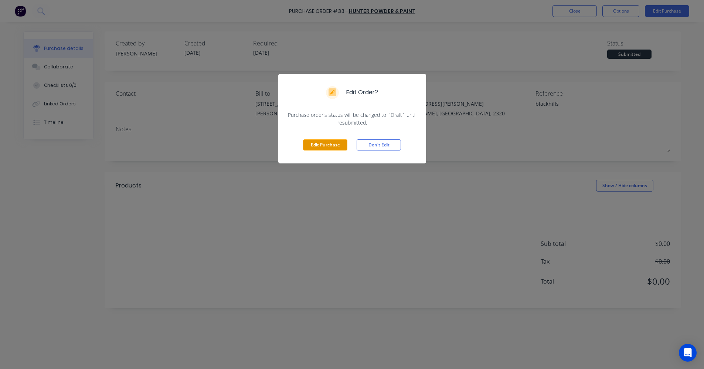
click at [314, 144] on button "Edit Purchase" at bounding box center [325, 144] width 44 height 11
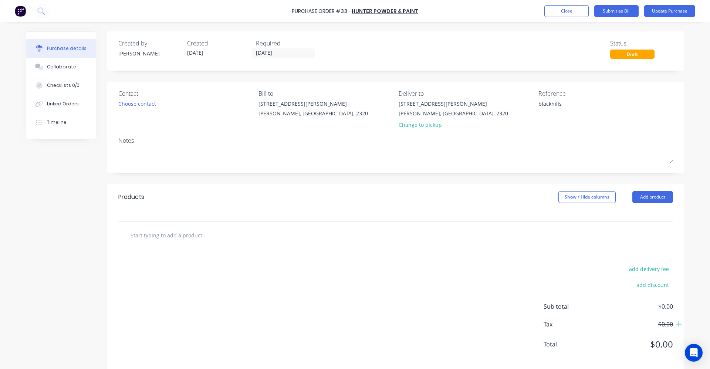
click at [192, 236] on input "text" at bounding box center [204, 235] width 148 height 15
type textarea "x"
type input "p"
type textarea "x"
type input "po"
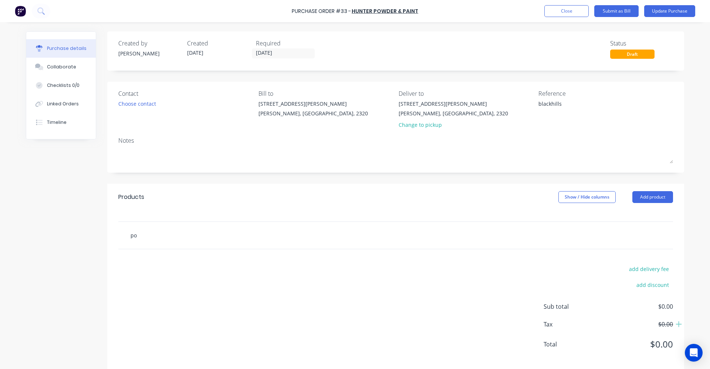
type textarea "x"
type input "pow"
type textarea "x"
type input "powd"
type textarea "x"
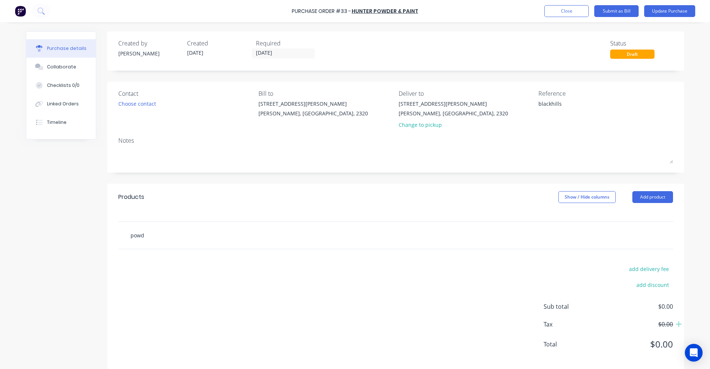
type input "powde"
type textarea "x"
type input "powder"
type textarea "x"
type input "powder"
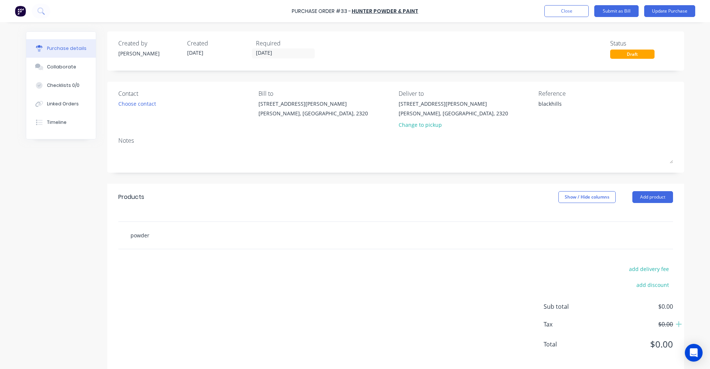
type textarea "x"
type input "powder c"
type textarea "x"
type input "powder co"
type textarea "x"
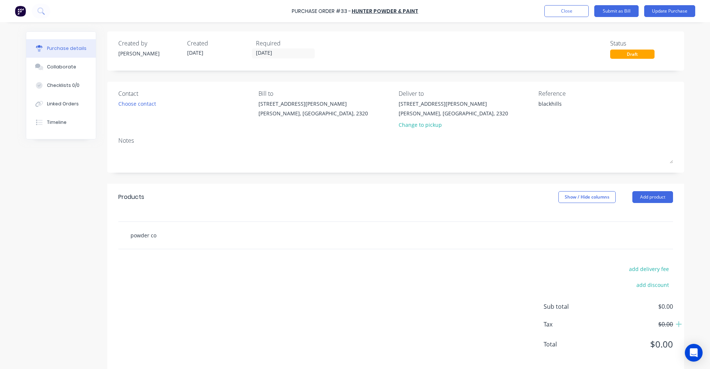
type input "powder coa"
type textarea "x"
type input "powder coat"
type textarea "x"
type input "powder coat"
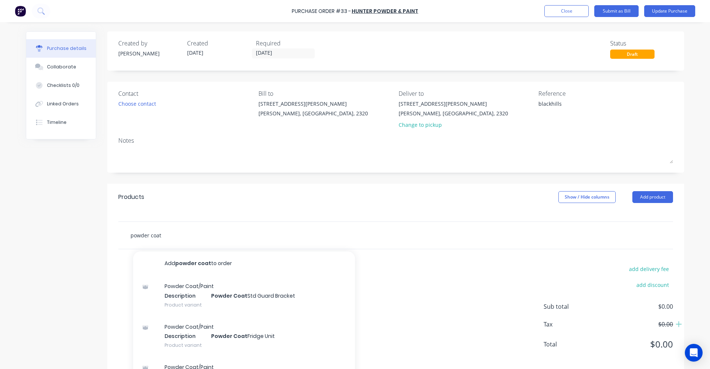
type textarea "x"
type input "powder coat 3"
type textarea "x"
type input "powder coat 31"
type textarea "x"
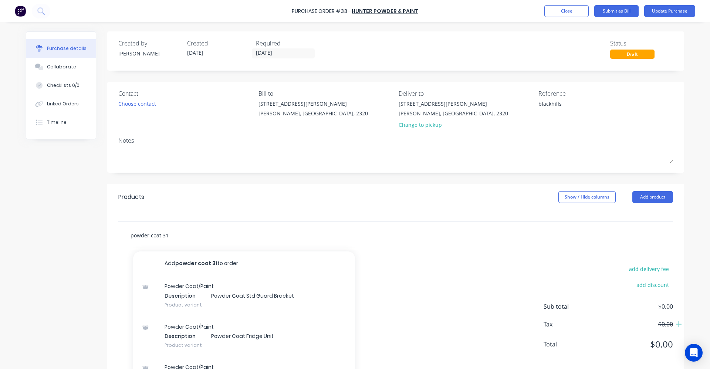
type input "powder coat 31"
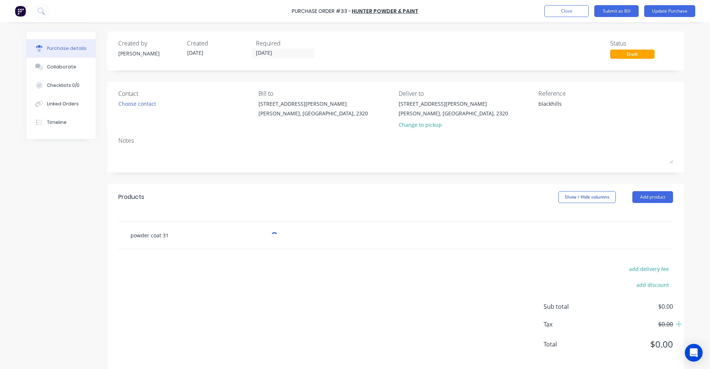
type textarea "x"
type input "powder coat 31 p"
type textarea "x"
type input "powder coat 31 pa"
type textarea "x"
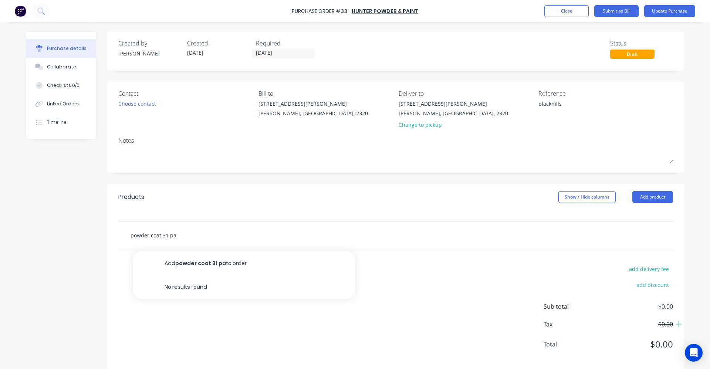
type input "powder coat 31 par"
type textarea "x"
type input "powder coat 31 part"
type textarea "x"
type input "powder coat 31 parts"
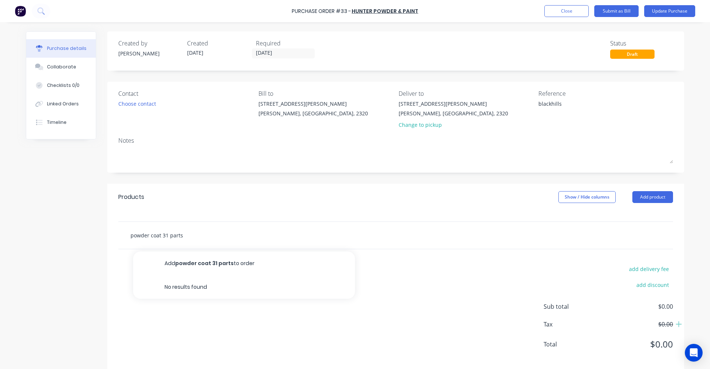
type textarea "x"
type input "powder coat 31 parts"
type textarea "x"
type input "powder coat 31 parts b"
type textarea "x"
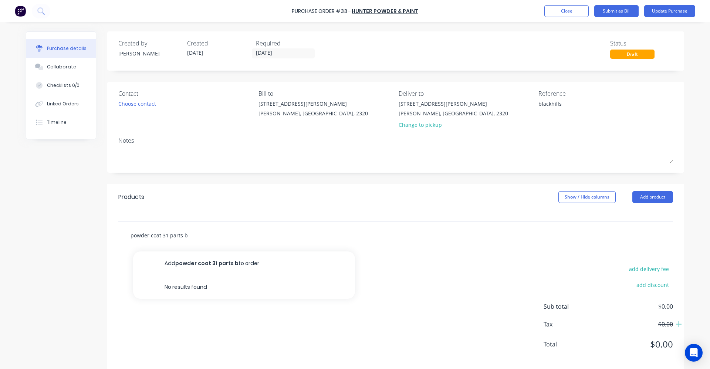
type input "powder coat 31 parts be"
type textarea "x"
type input "powder coat 31 parts ber"
type textarea "x"
type input "powder coat 31 parts berr"
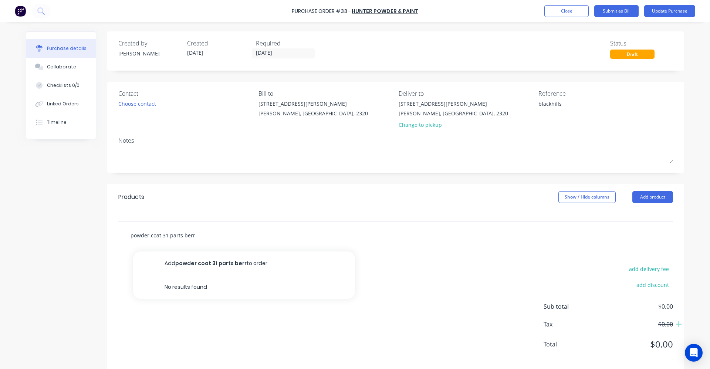
type textarea "x"
type input "powder coat 31 parts berry"
type textarea "x"
type input "powder coat 31 parts berry"
type textarea "x"
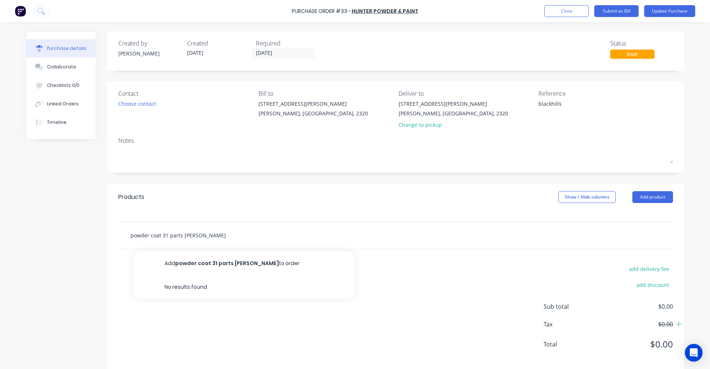
type input "powder coat 31 parts berry g"
type textarea "x"
type input "powder coat 31 parts berry gr"
type textarea "x"
type input "powder coat 31 parts berry gre"
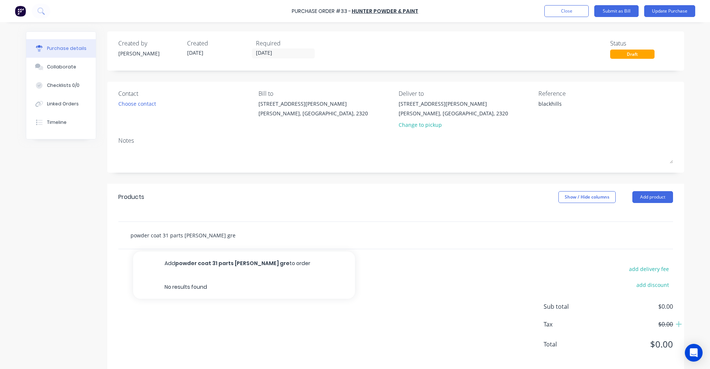
type textarea "x"
type input "powder coat 31 parts berry grey"
drag, startPoint x: 165, startPoint y: 236, endPoint x: 169, endPoint y: 236, distance: 4.1
click at [166, 236] on input "powder coat 31 parts berry grey" at bounding box center [204, 235] width 148 height 15
type textarea "x"
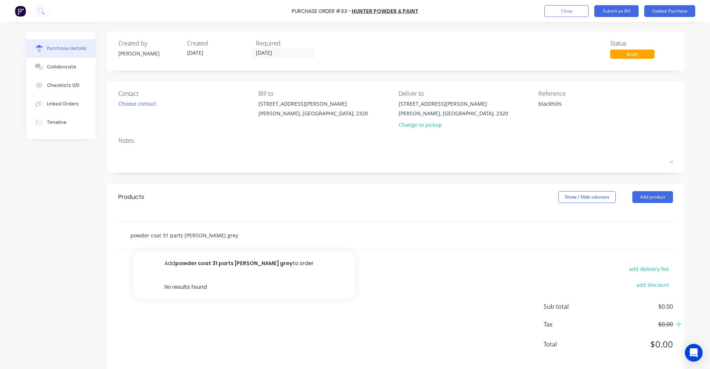
type input "powder coat 3 parts berry grey"
type textarea "x"
type input "powder coat parts berry grey"
type textarea "x"
type input "powder coat b parts berry grey"
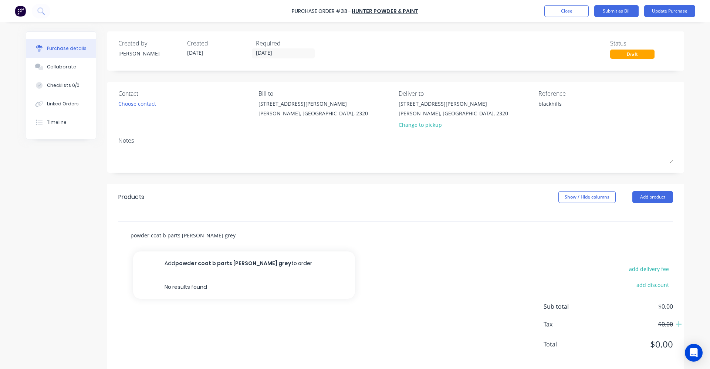
type textarea "x"
click at [257, 232] on input "powder coat brackets parts berry grey" at bounding box center [204, 235] width 148 height 15
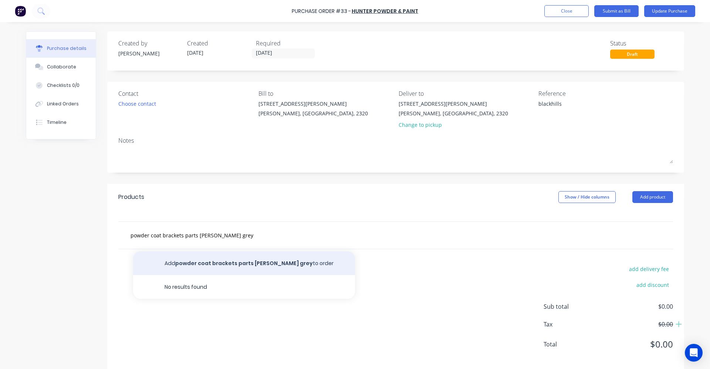
click at [229, 264] on button "Add powder coat brackets parts berry grey to order" at bounding box center [244, 263] width 222 height 24
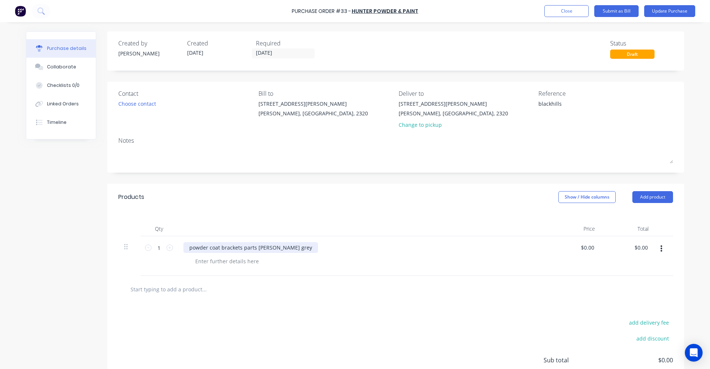
click at [237, 248] on div "powder coat brackets parts berry grey" at bounding box center [250, 247] width 135 height 11
click at [237, 258] on div at bounding box center [226, 261] width 75 height 11
drag, startPoint x: 258, startPoint y: 248, endPoint x: 232, endPoint y: 250, distance: 25.9
click at [232, 250] on div "powder coat parts berry grey" at bounding box center [239, 247] width 112 height 11
click at [683, 11] on button "Update Purchase" at bounding box center [669, 11] width 51 height 12
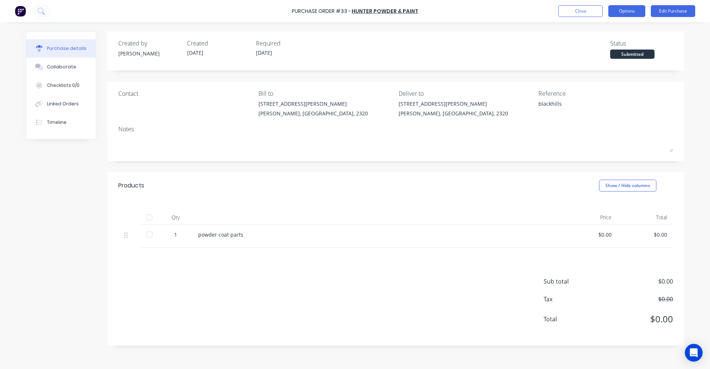
click at [617, 13] on button "Options" at bounding box center [626, 11] width 37 height 12
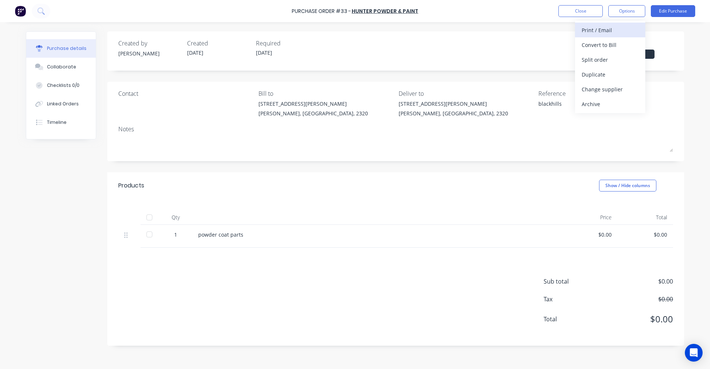
click at [599, 35] on div "Print / Email" at bounding box center [610, 30] width 57 height 11
click at [613, 59] on div "Without pricing" at bounding box center [610, 59] width 57 height 11
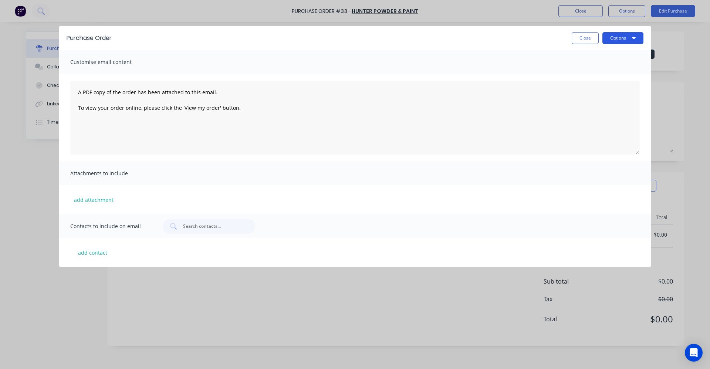
click at [630, 40] on button "Options" at bounding box center [622, 38] width 41 height 12
click at [605, 62] on div "Print" at bounding box center [608, 56] width 57 height 11
click at [591, 39] on button "Close" at bounding box center [585, 38] width 27 height 12
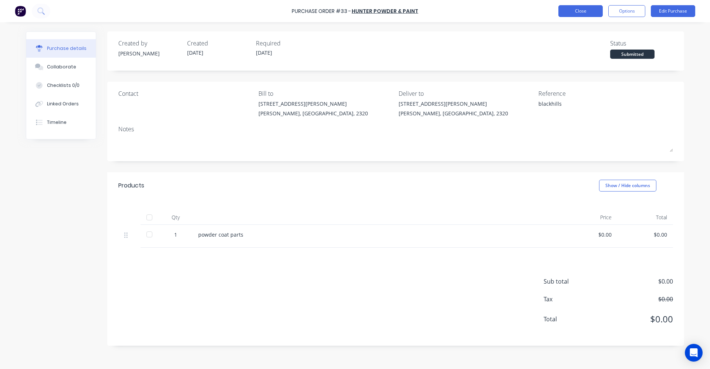
click at [580, 14] on button "Close" at bounding box center [580, 11] width 44 height 12
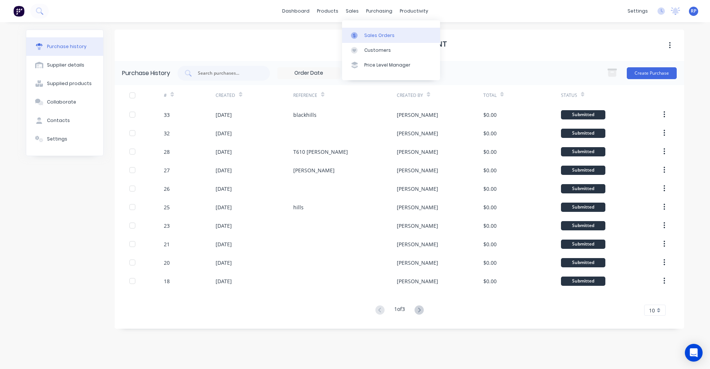
click at [368, 35] on div "Sales Orders" at bounding box center [379, 35] width 30 height 7
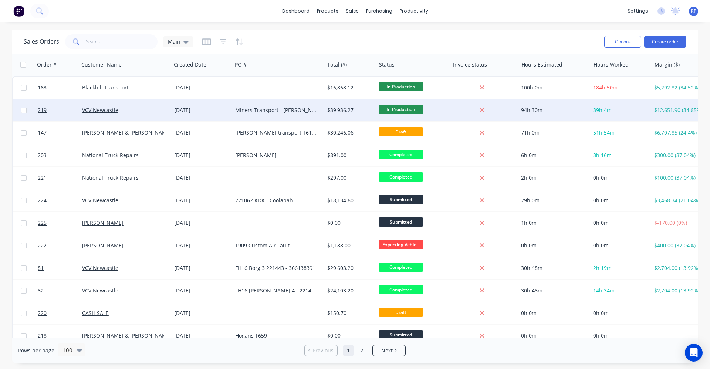
click at [277, 109] on div "Miners Transport - [PERSON_NAME] 815922" at bounding box center [276, 109] width 82 height 7
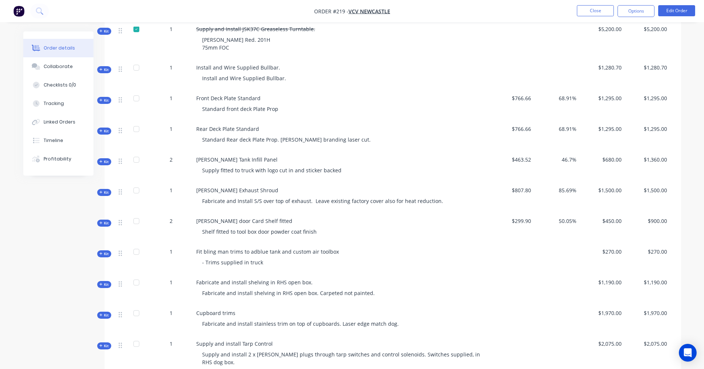
scroll to position [296, 0]
